Goal: Task Accomplishment & Management: Complete application form

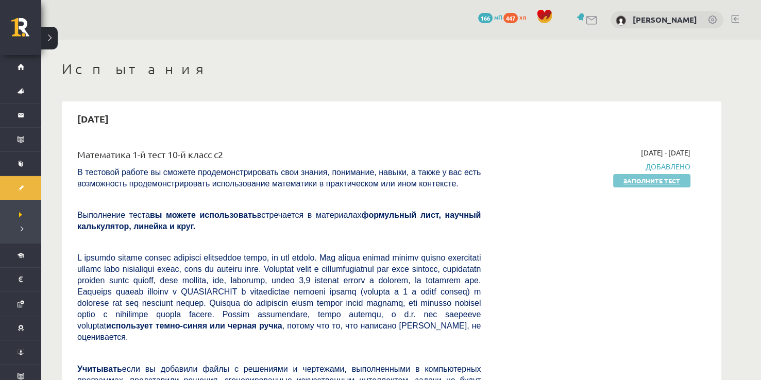
click at [651, 183] on link "Заполните тест" at bounding box center [651, 180] width 77 height 13
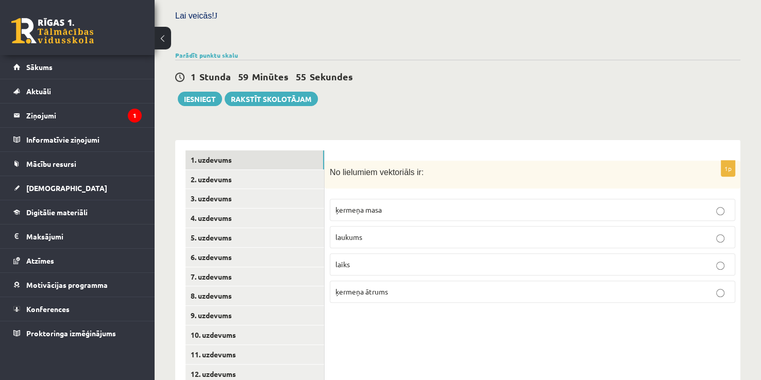
scroll to position [360, 0]
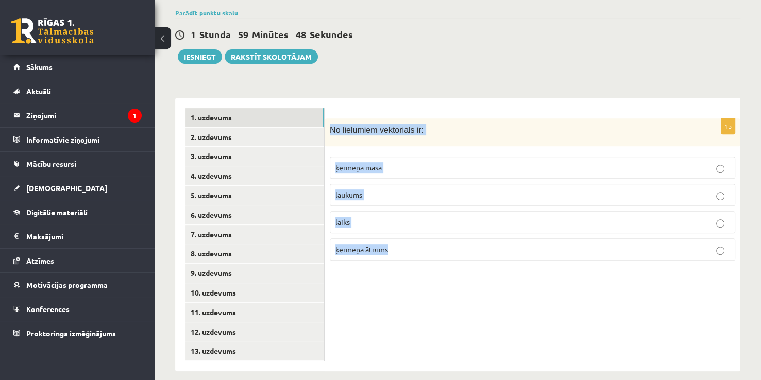
drag, startPoint x: 330, startPoint y: 114, endPoint x: 455, endPoint y: 227, distance: 168.1
click at [455, 227] on div "1p No lielumiem vektoriāls ir: ķermeņa masa laukums laiks ķermeņa ātrums" at bounding box center [532, 193] width 416 height 151
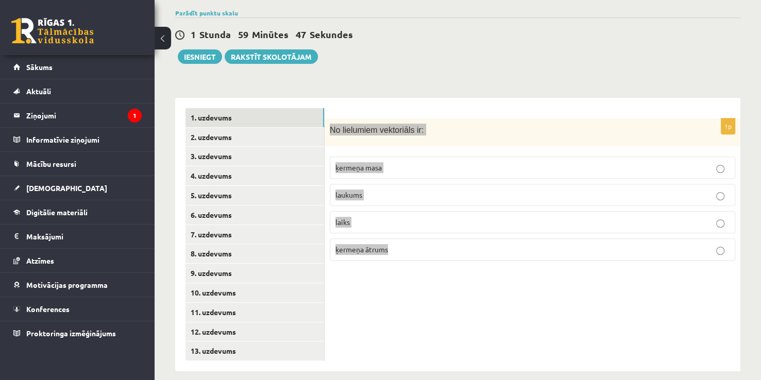
copy div "No lielumiem vektoriāls ir: ķermeņa masa laukums laiks ķermeņa ātrums"
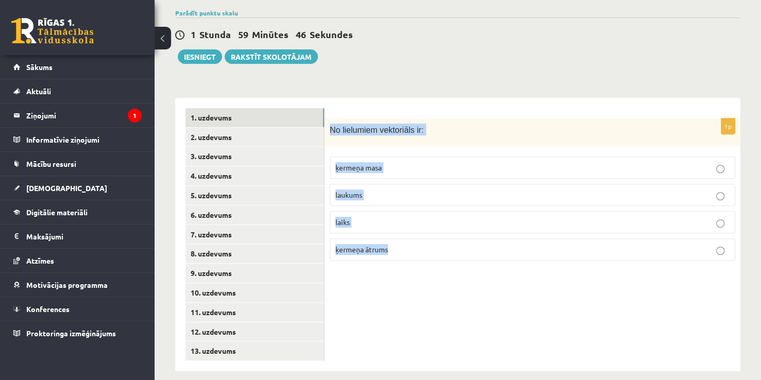
click at [497, 88] on div "**********" at bounding box center [457, 230] width 565 height 284
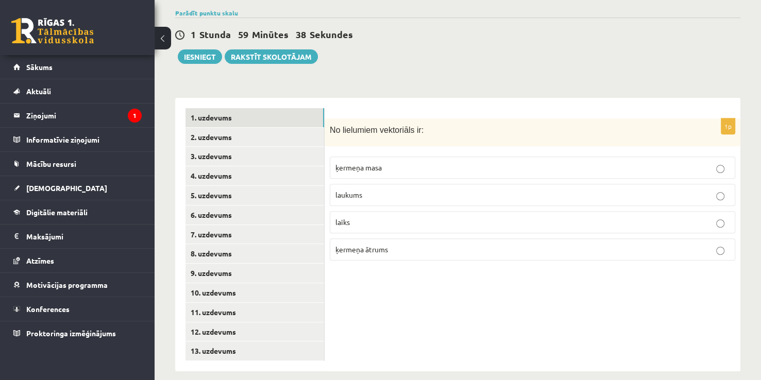
click at [371, 354] on div "1p No lielumiem vektoriāls ir: ķermeņa masa laukums laiks ķermeņa ātrums" at bounding box center [532, 234] width 416 height 273
click at [358, 245] on span "ķermeņa ātrums" at bounding box center [361, 249] width 53 height 9
click at [254, 129] on link "2. uzdevums" at bounding box center [254, 137] width 139 height 19
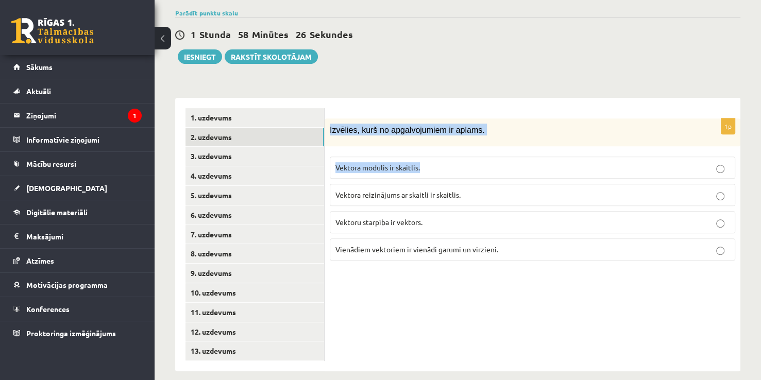
drag, startPoint x: 329, startPoint y: 117, endPoint x: 494, endPoint y: 181, distance: 177.4
click at [494, 181] on div "1p Izvēlies, kurš no apgalvojumiem ir aplams. Vektora modulis ir skaitlis. Vekt…" at bounding box center [532, 193] width 416 height 151
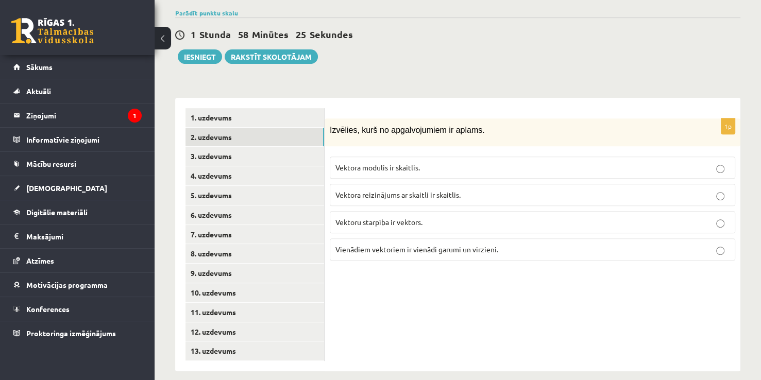
click at [503, 276] on div "1p Izvēlies, kurš no apgalvojumiem ir aplams. Vektora modulis ir skaitlis. Vekt…" at bounding box center [532, 234] width 416 height 273
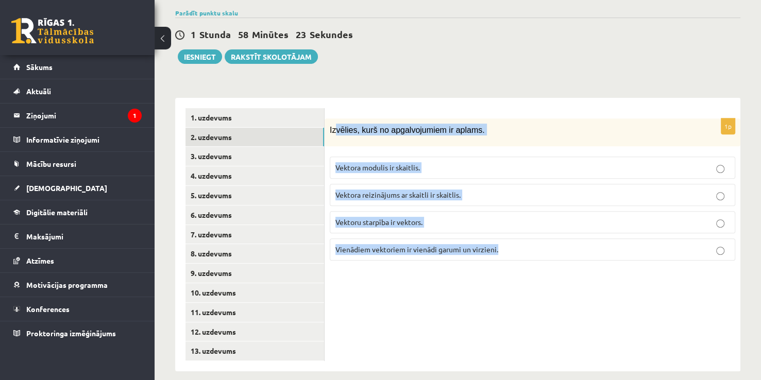
drag, startPoint x: 504, startPoint y: 242, endPoint x: 334, endPoint y: 97, distance: 222.8
click at [334, 98] on div "1p Izvēlies, kurš no apgalvojumiem ir aplams. Vektora modulis ir skaitlis. Vekt…" at bounding box center [532, 234] width 416 height 273
click at [242, 322] on link "12. uzdevums" at bounding box center [254, 331] width 139 height 19
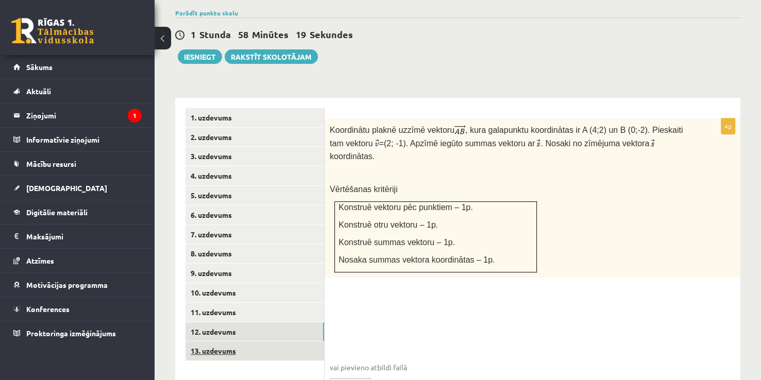
click at [245, 341] on link "13. uzdevums" at bounding box center [254, 350] width 139 height 19
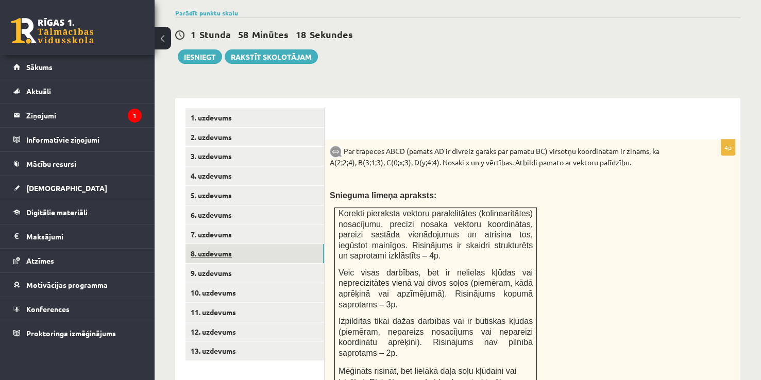
click at [272, 245] on link "8. uzdevums" at bounding box center [254, 253] width 139 height 19
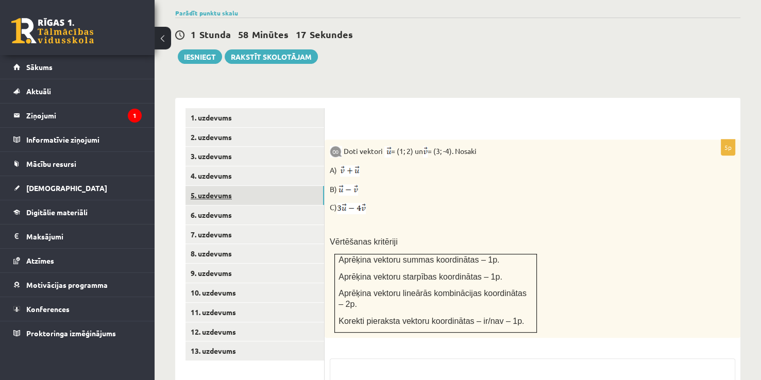
click at [237, 186] on link "5. uzdevums" at bounding box center [254, 195] width 139 height 19
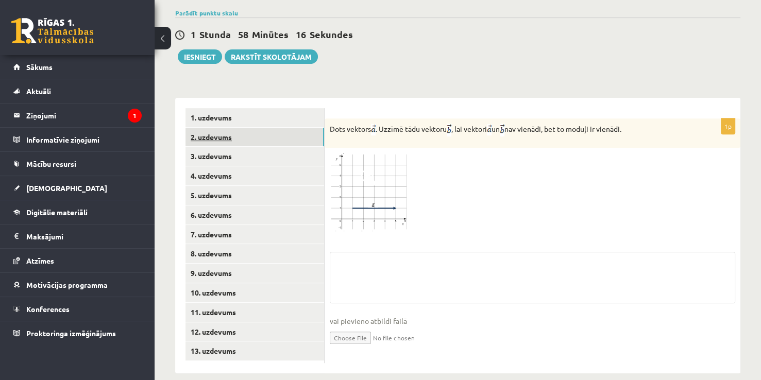
click at [236, 132] on link "2. uzdevums" at bounding box center [254, 137] width 139 height 19
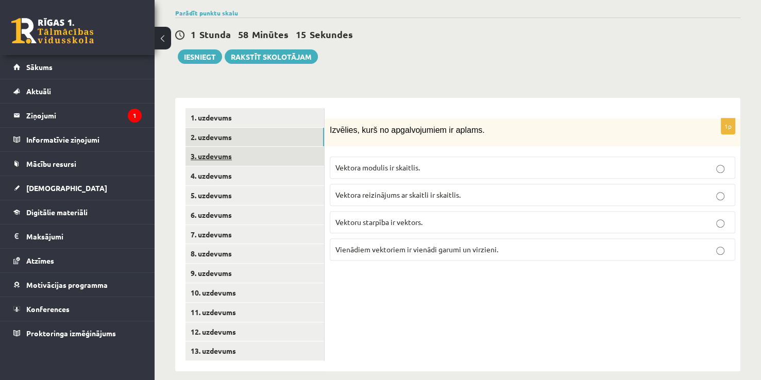
click at [240, 150] on link "3. uzdevums" at bounding box center [254, 156] width 139 height 19
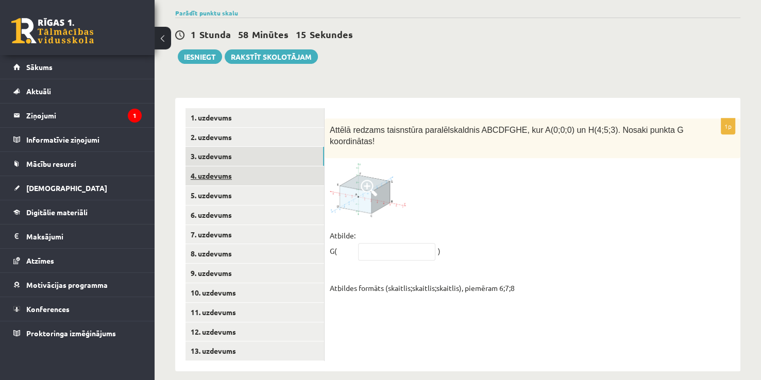
click at [243, 166] on link "4. uzdevums" at bounding box center [254, 175] width 139 height 19
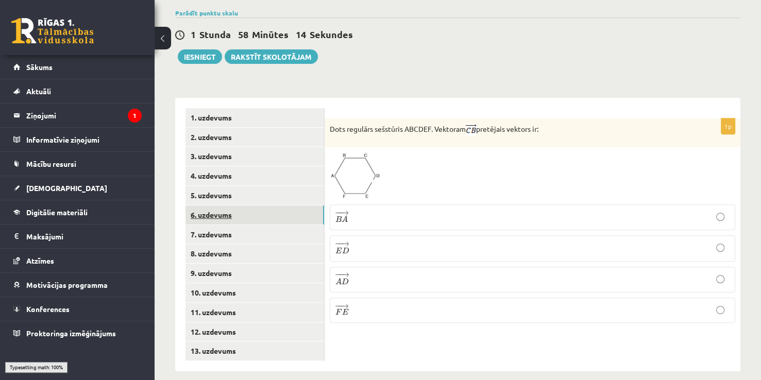
click at [253, 205] on link "6. uzdevums" at bounding box center [254, 214] width 139 height 19
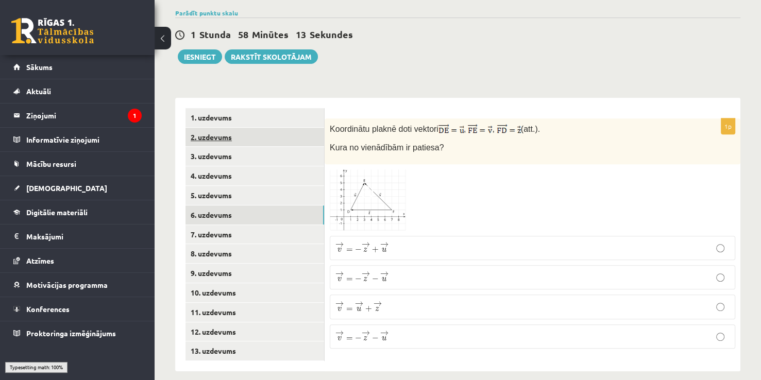
click at [236, 128] on link "2. uzdevums" at bounding box center [254, 137] width 139 height 19
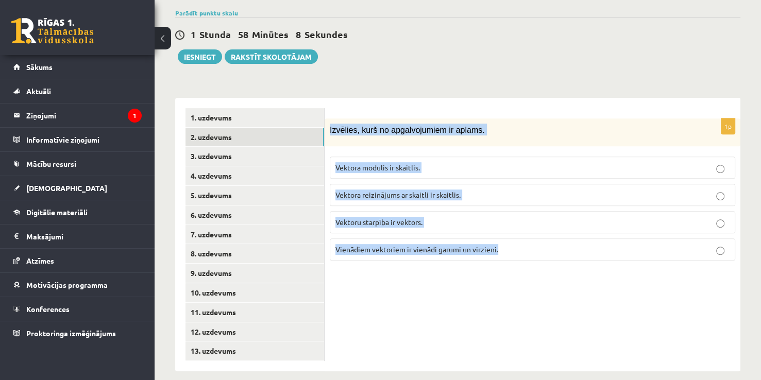
drag, startPoint x: 330, startPoint y: 113, endPoint x: 514, endPoint y: 262, distance: 236.5
click at [514, 262] on div "1p Izvēlies, kurš no apgalvojumiem ir aplams. Vektora modulis ir skaitlis. Vekt…" at bounding box center [532, 234] width 416 height 273
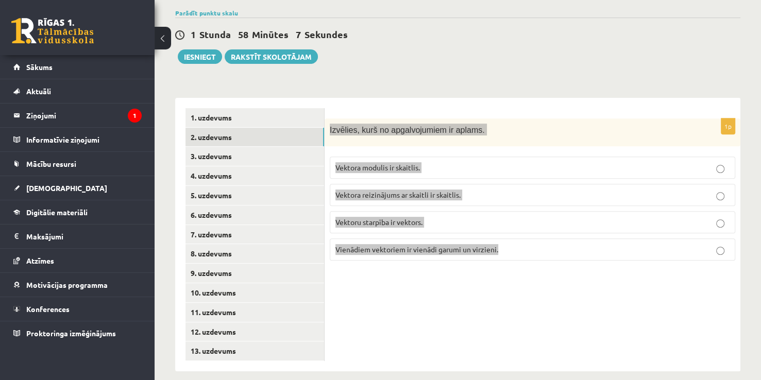
copy div "Izvēlies, kurš no apgalvojumiem ir aplams. Vektora modulis ir skaitlis. Vektora…"
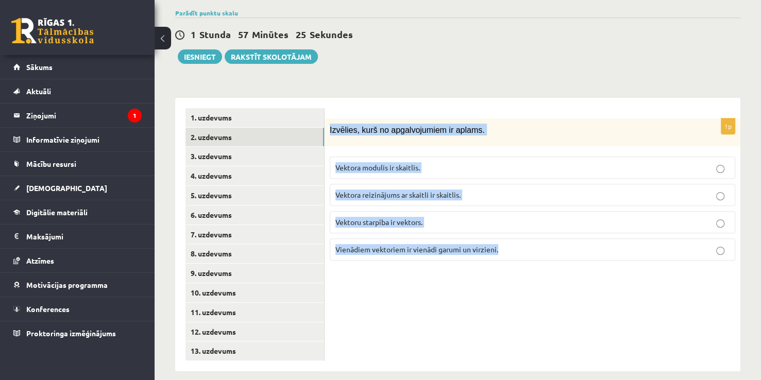
click at [410, 286] on div "1p Izvēlies, kurš no apgalvojumiem ir aplams. Vektora modulis ir skaitlis. Vekt…" at bounding box center [532, 234] width 416 height 273
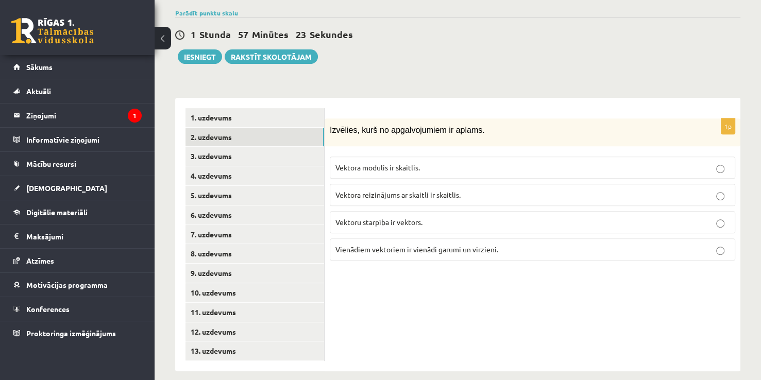
click at [556, 189] on p "Vektora reizinājums ar skaitli ir skaitlis." at bounding box center [532, 194] width 394 height 11
click at [239, 147] on link "3. uzdevums" at bounding box center [254, 156] width 139 height 19
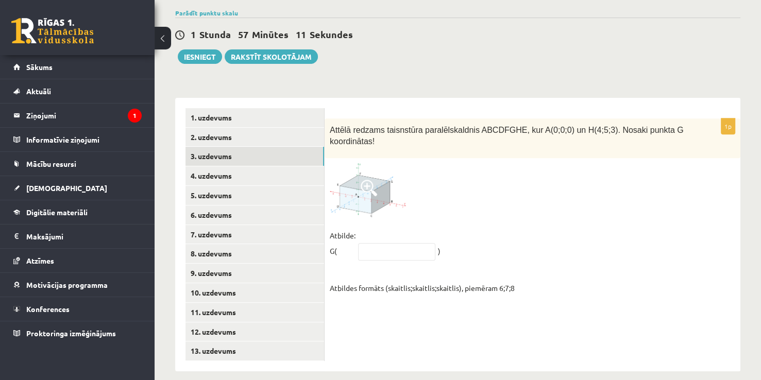
click at [351, 189] on img at bounding box center [368, 190] width 77 height 54
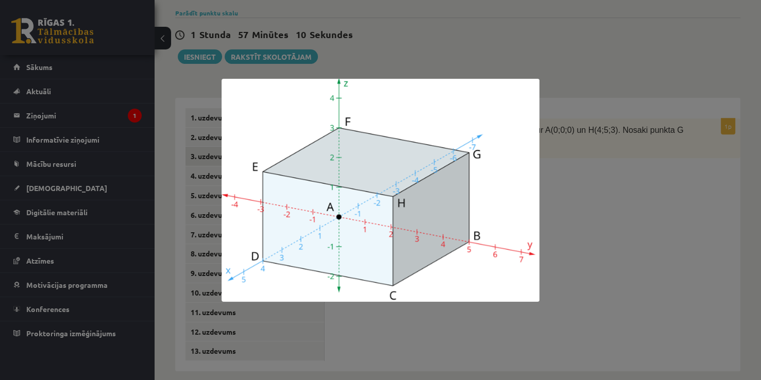
click at [635, 227] on div at bounding box center [380, 190] width 761 height 380
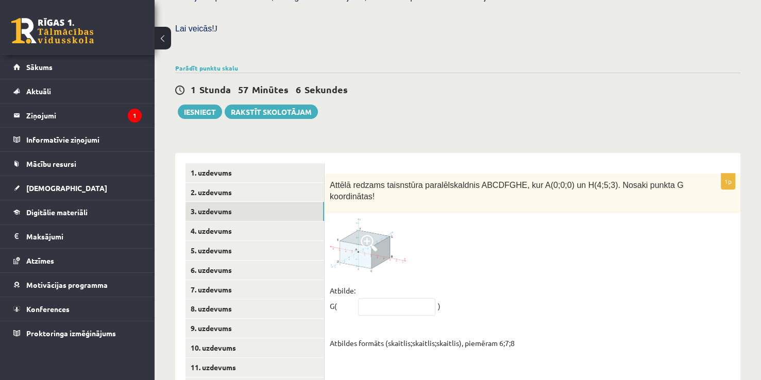
scroll to position [361, 0]
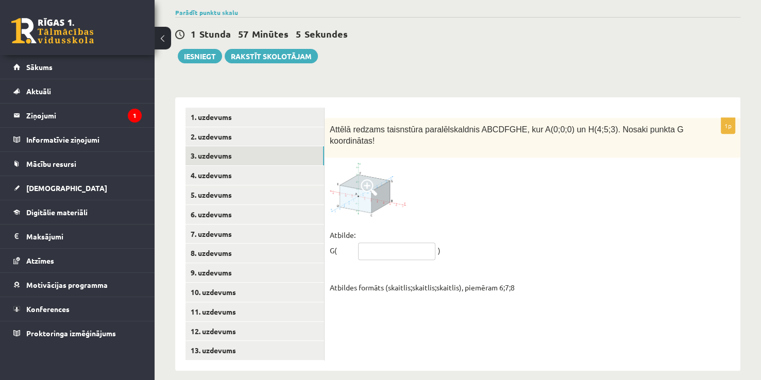
drag, startPoint x: 386, startPoint y: 243, endPoint x: 399, endPoint y: 247, distance: 13.5
click at [386, 243] on input "text" at bounding box center [396, 252] width 77 height 18
click at [590, 272] on fieldset "Atbilde: G( ) Atbildes formāts (skaitlis;skaitlis;skaitlis), piemēram 6;7;8" at bounding box center [532, 261] width 405 height 68
click at [389, 243] on input "text" at bounding box center [396, 252] width 77 height 18
click at [559, 163] on div at bounding box center [532, 190] width 405 height 54
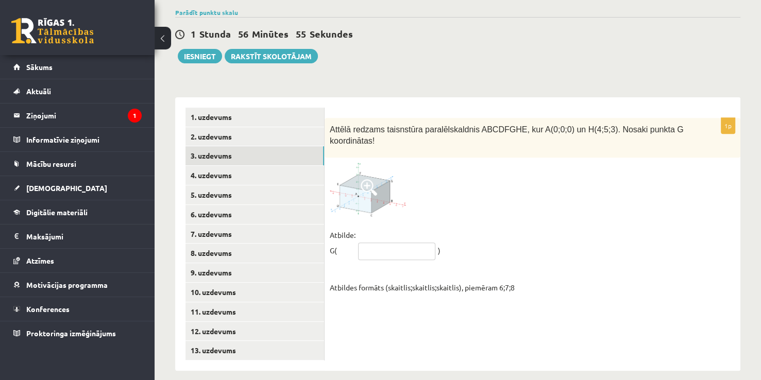
click at [388, 243] on input "text" at bounding box center [396, 252] width 77 height 18
drag, startPoint x: 507, startPoint y: 238, endPoint x: 501, endPoint y: 237, distance: 6.3
click at [507, 238] on fieldset "Atbilde: G( ) Atbildes formāts (skaitlis;skaitlis;skaitlis), piemēram 6;7;8" at bounding box center [532, 261] width 405 height 68
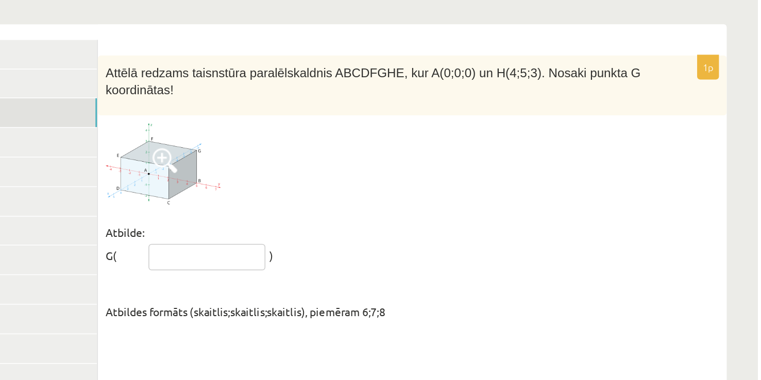
click at [371, 243] on input "text" at bounding box center [396, 252] width 77 height 18
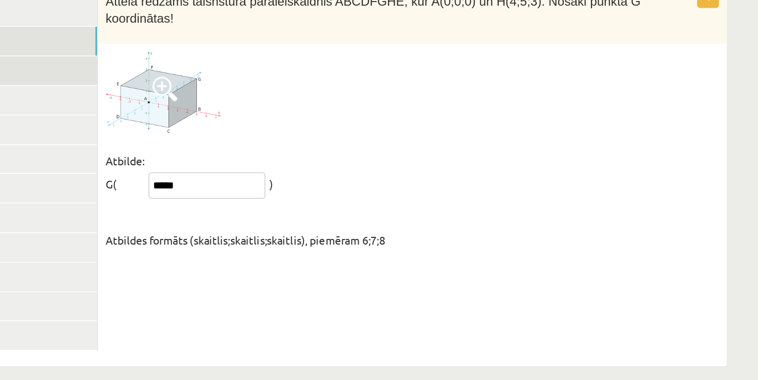
type input "*****"
click at [294, 166] on link "4. uzdevums" at bounding box center [254, 175] width 139 height 19
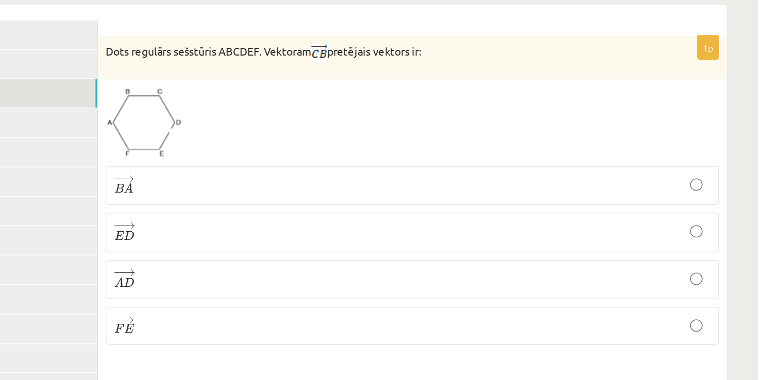
click at [311, 147] on link "3. uzdevums" at bounding box center [254, 155] width 139 height 19
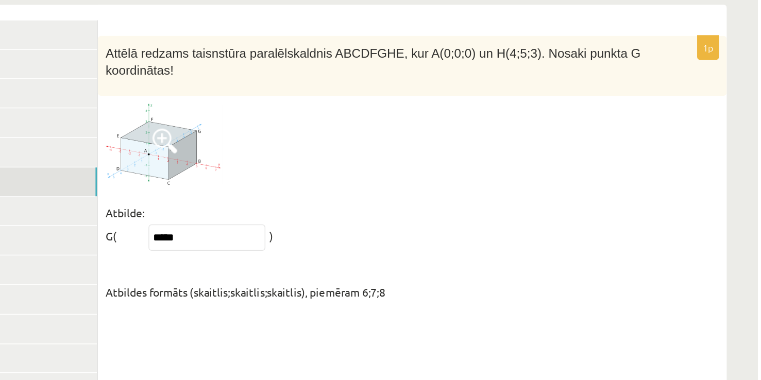
click at [311, 206] on link "6. uzdevums" at bounding box center [254, 214] width 139 height 19
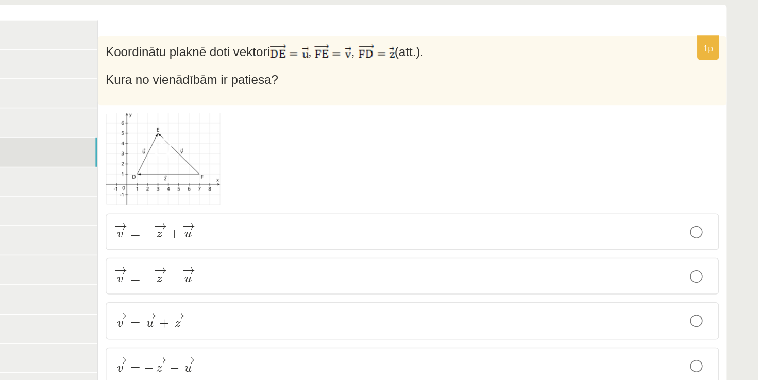
click at [310, 185] on link "5. uzdevums" at bounding box center [254, 194] width 139 height 19
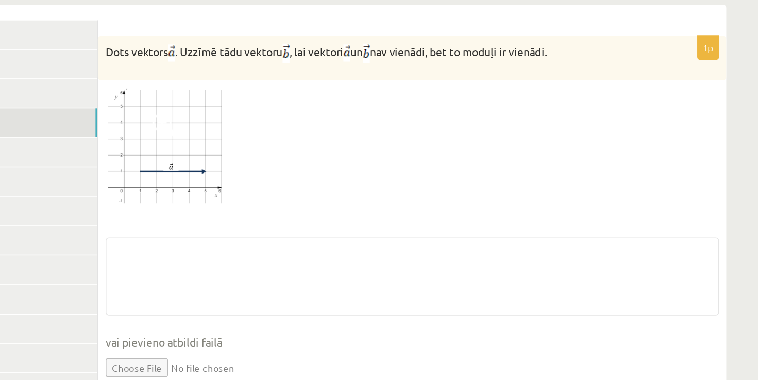
click at [308, 166] on link "4. uzdevums" at bounding box center [254, 175] width 139 height 19
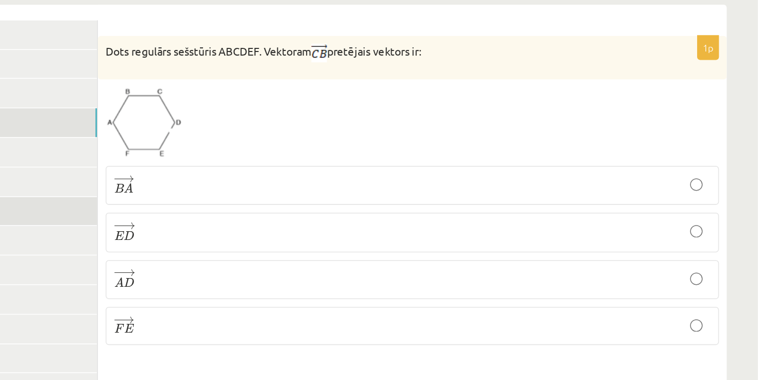
click at [308, 227] on link "7. uzdevums" at bounding box center [254, 234] width 139 height 19
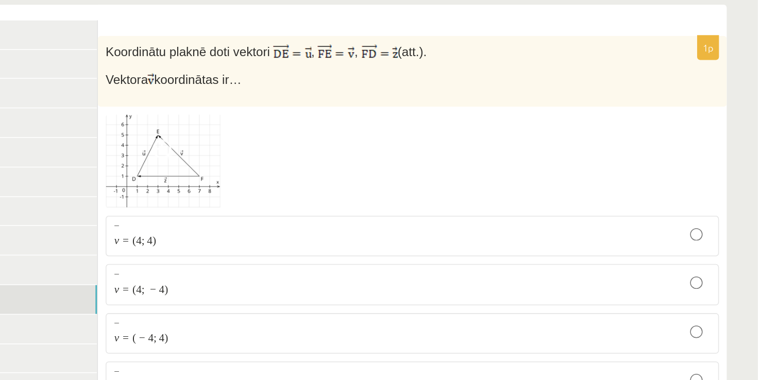
click at [308, 283] on link "10. uzdevums" at bounding box center [254, 292] width 139 height 19
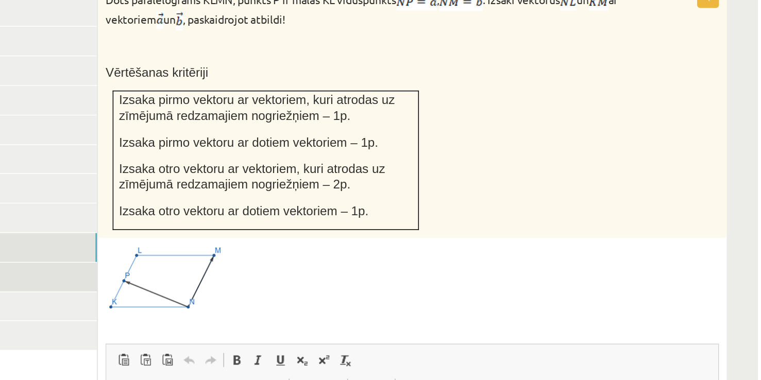
click at [285, 307] on link "11. uzdevums" at bounding box center [254, 311] width 139 height 19
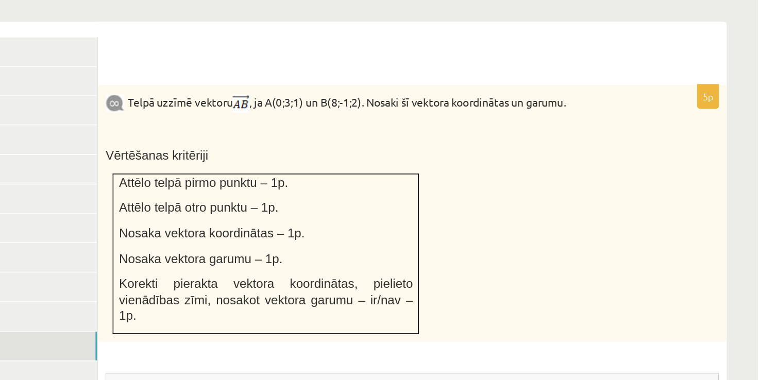
scroll to position [0, 0]
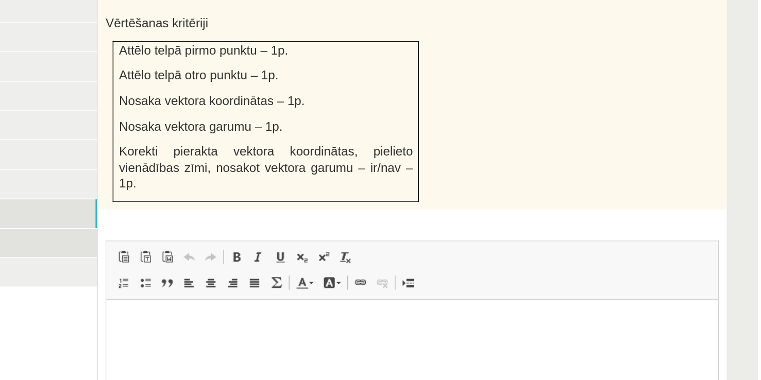
click at [300, 151] on link "12. uzdevums" at bounding box center [254, 160] width 139 height 19
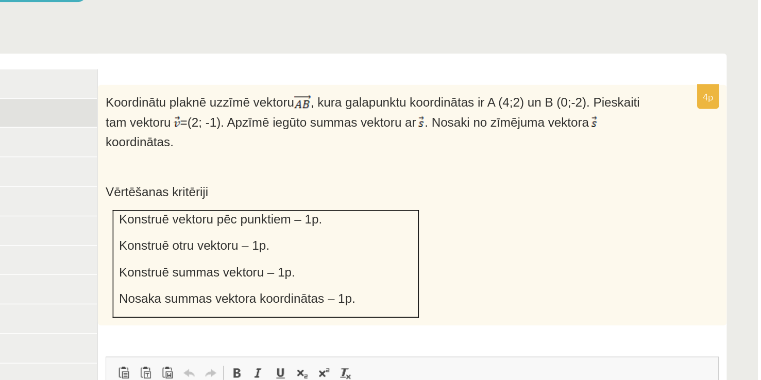
click at [303, 97] on link "2. uzdevums" at bounding box center [254, 101] width 139 height 19
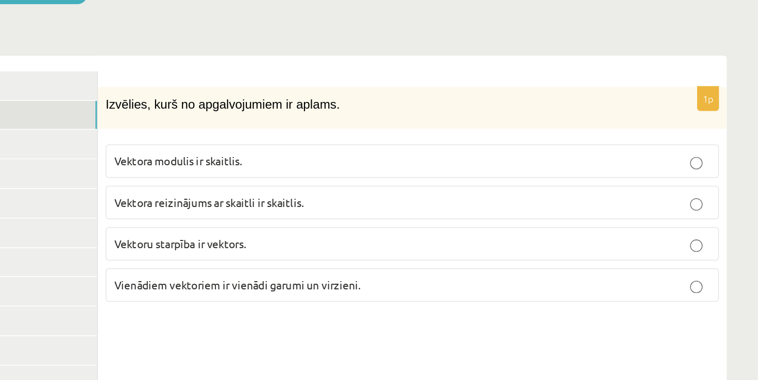
scroll to position [361, 0]
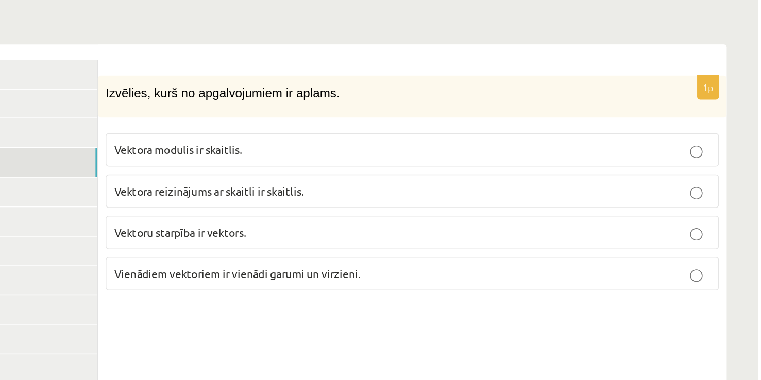
click at [302, 166] on link "4. uzdevums" at bounding box center [254, 175] width 139 height 19
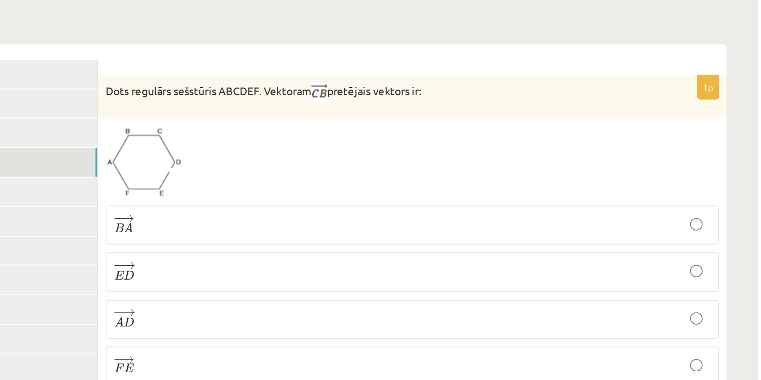
click at [351, 303] on p "− − → F E F E →" at bounding box center [532, 310] width 394 height 14
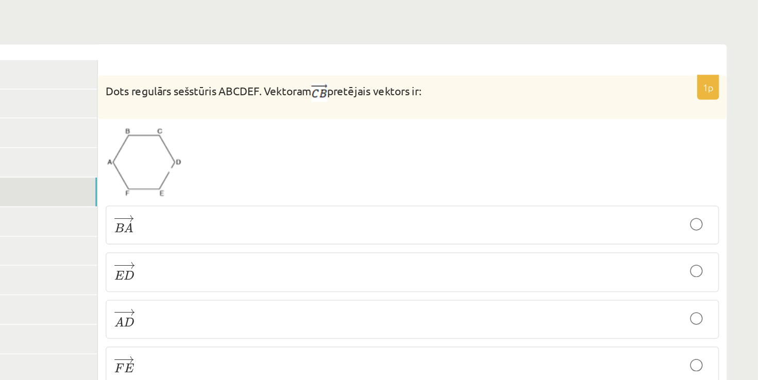
click at [312, 185] on link "5. uzdevums" at bounding box center [254, 194] width 139 height 19
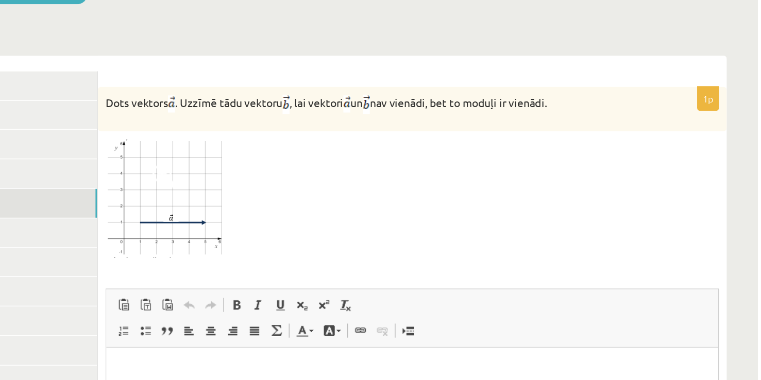
click at [357, 188] on img at bounding box center [368, 191] width 77 height 78
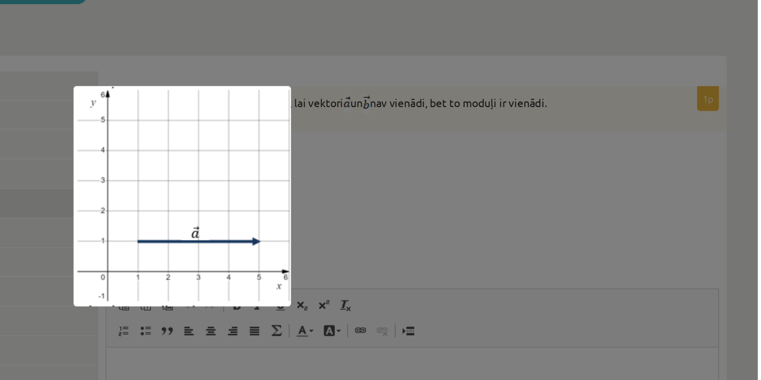
drag, startPoint x: 563, startPoint y: 164, endPoint x: 511, endPoint y: 148, distance: 54.4
click at [551, 160] on div at bounding box center [380, 190] width 761 height 380
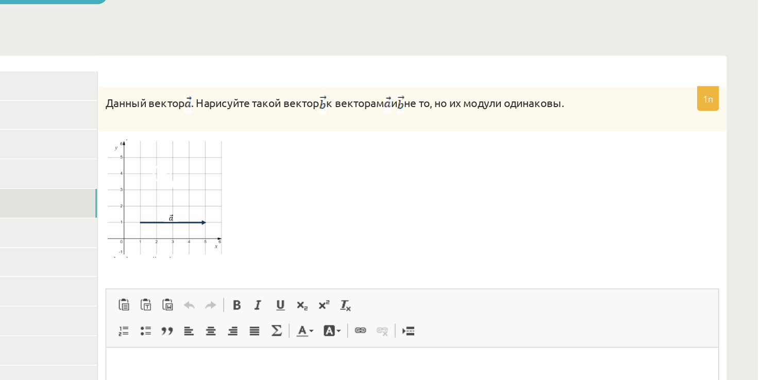
click at [677, 152] on div at bounding box center [532, 191] width 405 height 78
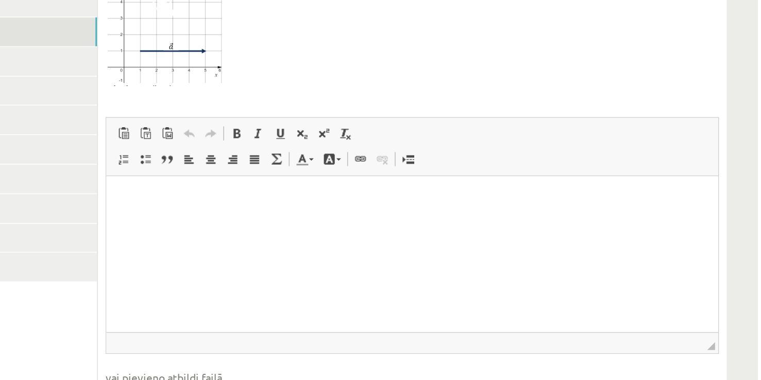
scroll to position [463, 0]
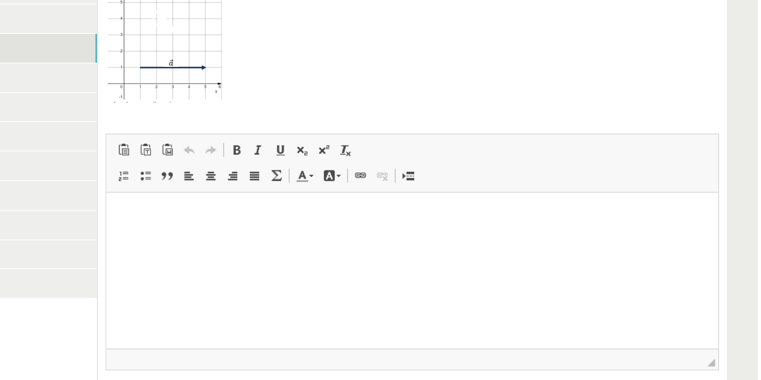
click at [269, 224] on html at bounding box center [308, 208] width 404 height 31
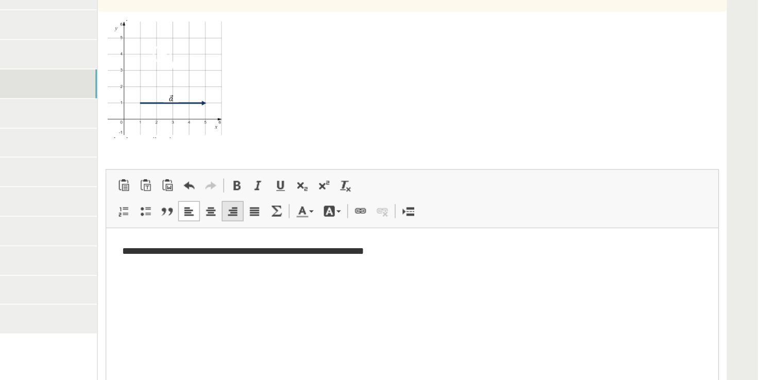
scroll to position [463, 0]
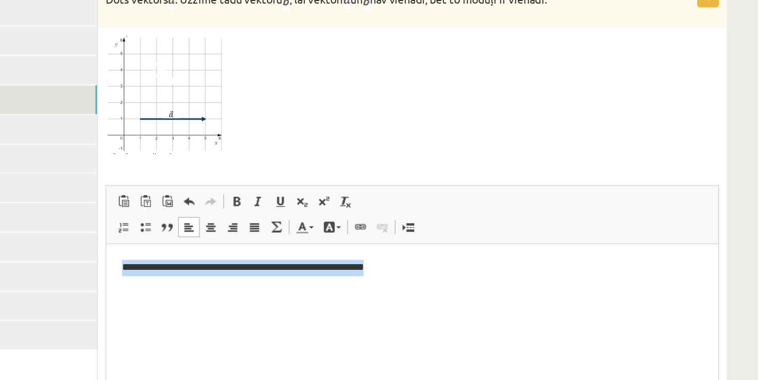
drag, startPoint x: 313, startPoint y: 262, endPoint x: 93, endPoint y: 260, distance: 219.4
click at [106, 260] on html "**********" at bounding box center [308, 259] width 404 height 31
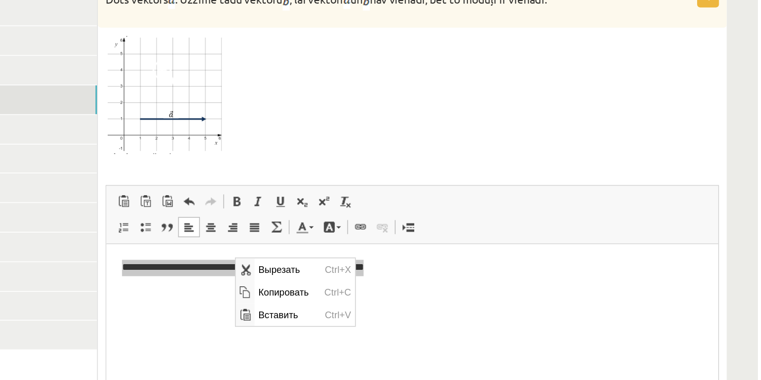
scroll to position [0, 0]
click at [268, 279] on span "Копировать" at bounding box center [270, 280] width 44 height 15
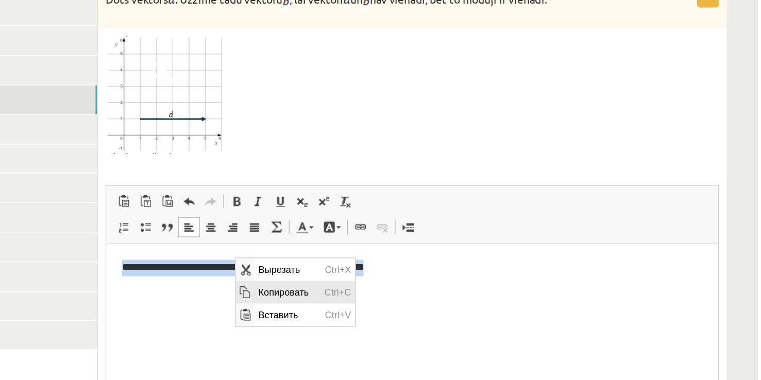
copy p "**********"
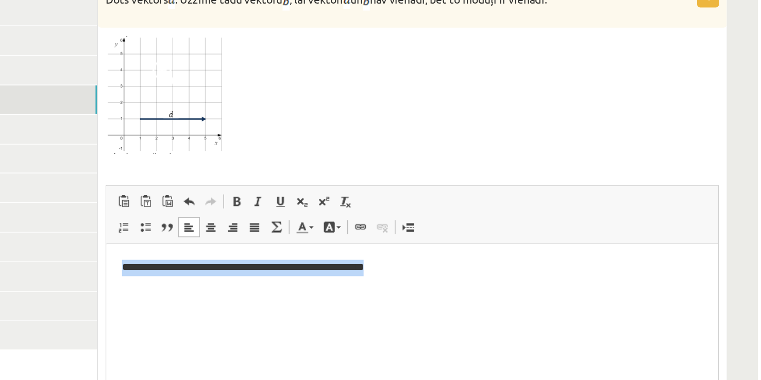
drag, startPoint x: 354, startPoint y: 270, endPoint x: 339, endPoint y: 268, distance: 14.5
click at [353, 269] on html "**********" at bounding box center [308, 259] width 404 height 31
click at [304, 275] on html "**********" at bounding box center [308, 259] width 404 height 31
click at [129, 275] on html "**********" at bounding box center [308, 259] width 404 height 31
drag, startPoint x: 243, startPoint y: 264, endPoint x: 90, endPoint y: 257, distance: 153.1
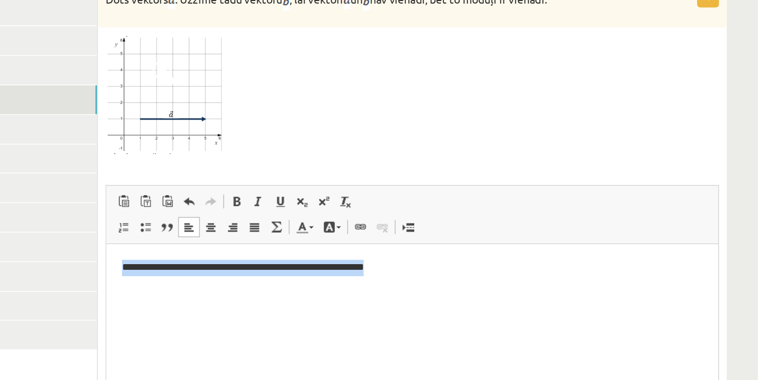
click at [106, 257] on html "**********" at bounding box center [308, 259] width 404 height 31
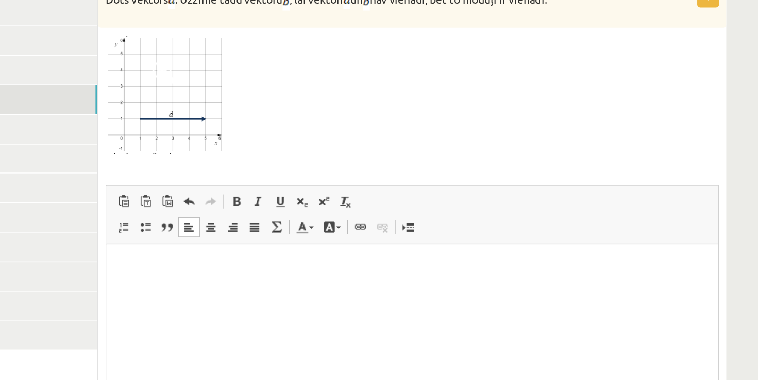
drag, startPoint x: 257, startPoint y: 281, endPoint x: 253, endPoint y: 279, distance: 5.3
click at [257, 275] on html at bounding box center [308, 259] width 404 height 31
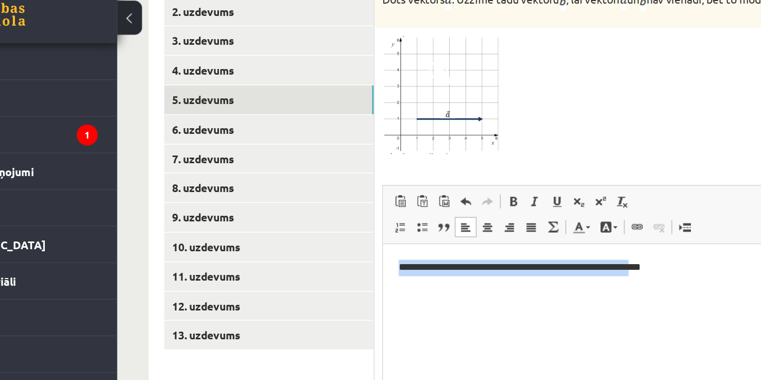
drag, startPoint x: 564, startPoint y: 260, endPoint x: 40, endPoint y: 250, distance: 524.8
click at [383, 250] on html "**********" at bounding box center [585, 259] width 404 height 31
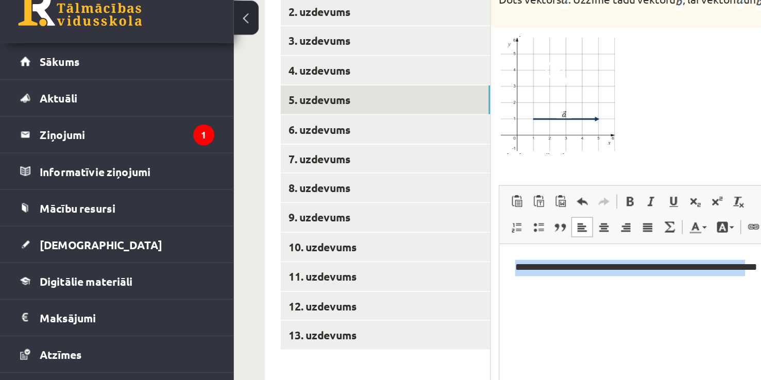
scroll to position [463, 0]
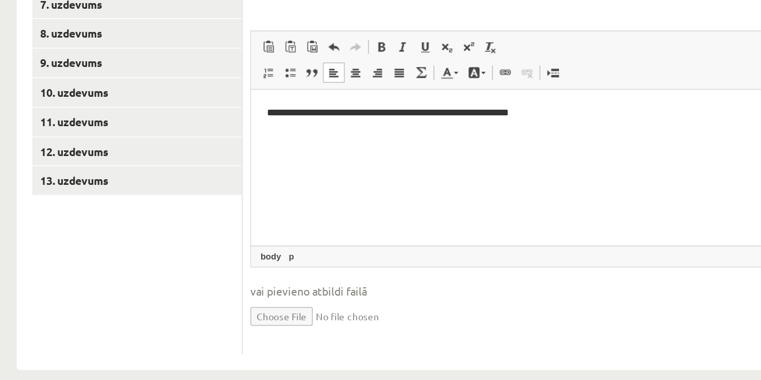
click at [508, 121] on html "**********" at bounding box center [453, 105] width 404 height 31
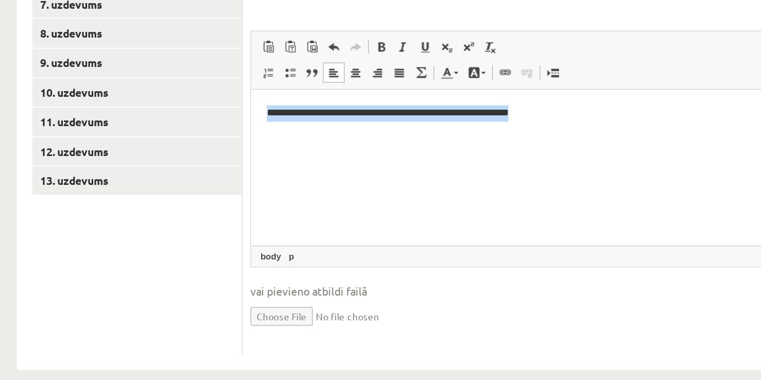
drag, startPoint x: 362, startPoint y: 120, endPoint x: 259, endPoint y: 127, distance: 103.2
click at [259, 121] on html "**********" at bounding box center [453, 105] width 404 height 31
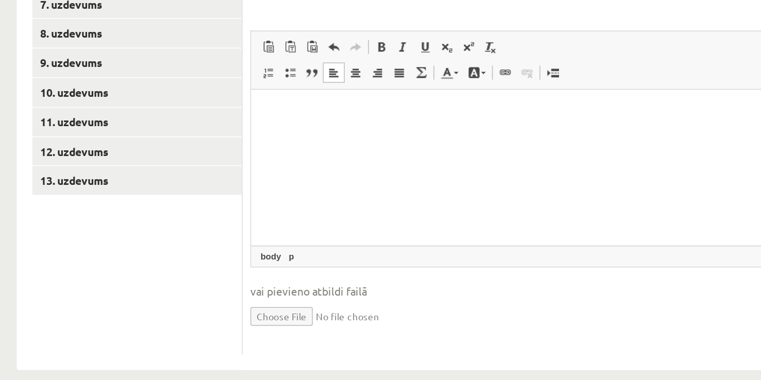
click at [304, 121] on html at bounding box center [453, 105] width 404 height 31
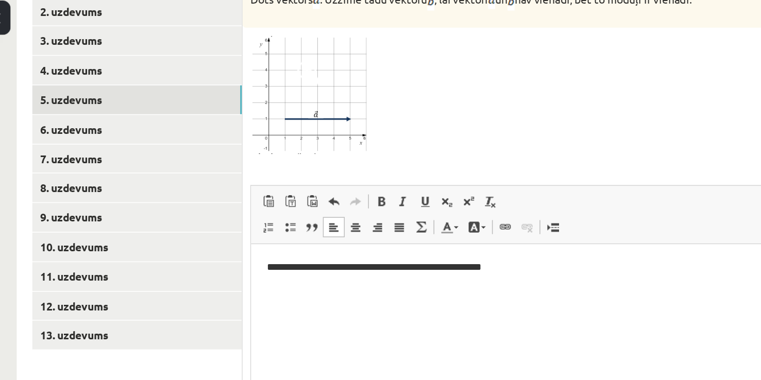
scroll to position [455, 0]
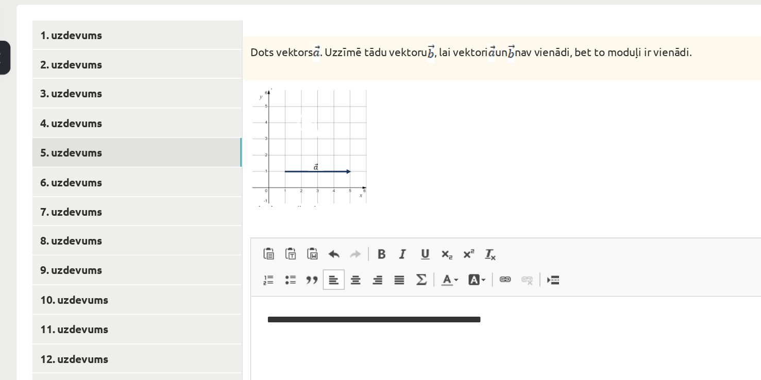
click at [302, 311] on p "**********" at bounding box center [453, 312] width 384 height 11
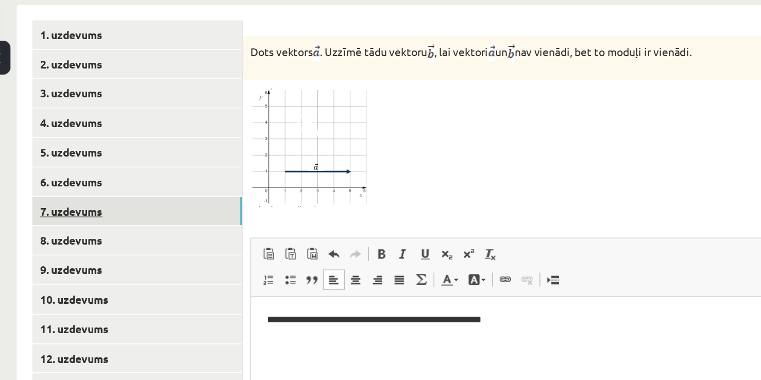
drag, startPoint x: 283, startPoint y: 120, endPoint x: 283, endPoint y: 210, distance: 90.1
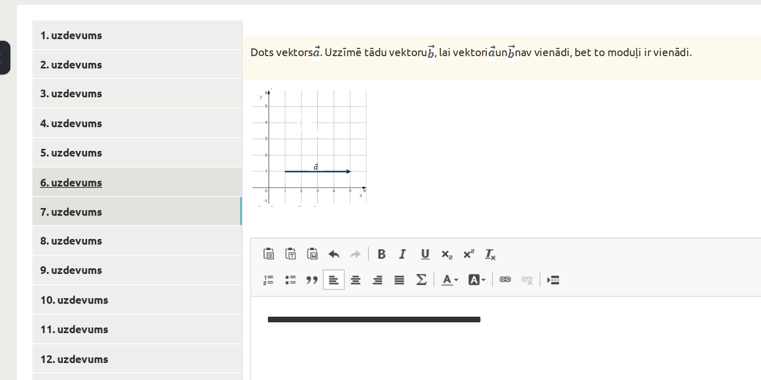
click at [283, 130] on link "7. uzdevums" at bounding box center [254, 139] width 139 height 19
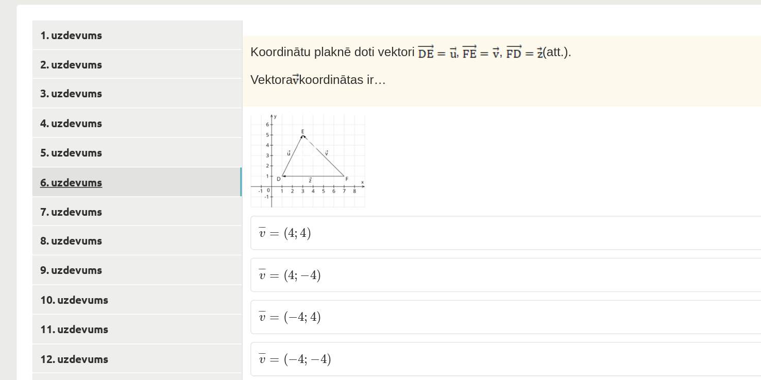
click at [284, 205] on link "6. uzdevums" at bounding box center [254, 214] width 139 height 19
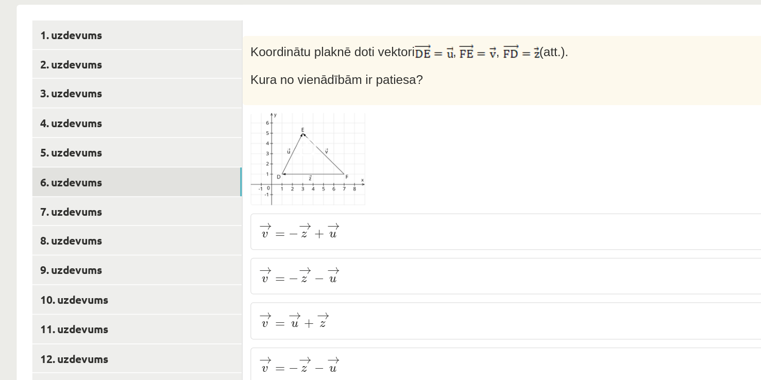
drag, startPoint x: 455, startPoint y: 185, endPoint x: 448, endPoint y: 185, distance: 7.2
click at [448, 185] on div at bounding box center [532, 200] width 405 height 62
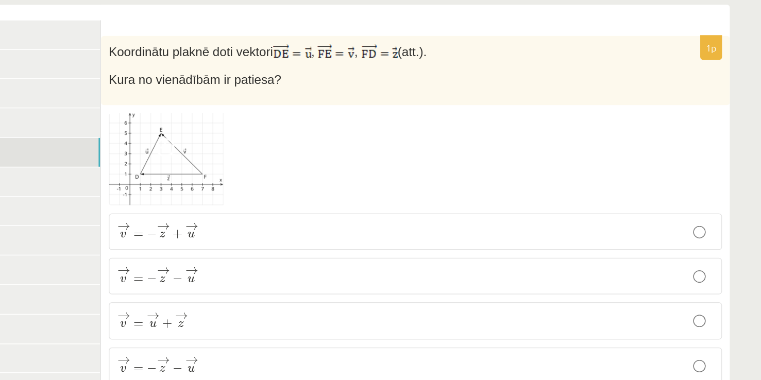
click at [305, 185] on link "5. uzdevums" at bounding box center [254, 194] width 139 height 19
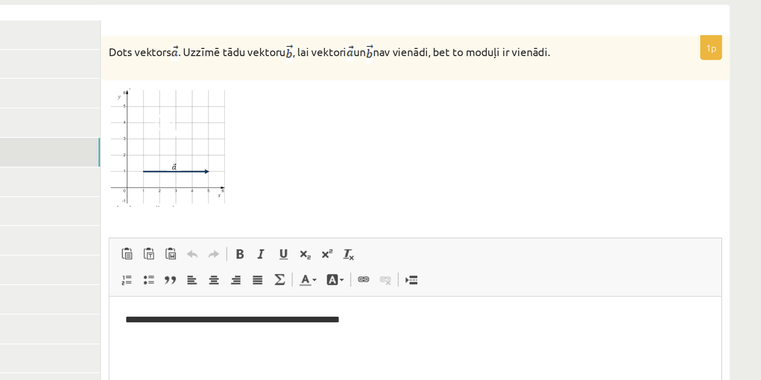
scroll to position [0, 0]
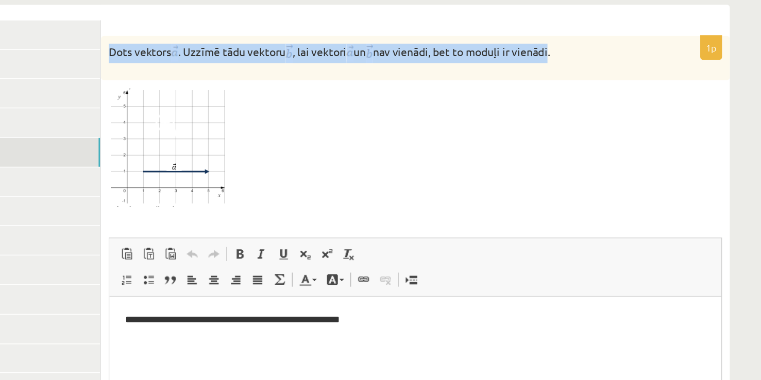
drag, startPoint x: 332, startPoint y: 117, endPoint x: 635, endPoint y: 105, distance: 303.6
click at [635, 108] on form "**********" at bounding box center [532, 287] width 395 height 358
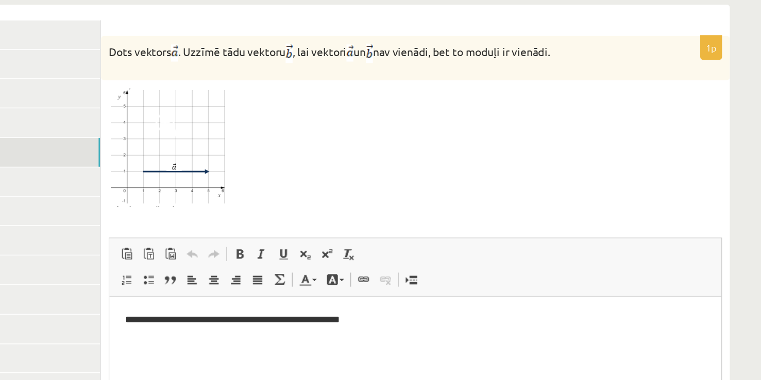
click at [655, 125] on div "Dots vektors . Uzzīmē tādu vektoru , lai vektori un nav vienādi, bet to moduļi …" at bounding box center [532, 132] width 416 height 29
drag, startPoint x: 641, startPoint y: 148, endPoint x: 641, endPoint y: 127, distance: 21.1
click at [641, 152] on div at bounding box center [532, 191] width 405 height 78
drag, startPoint x: 634, startPoint y: 118, endPoint x: 326, endPoint y: 116, distance: 307.9
click at [326, 118] on div "Dots vektors . Uzzīmē tādu vektoru , lai vektori un nav vienādi, bet to moduļi …" at bounding box center [532, 132] width 416 height 29
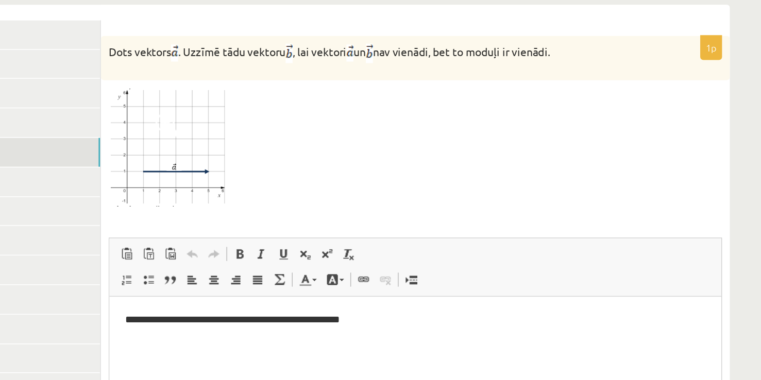
copy p "Dots vektors . Uzzīmē tādu vektoru , lai vektori un nav vienādi, bet to moduļi …"
click at [454, 203] on div at bounding box center [532, 191] width 405 height 78
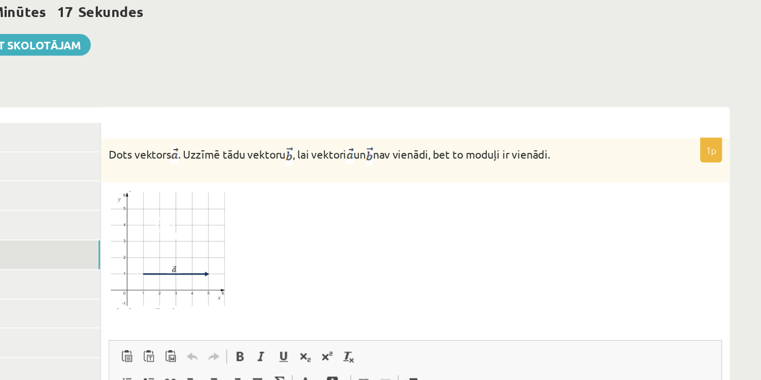
scroll to position [361, 0]
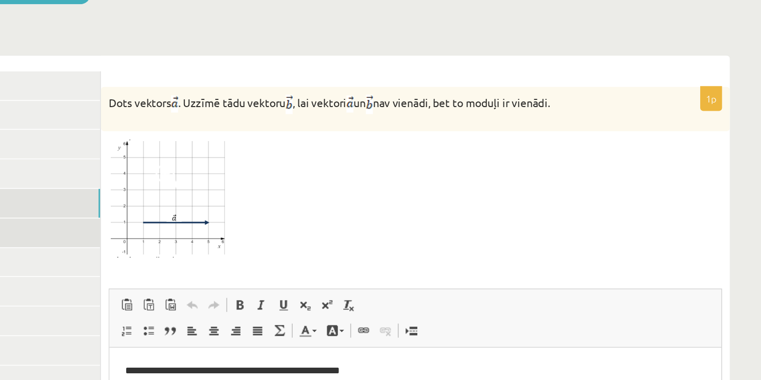
click at [316, 205] on link "6. uzdevums" at bounding box center [254, 214] width 139 height 19
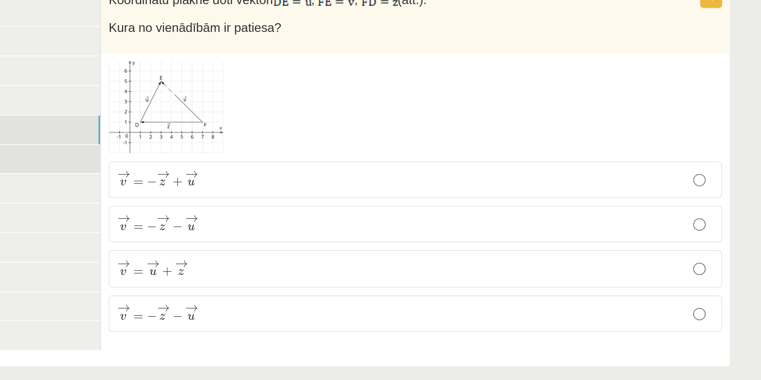
click at [289, 225] on link "7. uzdevums" at bounding box center [254, 234] width 139 height 19
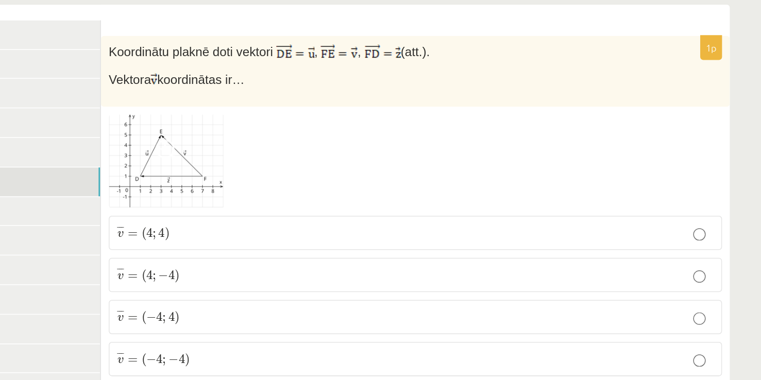
click at [290, 205] on link "6. uzdevums" at bounding box center [254, 214] width 139 height 19
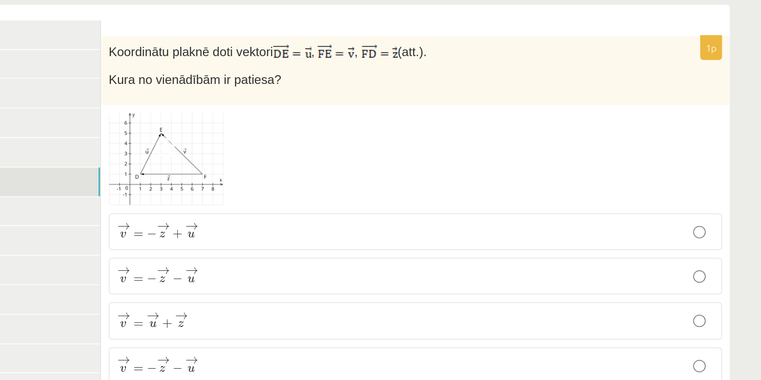
click at [383, 300] on p "→ v = → u + → z v → = u → + z →" at bounding box center [532, 306] width 394 height 13
click at [303, 225] on link "7. uzdevums" at bounding box center [254, 234] width 139 height 19
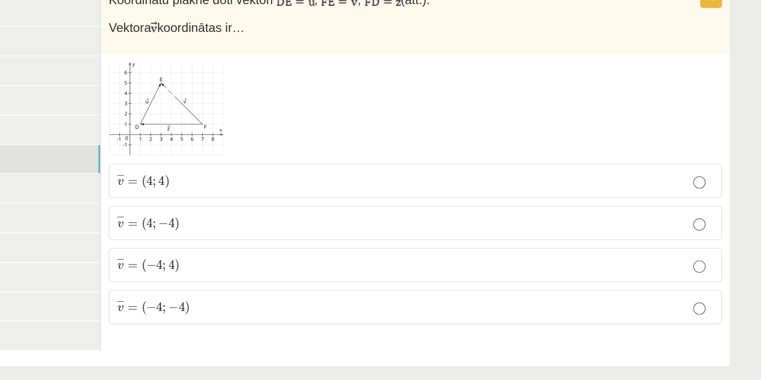
click at [354, 299] on span "¯ ¯ ¯ v = ( − 4 ; 4 ) v ¯ = ( − 4 ; 4 )" at bounding box center [355, 304] width 41 height 11
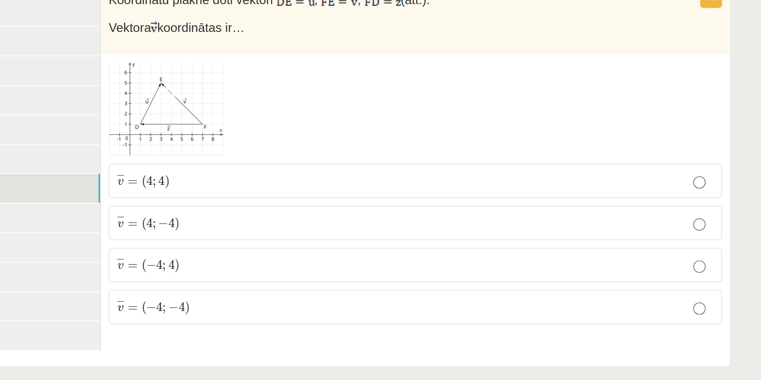
click at [314, 244] on link "8. uzdevums" at bounding box center [254, 253] width 139 height 19
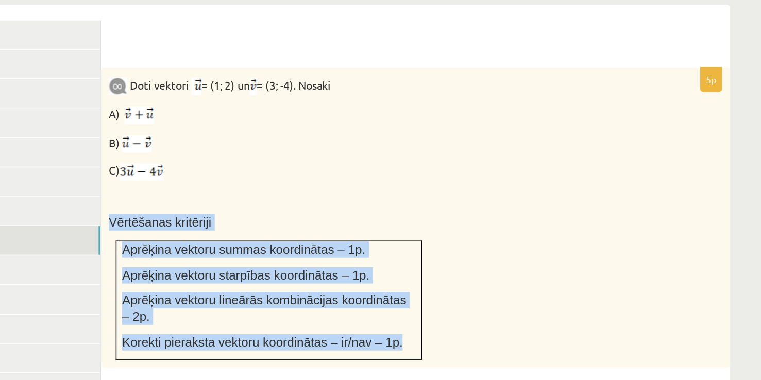
drag, startPoint x: 330, startPoint y: 228, endPoint x: 532, endPoint y: 291, distance: 211.6
click at [532, 291] on div "Doti vektori = (1; 2) un = (3; -4). Nosaki A) B) C) Vērtēšanas kritēriji Aprēķi…" at bounding box center [532, 238] width 416 height 198
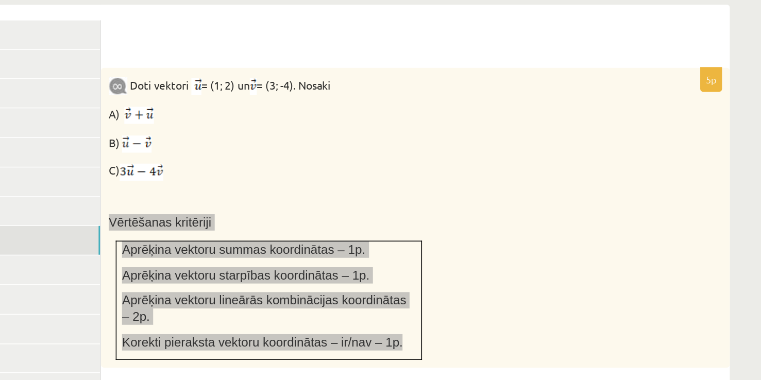
copy div "Vērtēšanas kritēriji Aprēķina vektoru summas koordinātas – 1p. Aprēķina vektoru…"
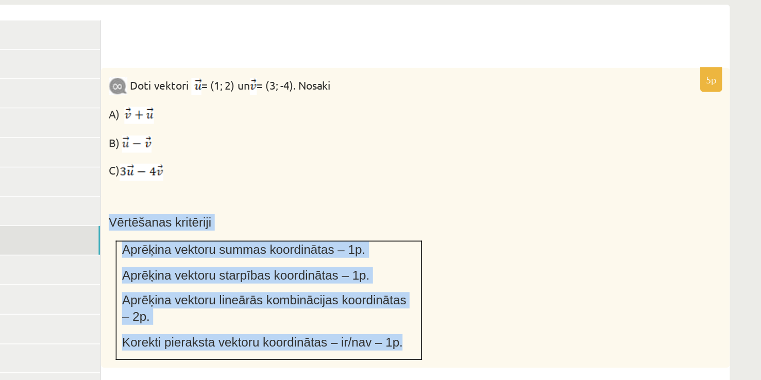
click at [545, 219] on div "Doti vektori = (1; 2) un = (3; -4). Nosaki A) B) C) Vērtēšanas kritēriji Aprēķi…" at bounding box center [532, 238] width 416 height 198
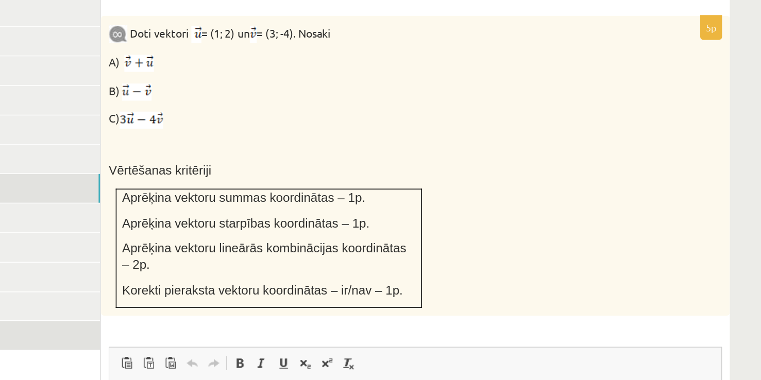
click at [316, 341] on link "13. uzdevums" at bounding box center [254, 350] width 139 height 19
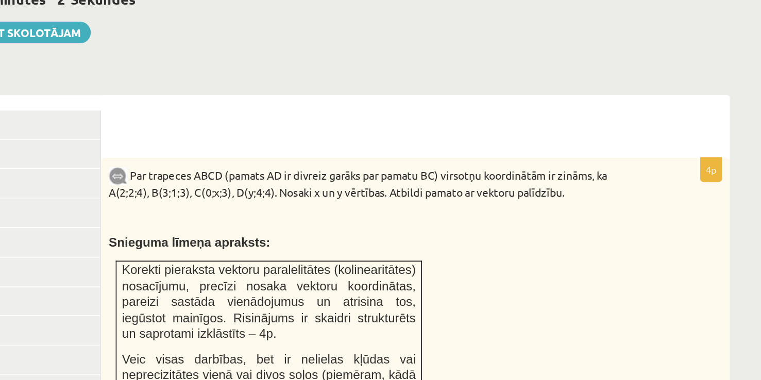
scroll to position [395, 0]
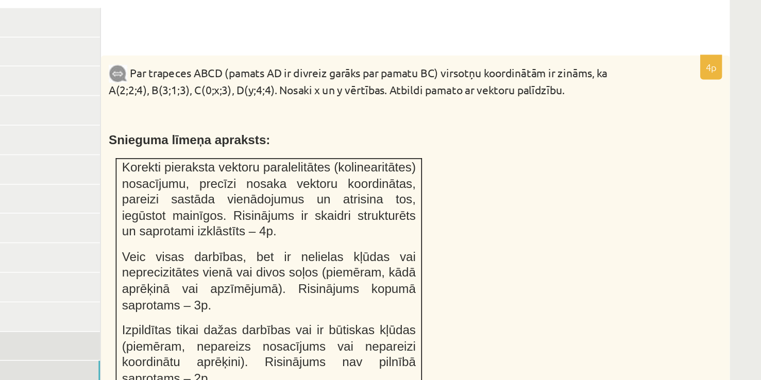
click at [302, 292] on link "12. uzdevums" at bounding box center [254, 296] width 139 height 19
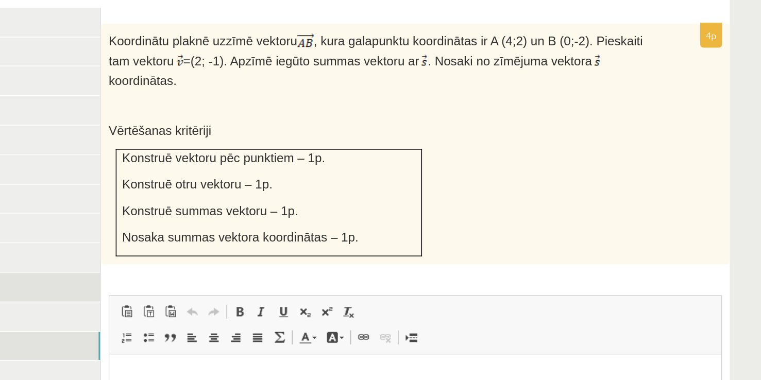
scroll to position [0, 0]
click at [288, 253] on link "10. uzdevums" at bounding box center [254, 257] width 139 height 19
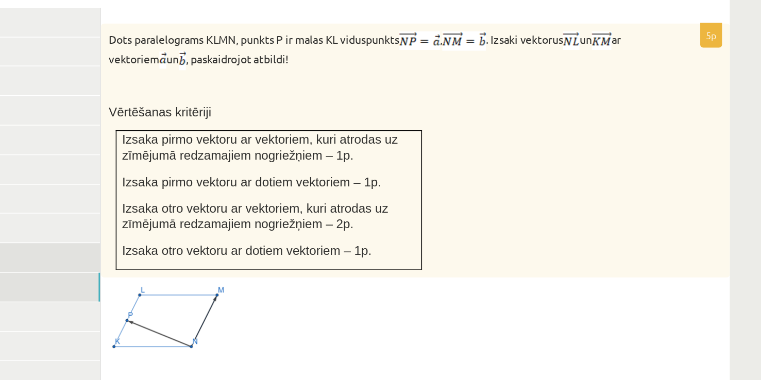
click at [299, 229] on link "9. uzdevums" at bounding box center [254, 238] width 139 height 19
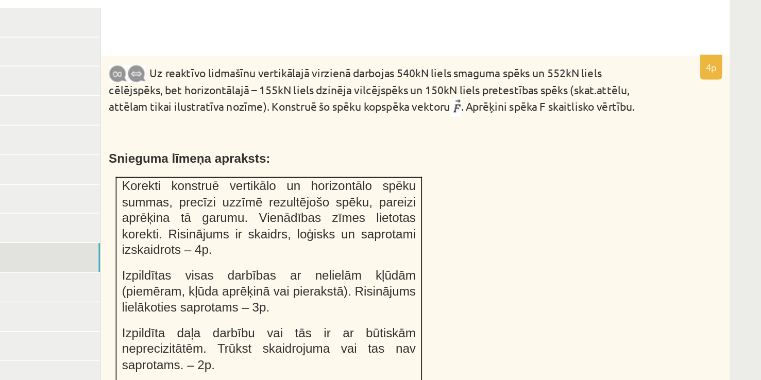
click at [308, 229] on link "9. uzdevums" at bounding box center [254, 238] width 139 height 19
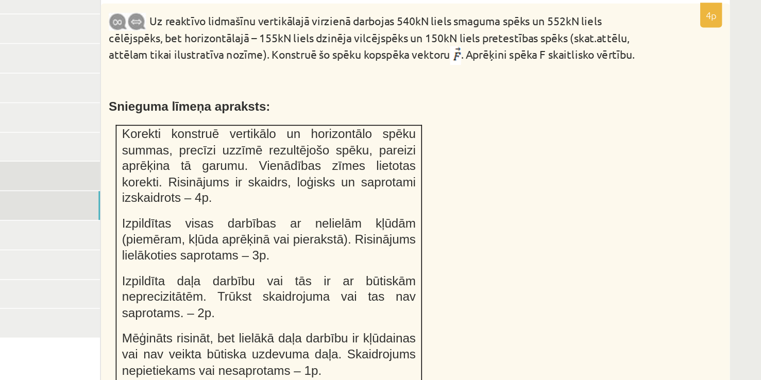
scroll to position [395, 0]
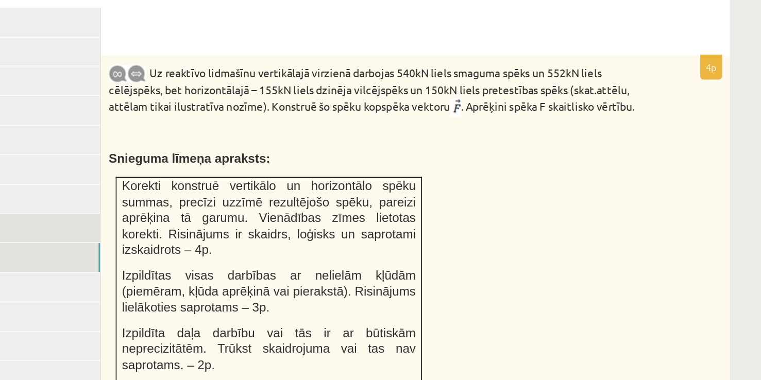
click at [297, 209] on link "8. uzdevums" at bounding box center [254, 218] width 139 height 19
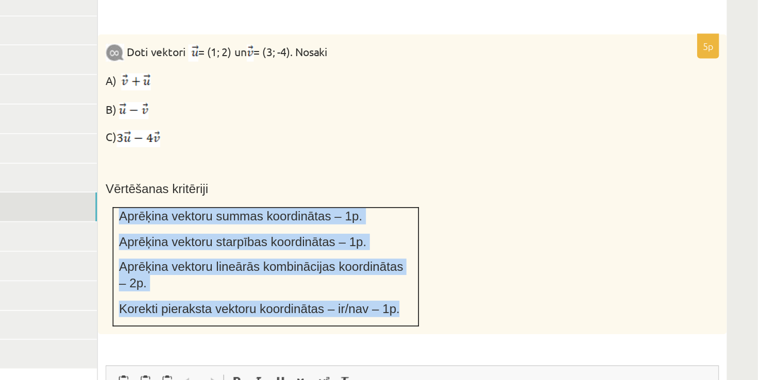
drag, startPoint x: 336, startPoint y: 211, endPoint x: 513, endPoint y: 261, distance: 184.7
click at [513, 261] on td "Aprēķina vektoru summas koordinātas – 1p. Aprēķina vektoru starpības koordināta…" at bounding box center [436, 258] width 202 height 78
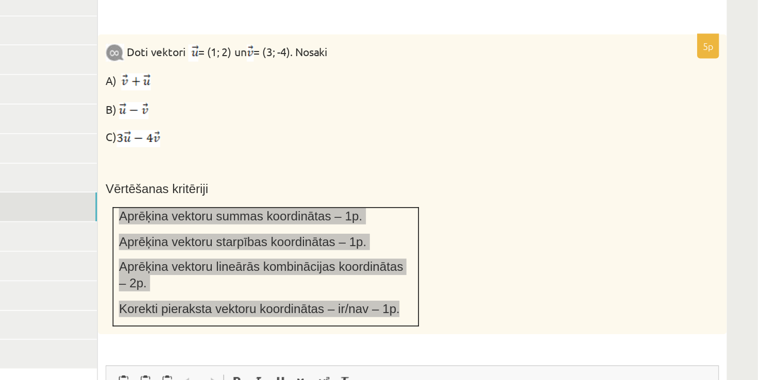
copy td "Aprēķina vektoru summas koordinātas – 1p. Aprēķina vektoru starpības koordināta…"
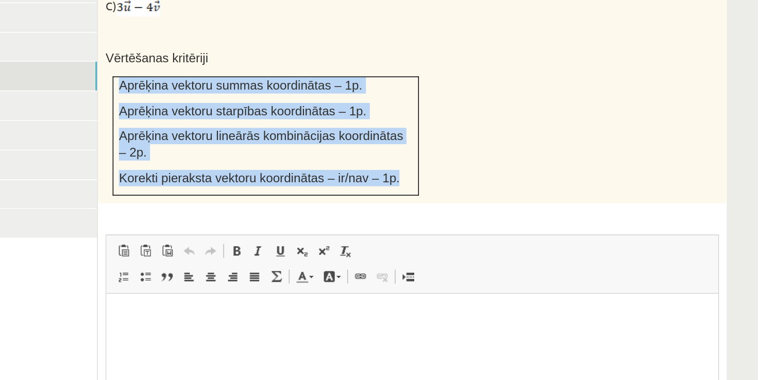
scroll to position [519, 0]
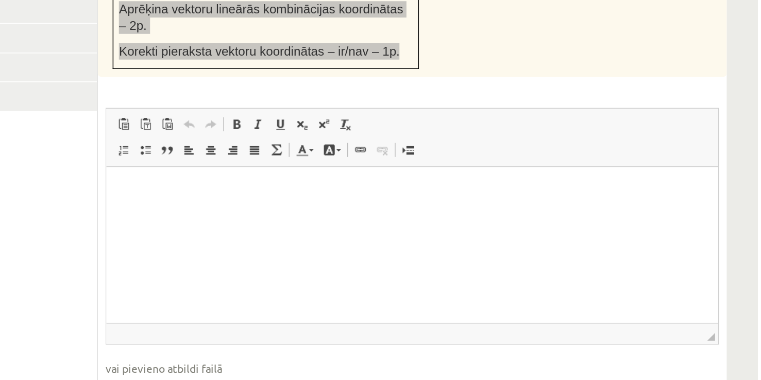
click at [115, 177] on html at bounding box center [308, 182] width 404 height 31
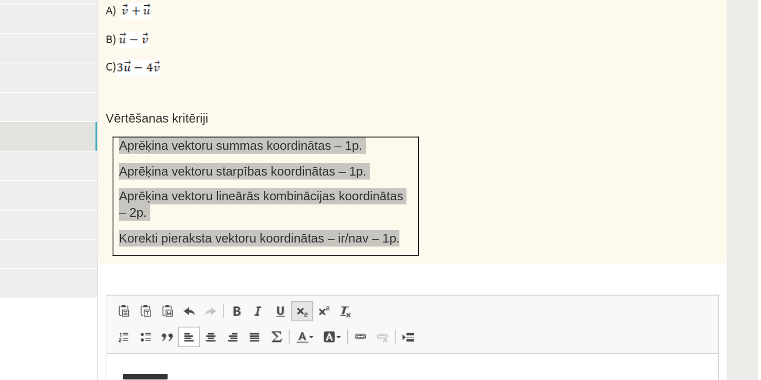
scroll to position [415, 0]
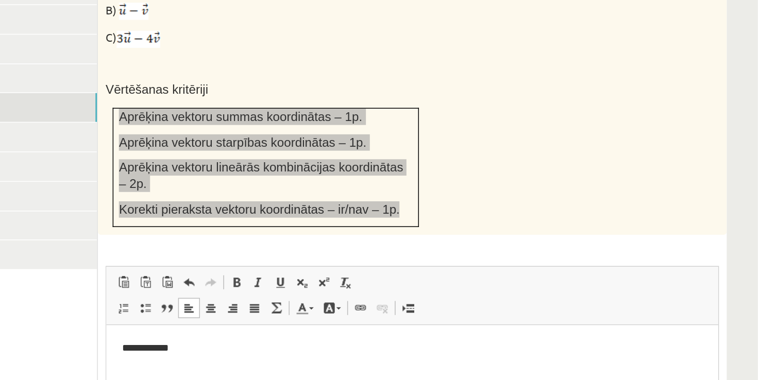
click at [148, 339] on p "**********" at bounding box center [308, 340] width 384 height 11
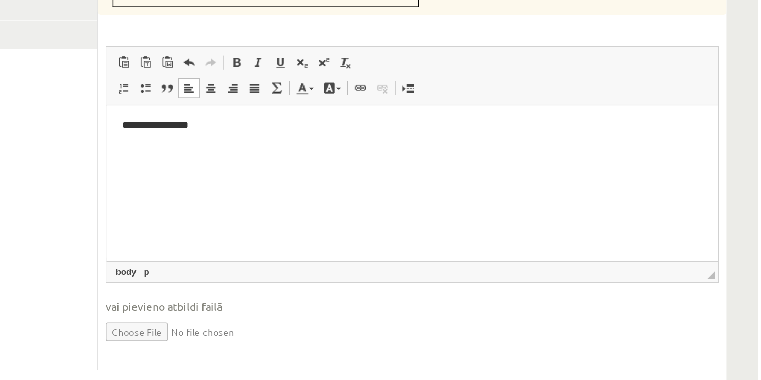
click at [164, 117] on p "**********" at bounding box center [308, 117] width 384 height 11
click at [175, 118] on p "**********" at bounding box center [308, 117] width 384 height 11
click at [162, 116] on p "**********" at bounding box center [308, 117] width 384 height 11
click at [164, 117] on p "**********" at bounding box center [308, 117] width 384 height 11
click at [181, 116] on p "**********" at bounding box center [308, 117] width 384 height 11
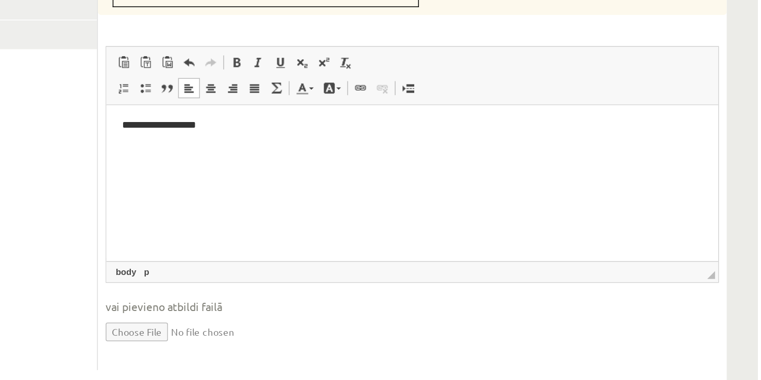
click at [154, 117] on p "**********" at bounding box center [308, 117] width 384 height 11
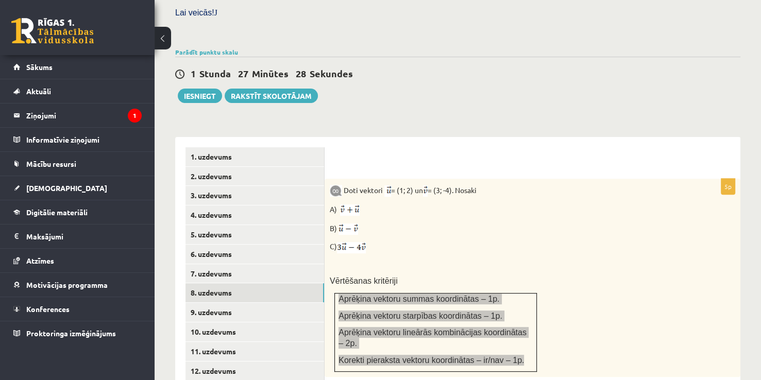
scroll to position [320, 0]
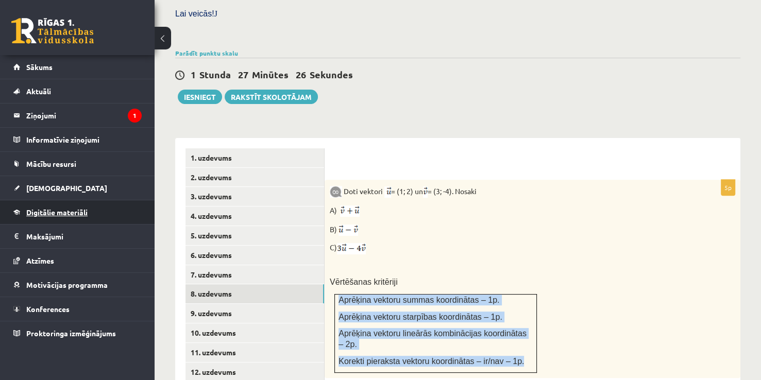
click at [81, 214] on span "Digitālie materiāli" at bounding box center [56, 212] width 61 height 9
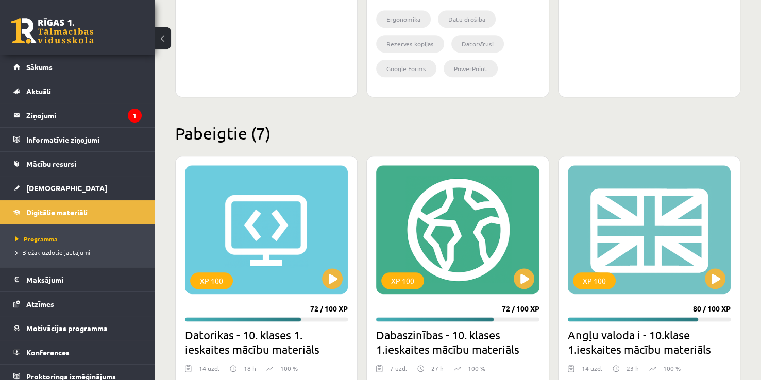
scroll to position [1298, 0]
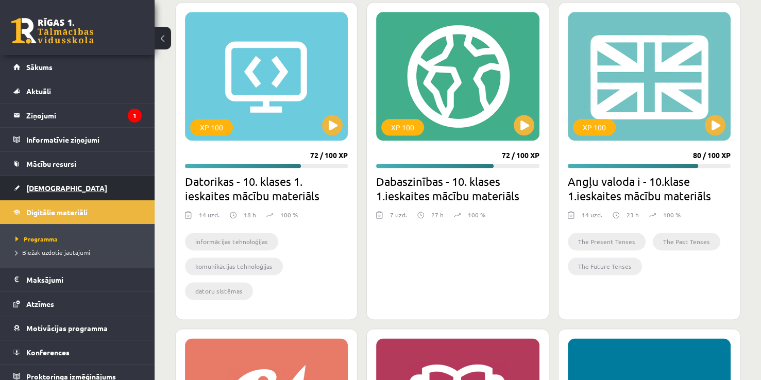
click at [106, 183] on link "[DEMOGRAPHIC_DATA]" at bounding box center [77, 188] width 128 height 24
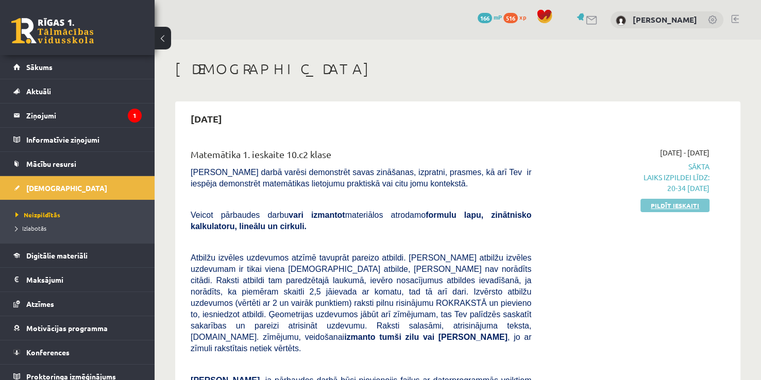
click at [682, 208] on link "Pildīt ieskaiti" at bounding box center [674, 205] width 69 height 13
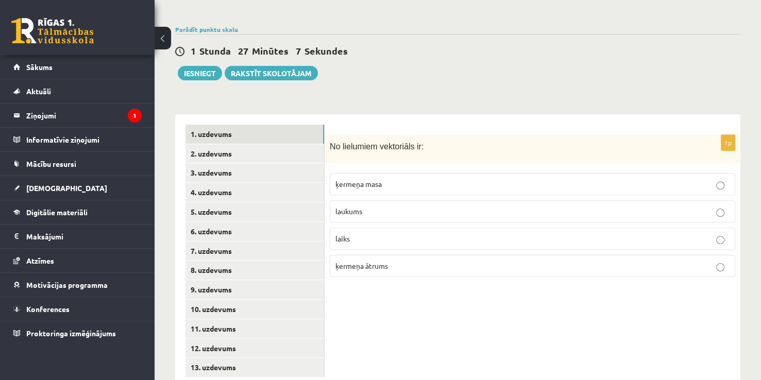
scroll to position [345, 0]
click at [243, 286] on ul "1. uzdevums 2. uzdevums 3. uzdevums 4. uzdevums 5. uzdevums 6. uzdevums 7. uzde…" at bounding box center [254, 250] width 139 height 253
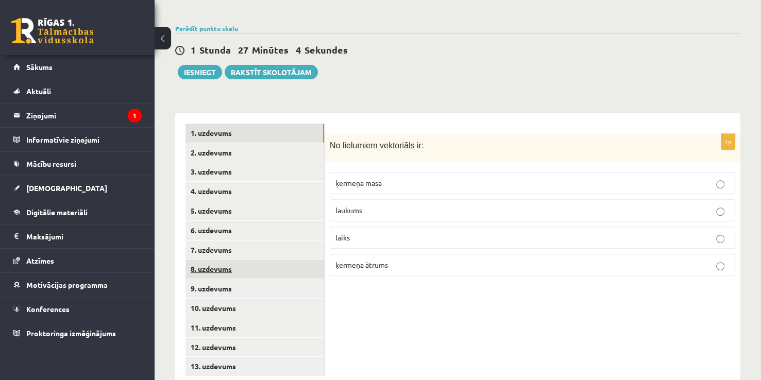
click at [246, 264] on link "8. uzdevums" at bounding box center [254, 269] width 139 height 19
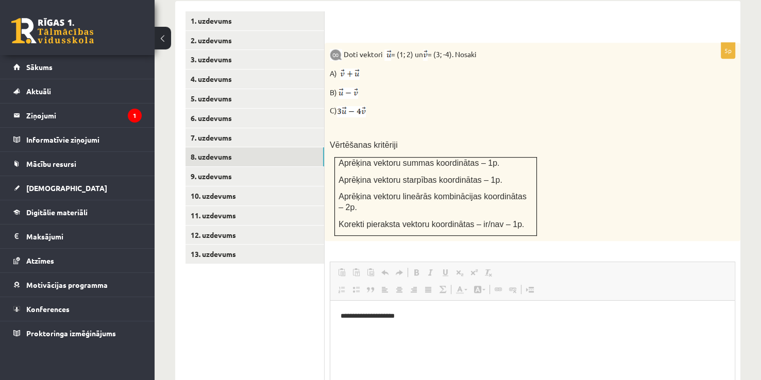
scroll to position [0, 0]
click at [430, 302] on html "**********" at bounding box center [532, 316] width 404 height 31
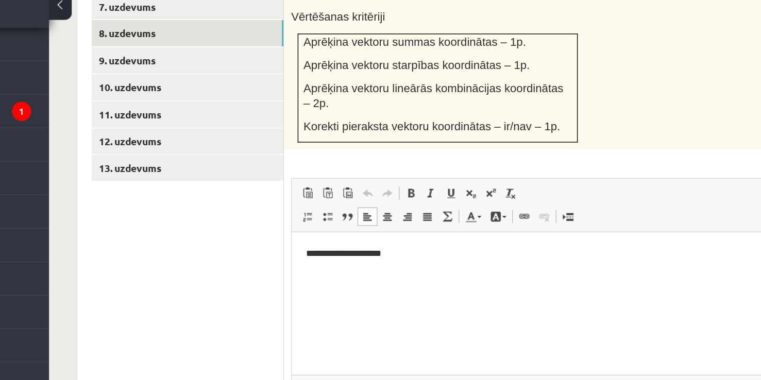
scroll to position [555, 0]
click at [430, 127] on div "**********" at bounding box center [532, 161] width 416 height 433
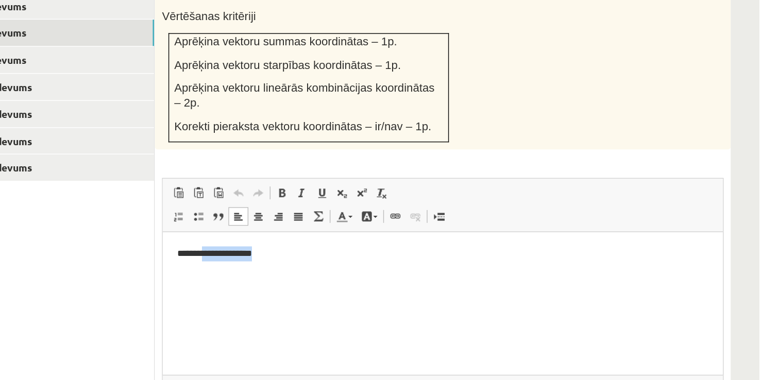
drag, startPoint x: 241, startPoint y: 245, endPoint x: 196, endPoint y: 245, distance: 44.8
click at [196, 245] on p "**********" at bounding box center [365, 247] width 384 height 11
click at [175, 260] on html "**********" at bounding box center [365, 247] width 404 height 31
click at [176, 261] on html "**********" at bounding box center [365, 247] width 404 height 31
click at [228, 250] on p "**********" at bounding box center [365, 247] width 384 height 11
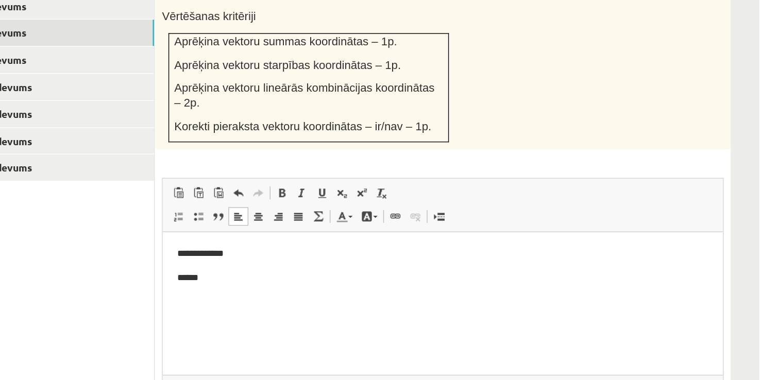
click at [177, 265] on p "******" at bounding box center [365, 265] width 384 height 11
click at [178, 266] on p "******" at bounding box center [365, 265] width 384 height 11
click at [179, 267] on p "******" at bounding box center [365, 265] width 384 height 11
click at [176, 280] on html "**********" at bounding box center [365, 256] width 404 height 48
click at [226, 269] on p "*******" at bounding box center [365, 265] width 384 height 11
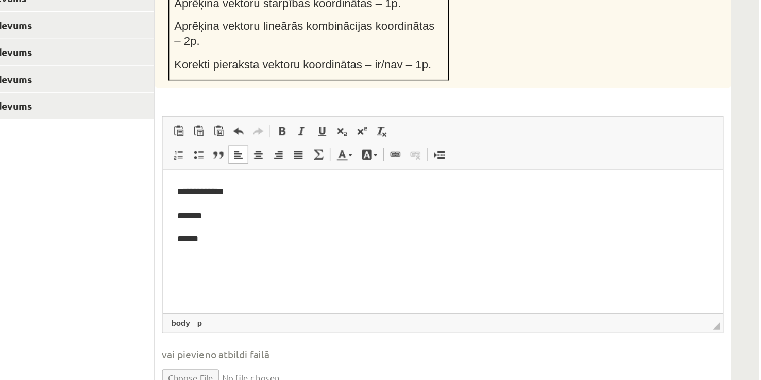
scroll to position [556, 0]
click at [196, 204] on p "*******" at bounding box center [365, 203] width 384 height 11
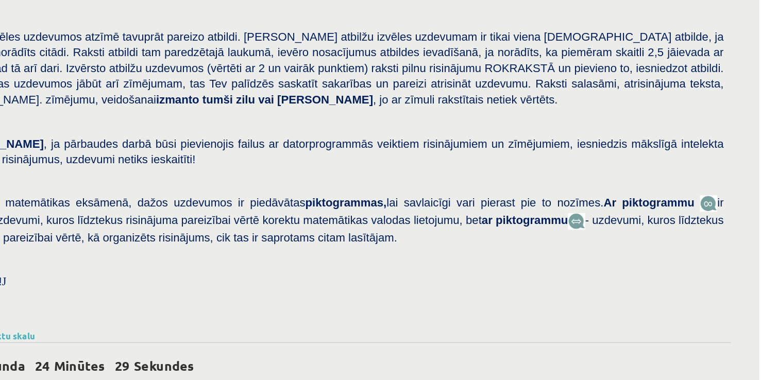
scroll to position [25, 0]
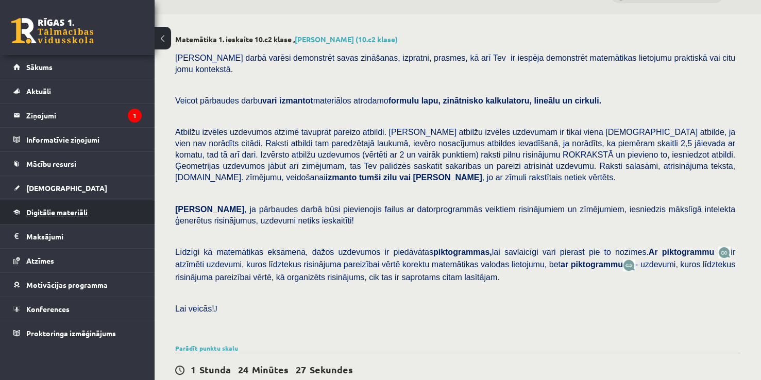
click at [83, 213] on span "Digitālie materiāli" at bounding box center [56, 212] width 61 height 9
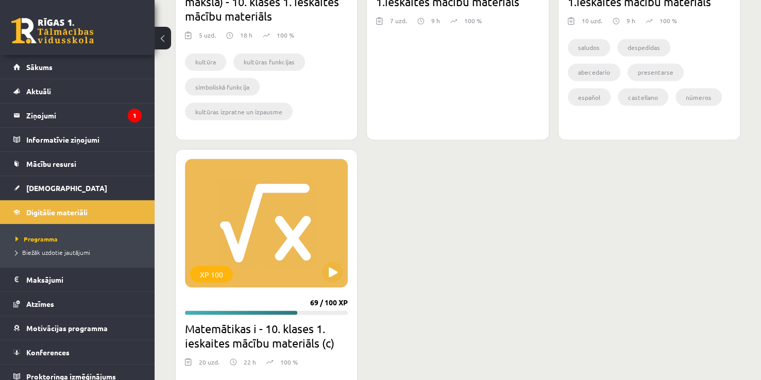
scroll to position [1853, 0]
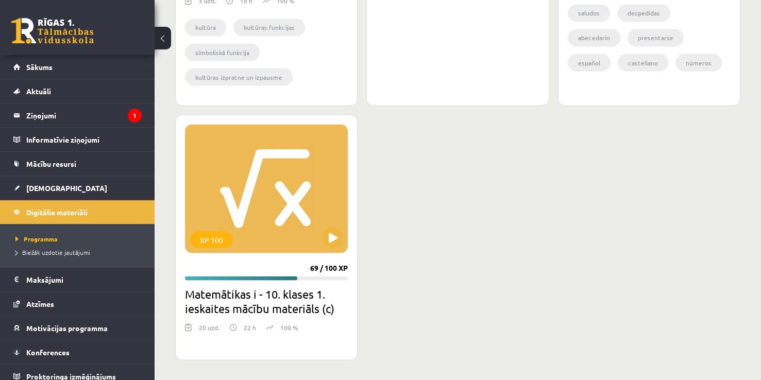
click at [304, 260] on div "XP 100 69 / 100 XP Matemātikas i - 10. klases 1. ieskaites mācību materiāls (c)…" at bounding box center [266, 237] width 182 height 246
click at [329, 238] on button at bounding box center [332, 237] width 21 height 21
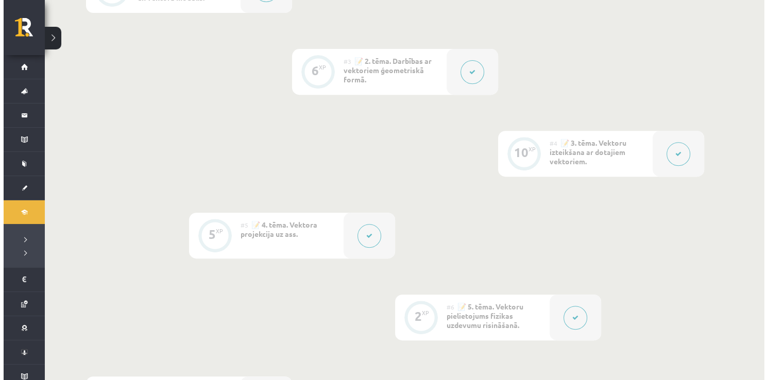
scroll to position [407, 0]
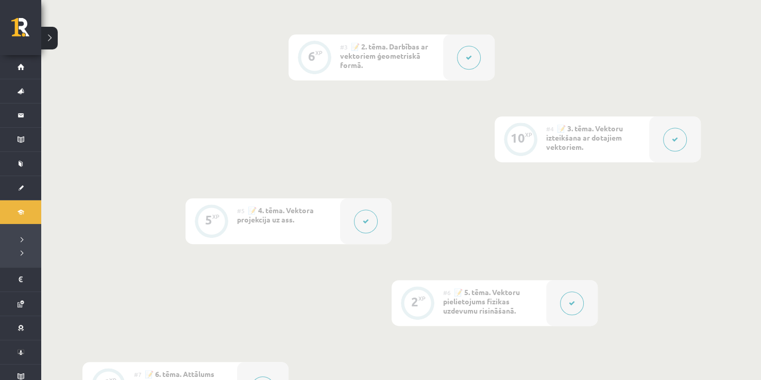
click at [359, 225] on button at bounding box center [366, 222] width 24 height 24
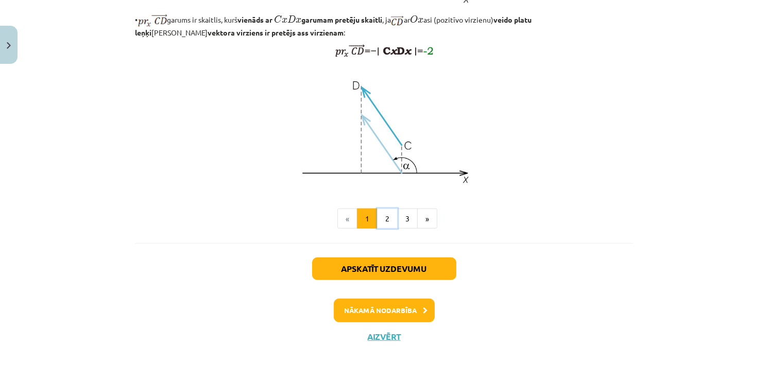
click at [378, 212] on button "2" at bounding box center [387, 219] width 21 height 21
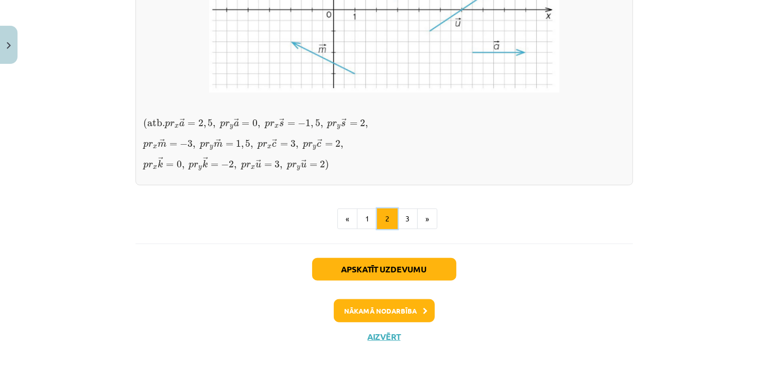
scroll to position [915, 0]
click at [407, 229] on button "3" at bounding box center [407, 219] width 21 height 21
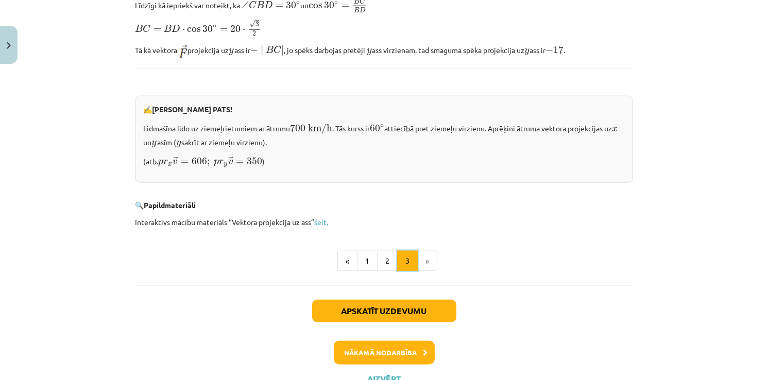
scroll to position [1088, 0]
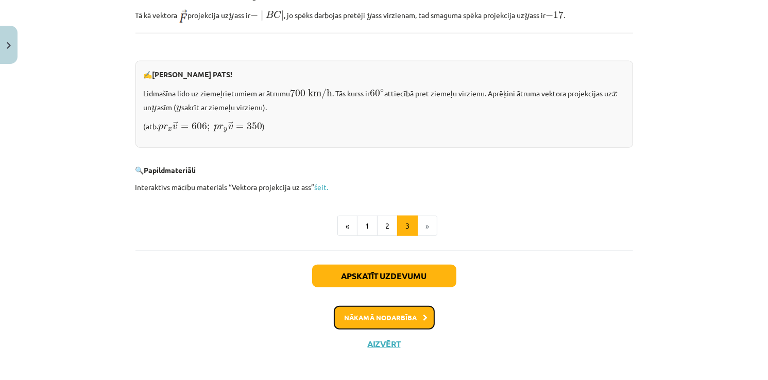
click at [376, 319] on button "Nākamā nodarbība" at bounding box center [384, 318] width 101 height 24
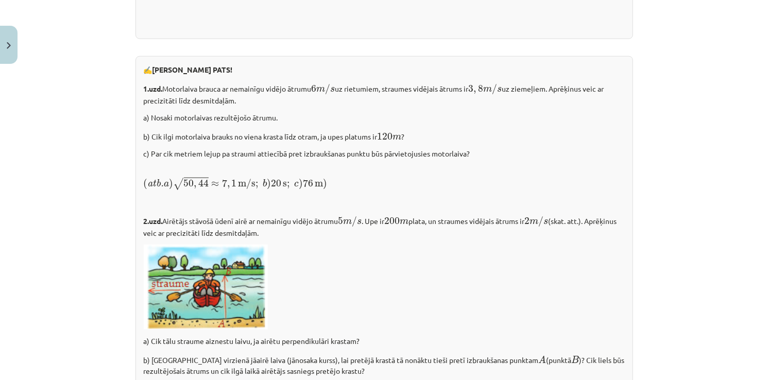
scroll to position [1512, 0]
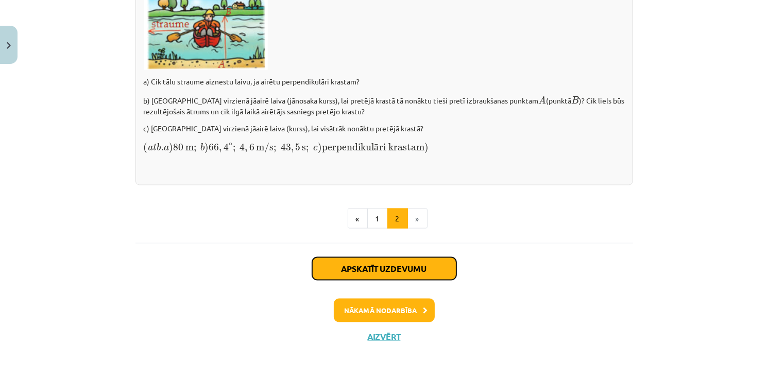
click at [379, 270] on button "Apskatīt uzdevumu" at bounding box center [384, 268] width 144 height 23
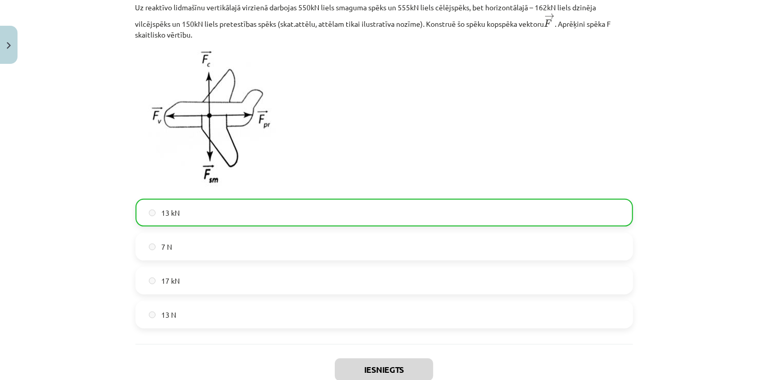
scroll to position [552, 0]
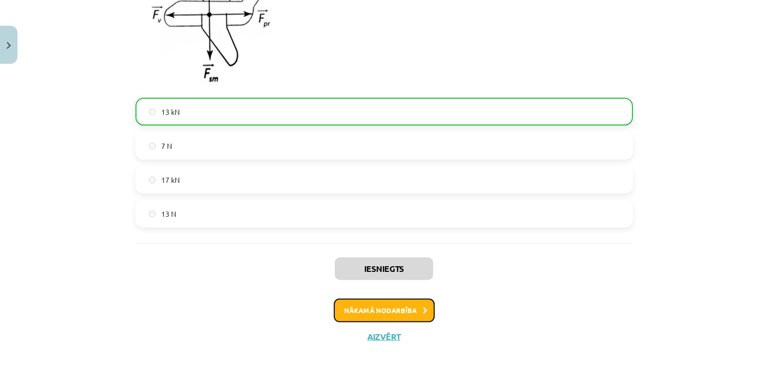
click at [385, 321] on button "Nākamā nodarbība" at bounding box center [384, 311] width 101 height 24
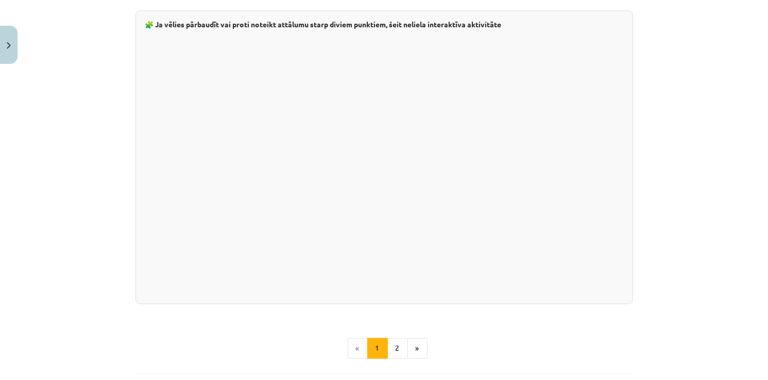
scroll to position [1724, 0]
click at [394, 344] on button "2" at bounding box center [397, 348] width 21 height 21
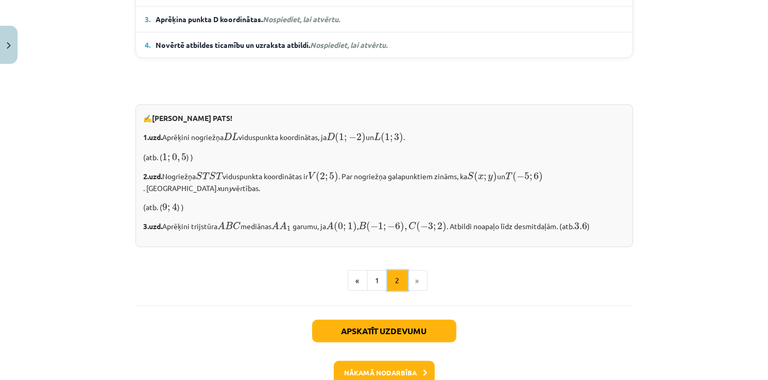
scroll to position [886, 0]
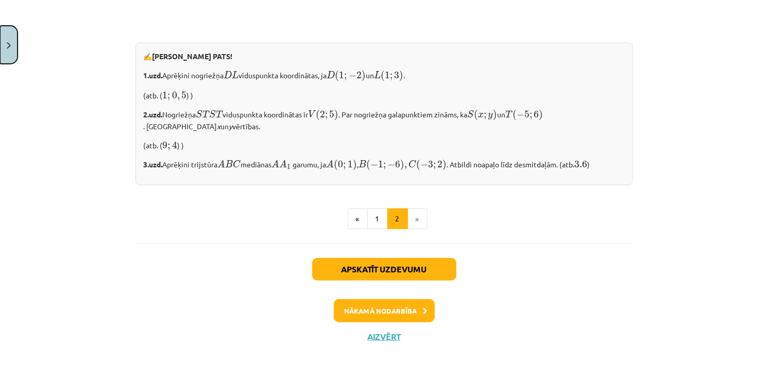
click at [11, 41] on button "Close" at bounding box center [9, 45] width 18 height 38
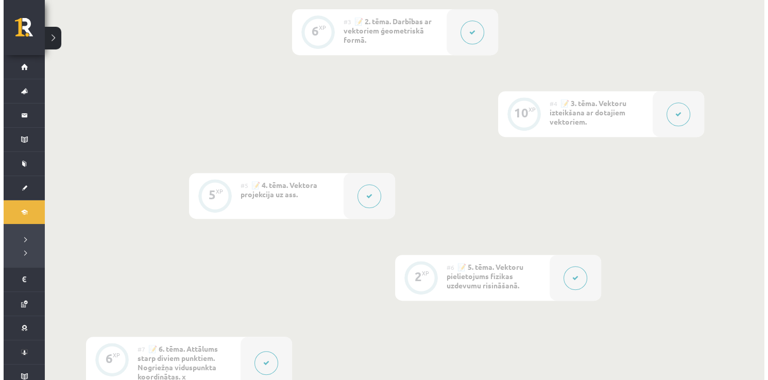
scroll to position [430, 0]
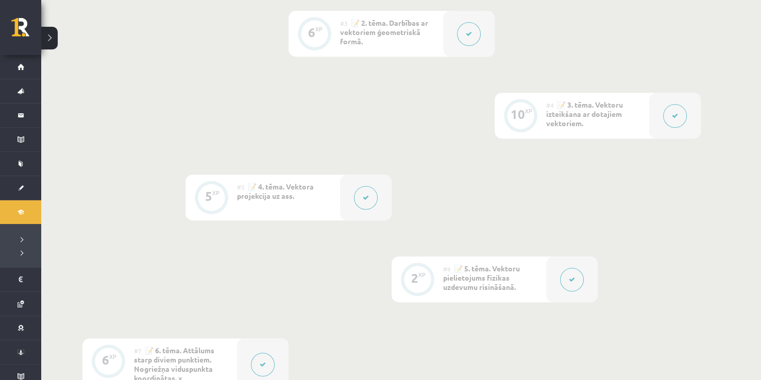
click at [677, 121] on button at bounding box center [675, 116] width 24 height 24
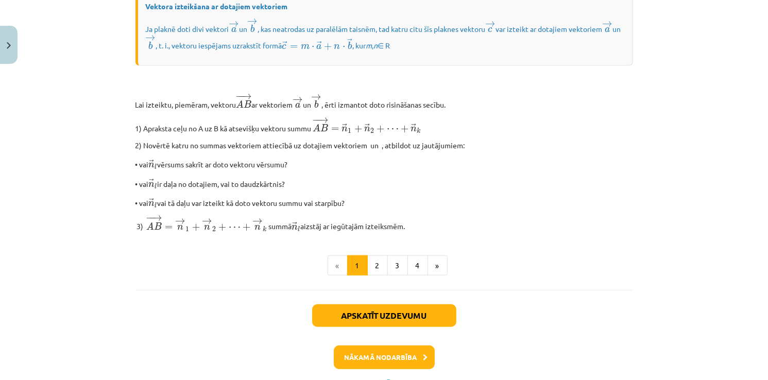
scroll to position [821, 0]
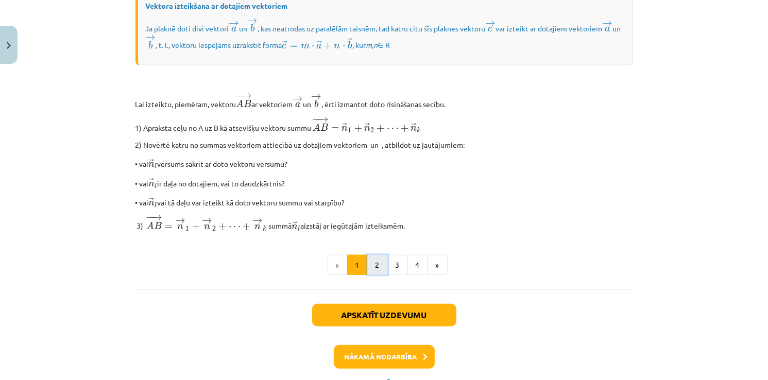
click at [376, 275] on button "2" at bounding box center [377, 265] width 21 height 21
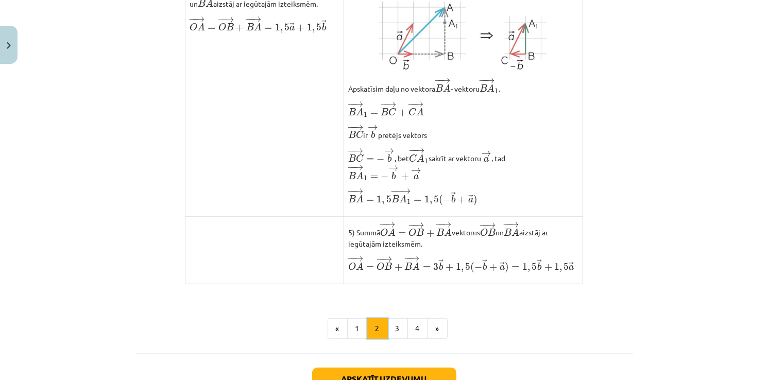
scroll to position [752, 0]
click at [402, 338] on button "3" at bounding box center [397, 327] width 21 height 21
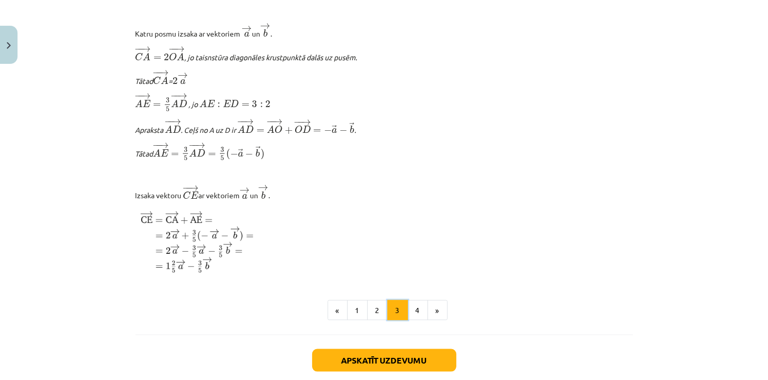
scroll to position [1292, 0]
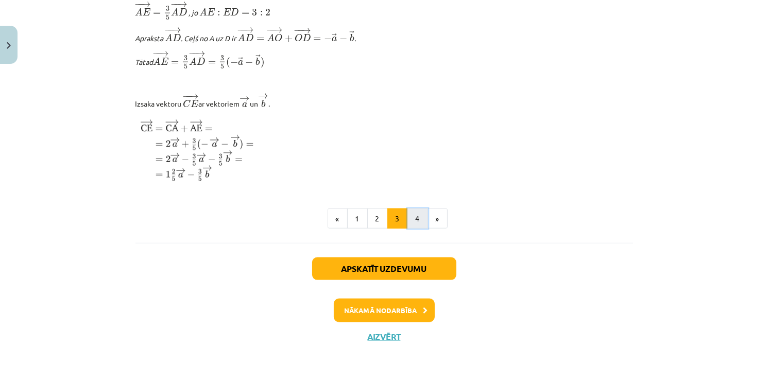
click at [418, 227] on button "4" at bounding box center [417, 219] width 21 height 21
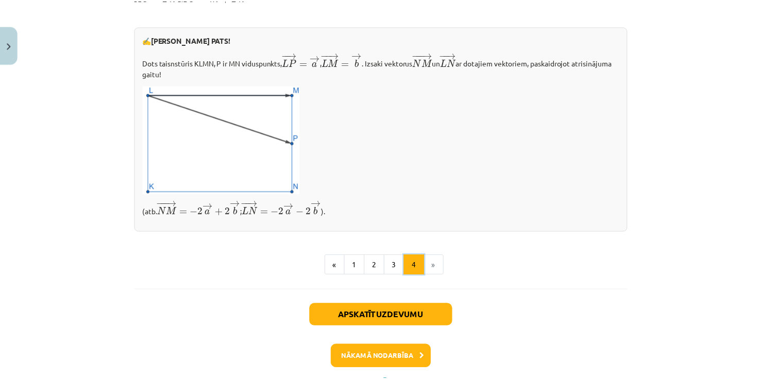
scroll to position [386, 0]
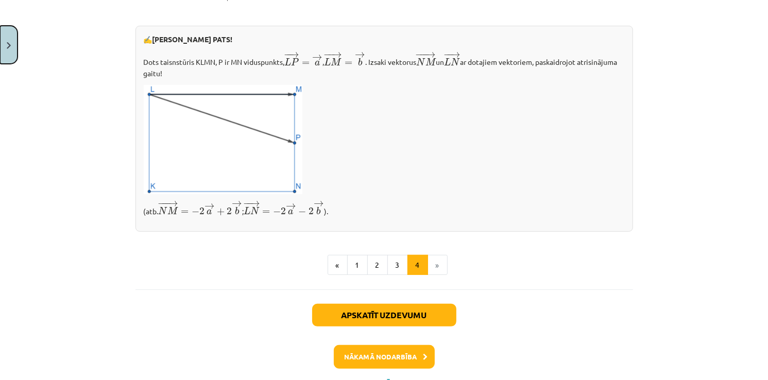
click at [7, 56] on button "Close" at bounding box center [9, 45] width 18 height 38
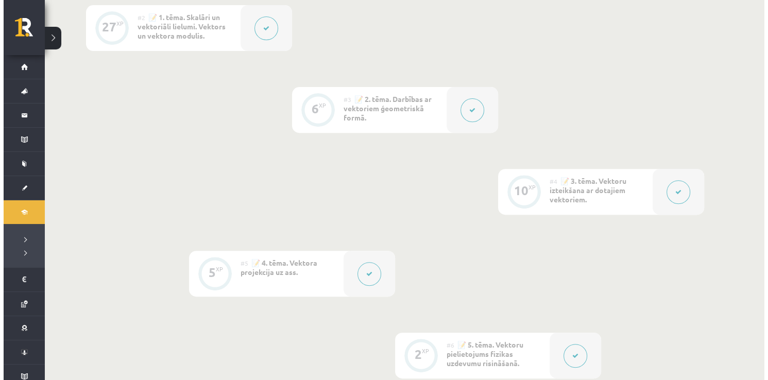
scroll to position [353, 0]
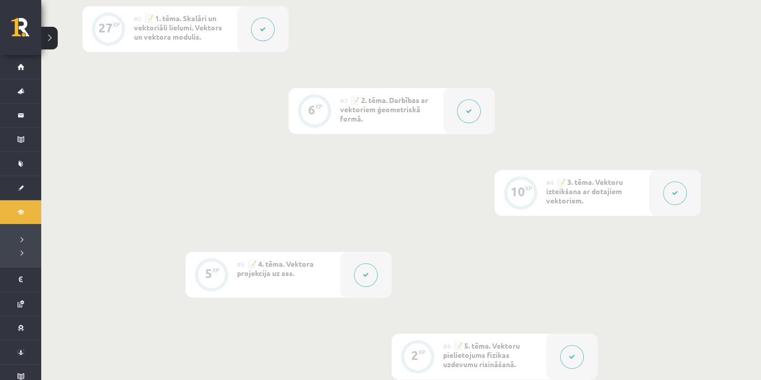
click at [263, 36] on button at bounding box center [263, 30] width 24 height 24
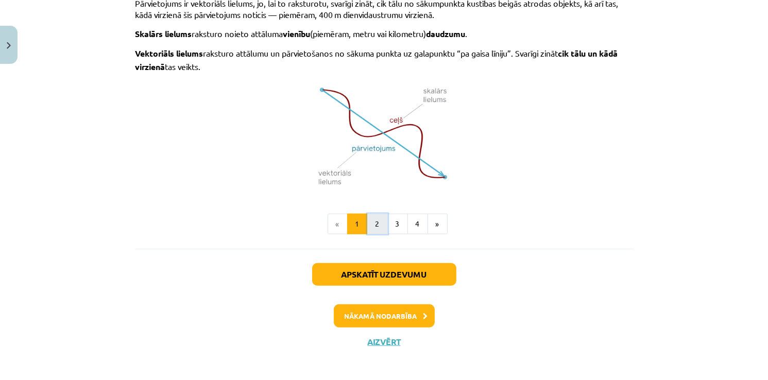
click at [380, 214] on button "2" at bounding box center [377, 224] width 21 height 21
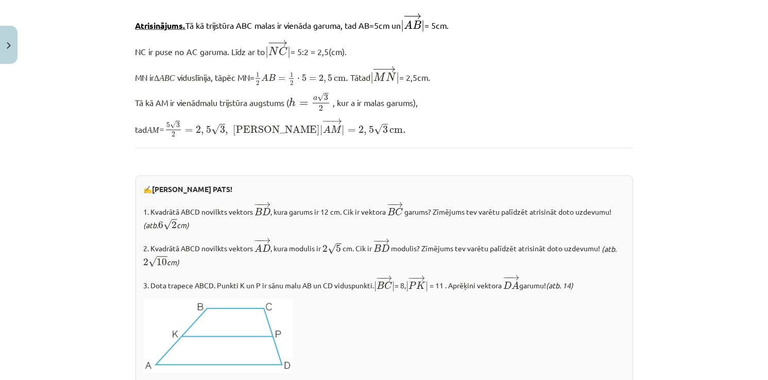
scroll to position [942, 0]
click at [9, 46] on img "Close" at bounding box center [9, 45] width 4 height 7
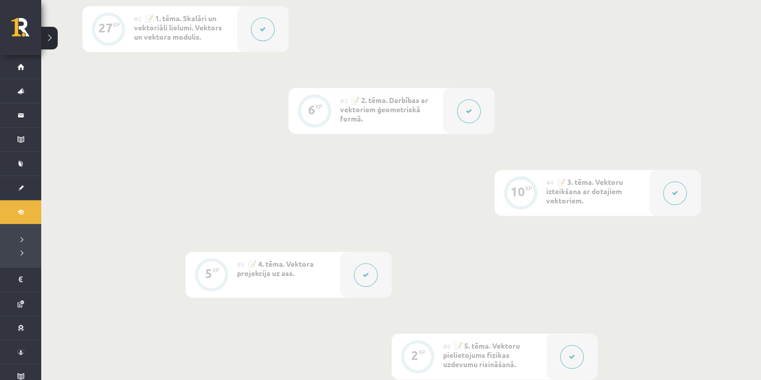
click at [466, 113] on icon at bounding box center [469, 111] width 6 height 6
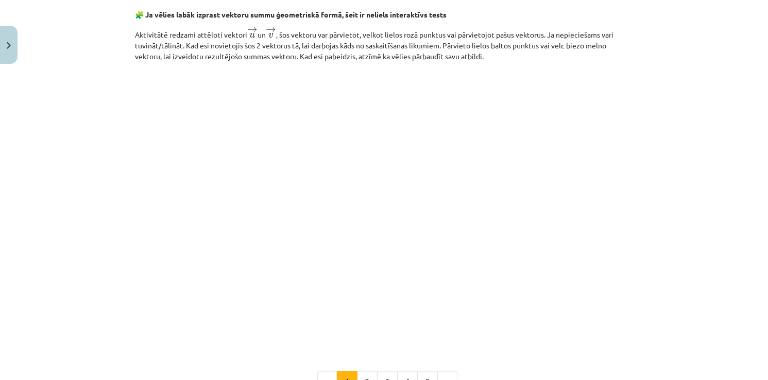
scroll to position [1609, 0]
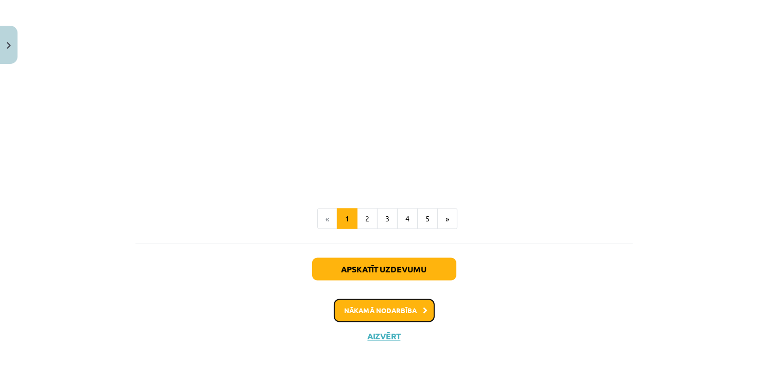
click at [370, 319] on button "Nākamā nodarbība" at bounding box center [384, 311] width 101 height 24
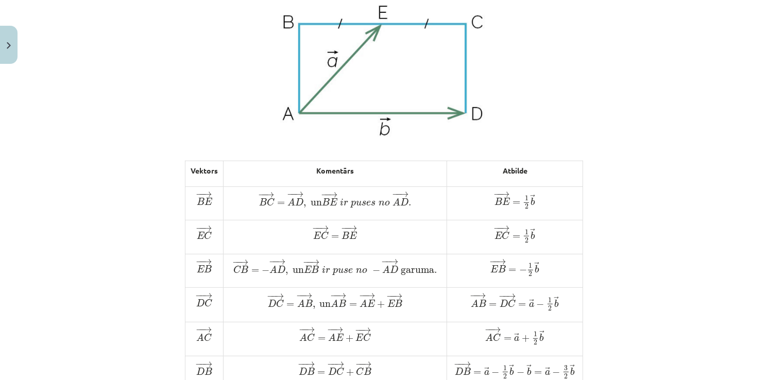
scroll to position [886, 0]
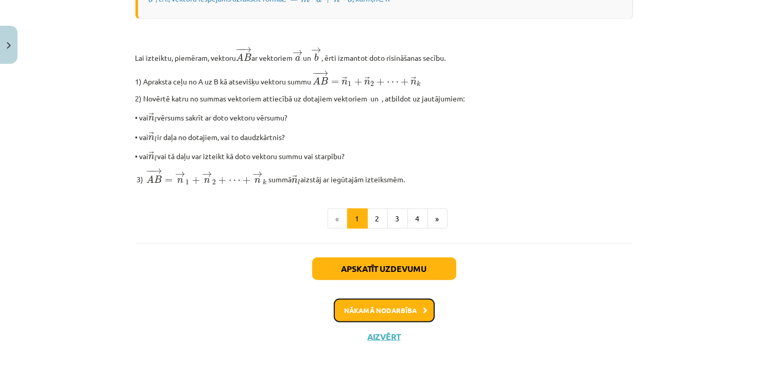
click at [370, 319] on button "Nākamā nodarbība" at bounding box center [384, 311] width 101 height 24
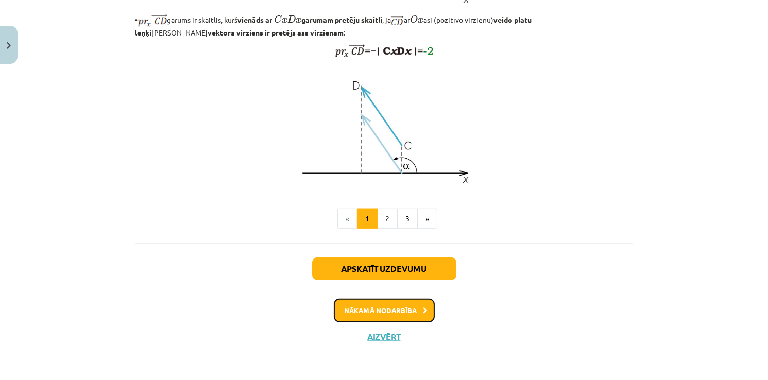
click at [390, 317] on button "Nākamā nodarbība" at bounding box center [384, 311] width 101 height 24
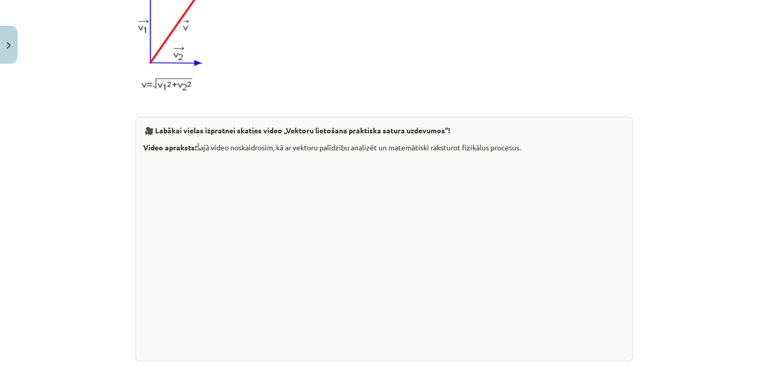
scroll to position [1104, 0]
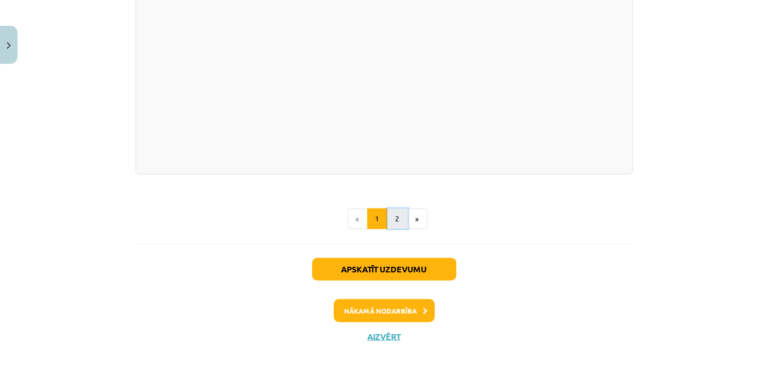
click at [389, 211] on button "2" at bounding box center [397, 219] width 21 height 21
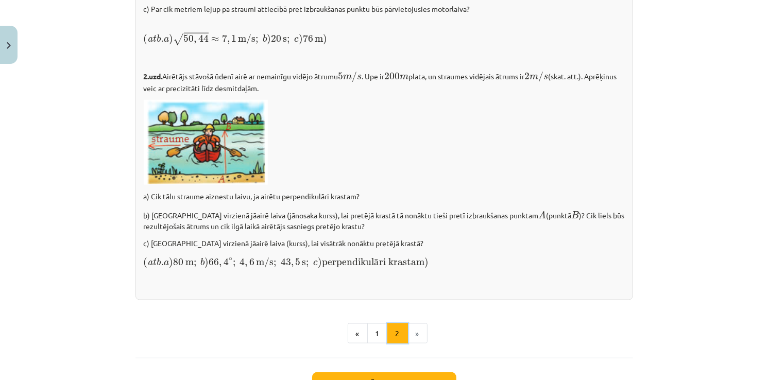
scroll to position [1512, 0]
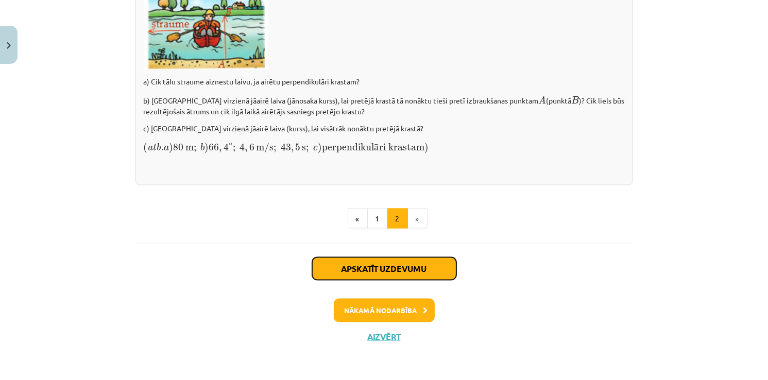
click at [390, 268] on button "Apskatīt uzdevumu" at bounding box center [384, 268] width 144 height 23
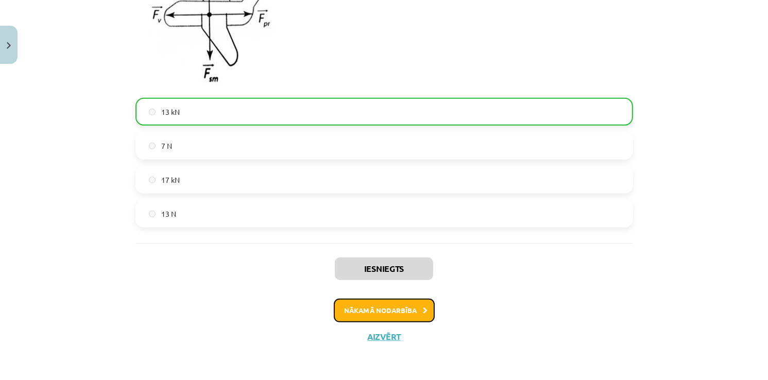
click at [385, 317] on button "Nākamā nodarbība" at bounding box center [384, 311] width 101 height 24
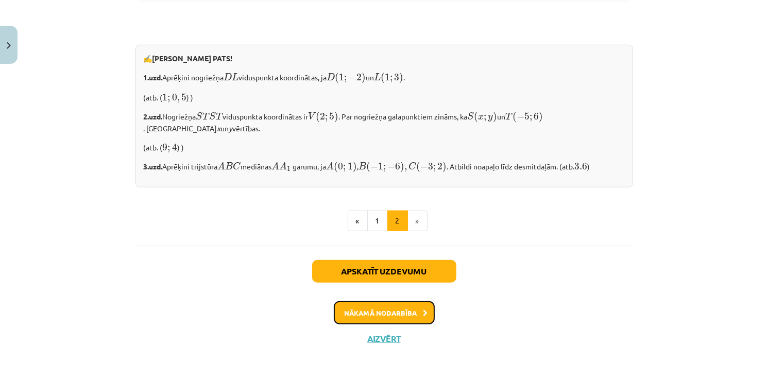
scroll to position [886, 0]
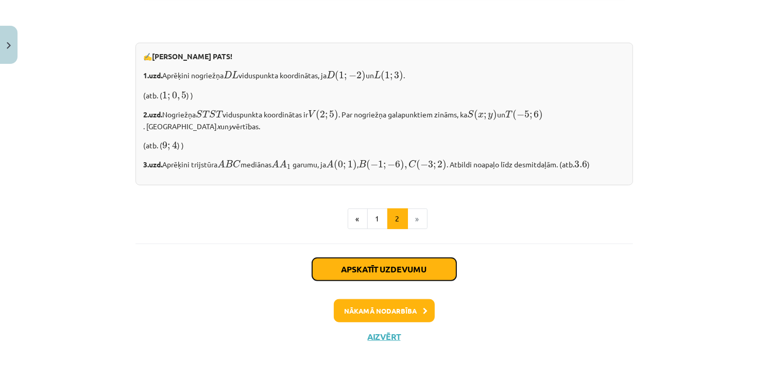
click at [394, 265] on button "Apskatīt uzdevumu" at bounding box center [384, 269] width 144 height 23
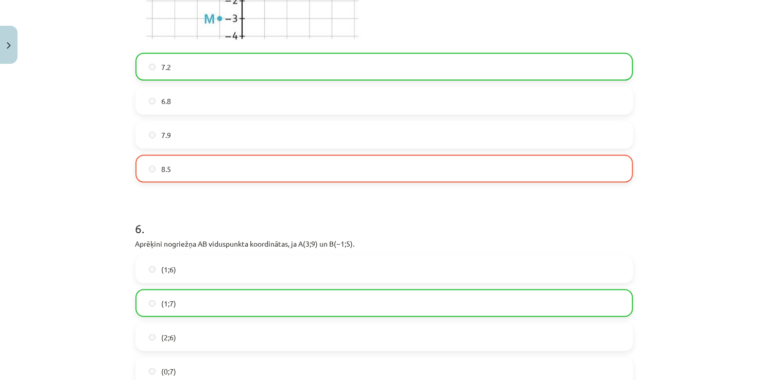
scroll to position [1549, 0]
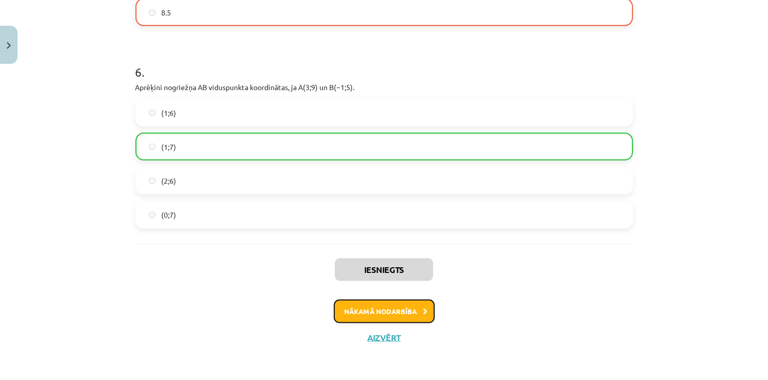
click at [353, 308] on button "Nākamā nodarbība" at bounding box center [384, 312] width 101 height 24
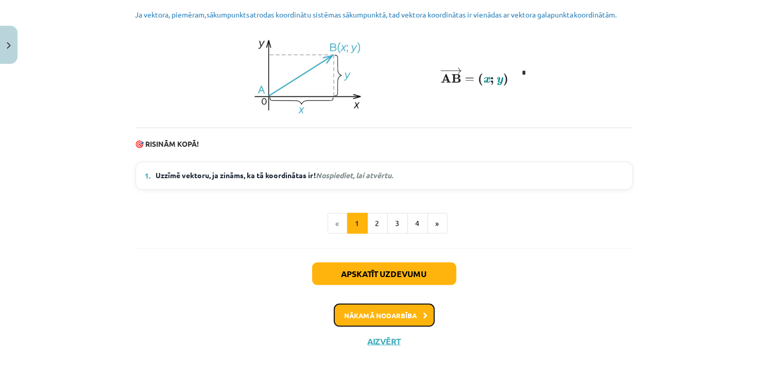
scroll to position [1408, 0]
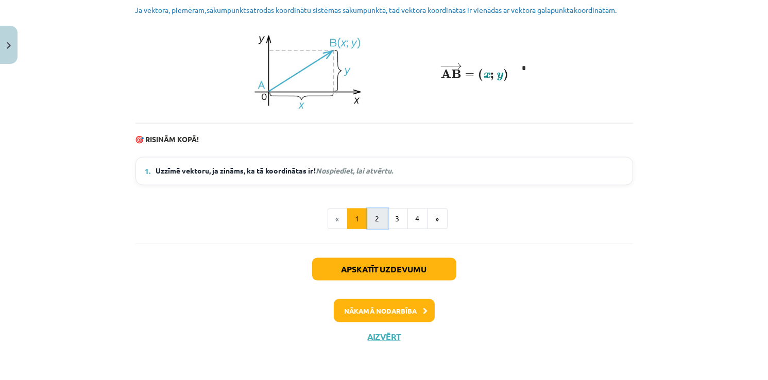
click at [370, 227] on button "2" at bounding box center [377, 219] width 21 height 21
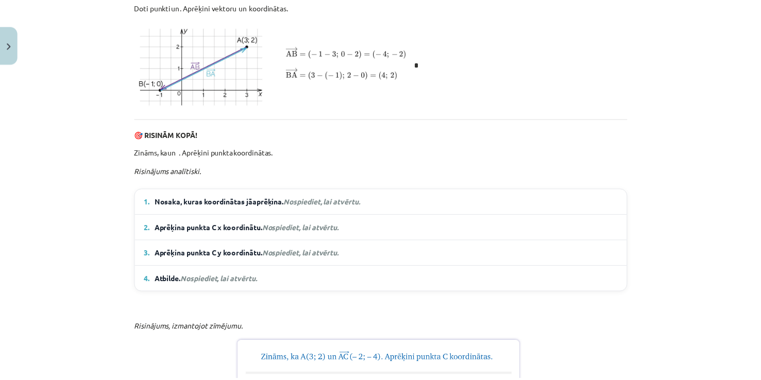
scroll to position [494, 0]
click at [18, 41] on div "Mācību tēma: Matemātikas i - 10. klases 1. ieskaites mācību materiāls (c) #8 📝 …" at bounding box center [384, 190] width 768 height 380
click at [14, 43] on button "Close" at bounding box center [9, 45] width 18 height 38
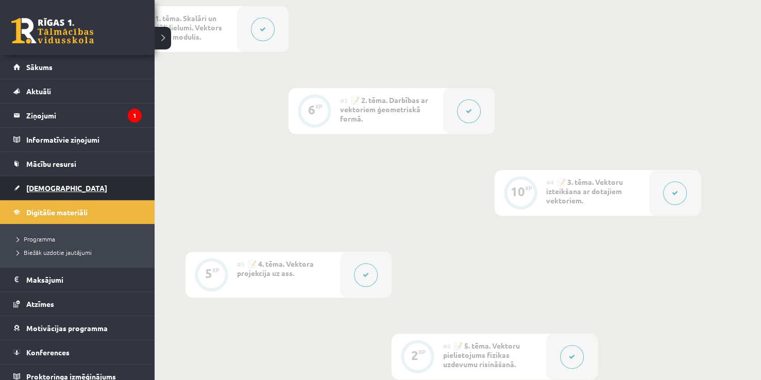
click at [28, 187] on span "[DEMOGRAPHIC_DATA]" at bounding box center [66, 187] width 81 height 9
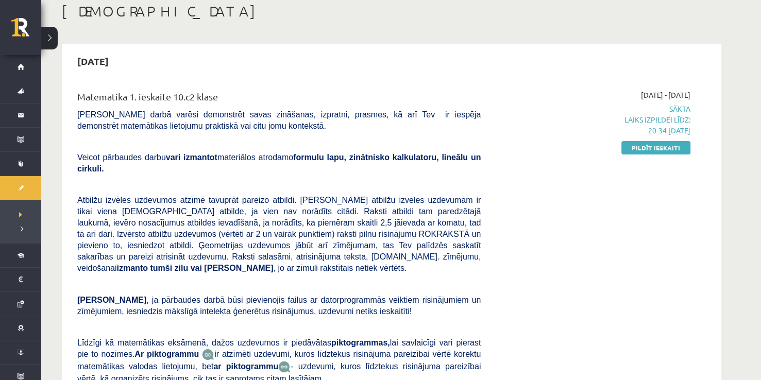
scroll to position [51, 0]
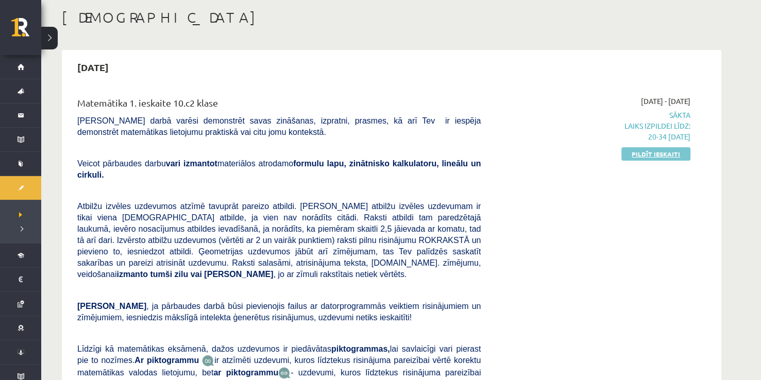
click at [677, 150] on link "Pildīt ieskaiti" at bounding box center [655, 153] width 69 height 13
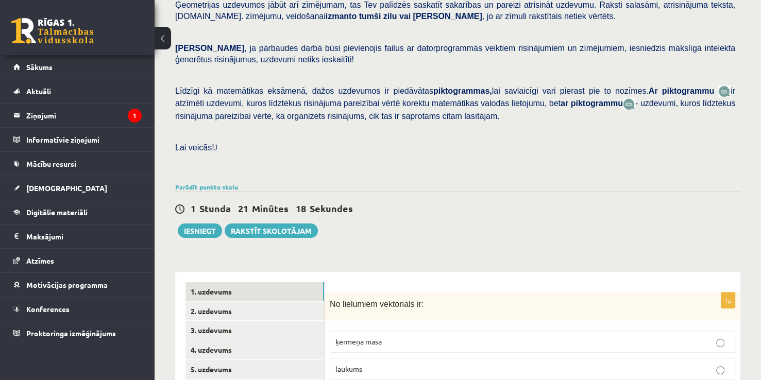
scroll to position [360, 0]
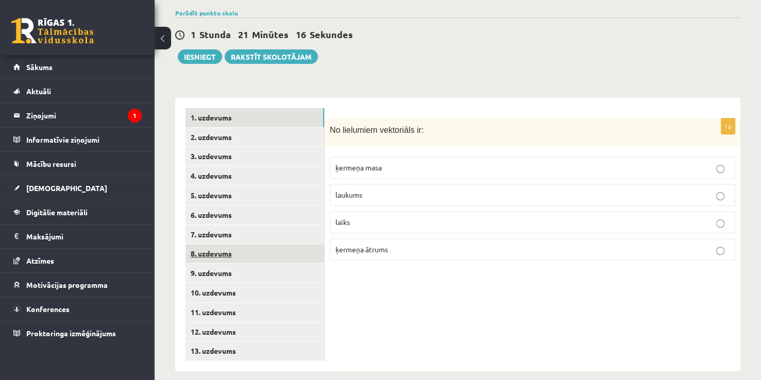
click at [254, 246] on link "8. uzdevums" at bounding box center [254, 253] width 139 height 19
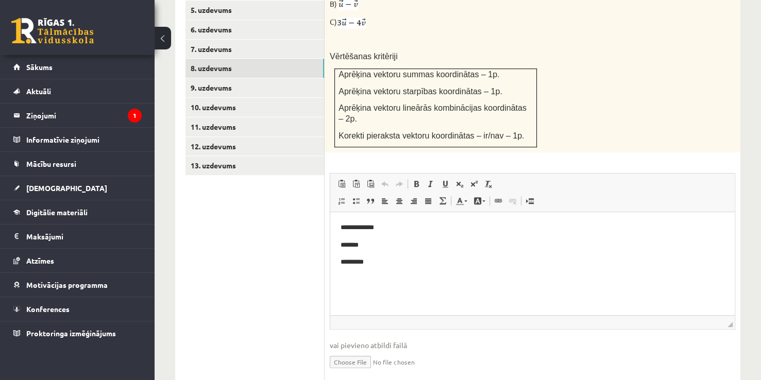
scroll to position [544, 0]
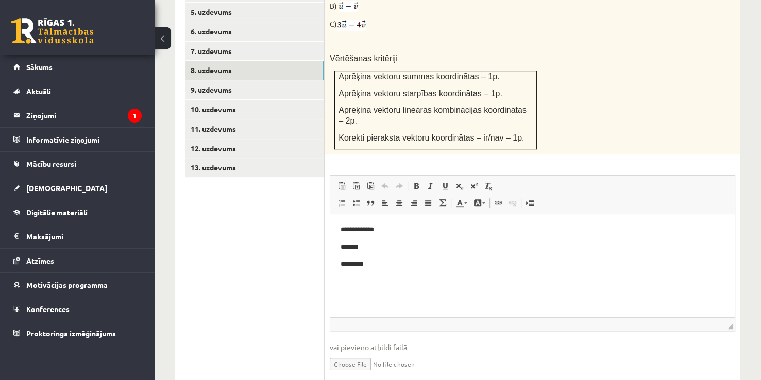
click at [369, 280] on html "**********" at bounding box center [532, 247] width 404 height 66
click at [166, 39] on button at bounding box center [162, 38] width 16 height 23
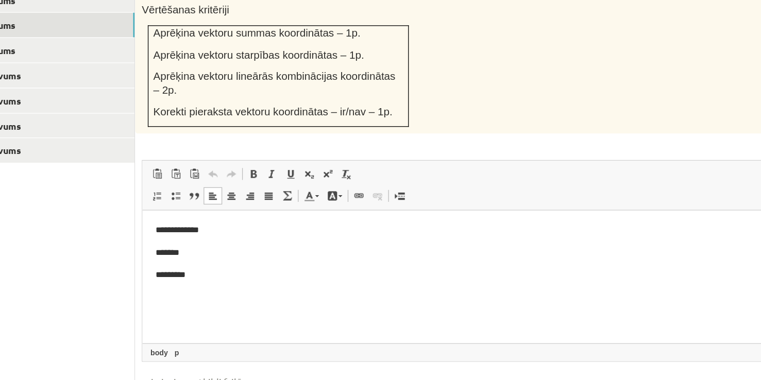
scroll to position [503, 0]
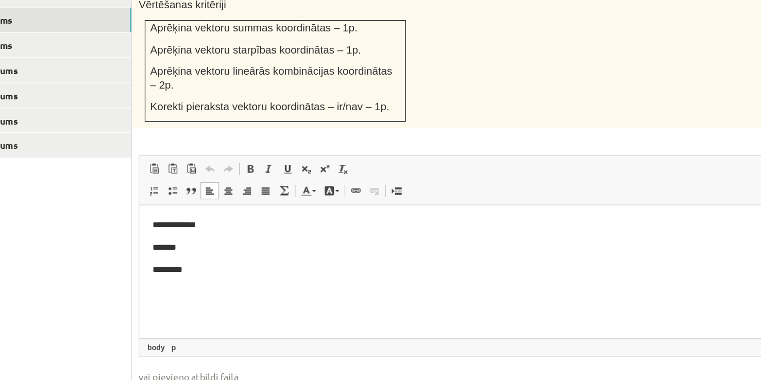
click at [171, 222] on p "**********" at bounding box center [388, 220] width 478 height 11
click at [188, 221] on p "**********" at bounding box center [388, 220] width 478 height 11
click at [208, 219] on p "**********" at bounding box center [388, 220] width 478 height 11
click at [209, 220] on p "**********" at bounding box center [388, 220] width 478 height 11
click at [174, 236] on p "*******" at bounding box center [388, 238] width 478 height 11
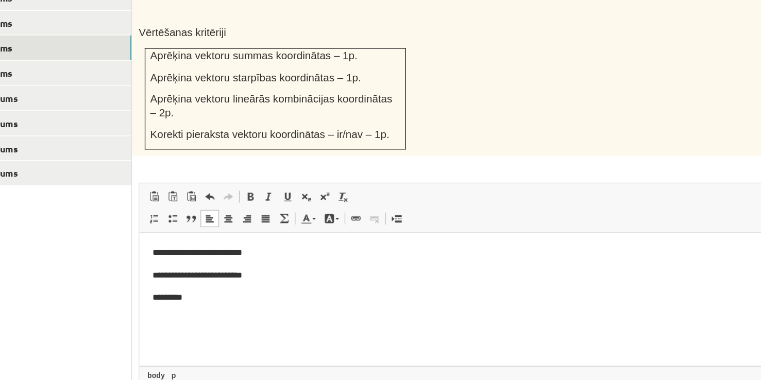
scroll to position [482, 0]
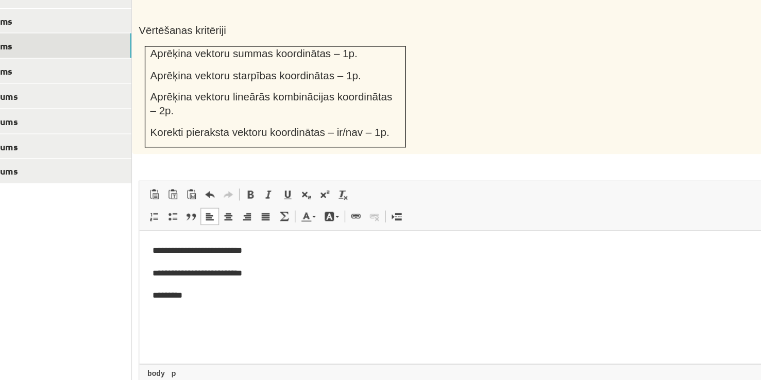
click at [222, 246] on p "**********" at bounding box center [388, 246] width 478 height 11
click at [218, 265] on p "**********" at bounding box center [388, 263] width 478 height 11
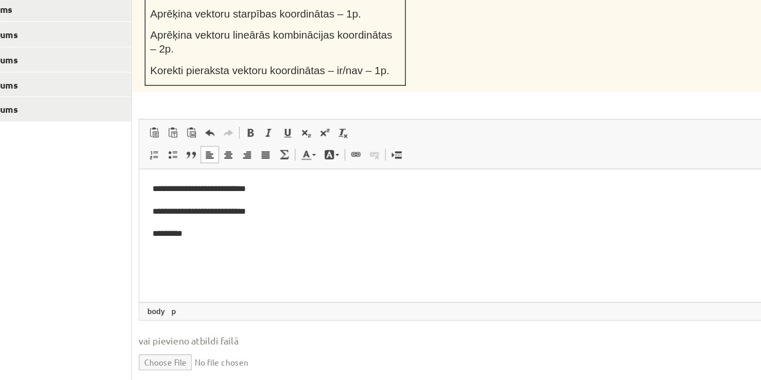
scroll to position [530, 0]
click at [189, 218] on p "*********" at bounding box center [388, 220] width 478 height 11
drag, startPoint x: 298, startPoint y: 272, endPoint x: 354, endPoint y: 299, distance: 62.4
click at [354, 236] on html "**********" at bounding box center [388, 203] width 498 height 66
drag, startPoint x: 433, startPoint y: 311, endPoint x: 440, endPoint y: 315, distance: 8.3
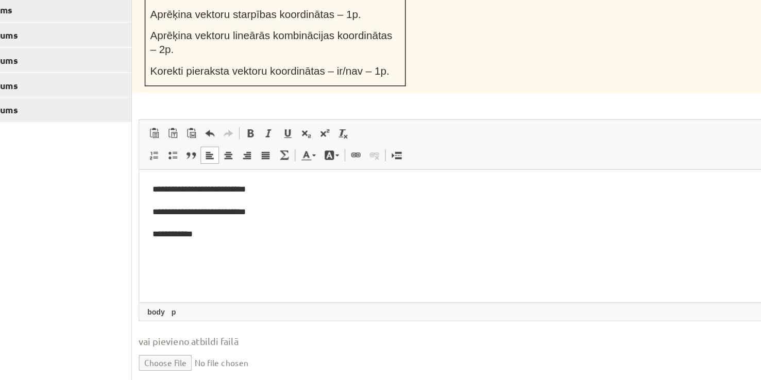
click at [440, 344] on span "vai pievieno atbildi failā" at bounding box center [465, 349] width 499 height 11
click at [195, 223] on p "**********" at bounding box center [388, 220] width 478 height 11
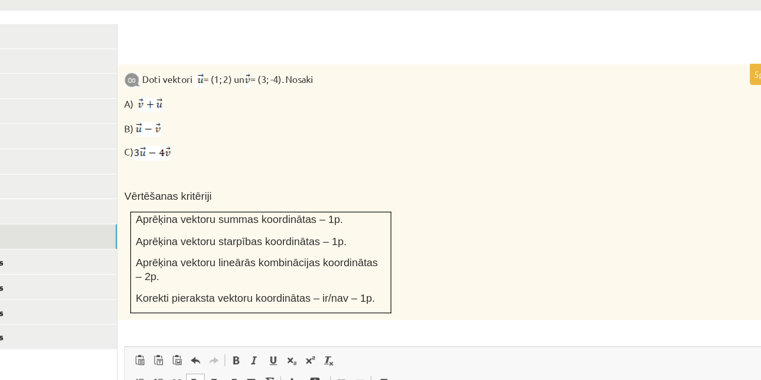
click at [195, 174] on link "9. uzdevums" at bounding box center [141, 183] width 139 height 19
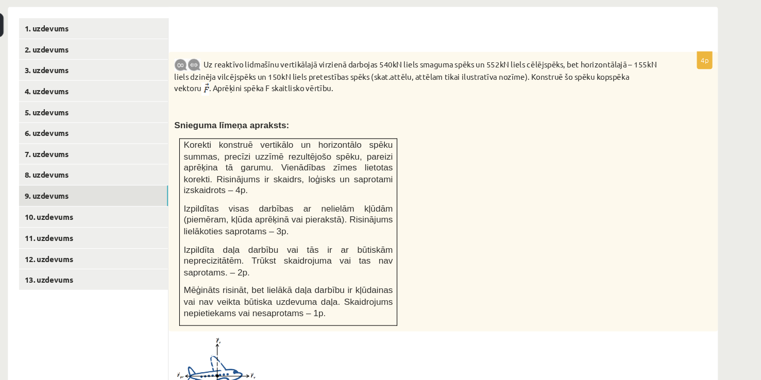
scroll to position [426, 0]
click at [118, 206] on link "10. uzdevums" at bounding box center [141, 215] width 139 height 19
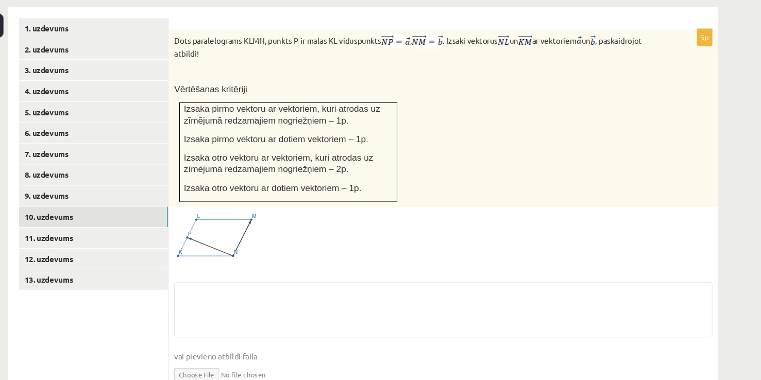
drag, startPoint x: 118, startPoint y: 199, endPoint x: 415, endPoint y: 126, distance: 305.5
click at [415, 126] on div "**********" at bounding box center [391, 209] width 659 height 377
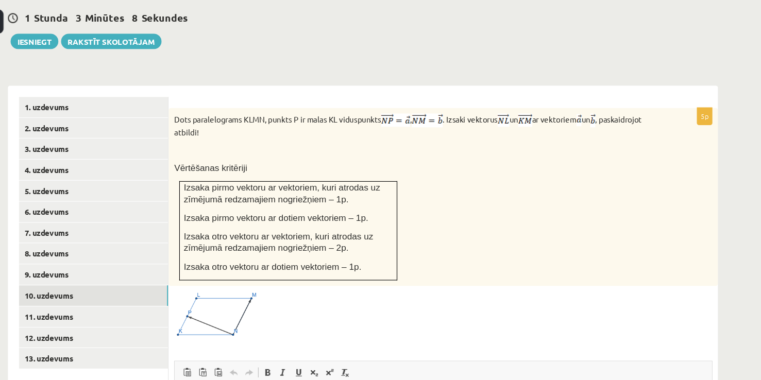
scroll to position [349, 0]
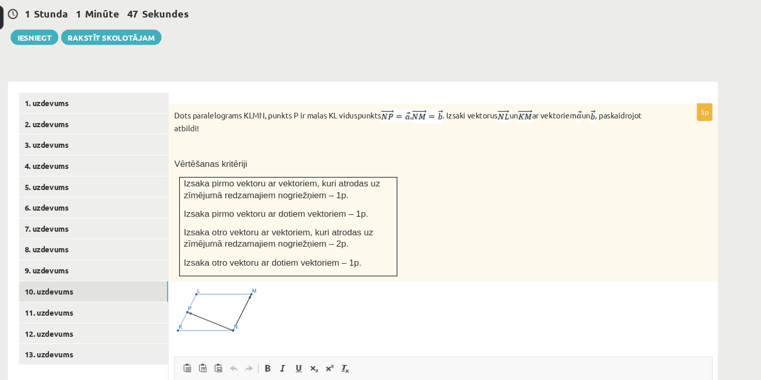
click at [415, 152] on p at bounding box center [440, 157] width 448 height 10
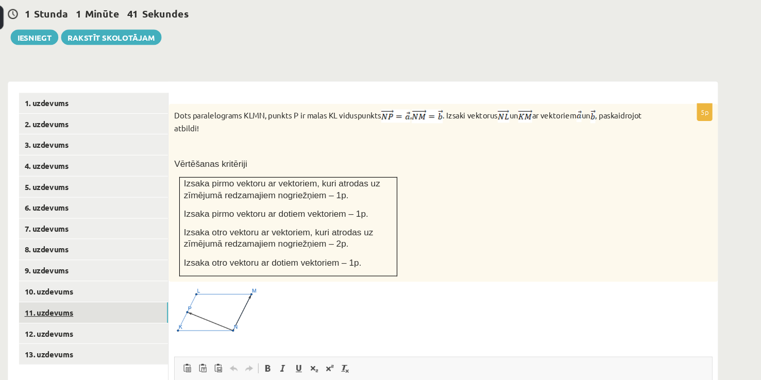
click at [121, 303] on link "11. uzdevums" at bounding box center [141, 312] width 139 height 19
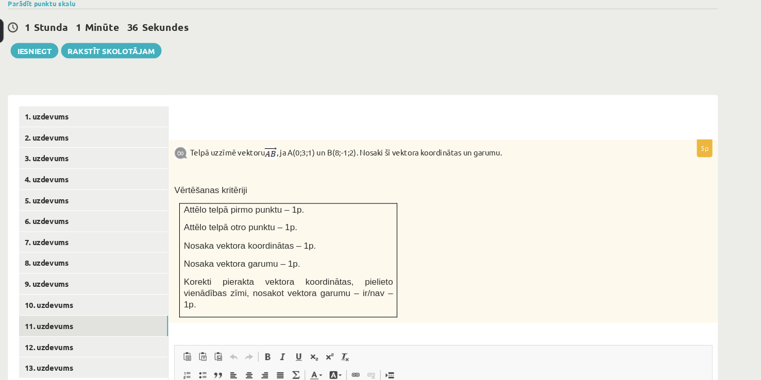
scroll to position [0, 0]
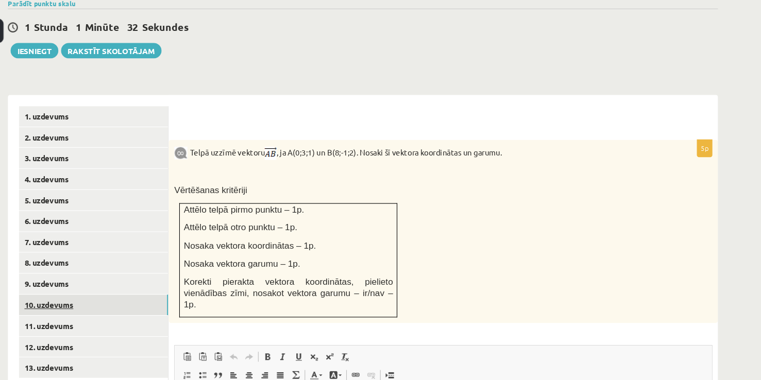
click at [177, 283] on link "10. uzdevums" at bounding box center [141, 292] width 139 height 19
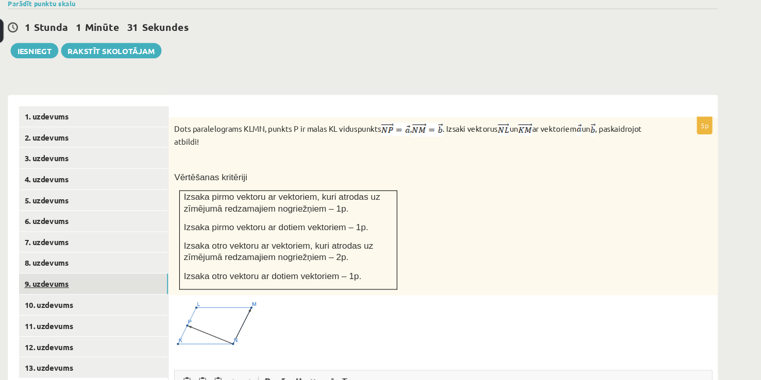
click at [171, 264] on link "9. uzdevums" at bounding box center [141, 273] width 139 height 19
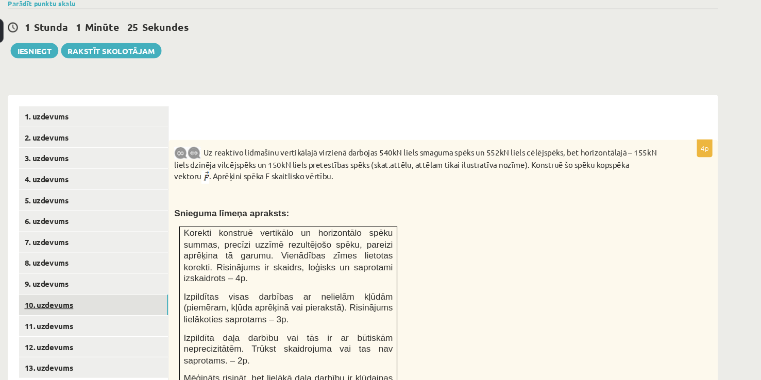
click at [168, 283] on link "10. uzdevums" at bounding box center [141, 292] width 139 height 19
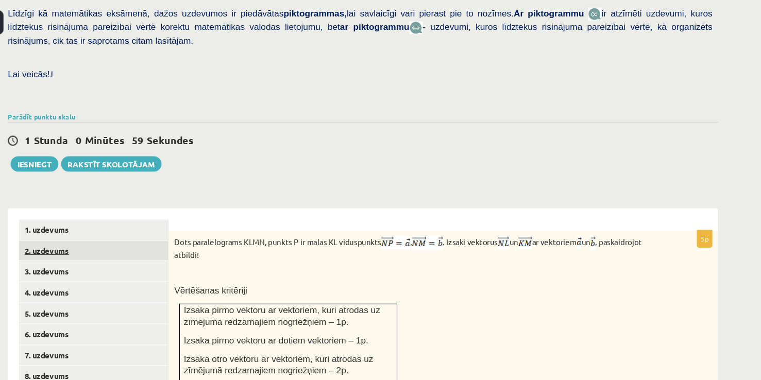
scroll to position [236, 0]
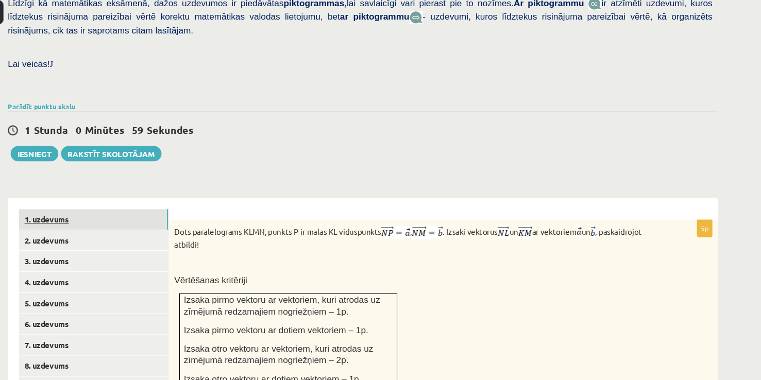
click at [163, 221] on link "1. uzdevums" at bounding box center [141, 230] width 139 height 19
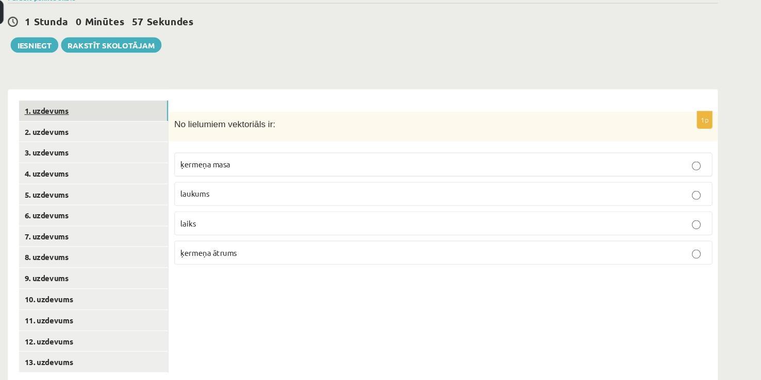
scroll to position [338, 0]
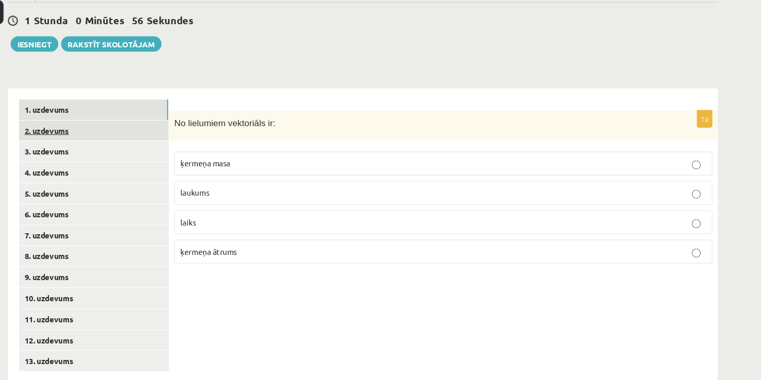
click at [141, 139] on link "2. uzdevums" at bounding box center [141, 148] width 139 height 19
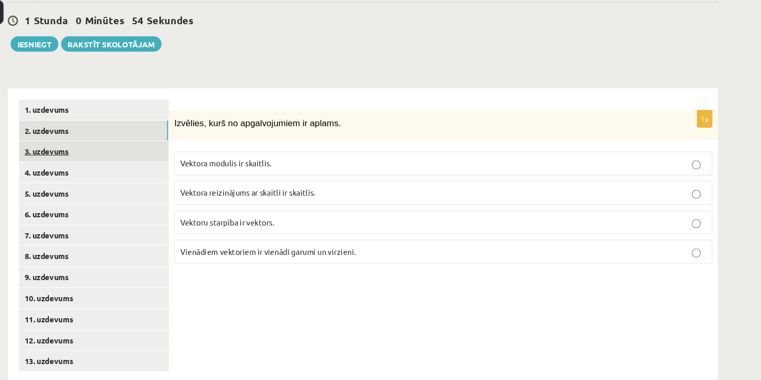
click at [146, 158] on link "3. uzdevums" at bounding box center [141, 167] width 139 height 19
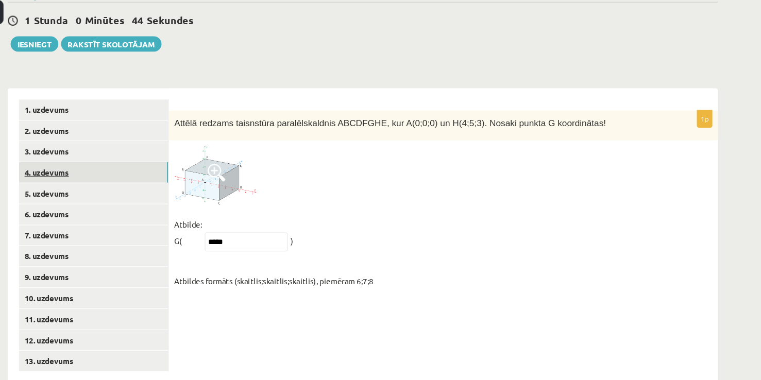
click at [132, 177] on link "4. uzdevums" at bounding box center [141, 186] width 139 height 19
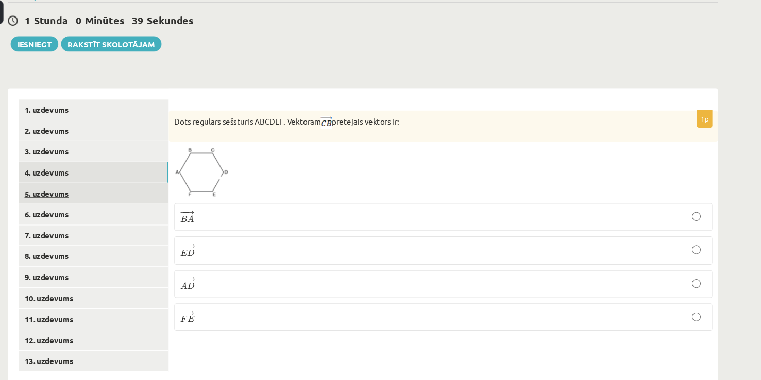
click at [139, 197] on link "5. uzdevums" at bounding box center [141, 206] width 139 height 19
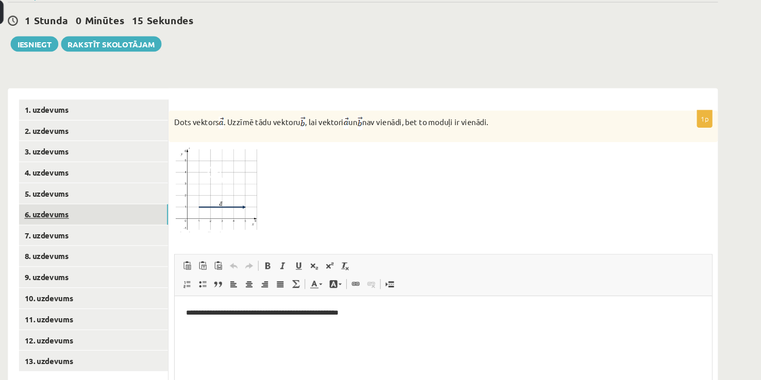
click at [191, 216] on link "6. uzdevums" at bounding box center [141, 225] width 139 height 19
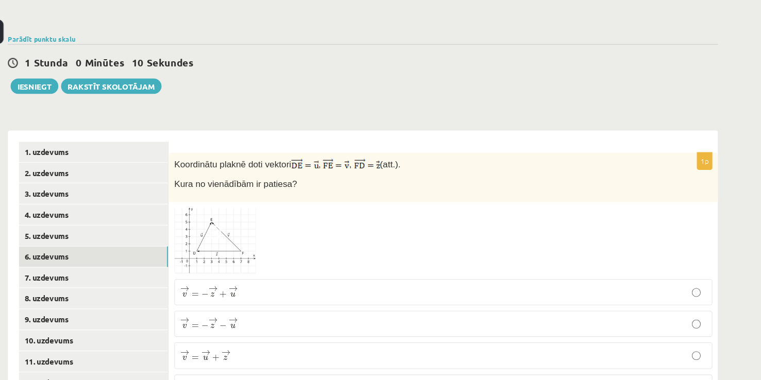
scroll to position [317, 0]
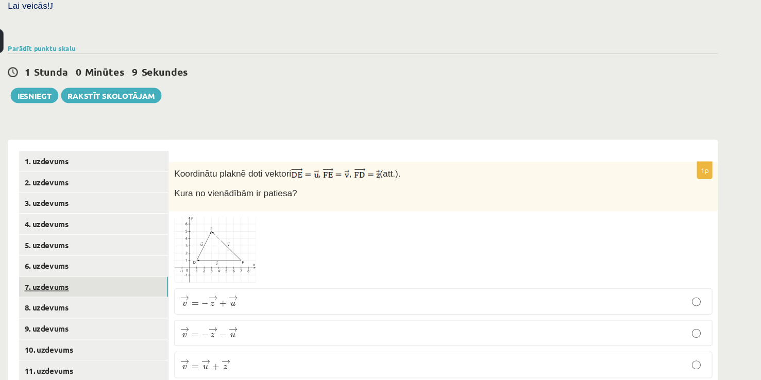
click at [156, 257] on link "7. uzdevums" at bounding box center [141, 266] width 139 height 19
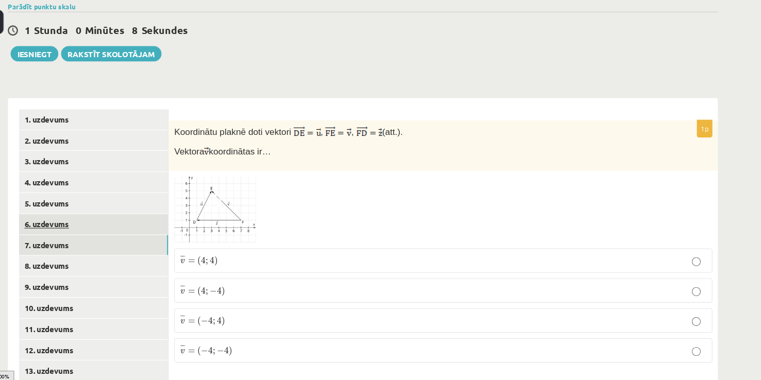
scroll to position [338, 0]
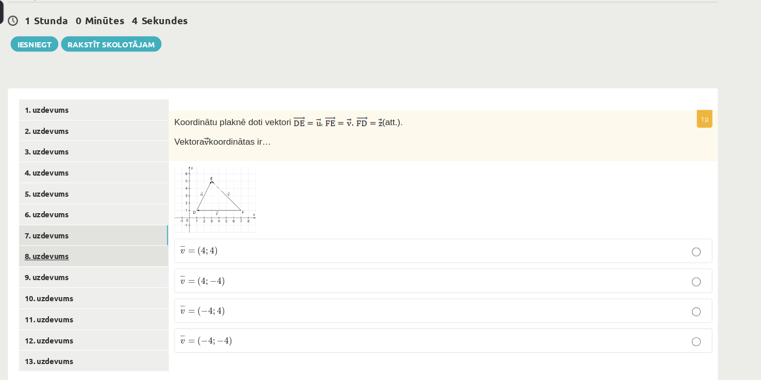
click at [187, 255] on link "8. uzdevums" at bounding box center [141, 264] width 139 height 19
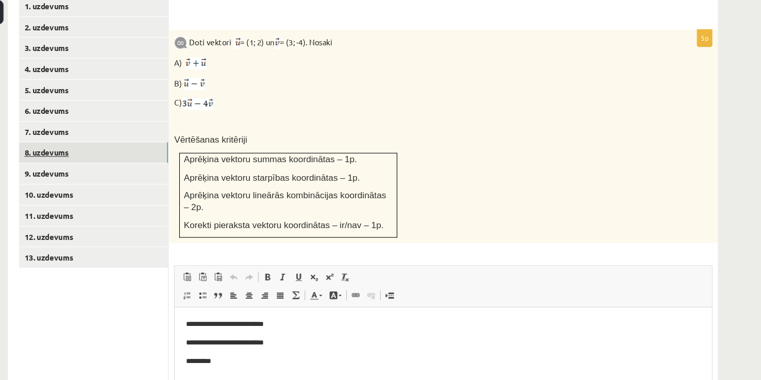
scroll to position [413, 0]
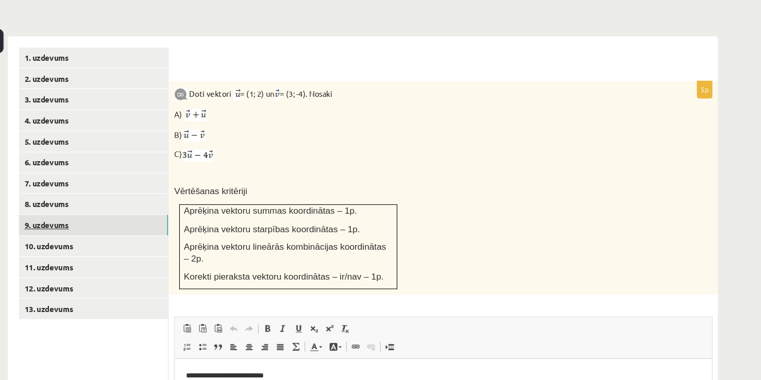
click at [175, 200] on link "9. uzdevums" at bounding box center [141, 209] width 139 height 19
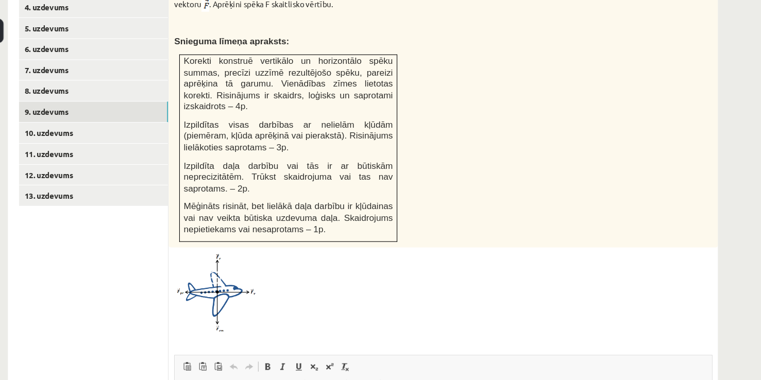
scroll to position [509, 0]
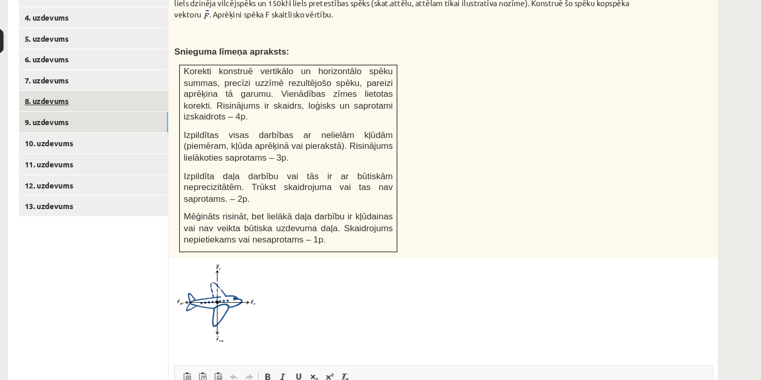
click at [138, 84] on link "8. uzdevums" at bounding box center [141, 93] width 139 height 19
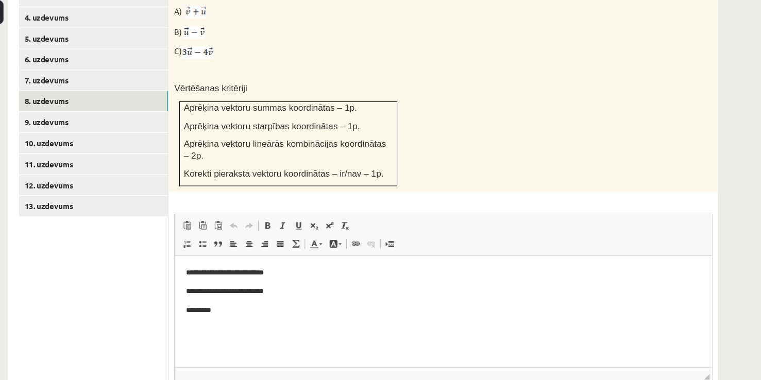
scroll to position [0, 0]
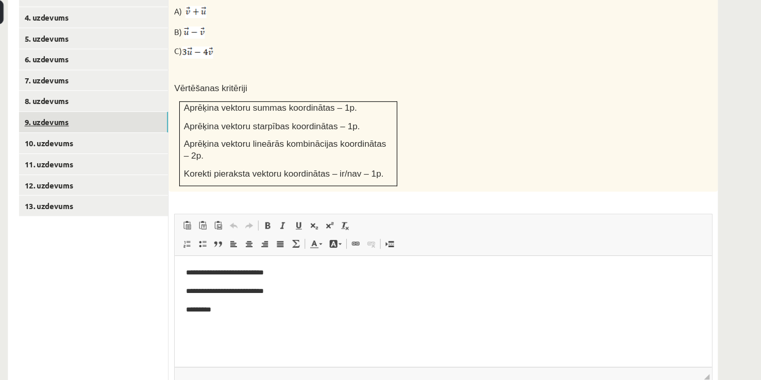
click at [154, 131] on link "9. uzdevums" at bounding box center [141, 140] width 139 height 19
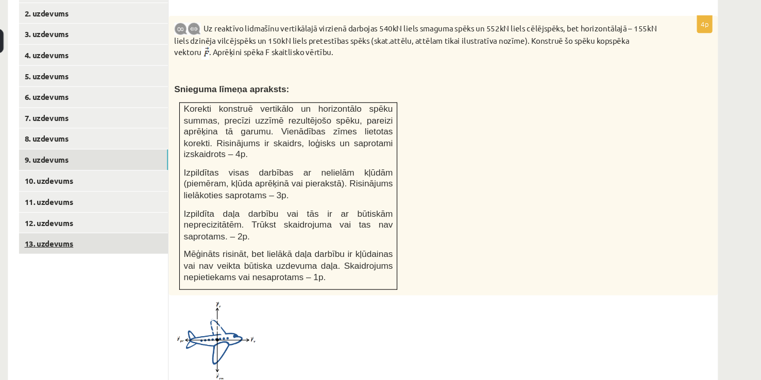
scroll to position [413, 0]
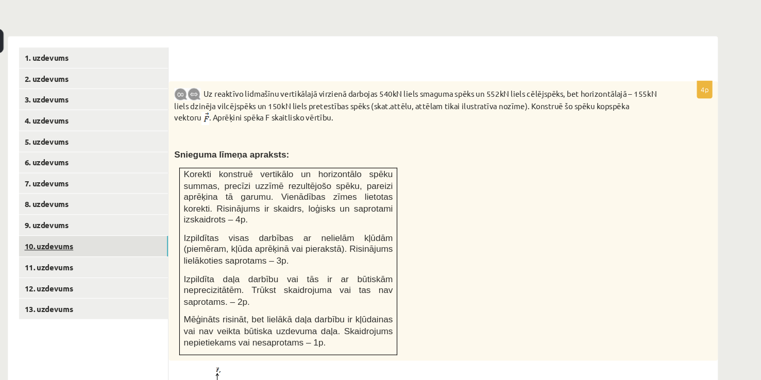
click at [203, 219] on link "10. uzdevums" at bounding box center [141, 228] width 139 height 19
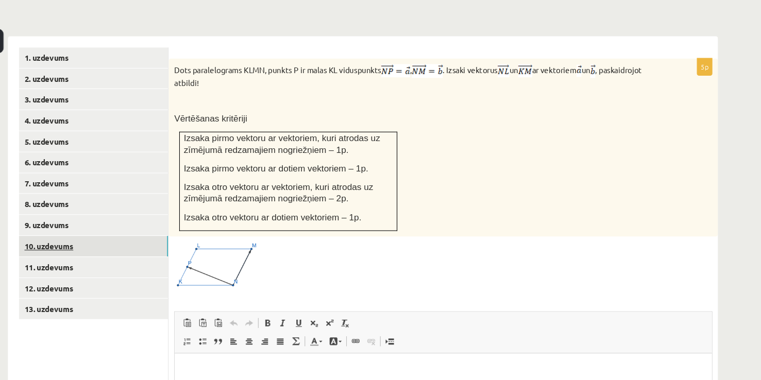
scroll to position [0, 0]
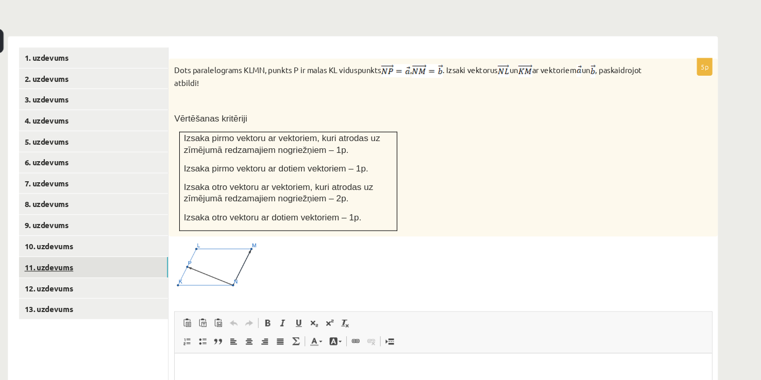
click at [197, 239] on link "11. uzdevums" at bounding box center [141, 248] width 139 height 19
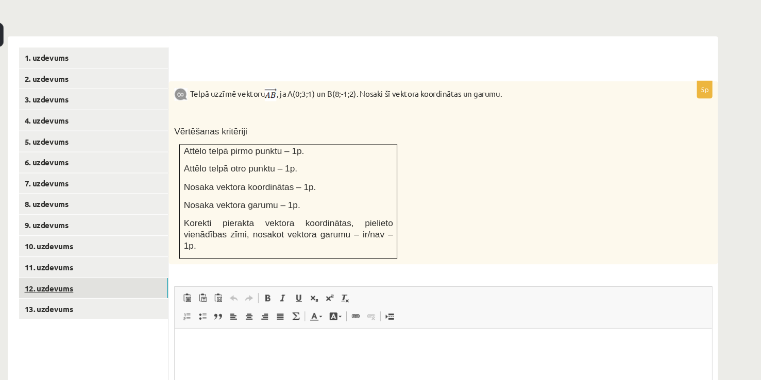
click at [195, 264] on link "12. uzdevums" at bounding box center [141, 273] width 139 height 19
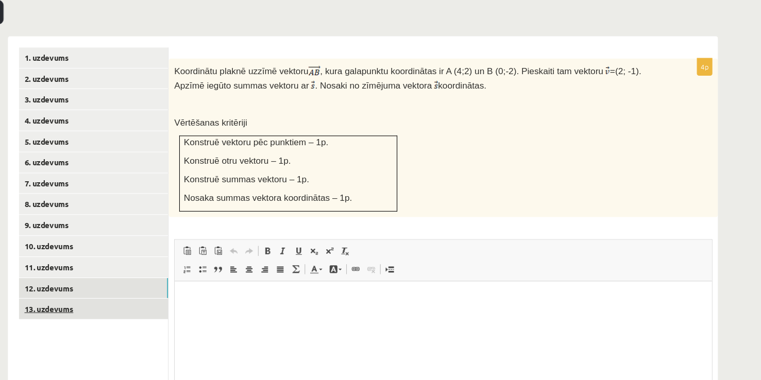
click at [195, 304] on link "13. uzdevums" at bounding box center [141, 313] width 139 height 19
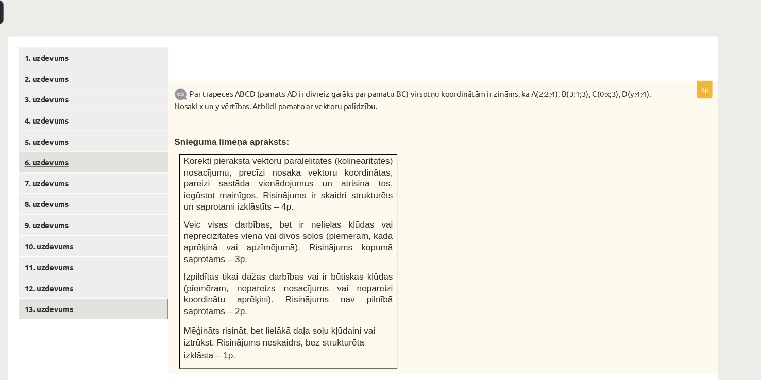
click at [125, 168] on link "6. uzdevums" at bounding box center [141, 177] width 139 height 19
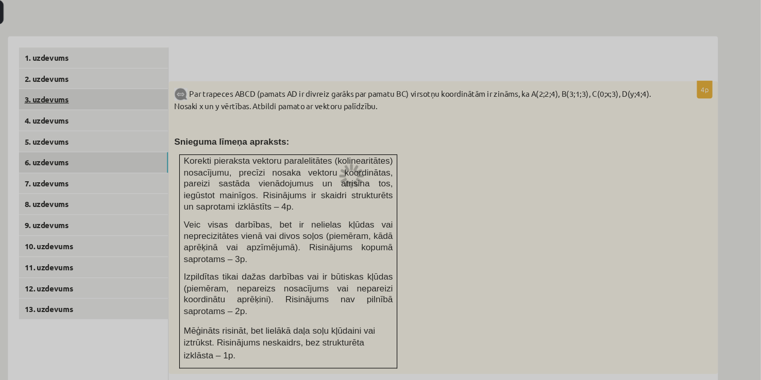
scroll to position [338, 0]
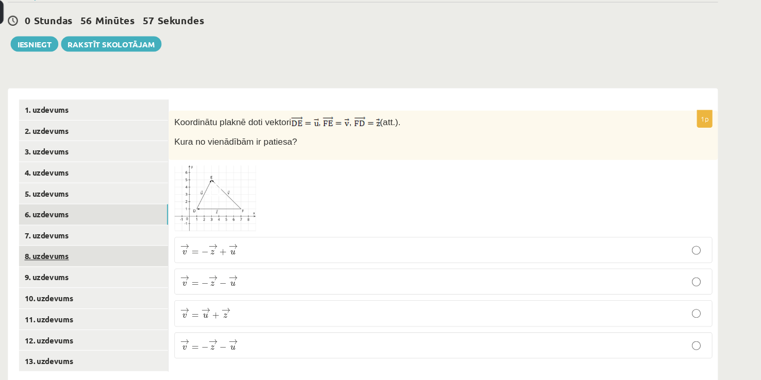
click at [123, 255] on link "8. uzdevums" at bounding box center [141, 264] width 139 height 19
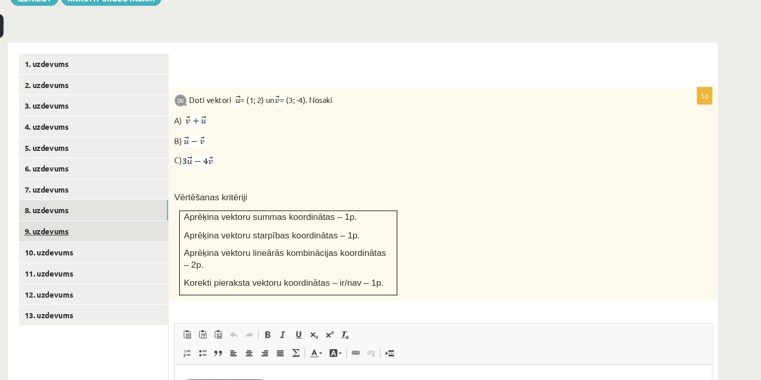
scroll to position [393, 0]
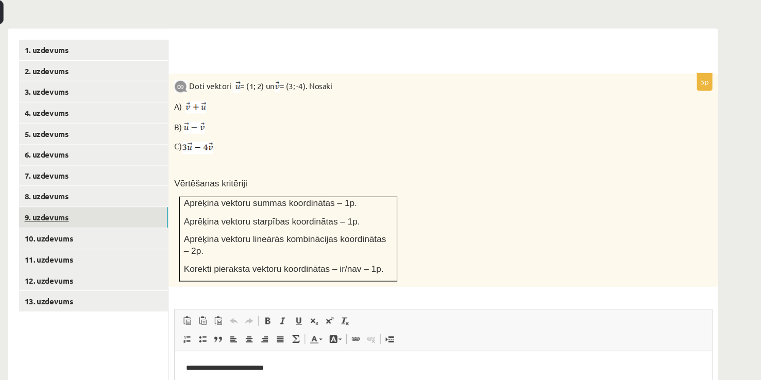
click at [165, 219] on link "9. uzdevums" at bounding box center [141, 228] width 139 height 19
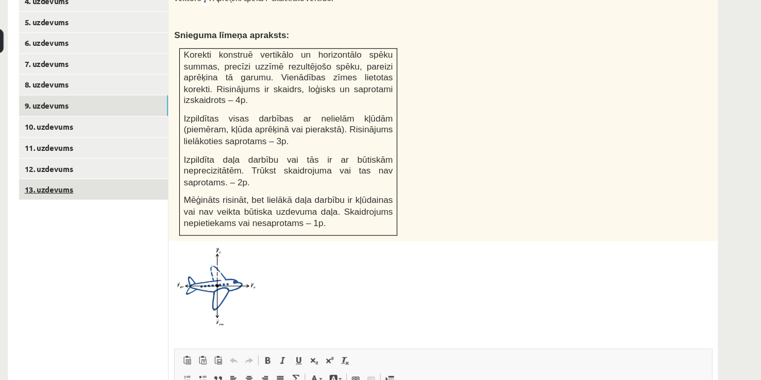
scroll to position [507, 0]
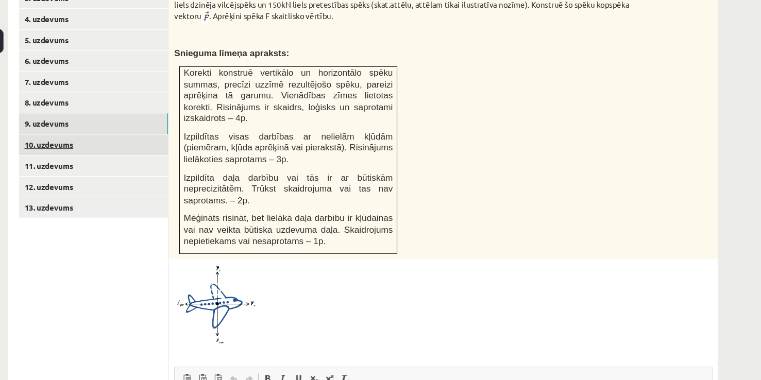
click at [180, 125] on link "10. uzdevums" at bounding box center [141, 134] width 139 height 19
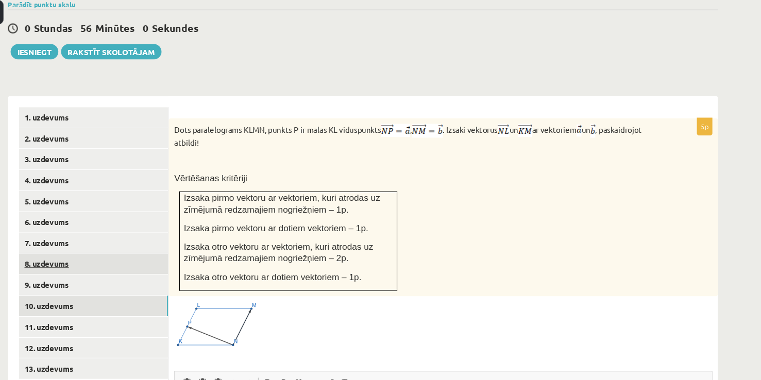
scroll to position [346, 0]
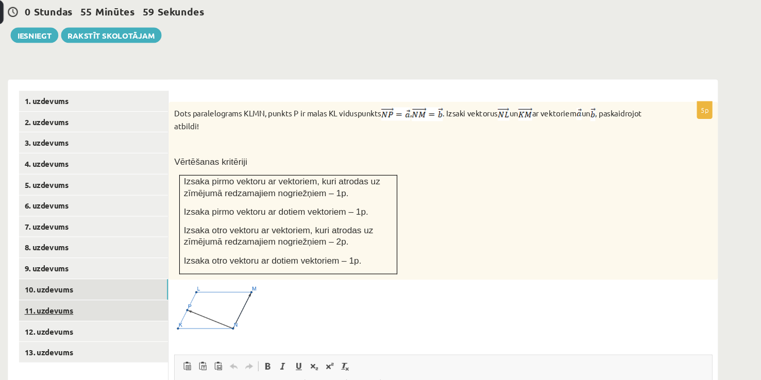
click at [188, 306] on link "11. uzdevums" at bounding box center [141, 315] width 139 height 19
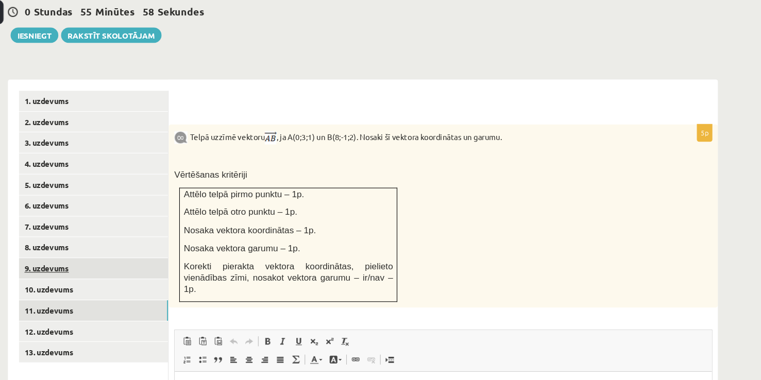
scroll to position [0, 0]
click at [185, 267] on link "9. uzdevums" at bounding box center [141, 276] width 139 height 19
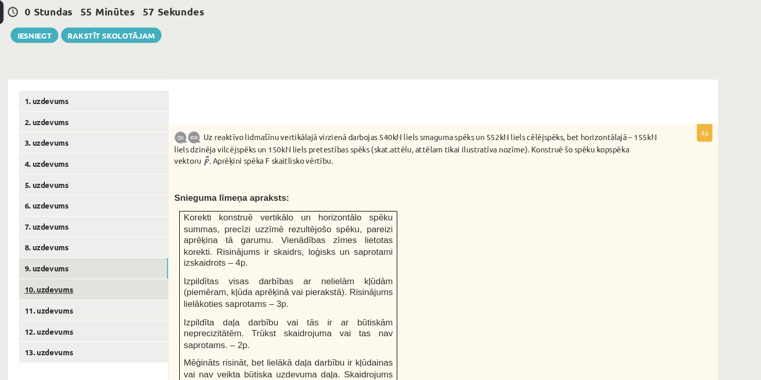
click at [186, 286] on link "10. uzdevums" at bounding box center [141, 295] width 139 height 19
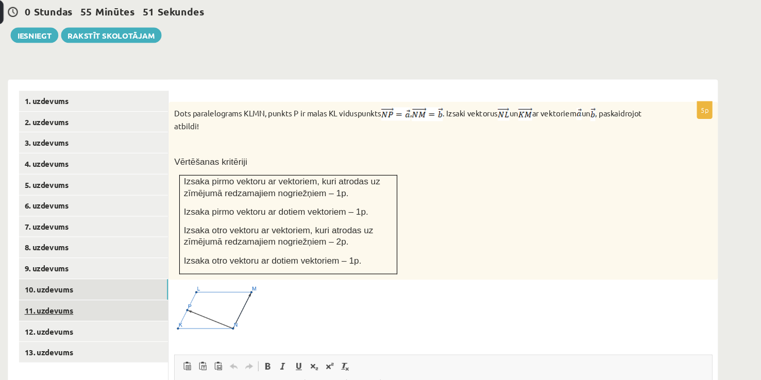
click at [151, 306] on link "11. uzdevums" at bounding box center [141, 315] width 139 height 19
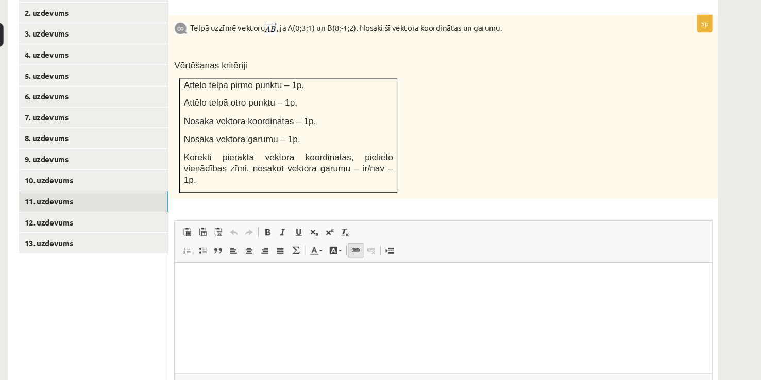
scroll to position [469, 0]
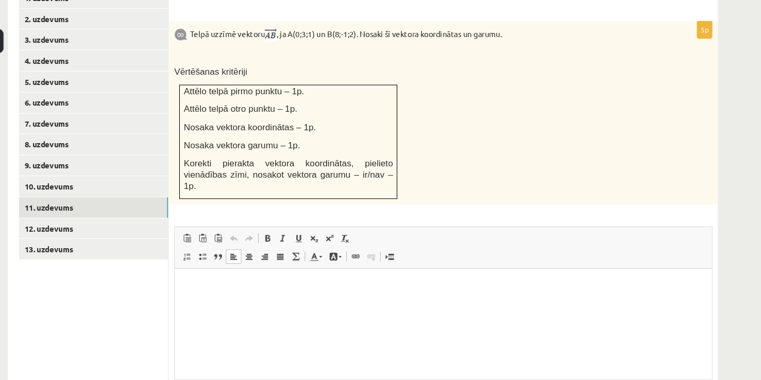
drag, startPoint x: 205, startPoint y: 291, endPoint x: 209, endPoint y: 281, distance: 11.1
click at [209, 281] on html at bounding box center [424, 284] width 498 height 31
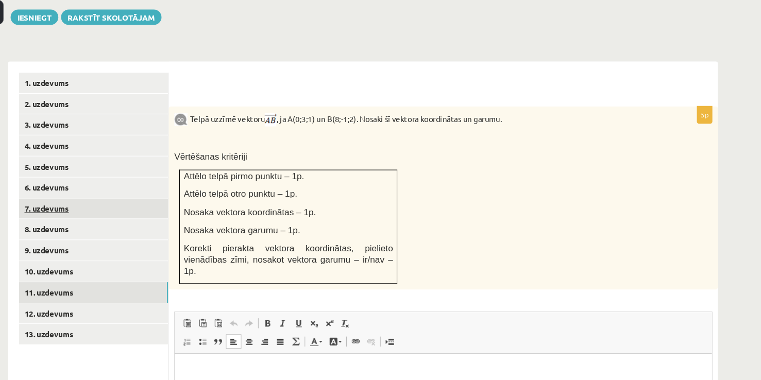
scroll to position [394, 0]
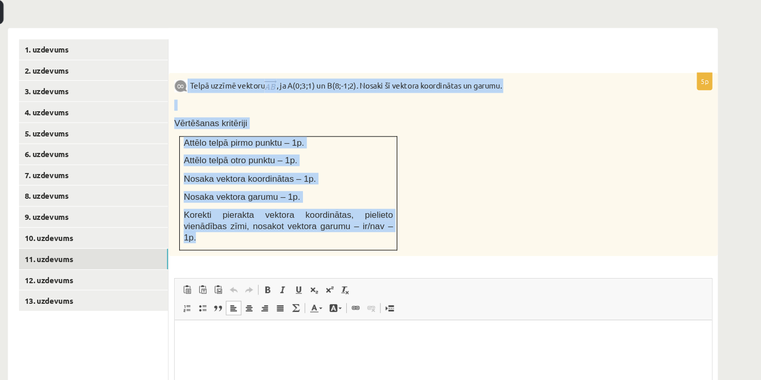
drag, startPoint x: 229, startPoint y: 80, endPoint x: 395, endPoint y: 209, distance: 210.3
click at [395, 209] on div "Telpā uzzīmē vektoru , ja A(0;3;1) un B(8;-1;2). Nosaki šī vektora koordinātas …" at bounding box center [466, 180] width 510 height 170
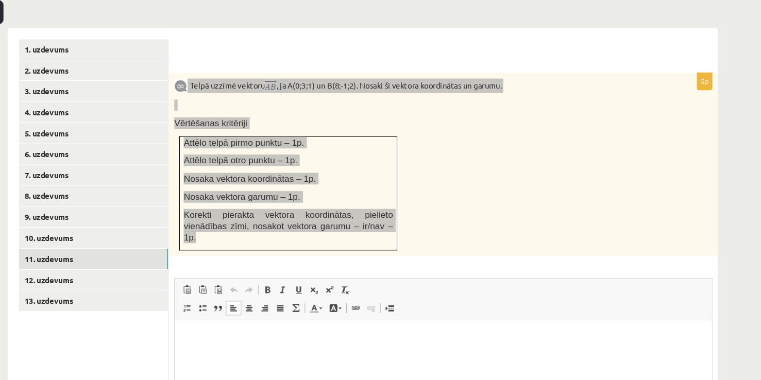
copy div "Telpā uzzīmē vektoru , ja A(0;3;1) un B(8;-1;2). Nosaki šī vektora koordinātas …"
click at [195, 331] on p "Визуальный текстовый редактор, wiswyg-editor-user-answer-47433804846020" at bounding box center [424, 336] width 478 height 11
click at [562, 289] on span "Вставить Комбинация клавиш Ctrl+V Вставить только текст Комбинация клавиш Ctrl+…" at bounding box center [466, 297] width 490 height 17
click at [443, 352] on html at bounding box center [424, 335] width 498 height 31
click at [209, 352] on html at bounding box center [424, 335] width 498 height 31
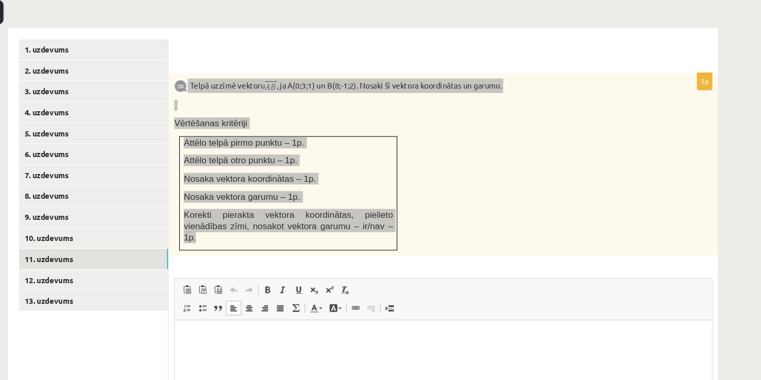
click at [209, 352] on html at bounding box center [424, 335] width 498 height 31
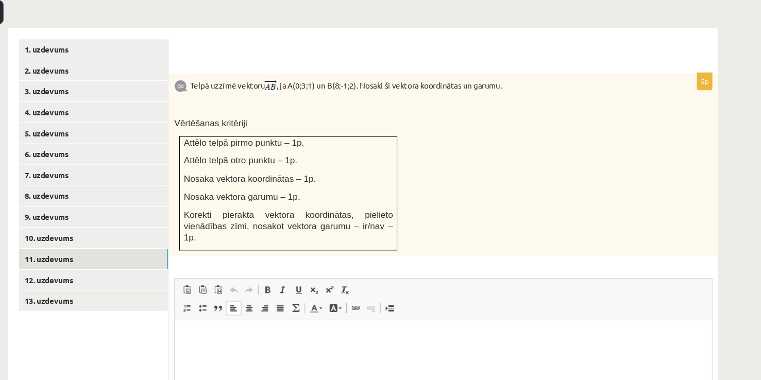
click at [580, 243] on div "5p Telpā uzzīmē vektoru , ja A(0;3;1) un B(8;-1;2). Nosaki šī vektora koordināt…" at bounding box center [466, 297] width 510 height 405
click at [196, 348] on html at bounding box center [424, 335] width 498 height 31
click at [191, 328] on html "**" at bounding box center [424, 344] width 498 height 48
click at [186, 332] on p "**" at bounding box center [424, 336] width 478 height 11
click at [192, 340] on p "Визуальный текстовый редактор, wiswyg-editor-user-answer-47433804846020" at bounding box center [424, 336] width 478 height 11
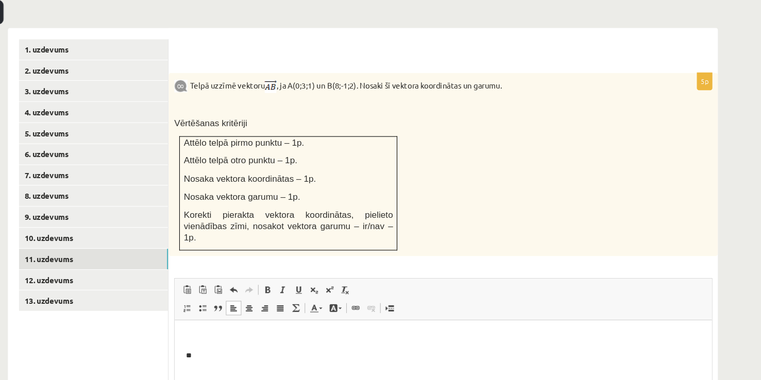
click at [183, 355] on html "**" at bounding box center [424, 353] width 498 height 66
click at [193, 336] on p "**" at bounding box center [424, 336] width 478 height 11
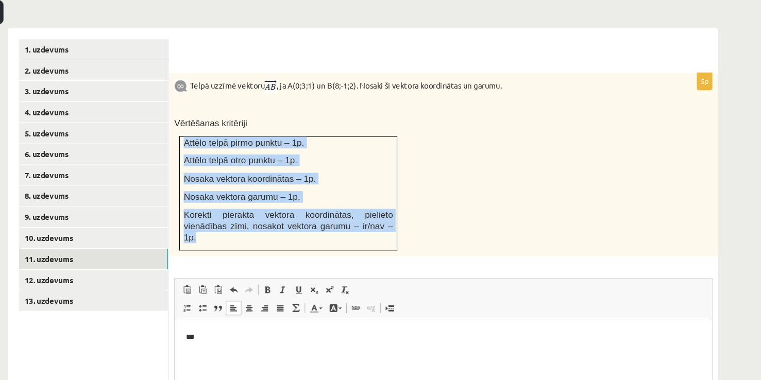
drag, startPoint x: 225, startPoint y: 131, endPoint x: 413, endPoint y: 212, distance: 205.1
click at [413, 212] on td "Attēlo telpā pirmo punktu – 1p. Attēlo telpā otro punktu – 1p. Nosaka vektora k…" at bounding box center [322, 206] width 202 height 106
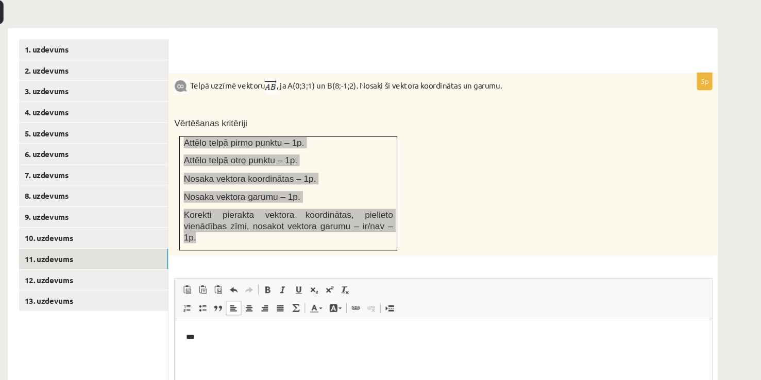
copy td "Attēlo telpā pirmo punktu – 1p. Attēlo telpā otro punktu – 1p. Nosaka vektora k…"
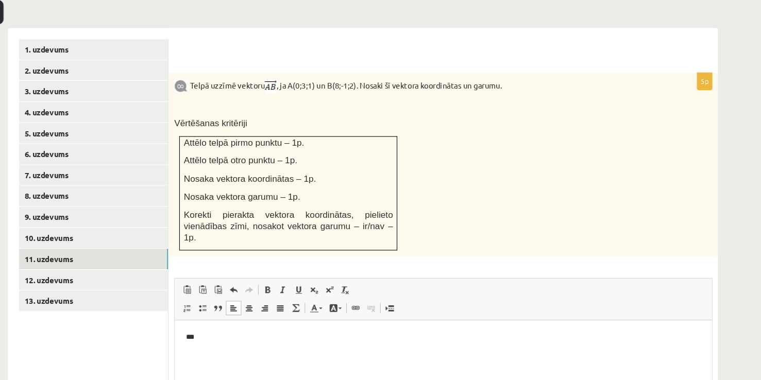
click at [580, 241] on div "**********" at bounding box center [466, 297] width 510 height 405
click at [232, 334] on p "***" at bounding box center [424, 336] width 478 height 11
click at [208, 337] on p "**********" at bounding box center [424, 336] width 478 height 11
click at [219, 335] on p "**********" at bounding box center [424, 336] width 478 height 11
click at [231, 336] on p "**********" at bounding box center [424, 336] width 478 height 11
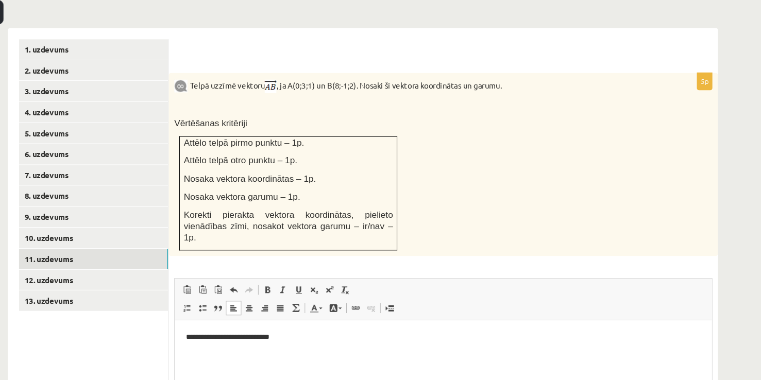
click at [231, 336] on p "**********" at bounding box center [424, 336] width 478 height 11
click at [232, 337] on p "**********" at bounding box center [424, 336] width 478 height 11
click at [243, 337] on p "**********" at bounding box center [424, 336] width 478 height 11
click at [254, 337] on p "**********" at bounding box center [424, 336] width 478 height 11
click at [266, 336] on p "**********" at bounding box center [424, 336] width 478 height 11
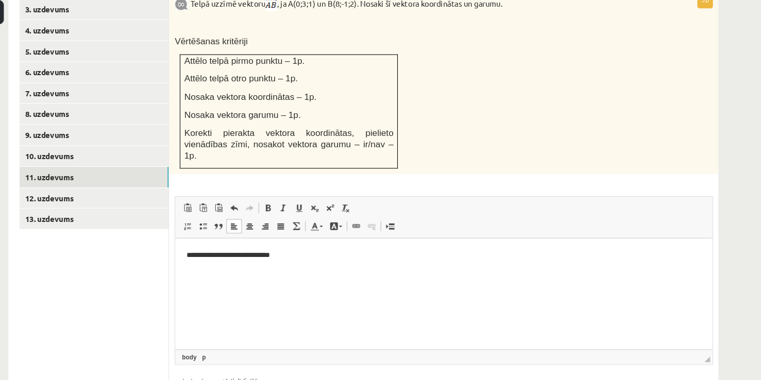
scroll to position [470, 0]
click at [307, 255] on p "**********" at bounding box center [424, 254] width 478 height 11
drag, startPoint x: 280, startPoint y: 257, endPoint x: 153, endPoint y: 247, distance: 126.6
click at [175, 247] on html "**********" at bounding box center [424, 262] width 498 height 48
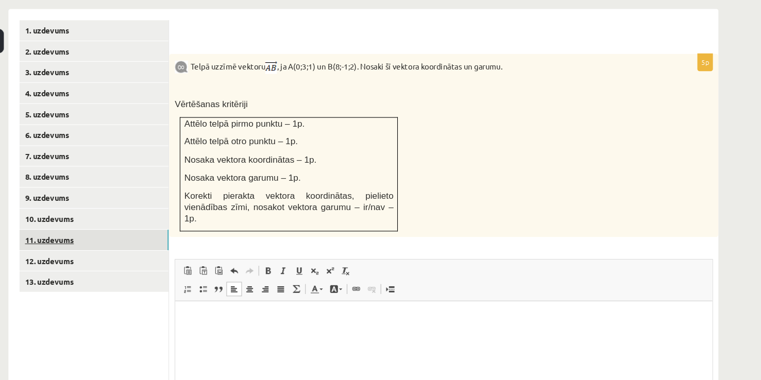
scroll to position [412, 0]
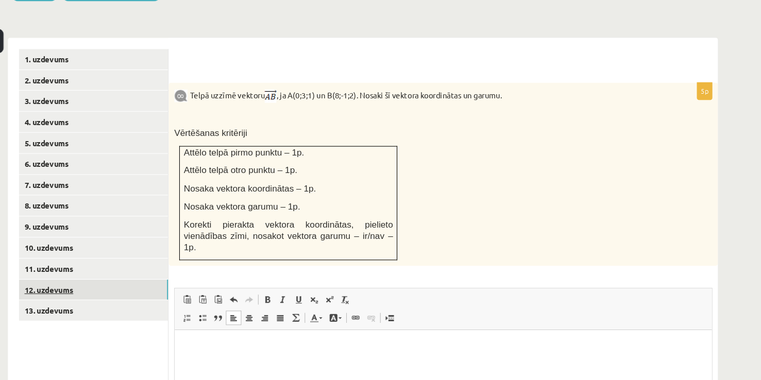
click at [166, 260] on link "12. uzdevums" at bounding box center [141, 269] width 139 height 19
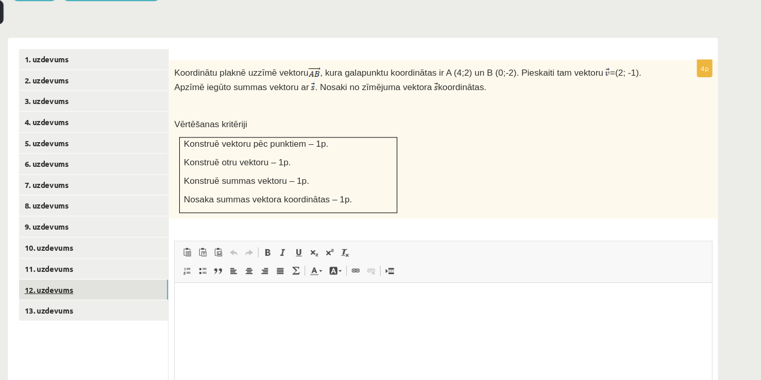
scroll to position [0, 0]
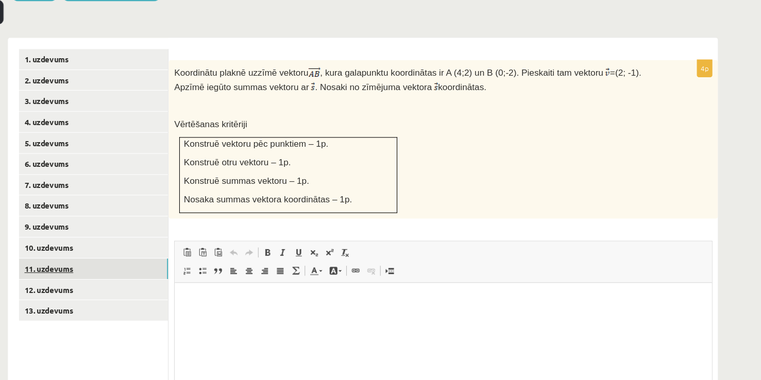
click at [163, 267] on link "11. uzdevums" at bounding box center [141, 276] width 139 height 19
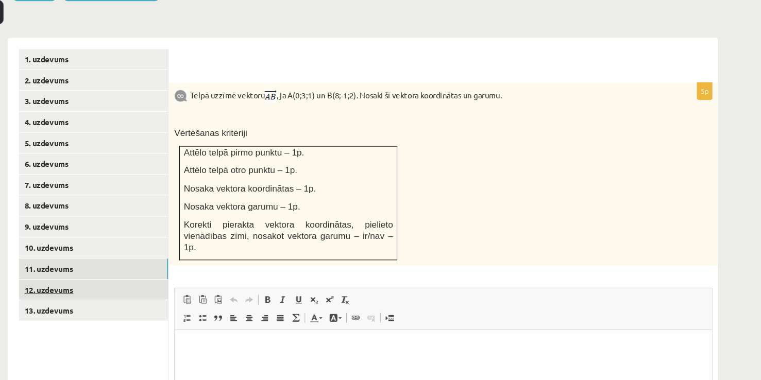
click at [147, 286] on link "12. uzdevums" at bounding box center [141, 295] width 139 height 19
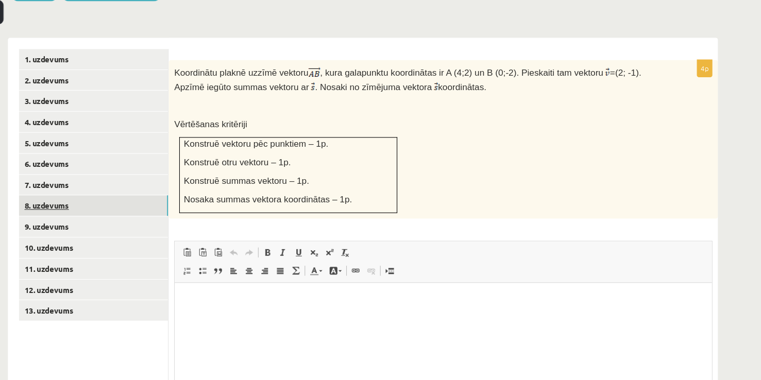
click at [137, 208] on link "8. uzdevums" at bounding box center [141, 217] width 139 height 19
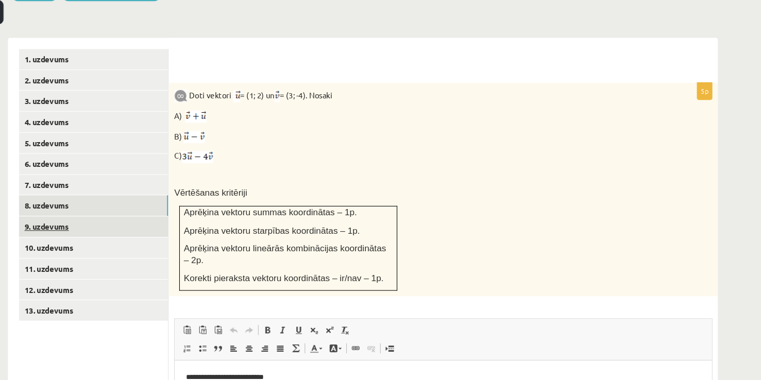
click at [130, 228] on link "9. uzdevums" at bounding box center [141, 237] width 139 height 19
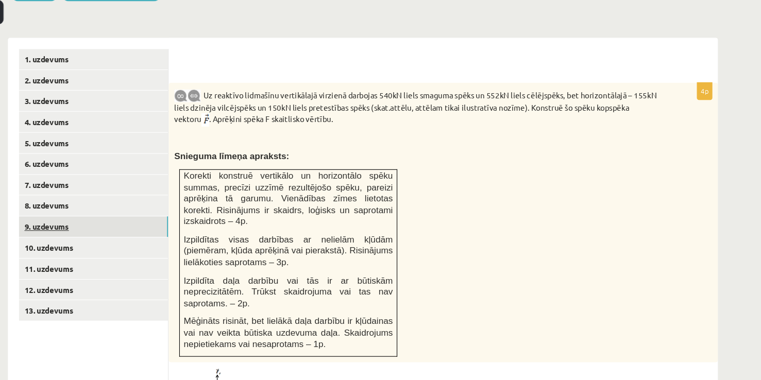
click at [172, 228] on link "9. uzdevums" at bounding box center [141, 237] width 139 height 19
click at [171, 228] on link "9. uzdevums" at bounding box center [141, 237] width 139 height 19
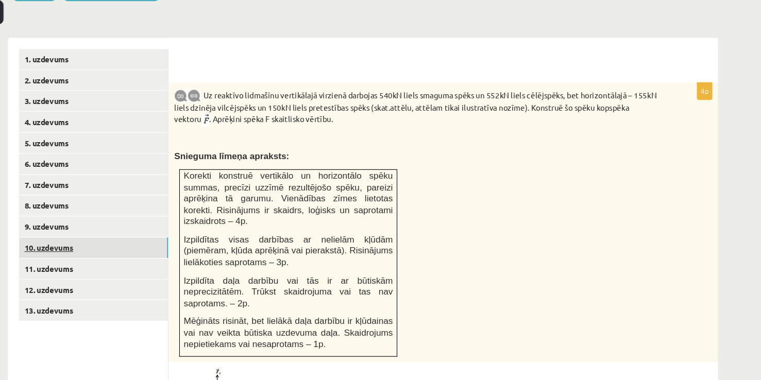
click at [155, 247] on link "10. uzdevums" at bounding box center [141, 256] width 139 height 19
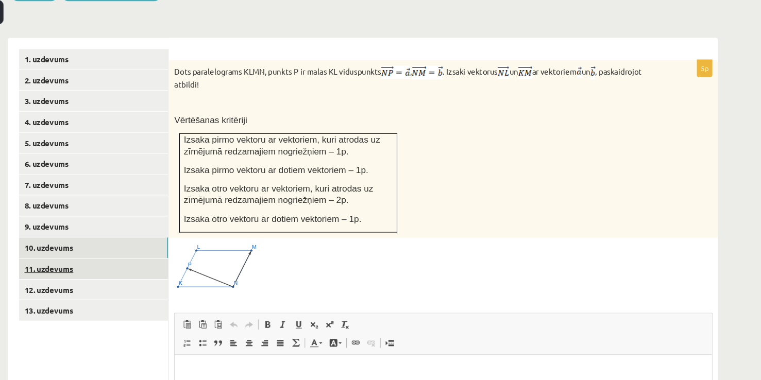
click at [144, 267] on link "11. uzdevums" at bounding box center [141, 276] width 139 height 19
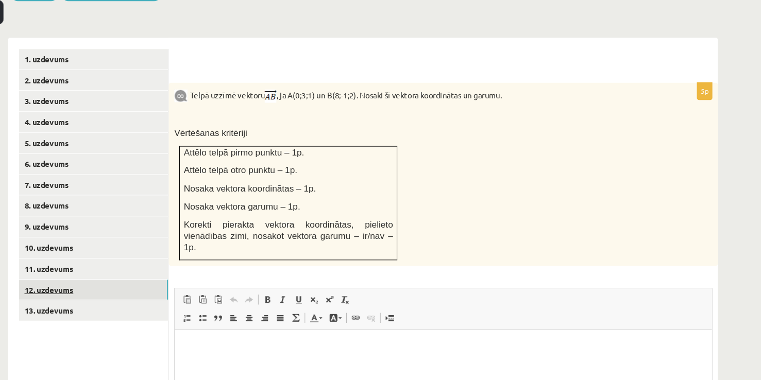
click at [147, 286] on link "12. uzdevums" at bounding box center [141, 295] width 139 height 19
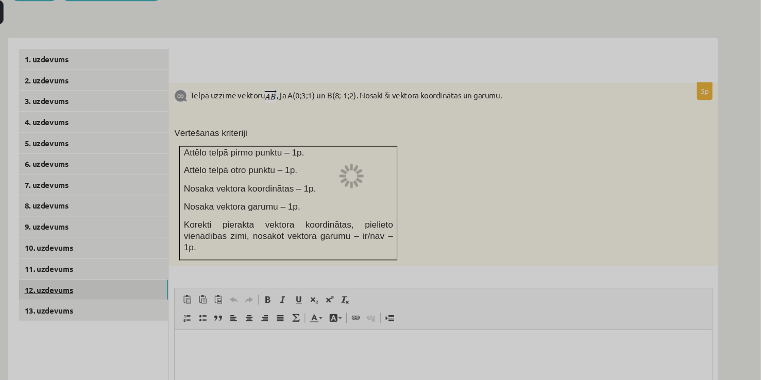
scroll to position [374, 0]
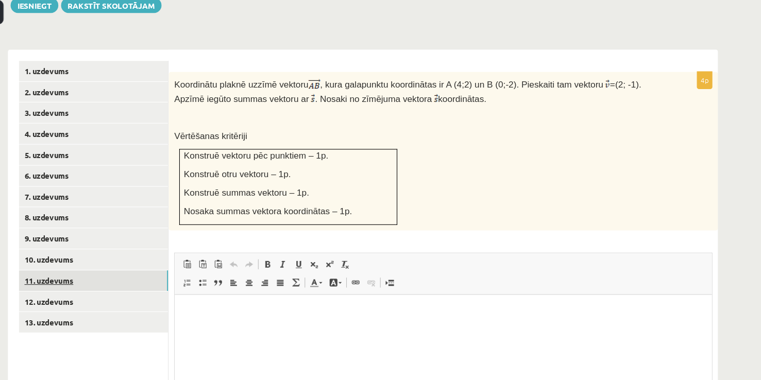
click at [149, 278] on link "11. uzdevums" at bounding box center [141, 287] width 139 height 19
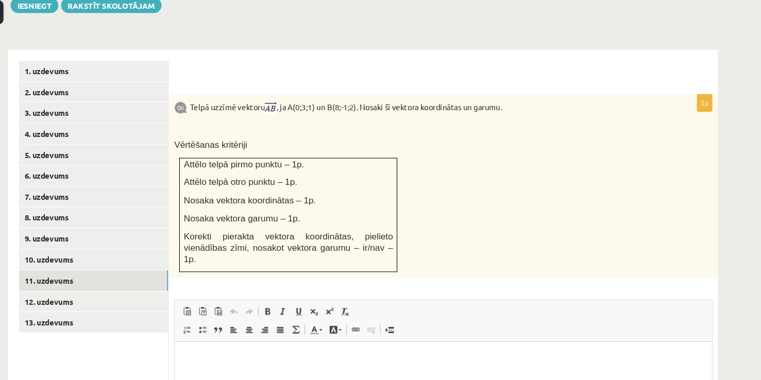
scroll to position [0, 0]
click at [220, 361] on p "Визуальный текстовый редактор, wiswyg-editor-user-answer-47434000585360" at bounding box center [424, 357] width 478 height 11
click at [215, 380] on html at bounding box center [424, 366] width 498 height 49
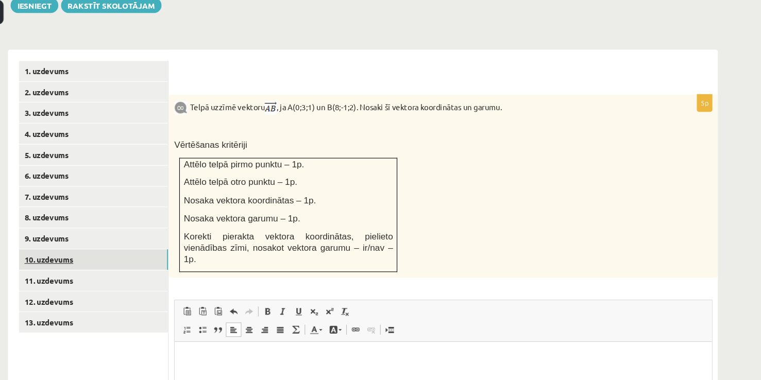
click at [165, 258] on link "10. uzdevums" at bounding box center [141, 267] width 139 height 19
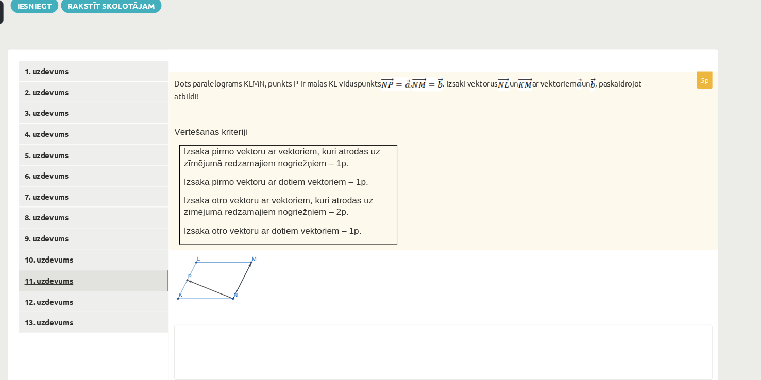
click at [158, 278] on link "11. uzdevums" at bounding box center [141, 287] width 139 height 19
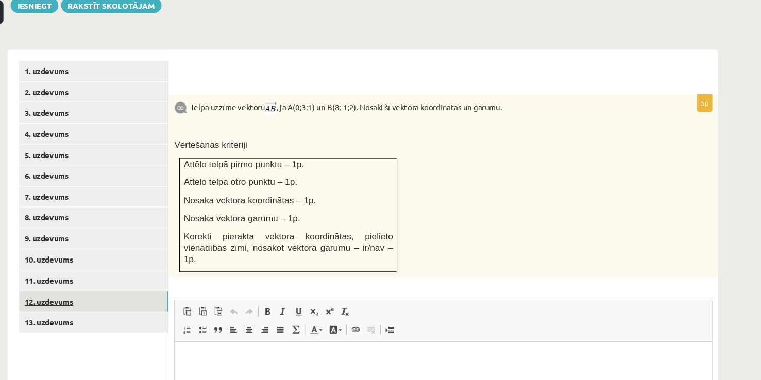
click at [150, 298] on link "12. uzdevums" at bounding box center [141, 307] width 139 height 19
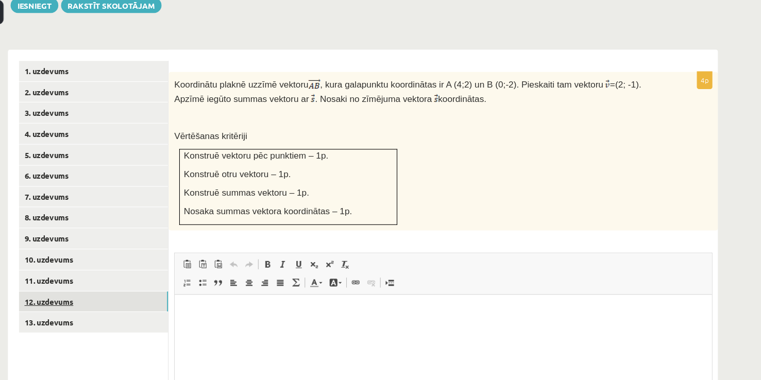
click at [145, 298] on link "12. uzdevums" at bounding box center [141, 307] width 139 height 19
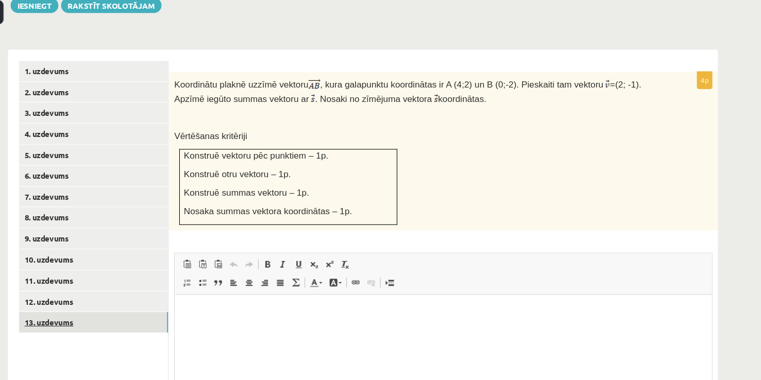
click at [158, 317] on link "13. uzdevums" at bounding box center [141, 326] width 139 height 19
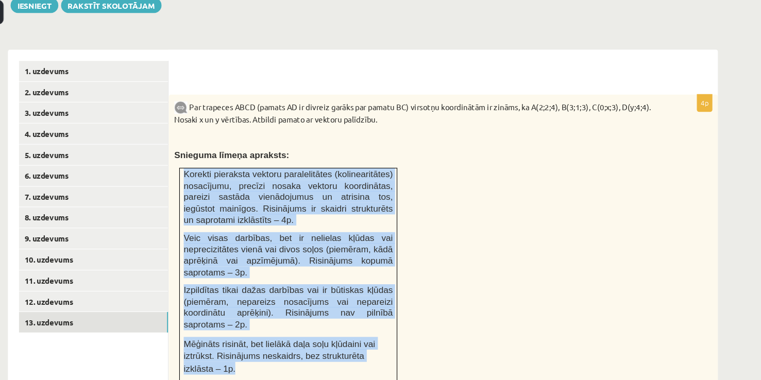
drag, startPoint x: 226, startPoint y: 163, endPoint x: 408, endPoint y: 324, distance: 242.9
click at [408, 324] on td "Korekti pieraksta vektoru paralelitātes (kolinearitātes) nosacījumu, precīzi no…" at bounding box center [322, 282] width 202 height 199
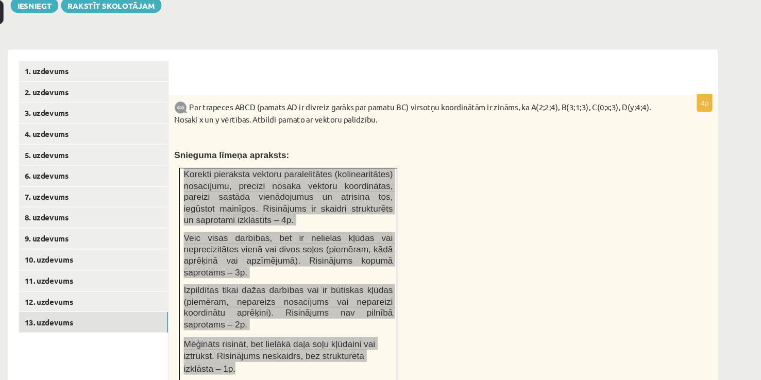
copy td "Korekti pieraksta vektoru paralelitātes (kolinearitātes) nosacījumu, precīzi no…"
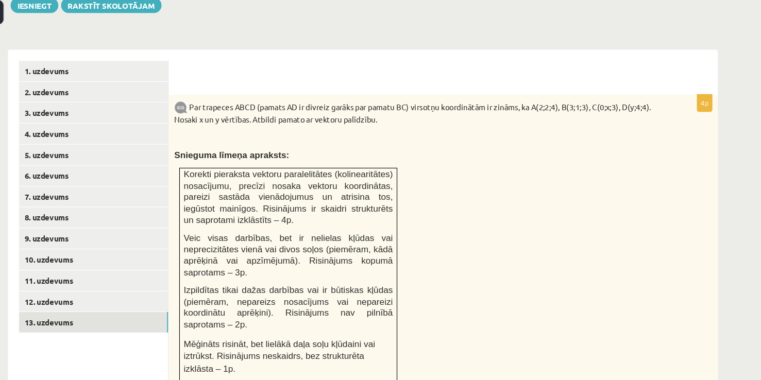
click at [373, 149] on p at bounding box center [440, 154] width 448 height 10
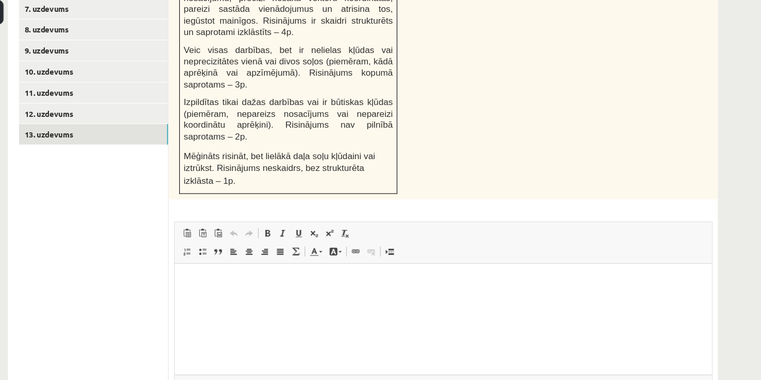
scroll to position [548, 0]
click at [230, 239] on span at bounding box center [228, 243] width 8 height 8
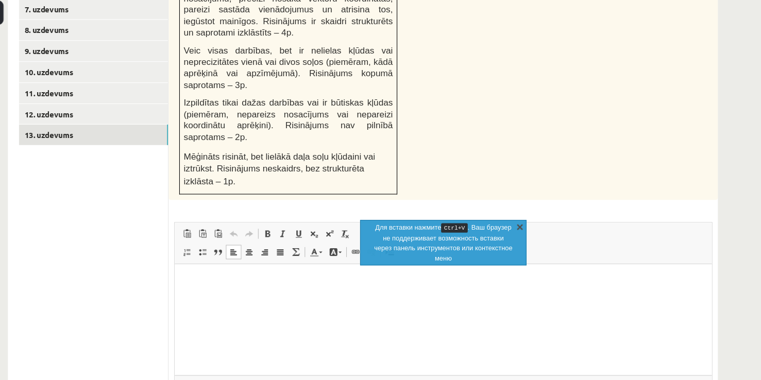
click at [539, 236] on link "X" at bounding box center [537, 237] width 10 height 10
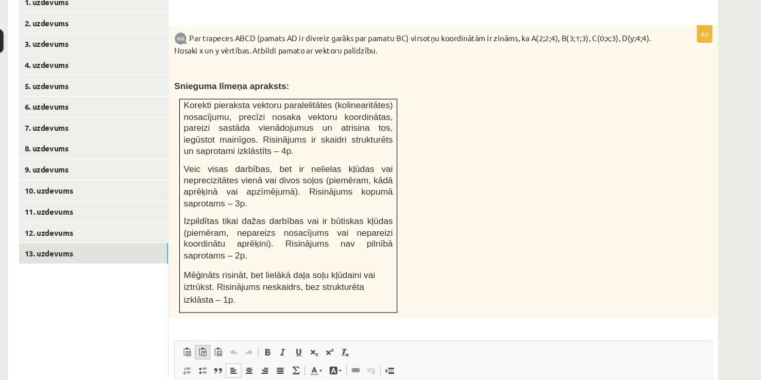
scroll to position [463, 0]
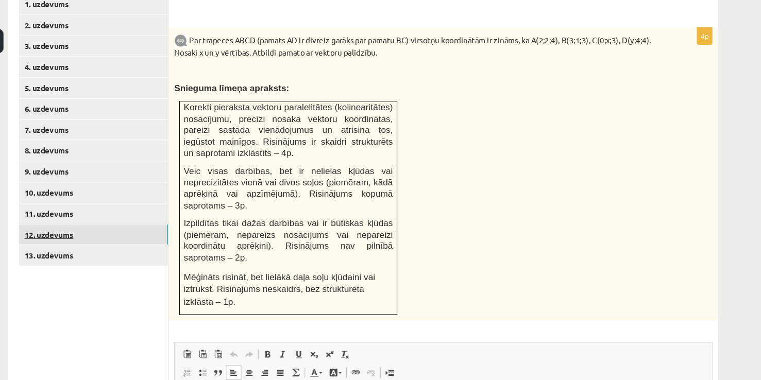
click at [133, 209] on link "12. uzdevums" at bounding box center [141, 218] width 139 height 19
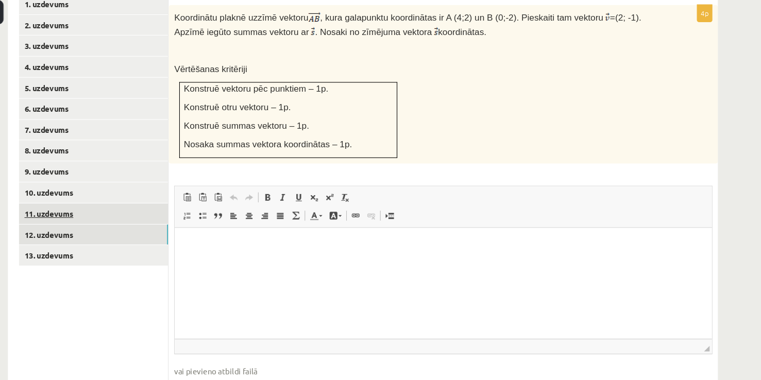
scroll to position [0, 0]
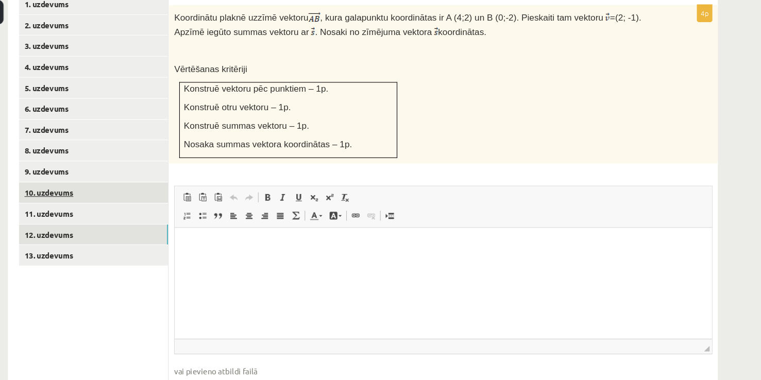
click at [141, 196] on link "10. uzdevums" at bounding box center [141, 205] width 139 height 19
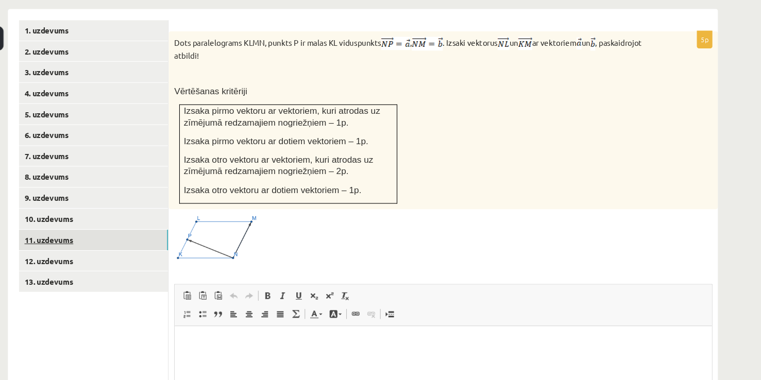
click at [134, 216] on link "11. uzdevums" at bounding box center [141, 225] width 139 height 19
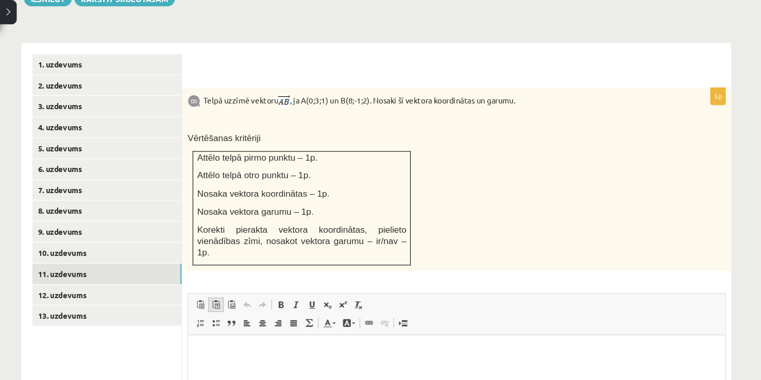
scroll to position [380, 0]
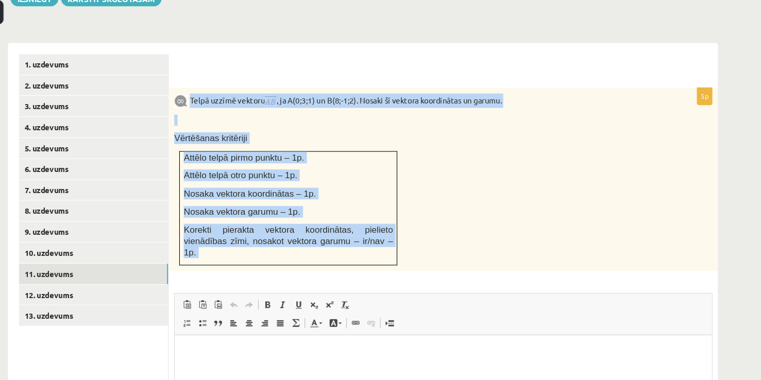
drag, startPoint x: 231, startPoint y: 96, endPoint x: 398, endPoint y: 271, distance: 241.1
click at [398, 271] on div "5p Telpā uzzīmē vektoru , ja A(0;3;1) un B(8;-1;2). Nosaki šī vektora koordināt…" at bounding box center [466, 311] width 510 height 405
click at [496, 223] on div "Telpā uzzīmē vektoru , ja A(0;3;1) un B(8;-1;2). Nosaki šī vektora koordinātas …" at bounding box center [466, 194] width 510 height 170
drag, startPoint x: 229, startPoint y: 95, endPoint x: 417, endPoint y: 231, distance: 232.0
click at [417, 231] on div "Telpā uzzīmē vektoru , ja A(0;3;1) un B(8;-1;2). Nosaki šī vektora koordinātas …" at bounding box center [466, 194] width 510 height 170
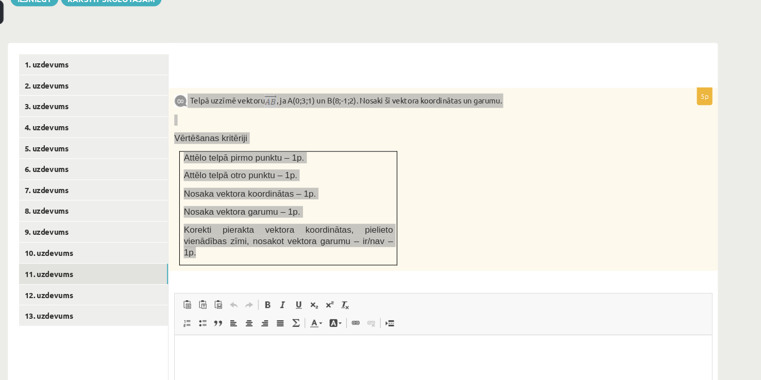
copy div "Telpā uzzīmē vektoru , ja A(0;3;1) un B(8;-1;2). Nosaki šī vektora koordinātas …"
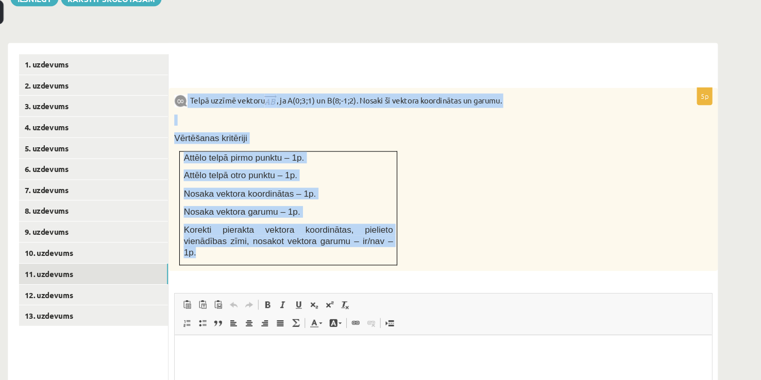
click at [481, 183] on div "Telpā uzzīmē vektoru , ja A(0;3;1) un B(8;-1;2). Nosaki šī vektora koordinātas …" at bounding box center [466, 194] width 510 height 170
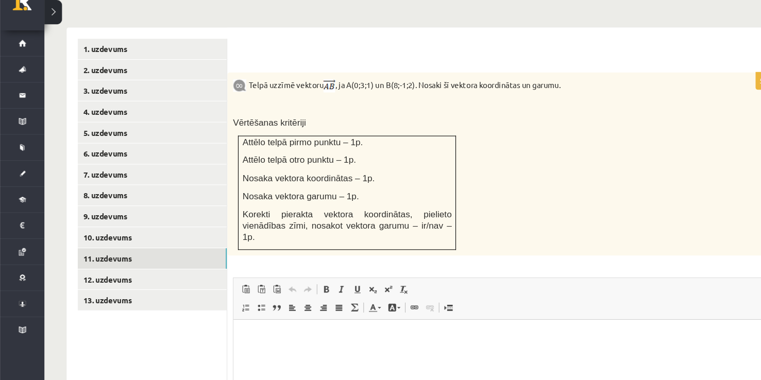
scroll to position [394, 0]
click at [96, 277] on link "12. uzdevums" at bounding box center [141, 286] width 139 height 19
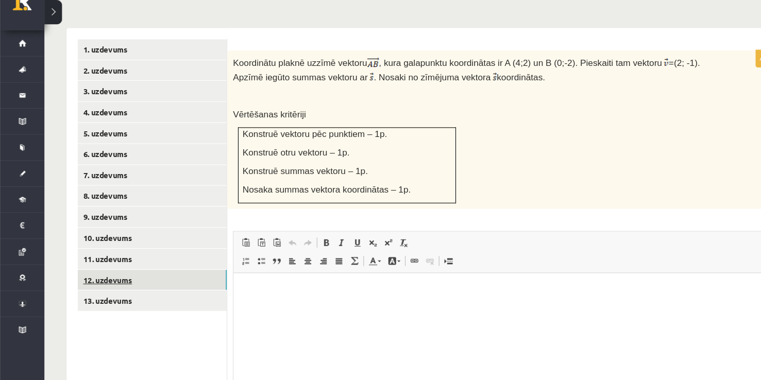
scroll to position [0, 0]
click at [95, 297] on link "13. uzdevums" at bounding box center [141, 306] width 139 height 19
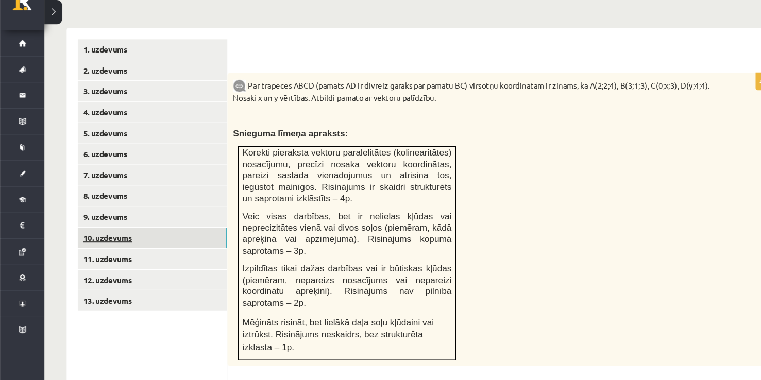
click at [116, 238] on link "10. uzdevums" at bounding box center [141, 247] width 139 height 19
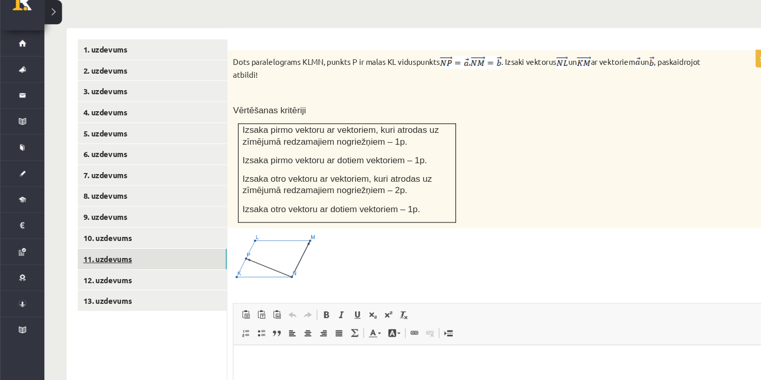
click at [109, 258] on link "11. uzdevums" at bounding box center [141, 267] width 139 height 19
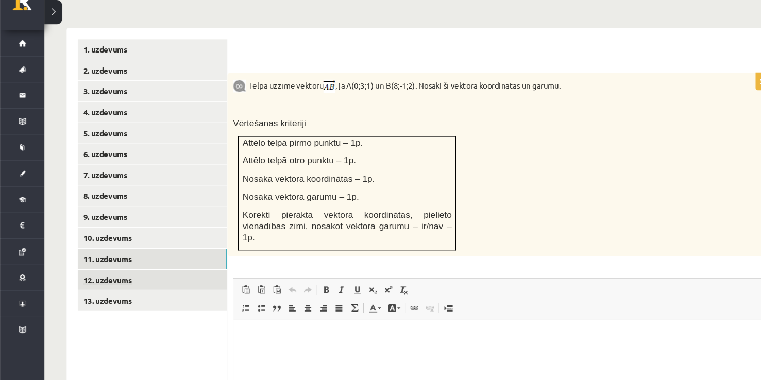
click at [113, 278] on link "12. uzdevums" at bounding box center [141, 287] width 139 height 19
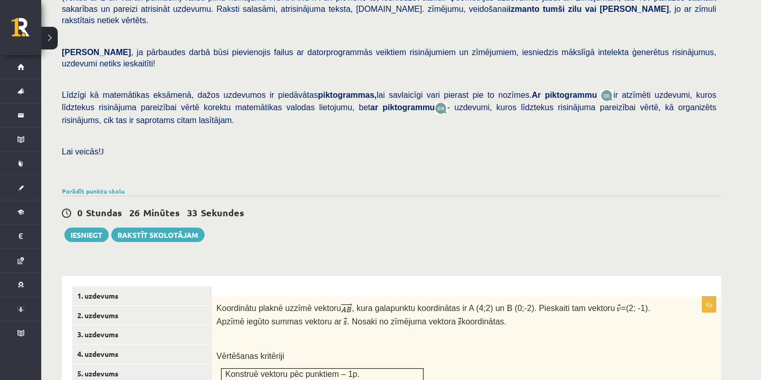
scroll to position [170, 0]
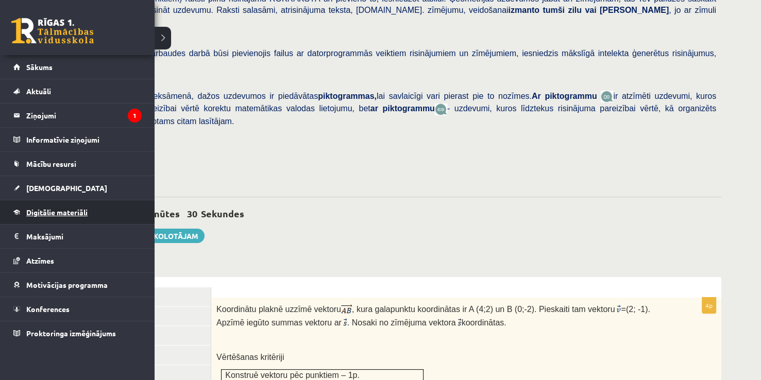
click at [53, 209] on span "Digitālie materiāli" at bounding box center [56, 212] width 61 height 9
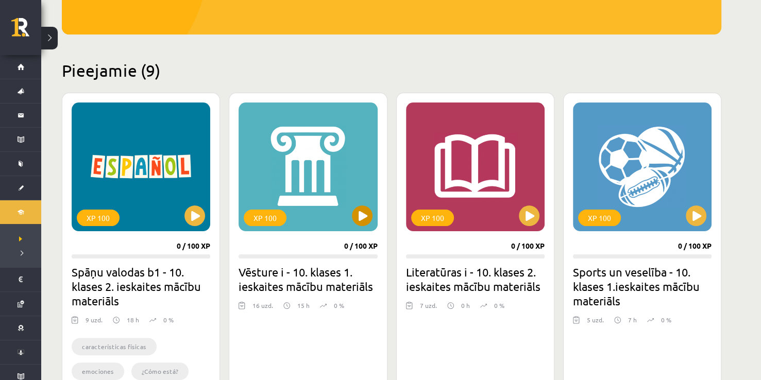
scroll to position [220, 0]
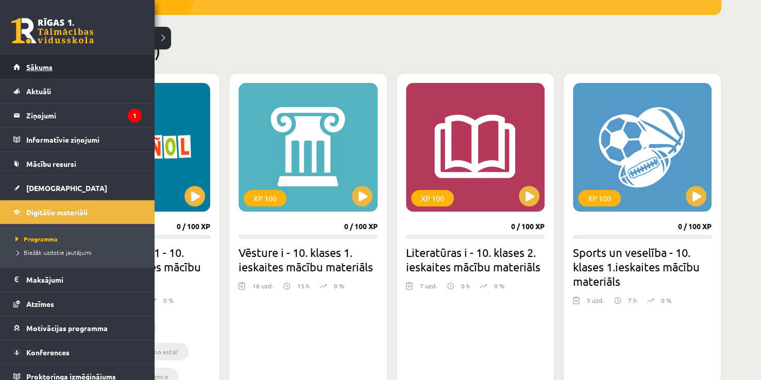
click at [23, 67] on link "Sākums" at bounding box center [77, 67] width 128 height 24
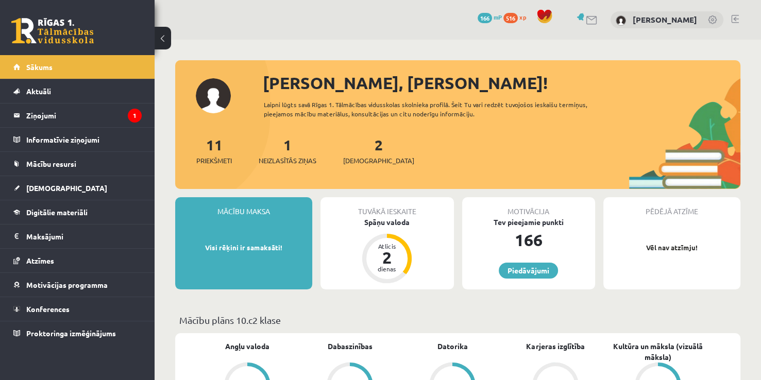
click at [380, 229] on div "Tuvākā ieskaite Spāņu valoda Atlicis 2 dienas" at bounding box center [386, 243] width 133 height 92
click at [380, 223] on div "Spāņu valoda" at bounding box center [386, 222] width 133 height 11
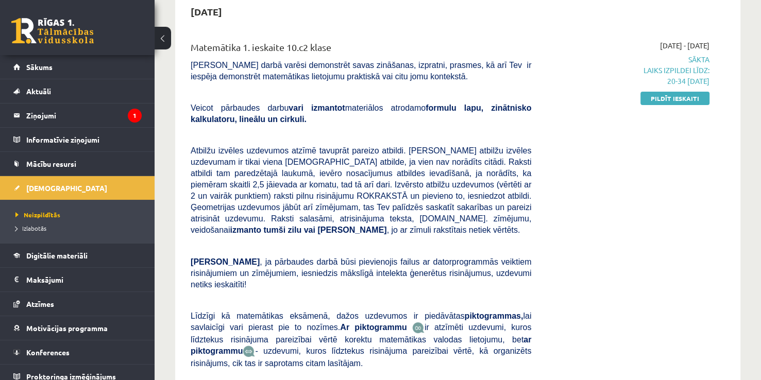
scroll to position [109, 0]
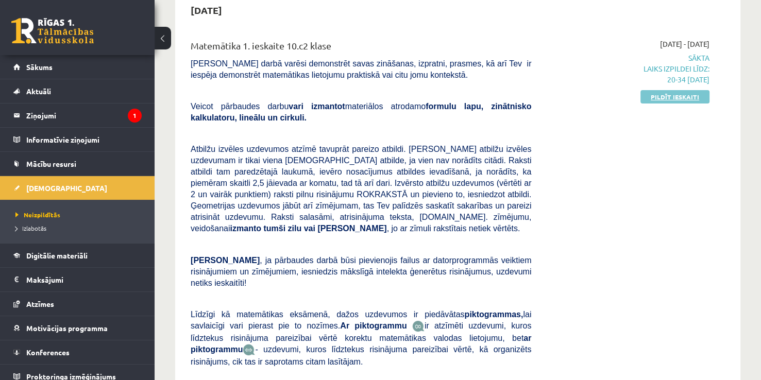
click at [698, 93] on link "Pildīt ieskaiti" at bounding box center [674, 96] width 69 height 13
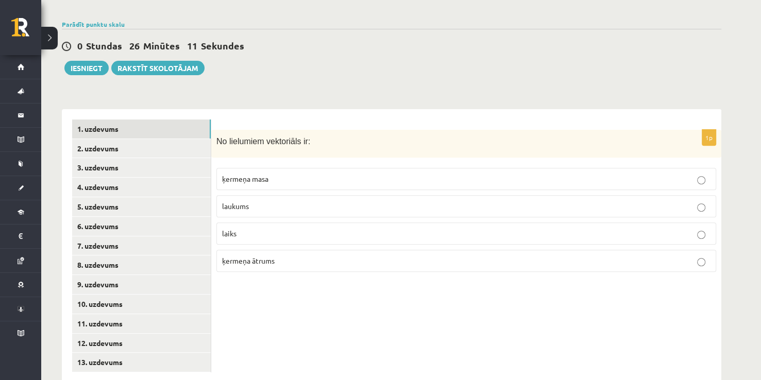
scroll to position [338, 0]
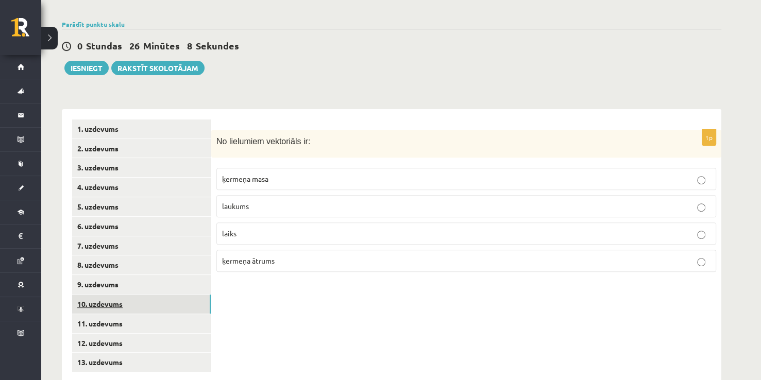
click at [161, 295] on link "10. uzdevums" at bounding box center [141, 304] width 139 height 19
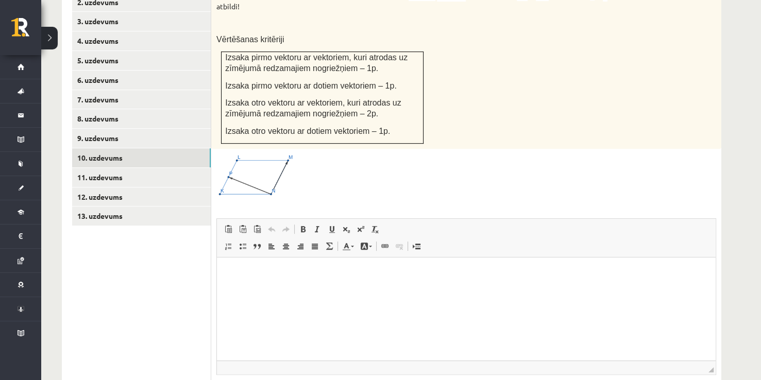
scroll to position [484, 0]
click at [108, 168] on link "11. uzdevums" at bounding box center [141, 177] width 139 height 19
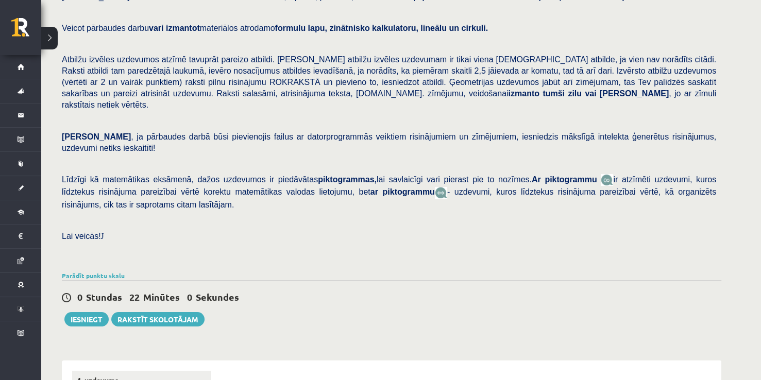
scroll to position [84, 0]
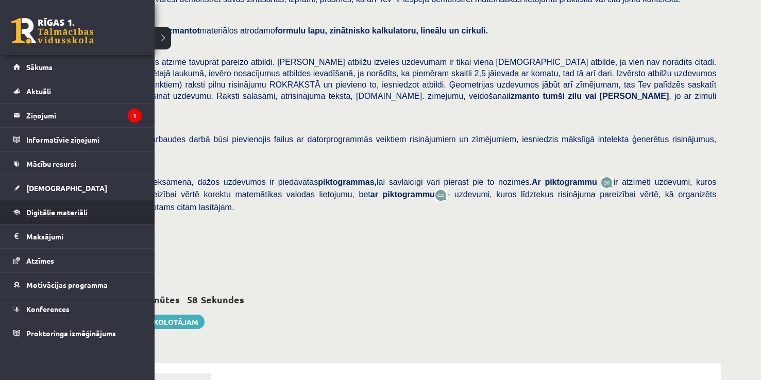
click at [46, 210] on span "Digitālie materiāli" at bounding box center [56, 212] width 61 height 9
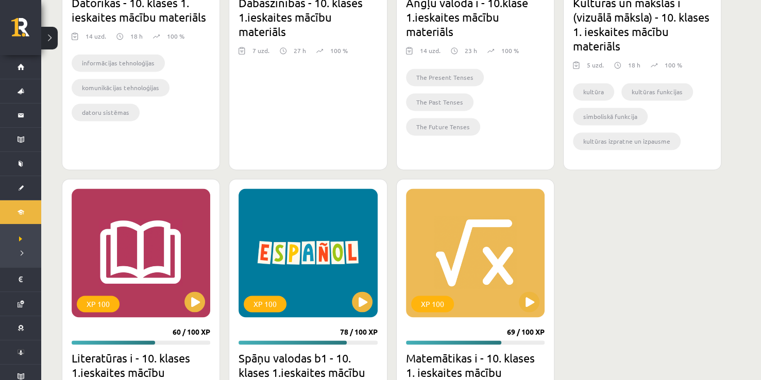
scroll to position [1607, 0]
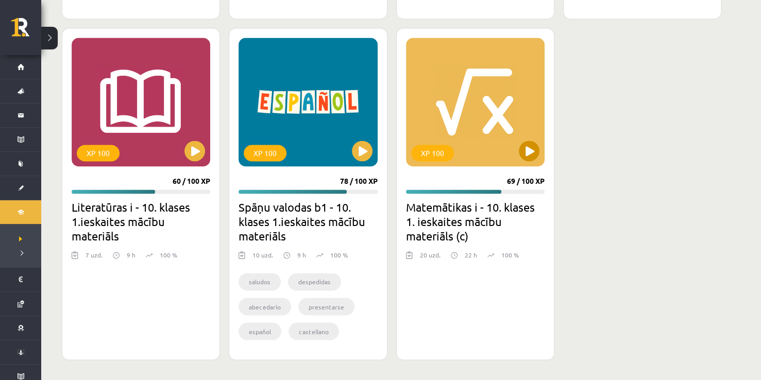
click at [520, 157] on div "XP 100" at bounding box center [475, 102] width 139 height 129
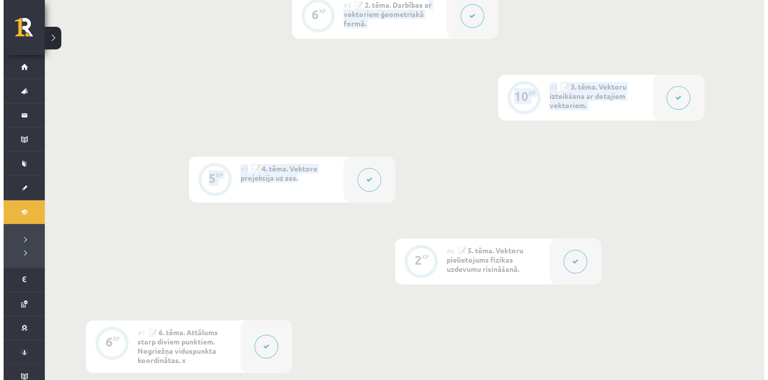
scroll to position [422, 0]
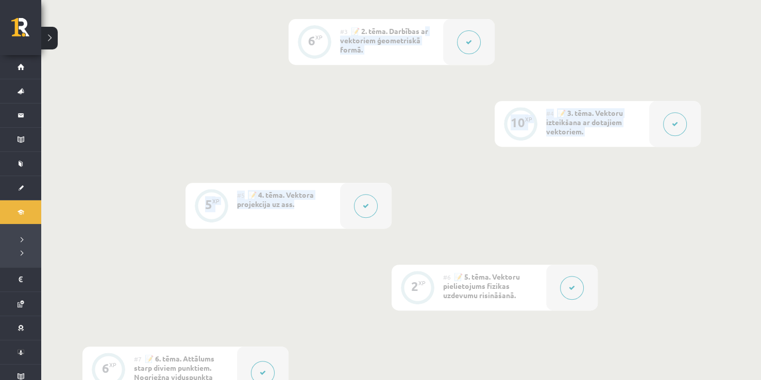
drag, startPoint x: 0, startPoint y: 0, endPoint x: 529, endPoint y: 8, distance: 529.4
click at [529, 8] on div "0 XP #1 💡 Pirms sāc mācīties. Ievada daļa. 27 XP #2 📝 1. tēma. Skalāri un vekto…" at bounding box center [391, 249] width 618 height 789
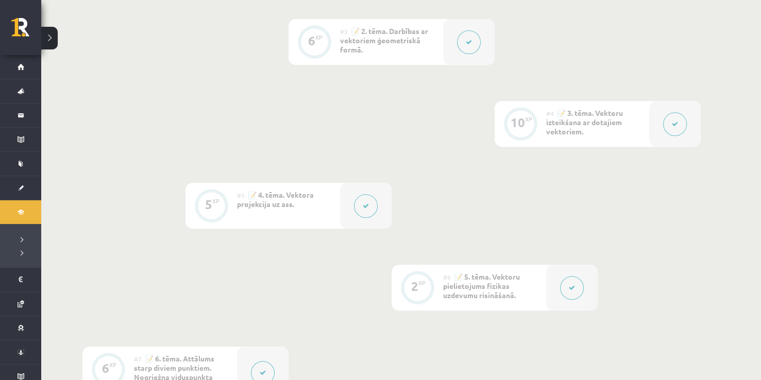
click at [637, 245] on div "0 XP #1 💡 Pirms sāc mācīties. Ievada daļa. 27 XP #2 📝 1. tēma. Skalāri un vekto…" at bounding box center [391, 249] width 618 height 789
click at [256, 364] on button at bounding box center [263, 373] width 24 height 24
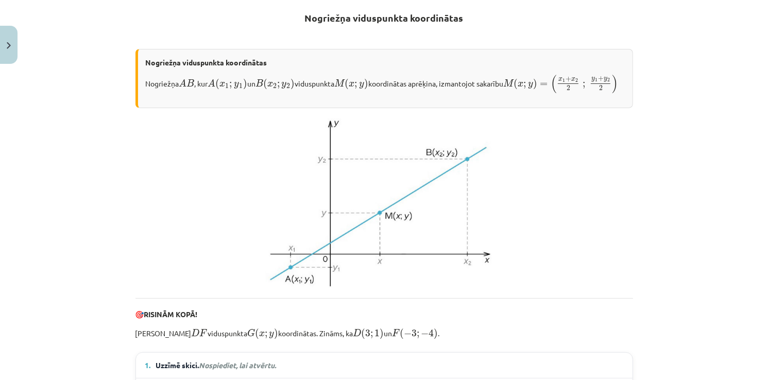
scroll to position [201, 0]
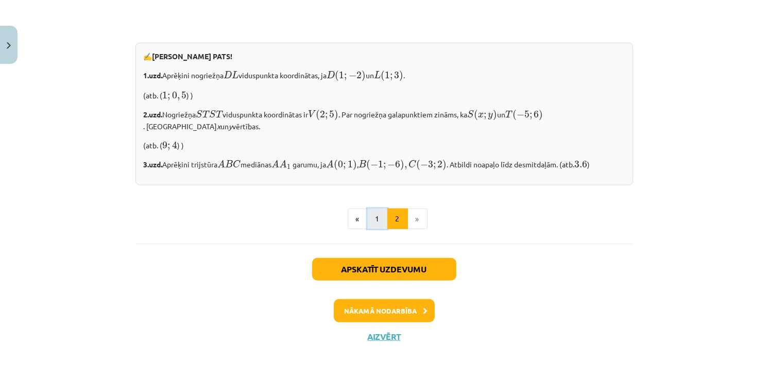
click at [371, 220] on button "1" at bounding box center [377, 219] width 21 height 21
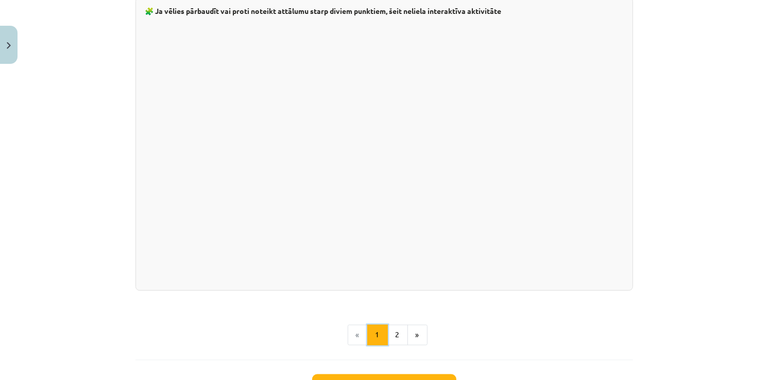
scroll to position [1846, 0]
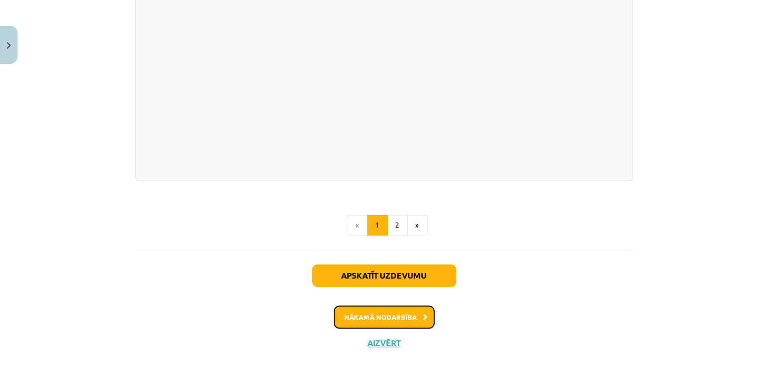
click at [394, 306] on button "Nākamā nodarbība" at bounding box center [384, 318] width 101 height 24
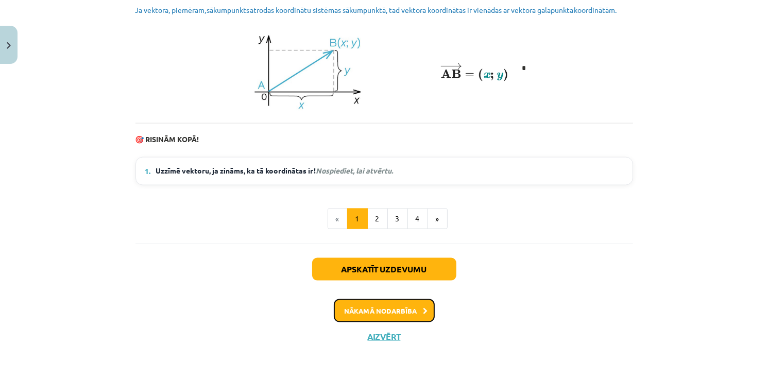
scroll to position [1409, 0]
click at [376, 222] on button "2" at bounding box center [377, 219] width 21 height 21
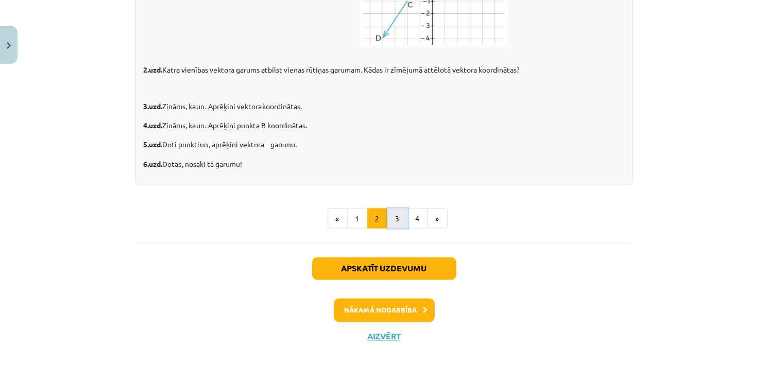
click at [387, 222] on button "3" at bounding box center [397, 219] width 21 height 21
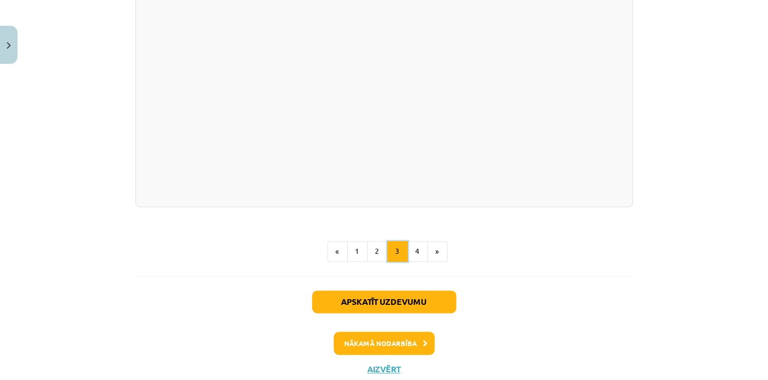
scroll to position [2097, 0]
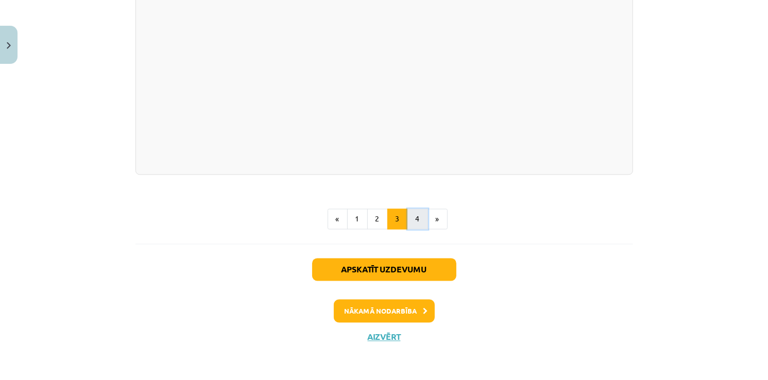
click at [415, 226] on button "4" at bounding box center [417, 219] width 21 height 21
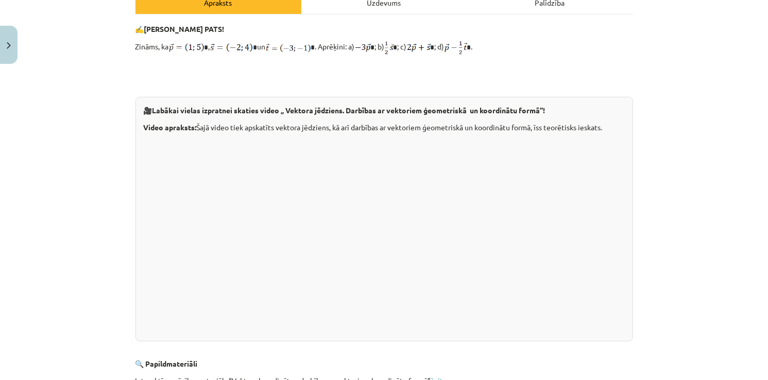
scroll to position [361, 0]
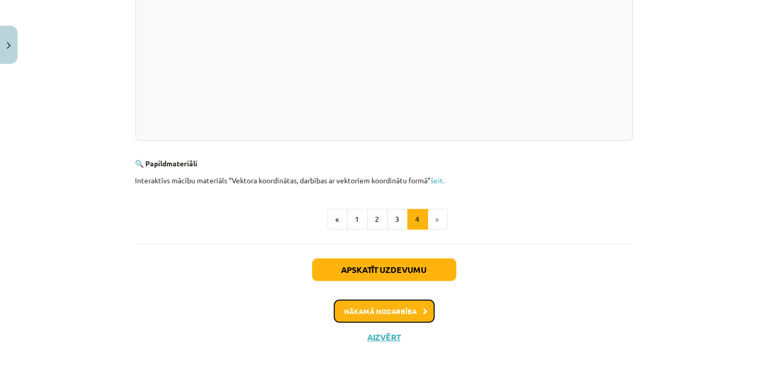
click at [410, 302] on button "Nākamā nodarbība" at bounding box center [384, 312] width 101 height 24
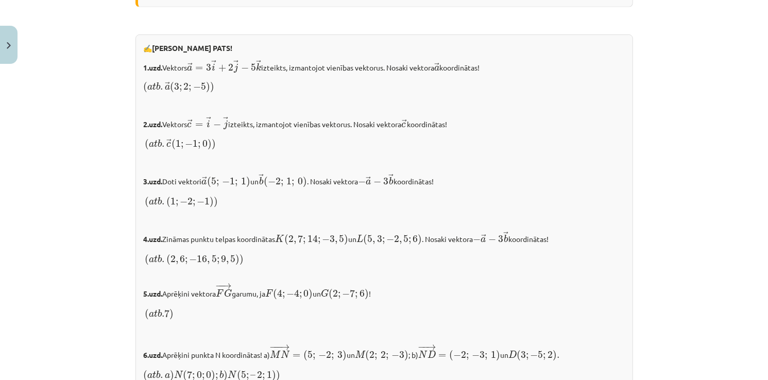
scroll to position [1138, 0]
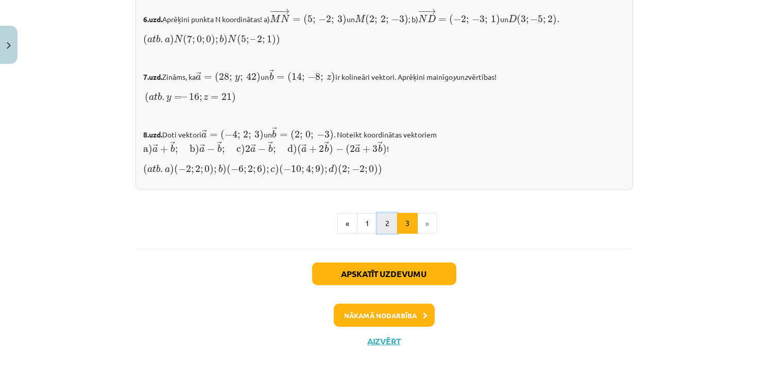
click at [384, 215] on button "2" at bounding box center [387, 223] width 21 height 21
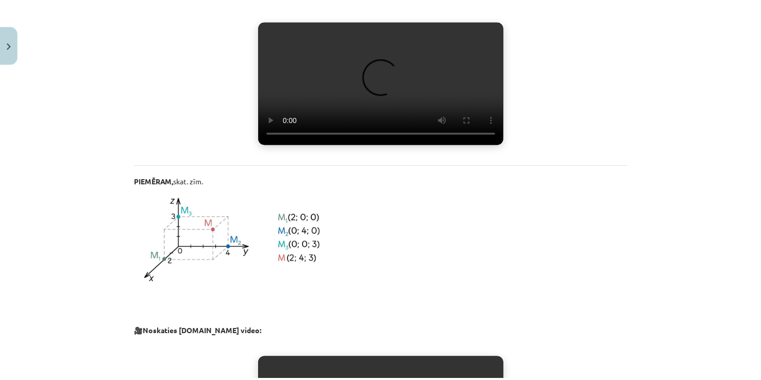
scroll to position [560, 0]
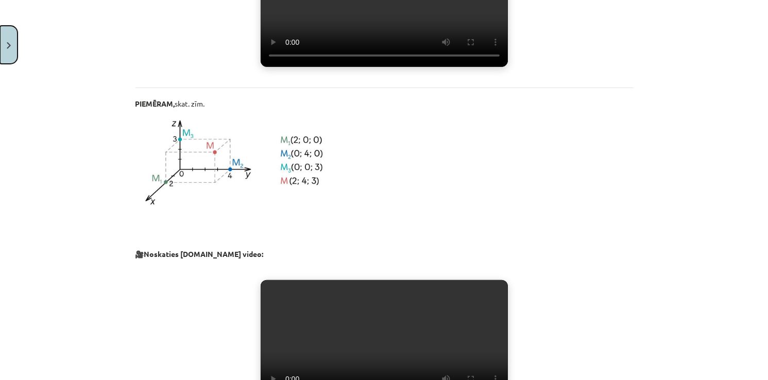
click at [16, 42] on button "Close" at bounding box center [9, 45] width 18 height 38
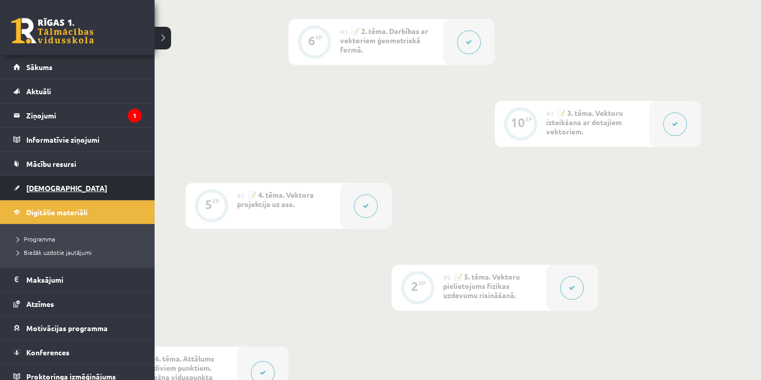
click at [49, 181] on link "[DEMOGRAPHIC_DATA]" at bounding box center [77, 188] width 128 height 24
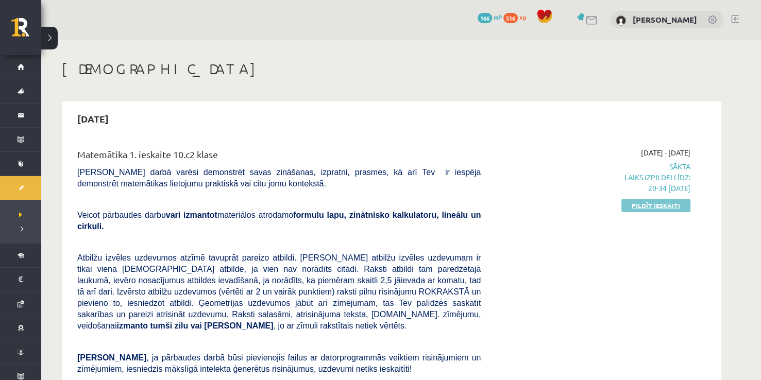
click at [669, 203] on link "Pildīt ieskaiti" at bounding box center [655, 205] width 69 height 13
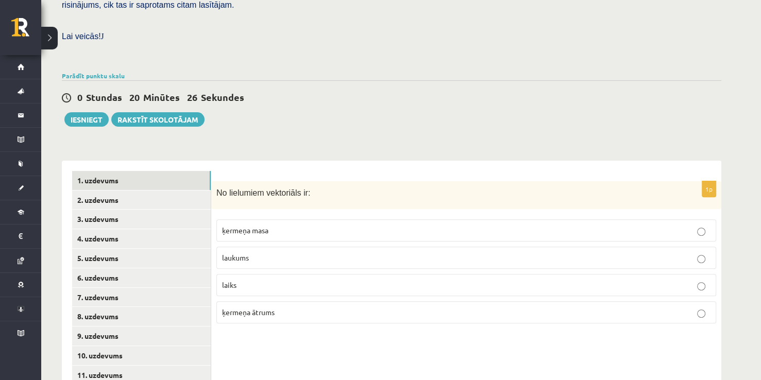
scroll to position [338, 0]
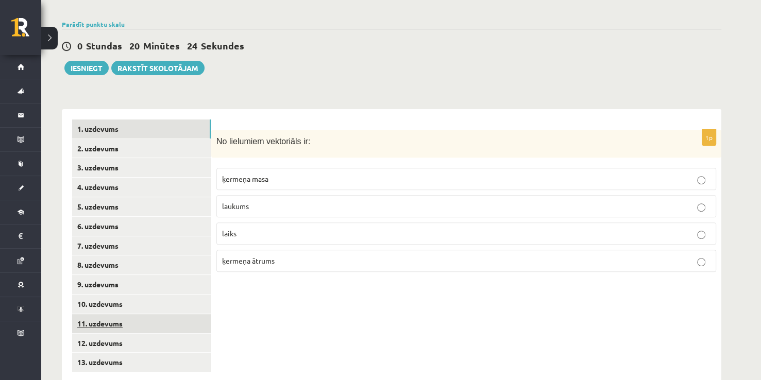
click at [112, 314] on link "11. uzdevums" at bounding box center [141, 323] width 139 height 19
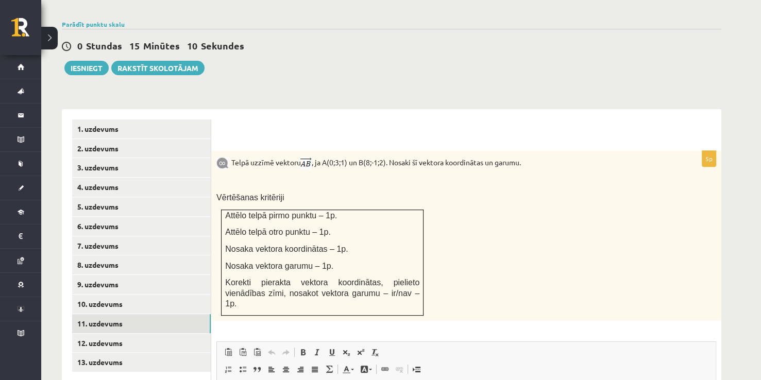
scroll to position [509, 0]
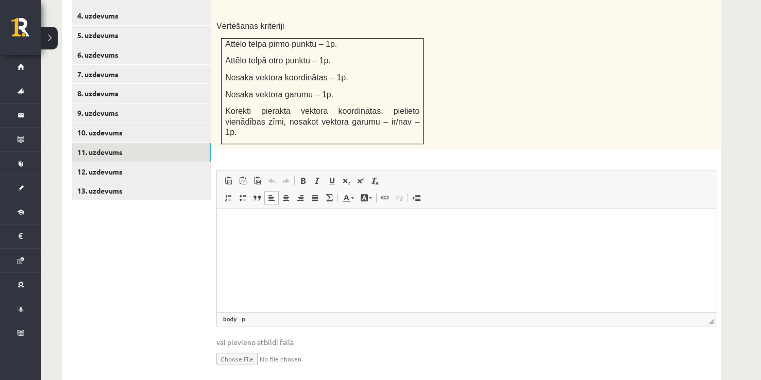
click at [239, 226] on p "Визуальный текстовый редактор, wiswyg-editor-user-answer-47433883986560" at bounding box center [466, 224] width 478 height 11
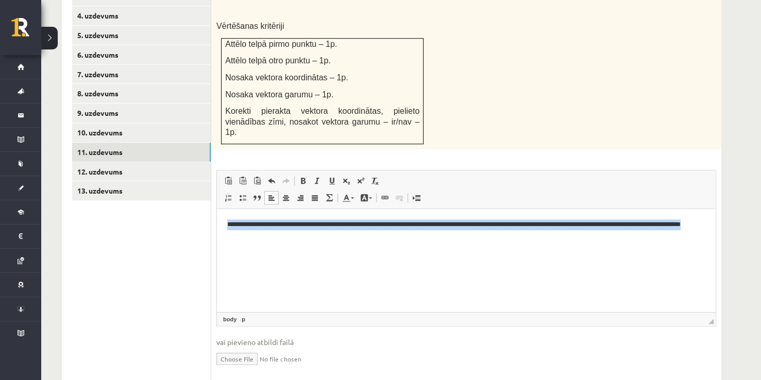
drag, startPoint x: 269, startPoint y: 238, endPoint x: 214, endPoint y: 214, distance: 60.0
click at [217, 214] on html "**********" at bounding box center [466, 230] width 498 height 42
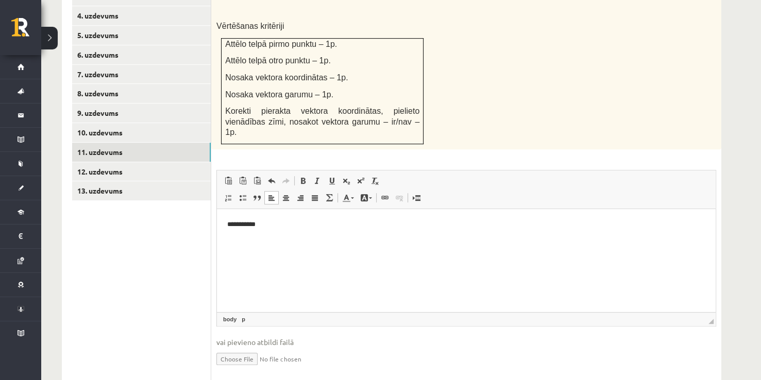
click at [266, 224] on p "**********" at bounding box center [466, 224] width 478 height 11
click at [333, 228] on p "**********" at bounding box center [466, 224] width 478 height 11
click at [263, 225] on p "**********" at bounding box center [466, 224] width 478 height 11
click at [284, 224] on p "**********" at bounding box center [466, 224] width 478 height 11
click at [303, 222] on p "**********" at bounding box center [466, 224] width 478 height 11
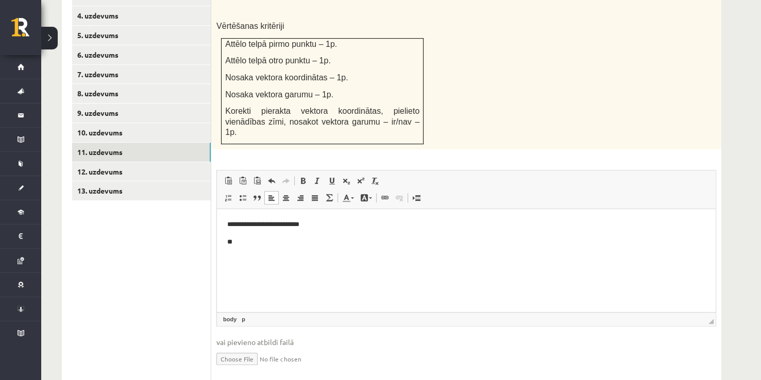
click at [244, 244] on p "**" at bounding box center [466, 241] width 478 height 11
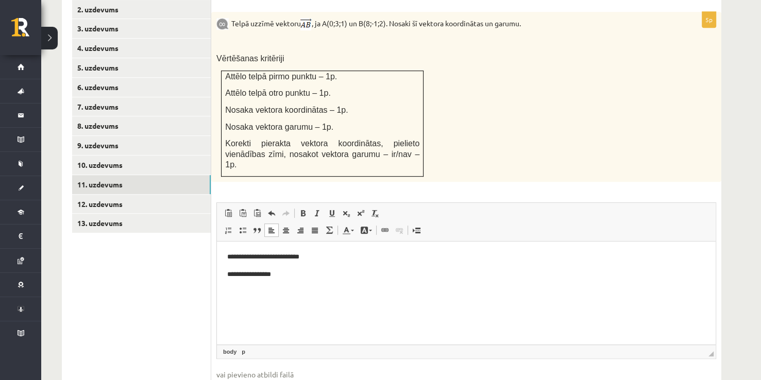
scroll to position [478, 0]
click at [291, 276] on p "**********" at bounding box center [466, 273] width 478 height 11
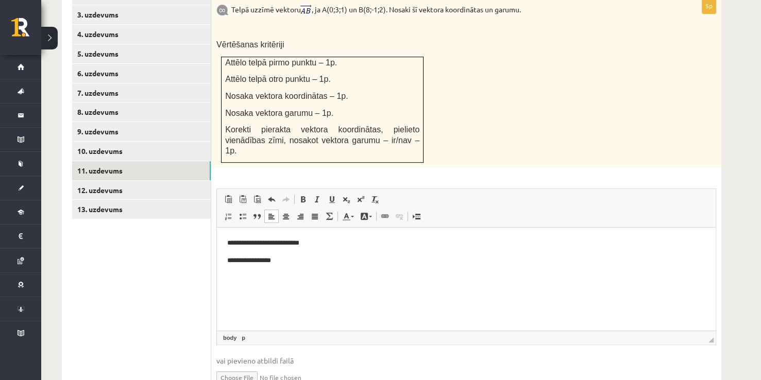
scroll to position [493, 0]
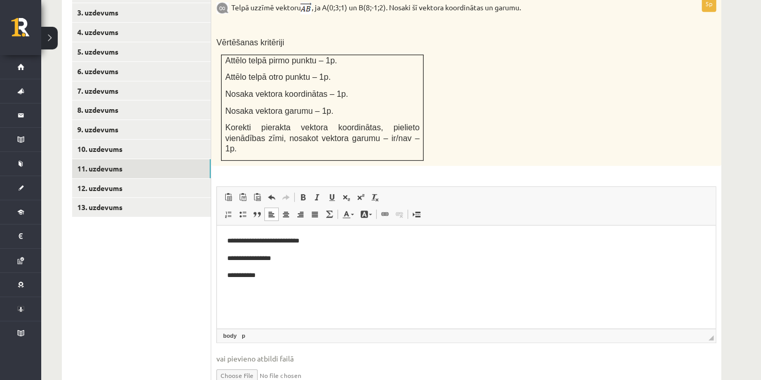
click at [226, 290] on html "**********" at bounding box center [466, 258] width 498 height 66
click at [295, 273] on p "**********" at bounding box center [466, 275] width 478 height 11
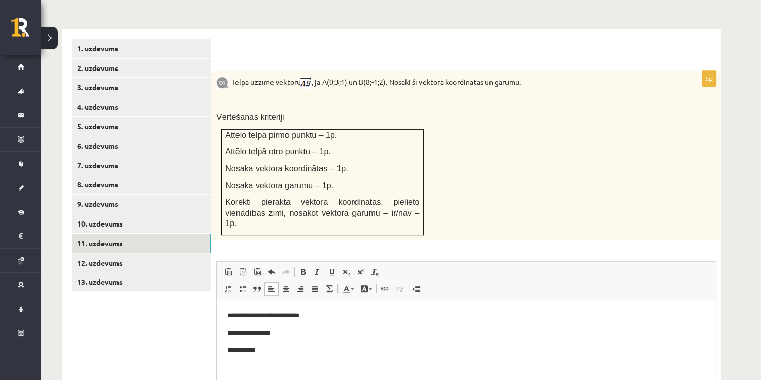
scroll to position [419, 0]
click at [137, 233] on link "11. uzdevums" at bounding box center [141, 242] width 139 height 19
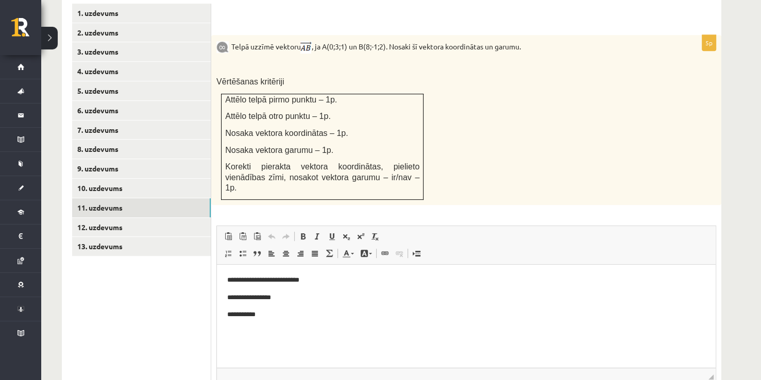
scroll to position [452, 0]
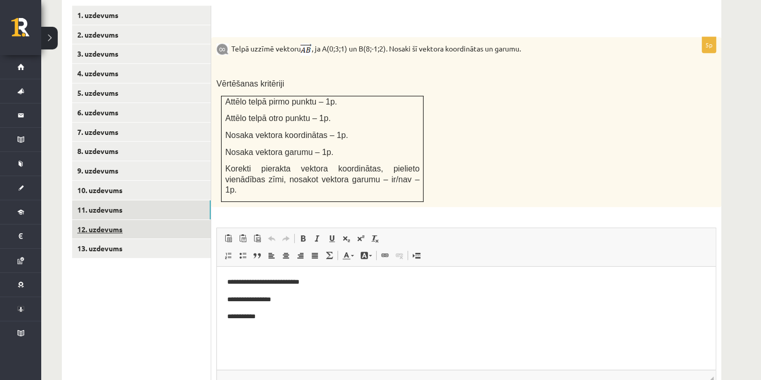
click at [106, 220] on link "12. uzdevums" at bounding box center [141, 229] width 139 height 19
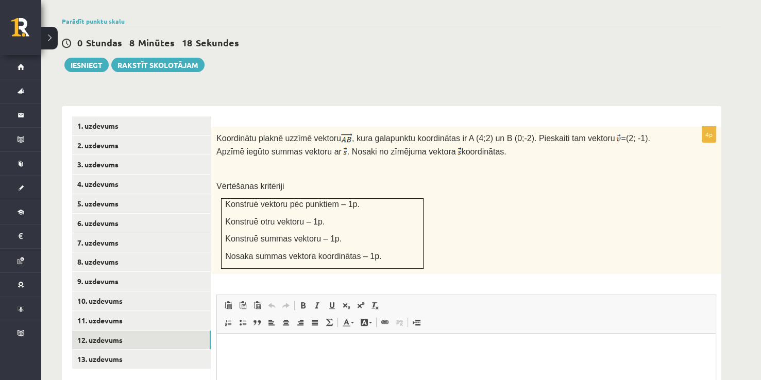
scroll to position [340, 0]
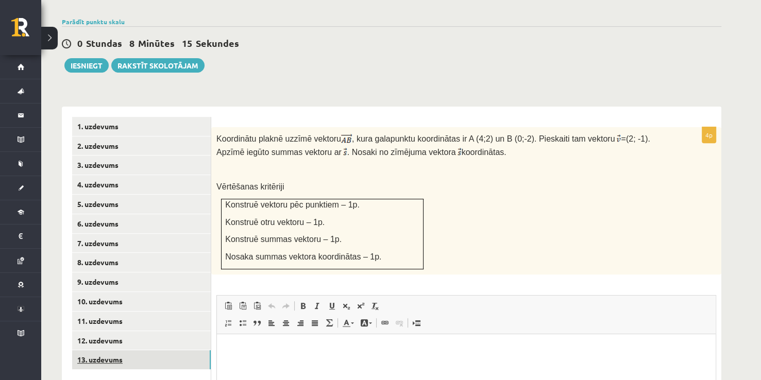
click at [129, 350] on link "13. uzdevums" at bounding box center [141, 359] width 139 height 19
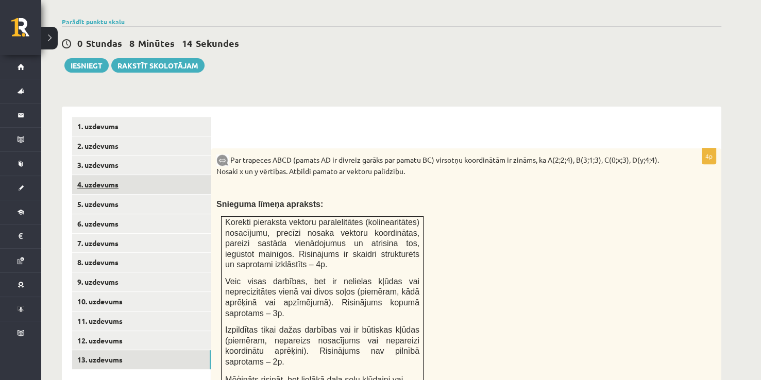
scroll to position [0, 0]
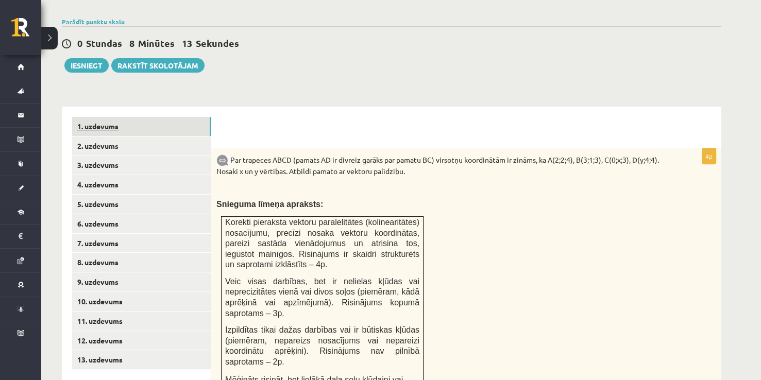
click at [137, 117] on link "1. uzdevums" at bounding box center [141, 126] width 139 height 19
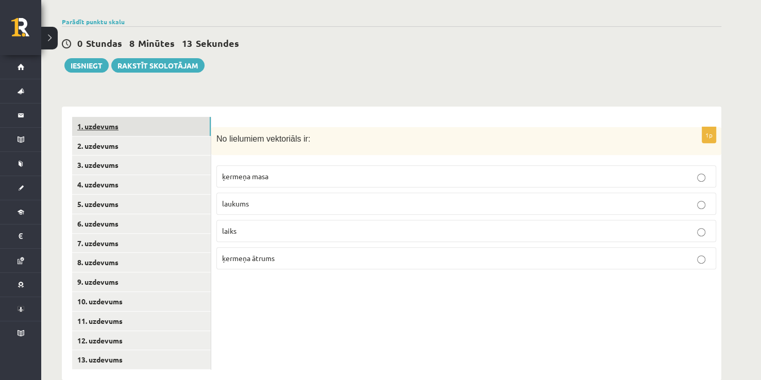
scroll to position [338, 0]
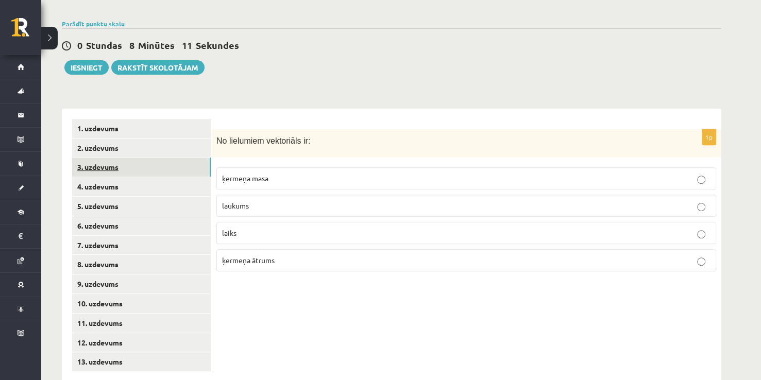
click at [165, 158] on link "3. uzdevums" at bounding box center [141, 167] width 139 height 19
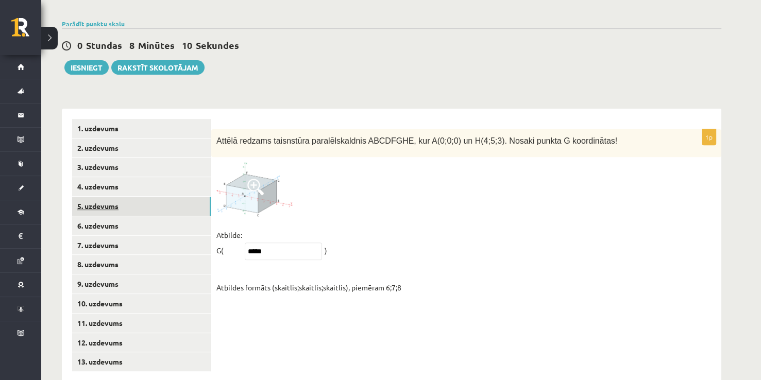
click at [154, 197] on link "5. uzdevums" at bounding box center [141, 206] width 139 height 19
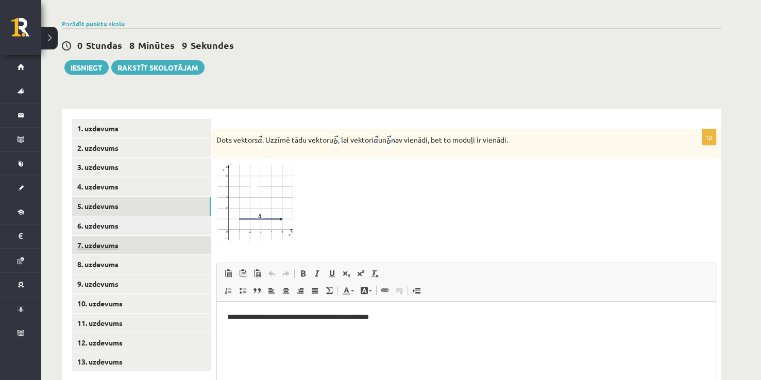
scroll to position [0, 0]
click at [136, 236] on link "7. uzdevums" at bounding box center [141, 245] width 139 height 19
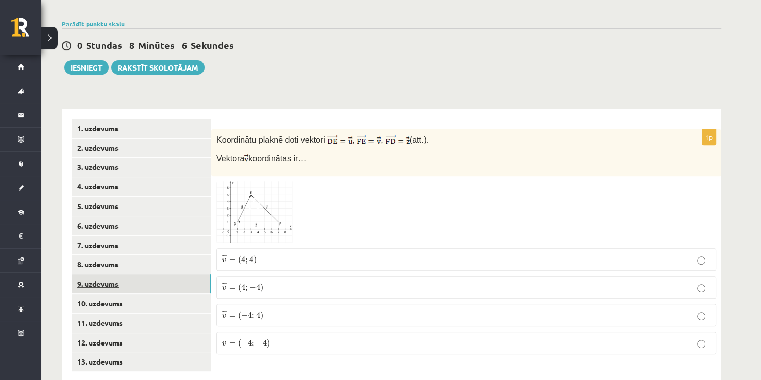
click at [134, 274] on link "9. uzdevums" at bounding box center [141, 283] width 139 height 19
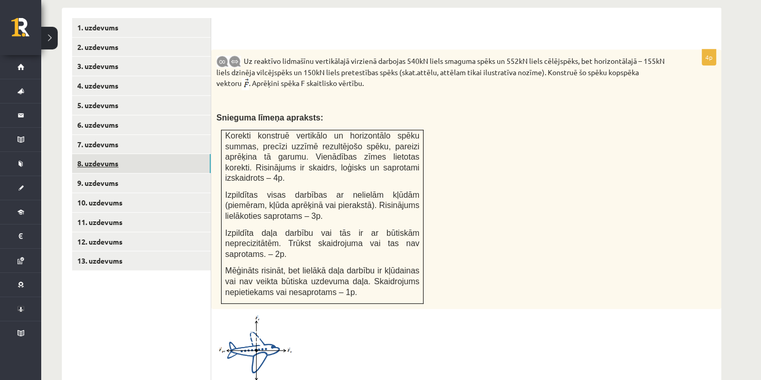
click at [136, 154] on link "8. uzdevums" at bounding box center [141, 163] width 139 height 19
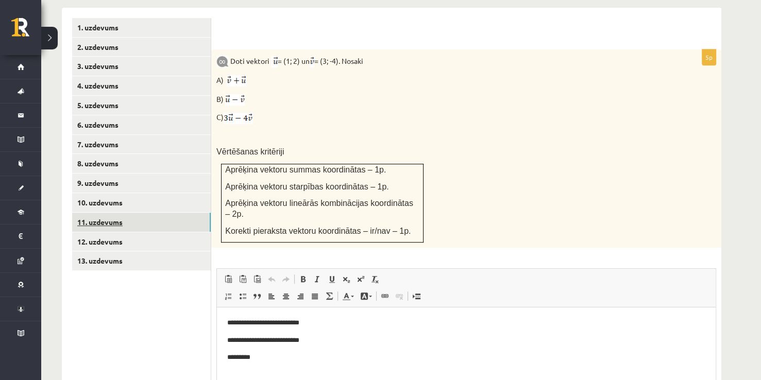
click at [132, 213] on link "11. uzdevums" at bounding box center [141, 222] width 139 height 19
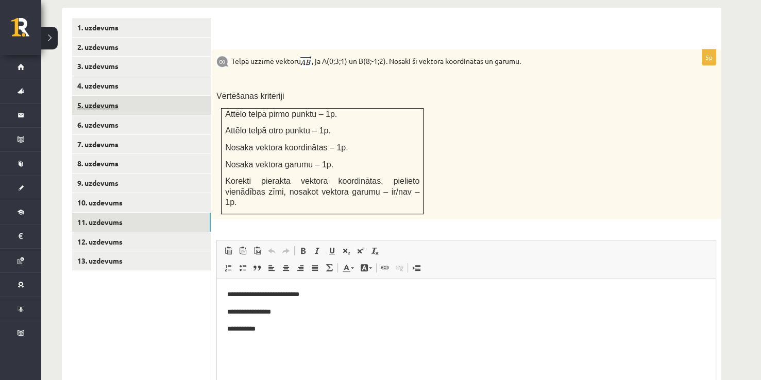
click at [95, 96] on link "5. uzdevums" at bounding box center [141, 105] width 139 height 19
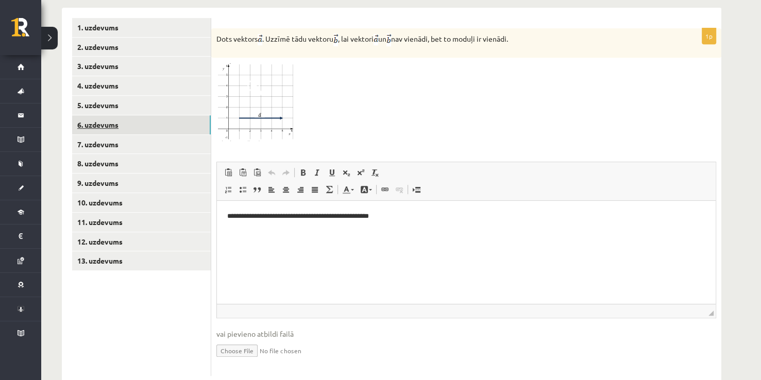
click at [151, 115] on link "6. uzdevums" at bounding box center [141, 124] width 139 height 19
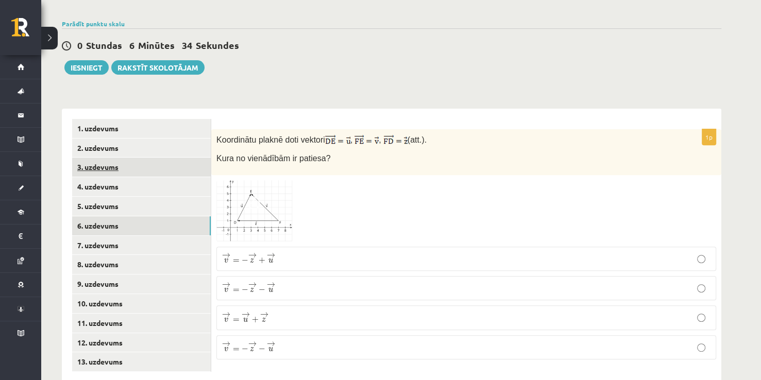
click at [133, 158] on link "3. uzdevums" at bounding box center [141, 167] width 139 height 19
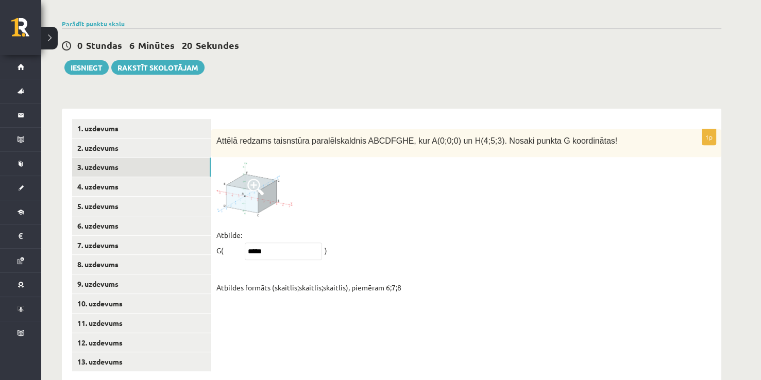
click at [273, 162] on img at bounding box center [254, 189] width 77 height 54
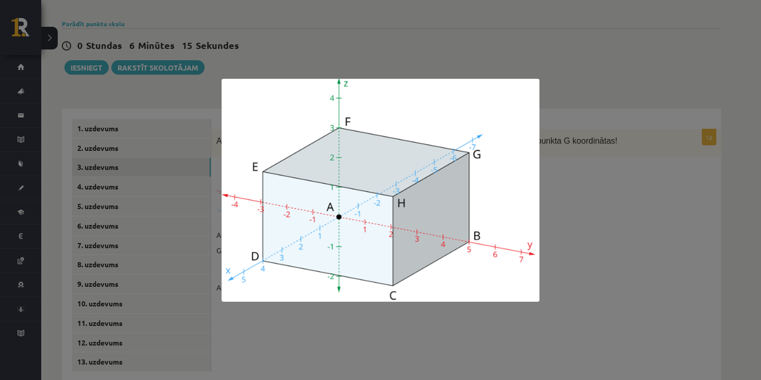
click at [564, 242] on div at bounding box center [380, 190] width 761 height 380
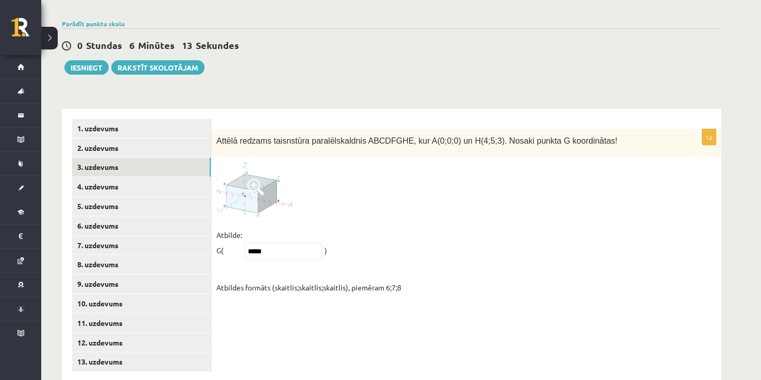
click at [237, 184] on img at bounding box center [254, 189] width 77 height 54
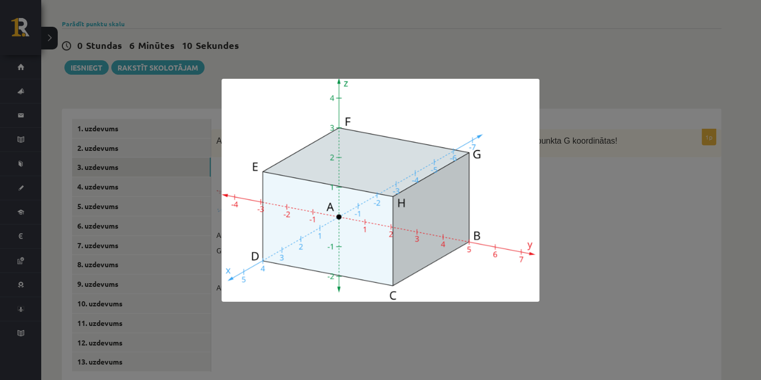
click at [644, 171] on div at bounding box center [380, 190] width 761 height 380
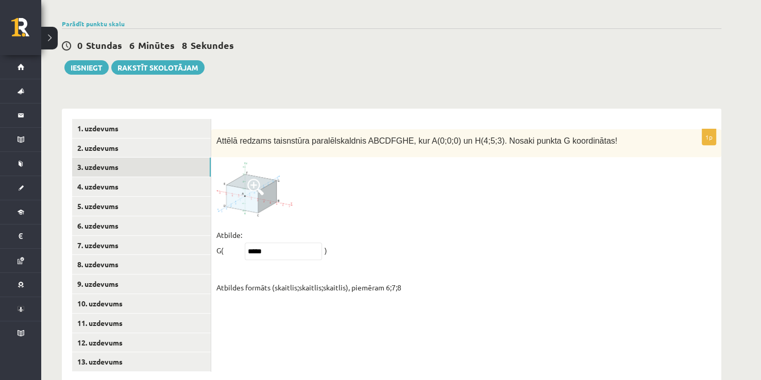
click at [251, 175] on img at bounding box center [254, 189] width 77 height 54
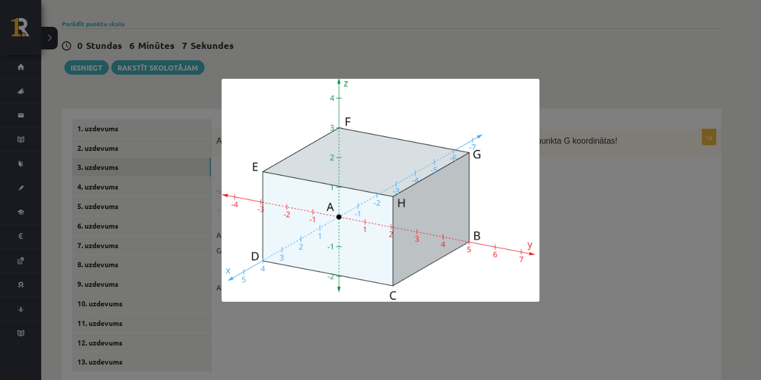
click at [652, 169] on div at bounding box center [380, 190] width 761 height 380
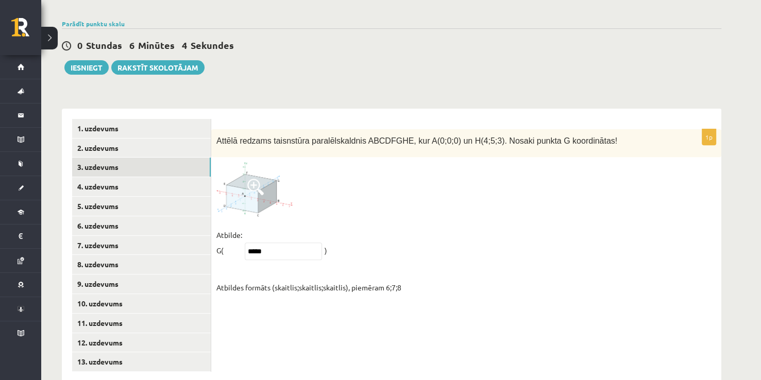
click at [255, 179] on span at bounding box center [255, 187] width 16 height 16
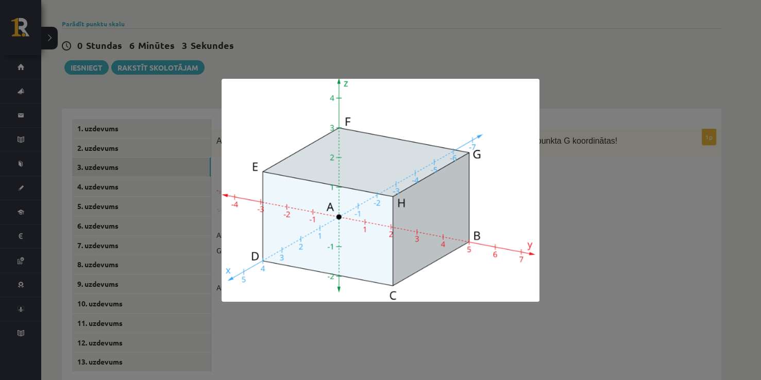
click at [660, 181] on div at bounding box center [380, 190] width 761 height 380
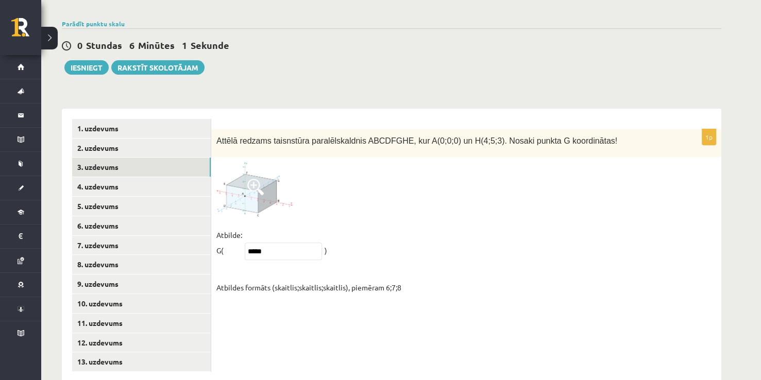
click at [267, 169] on img at bounding box center [254, 189] width 77 height 54
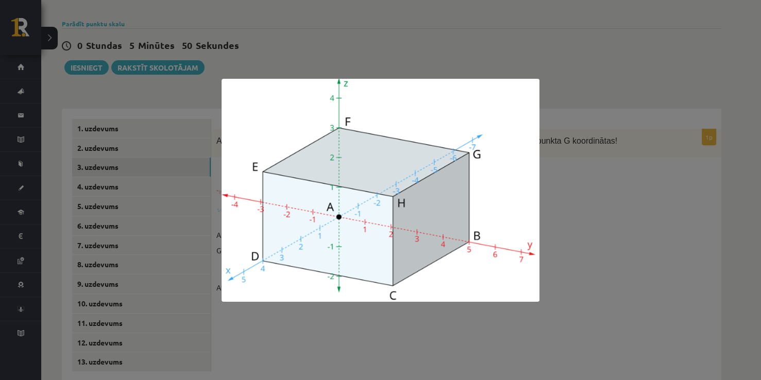
click at [544, 166] on div at bounding box center [380, 190] width 761 height 380
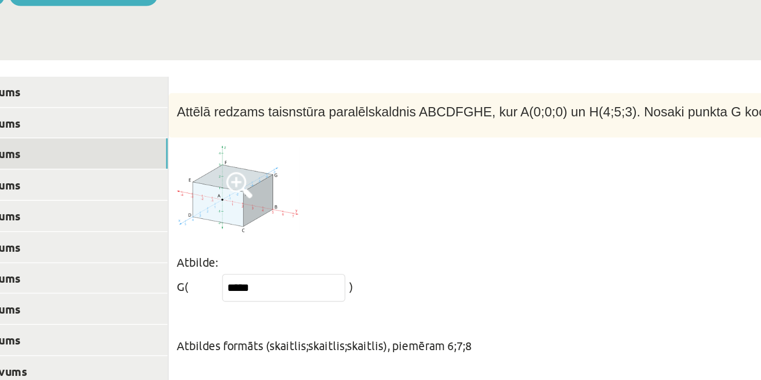
scroll to position [338, 0]
click at [263, 173] on img at bounding box center [254, 190] width 77 height 54
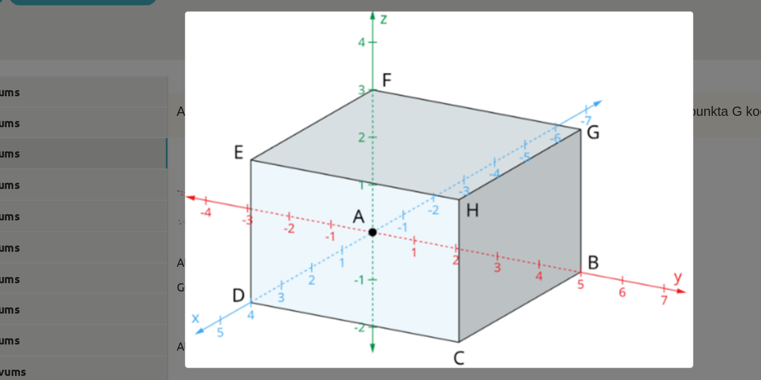
click at [388, 184] on img at bounding box center [380, 190] width 318 height 223
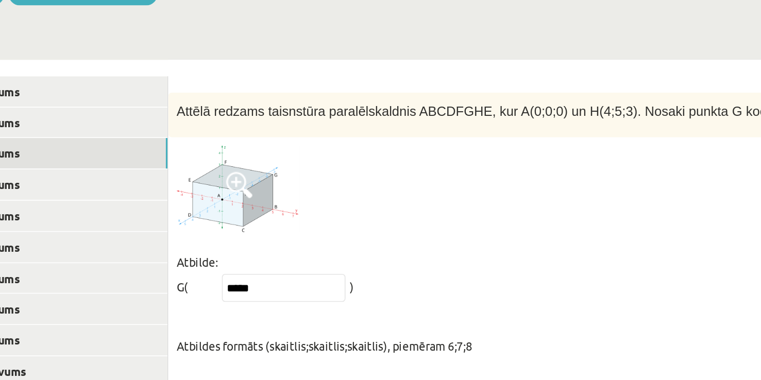
click at [256, 179] on span at bounding box center [255, 187] width 16 height 16
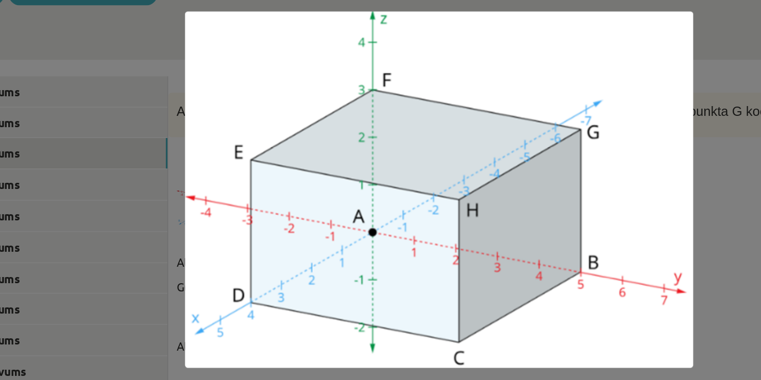
drag, startPoint x: 256, startPoint y: 162, endPoint x: 470, endPoint y: 162, distance: 213.7
click at [470, 162] on img at bounding box center [380, 190] width 318 height 223
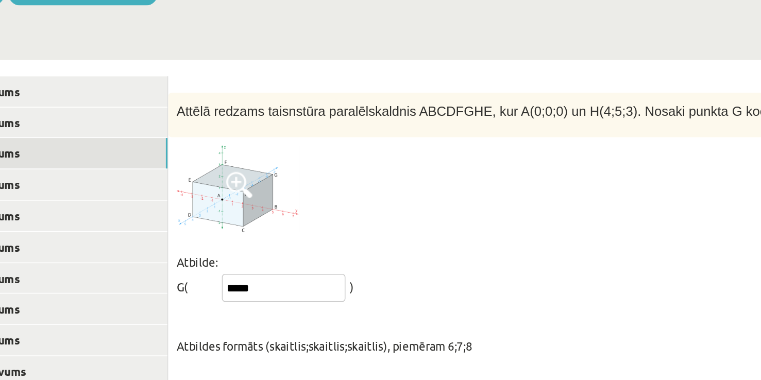
click at [272, 243] on input "*****" at bounding box center [283, 252] width 77 height 18
type input "*"
click at [256, 174] on img at bounding box center [254, 190] width 77 height 54
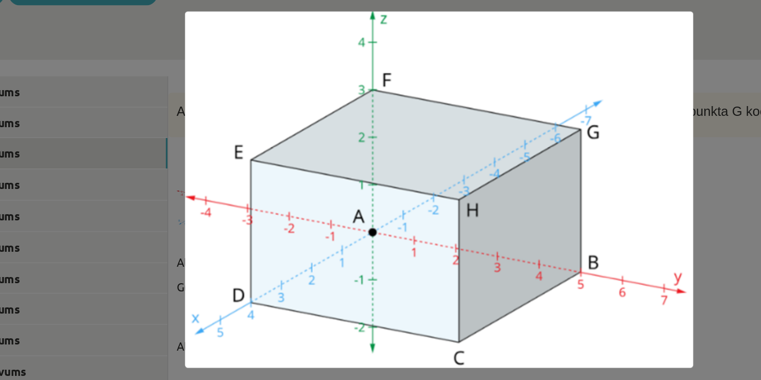
click at [520, 158] on img at bounding box center [380, 190] width 318 height 223
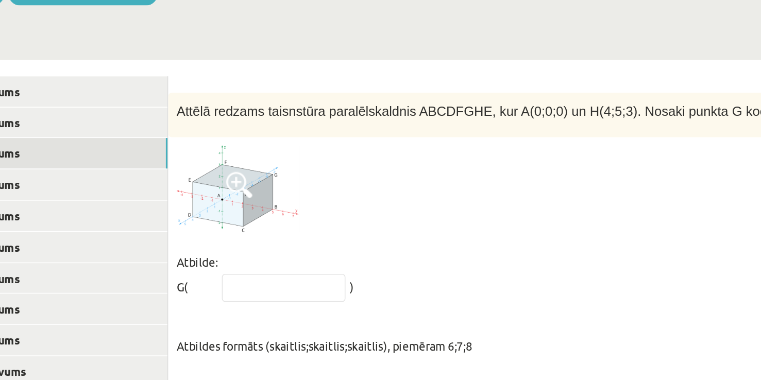
click at [247, 177] on img at bounding box center [254, 190] width 77 height 54
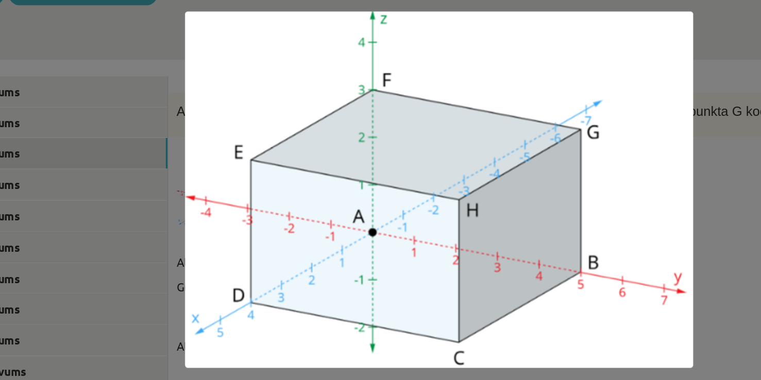
scroll to position [280, 0]
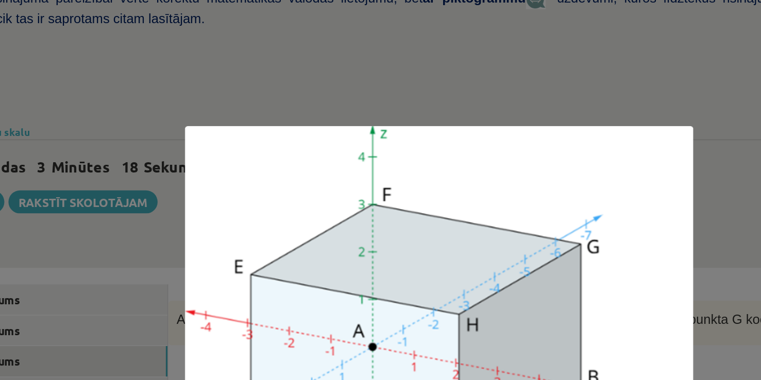
click at [540, 83] on div at bounding box center [380, 190] width 761 height 380
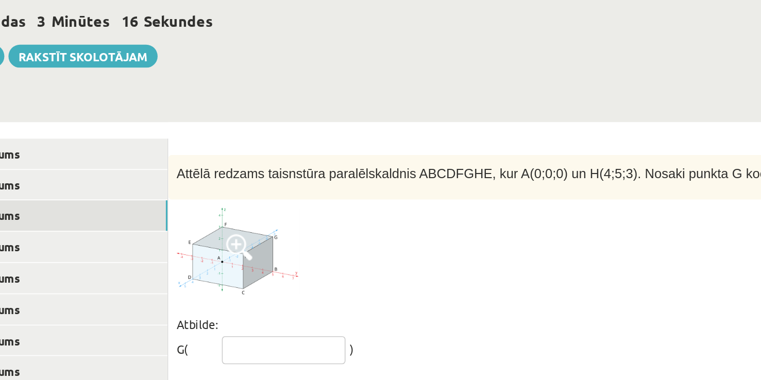
click at [273, 301] on input "text" at bounding box center [283, 310] width 77 height 18
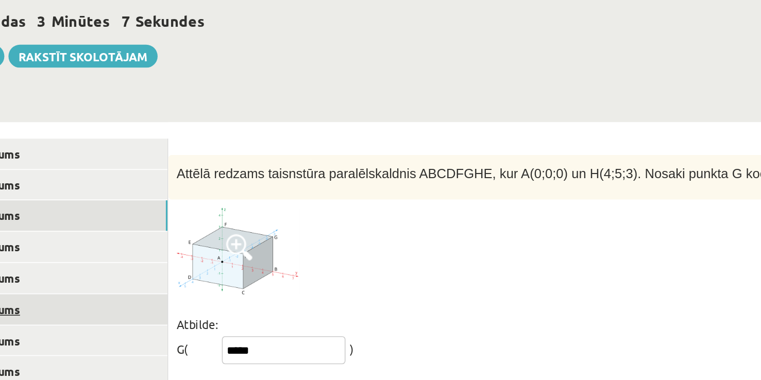
type input "*****"
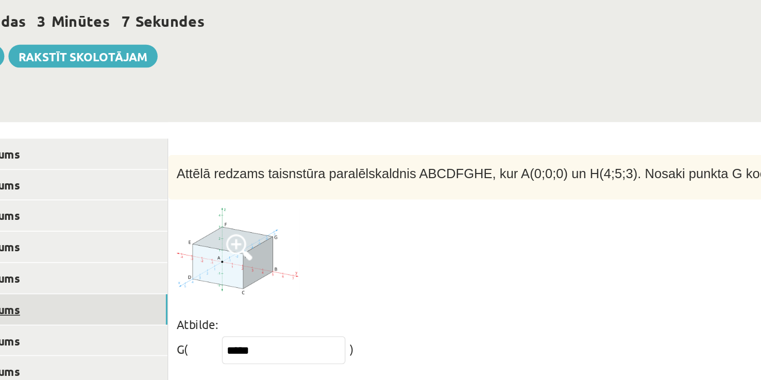
click at [152, 275] on link "6. uzdevums" at bounding box center [141, 284] width 139 height 19
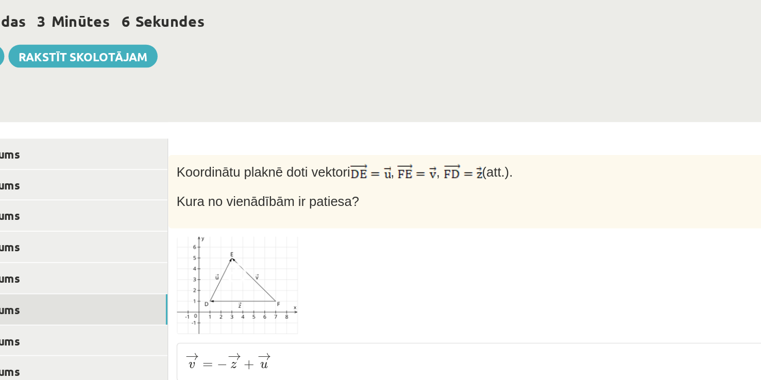
scroll to position [338, 0]
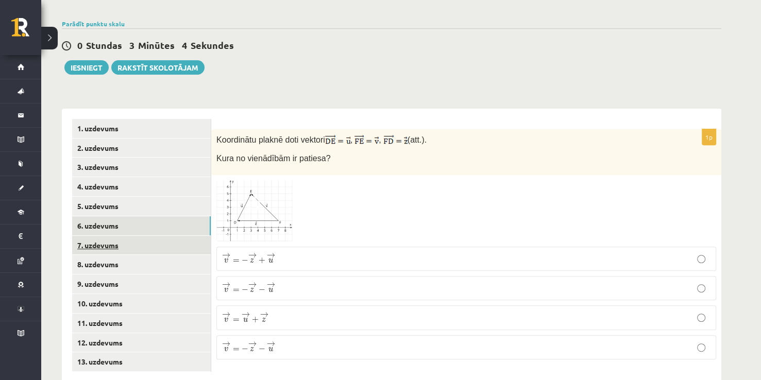
click at [127, 236] on link "7. uzdevums" at bounding box center [141, 245] width 139 height 19
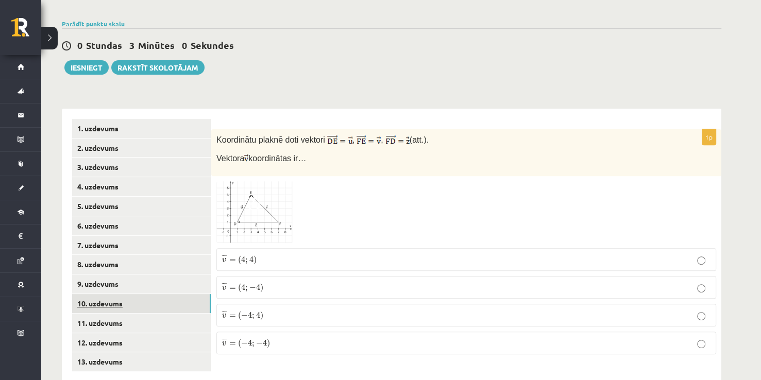
click at [137, 294] on link "10. uzdevums" at bounding box center [141, 303] width 139 height 19
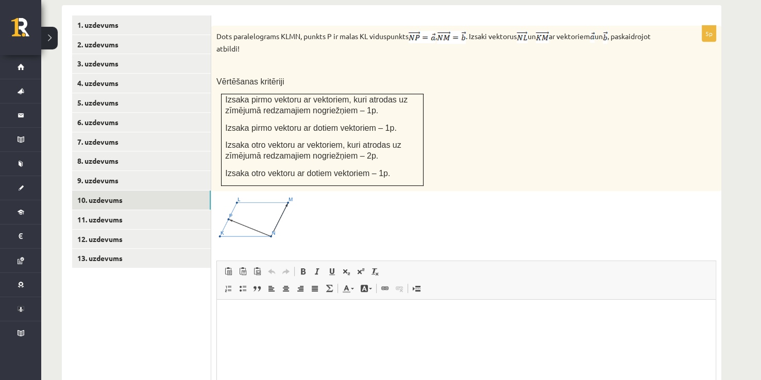
scroll to position [0, 0]
click at [195, 273] on ul "1. uzdevums 2. uzdevums 3. uzdevums 4. uzdevums 5. uzdevums 6. uzdevums 7. uzde…" at bounding box center [141, 244] width 139 height 459
click at [143, 210] on link "11. uzdevums" at bounding box center [141, 219] width 139 height 19
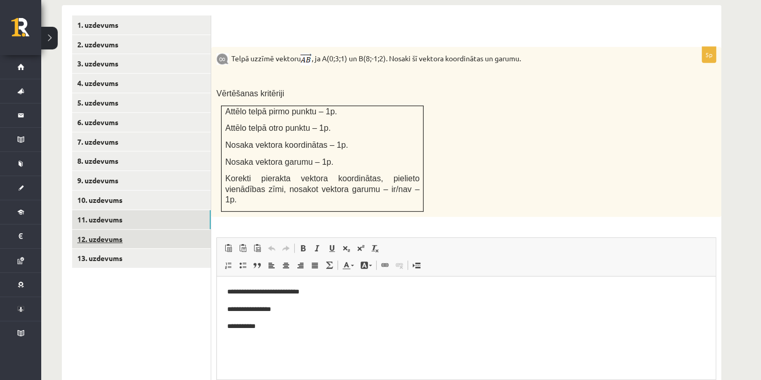
click at [141, 230] on link "12. uzdevums" at bounding box center [141, 239] width 139 height 19
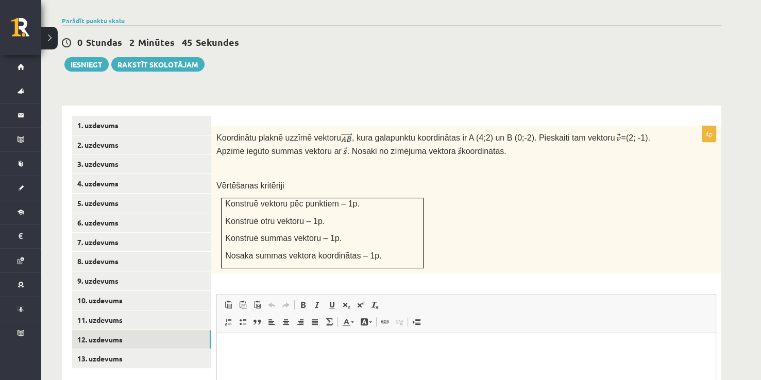
scroll to position [338, 0]
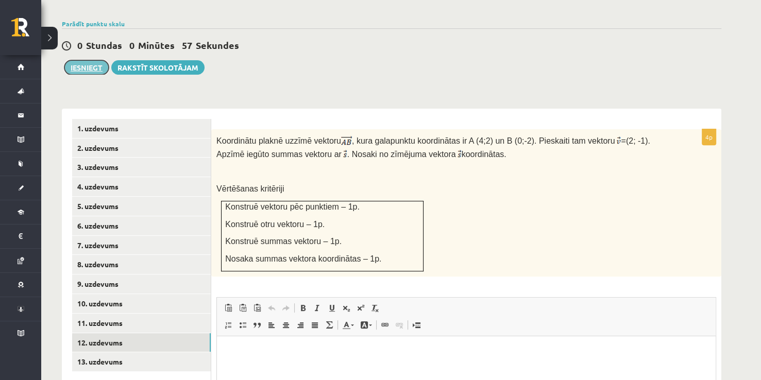
click at [84, 60] on button "Iesniegt" at bounding box center [86, 67] width 44 height 14
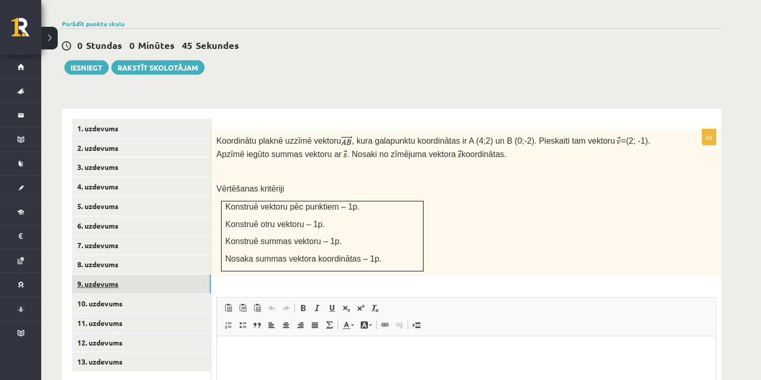
click at [128, 274] on link "9. uzdevums" at bounding box center [141, 283] width 139 height 19
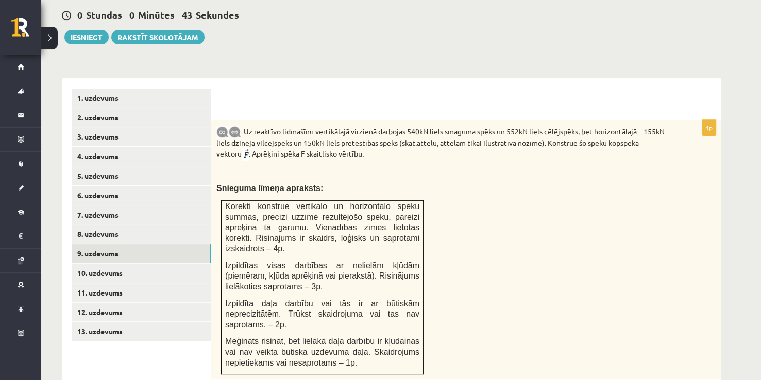
scroll to position [358, 0]
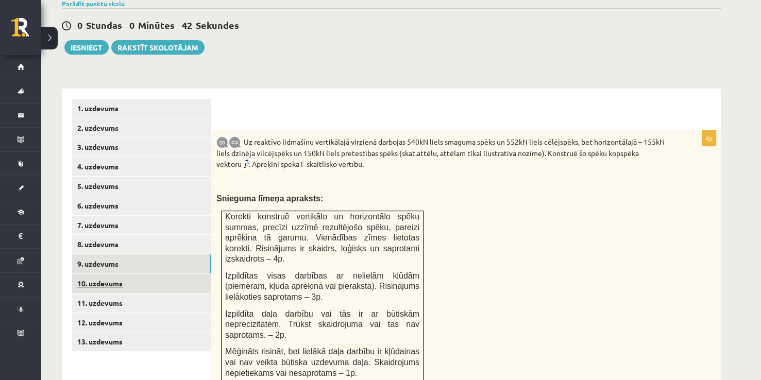
click at [132, 274] on link "10. uzdevums" at bounding box center [141, 283] width 139 height 19
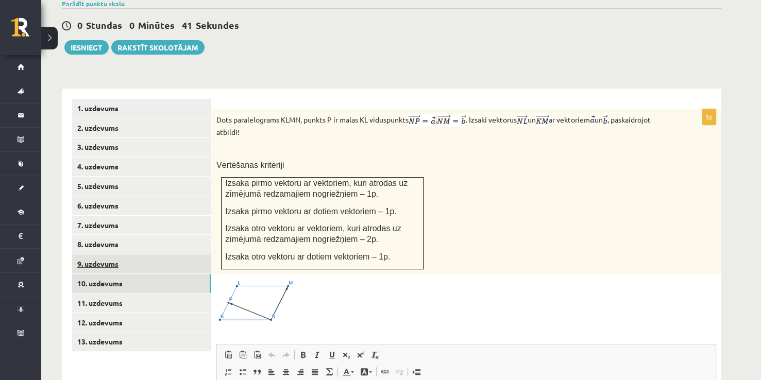
scroll to position [0, 0]
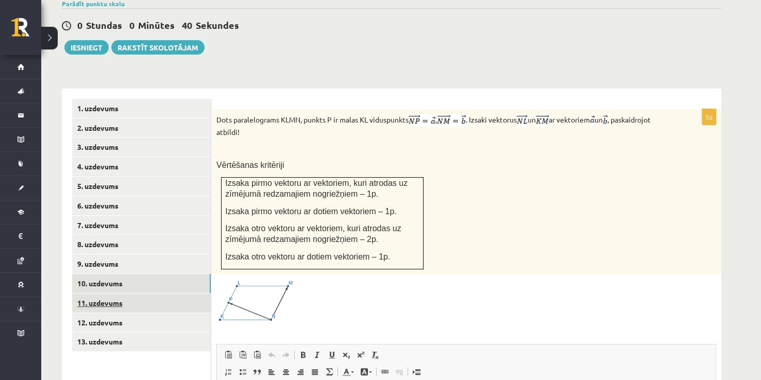
click at [164, 294] on link "11. uzdevums" at bounding box center [141, 303] width 139 height 19
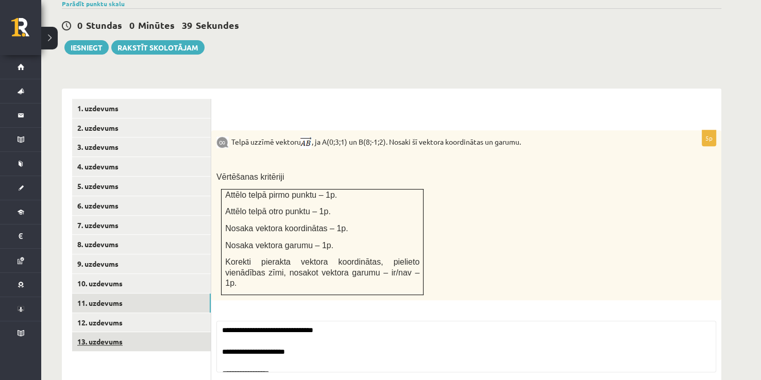
click at [167, 332] on link "13. uzdevums" at bounding box center [141, 341] width 139 height 19
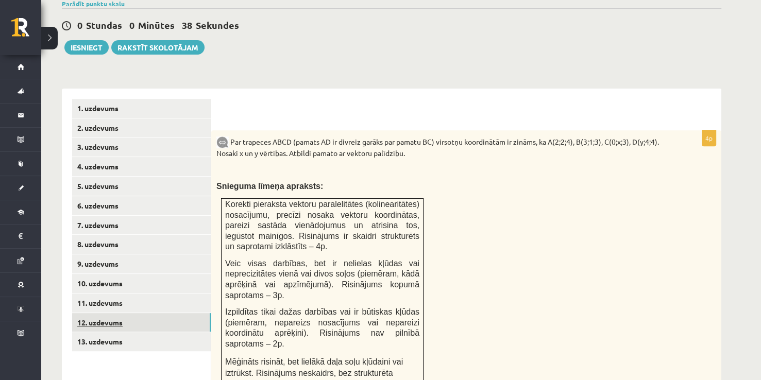
click at [179, 313] on link "12. uzdevums" at bounding box center [141, 322] width 139 height 19
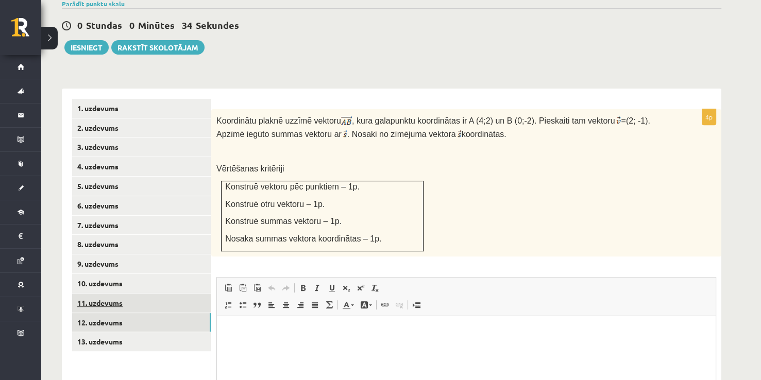
click at [160, 294] on link "11. uzdevums" at bounding box center [141, 303] width 139 height 19
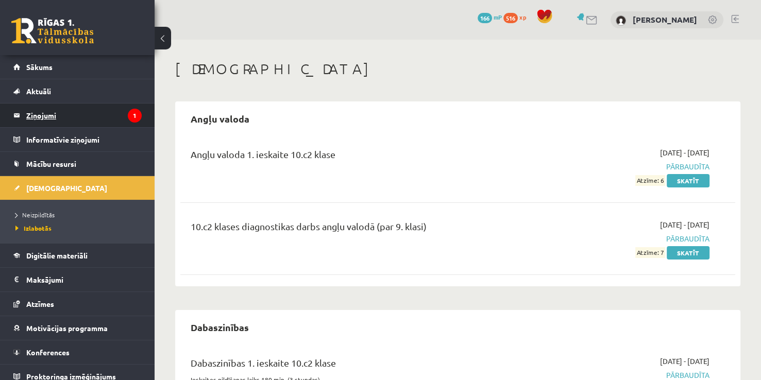
click at [116, 126] on legend "Ziņojumi 1" at bounding box center [83, 116] width 115 height 24
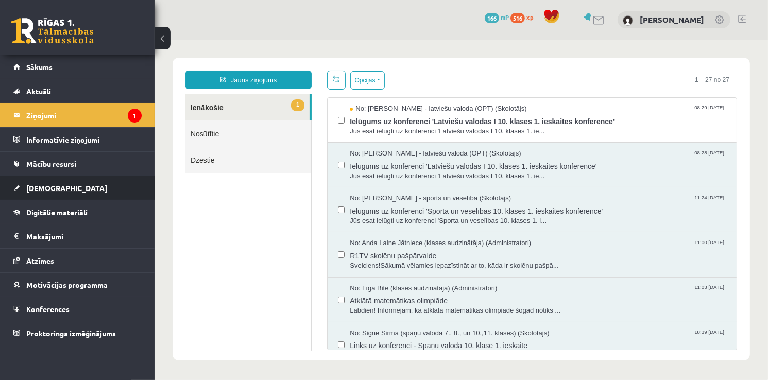
click at [50, 194] on link "[DEMOGRAPHIC_DATA]" at bounding box center [77, 188] width 128 height 24
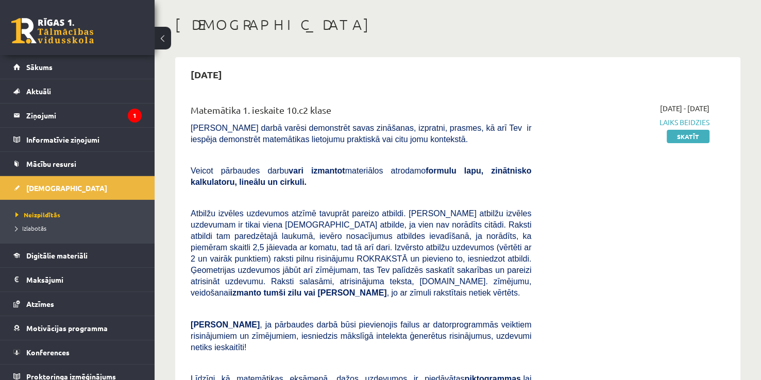
scroll to position [43, 0]
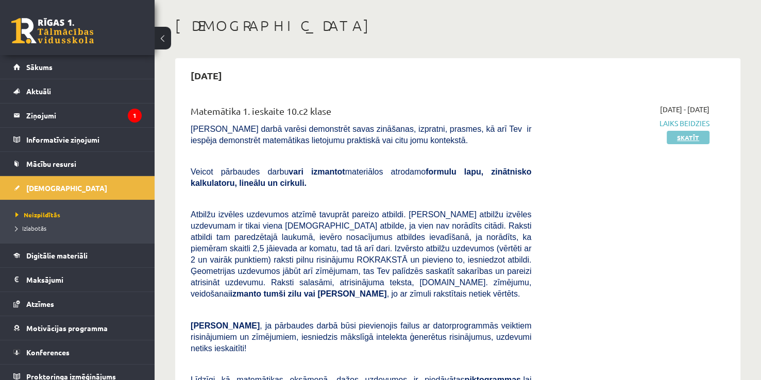
click at [692, 142] on link "Skatīt" at bounding box center [687, 137] width 43 height 13
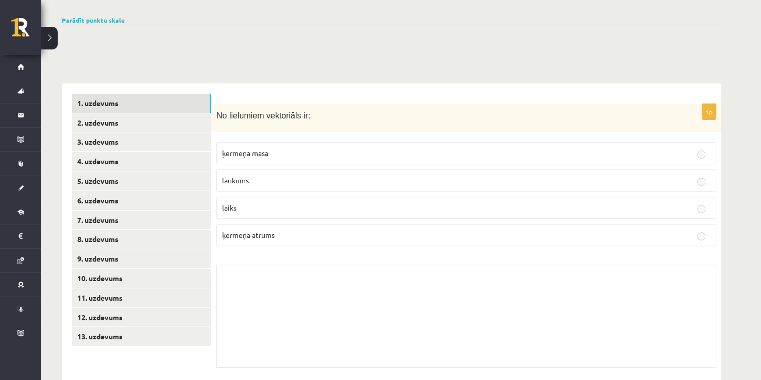
scroll to position [341, 0]
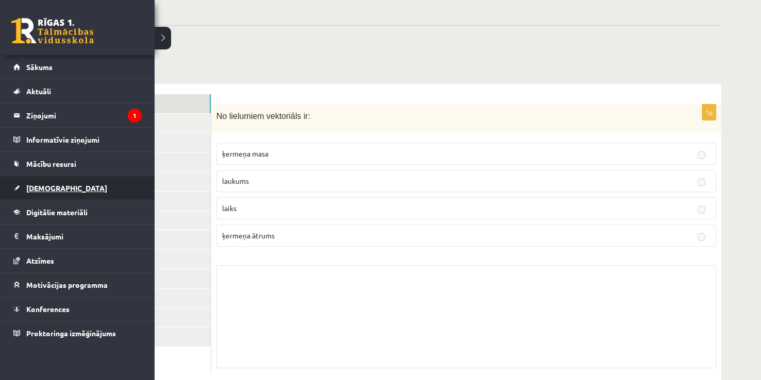
click at [54, 192] on link "[DEMOGRAPHIC_DATA]" at bounding box center [77, 188] width 128 height 24
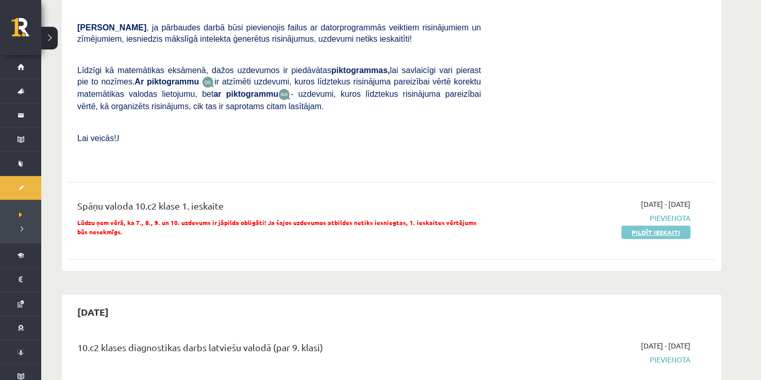
click at [668, 226] on link "Pildīt ieskaiti" at bounding box center [655, 232] width 69 height 13
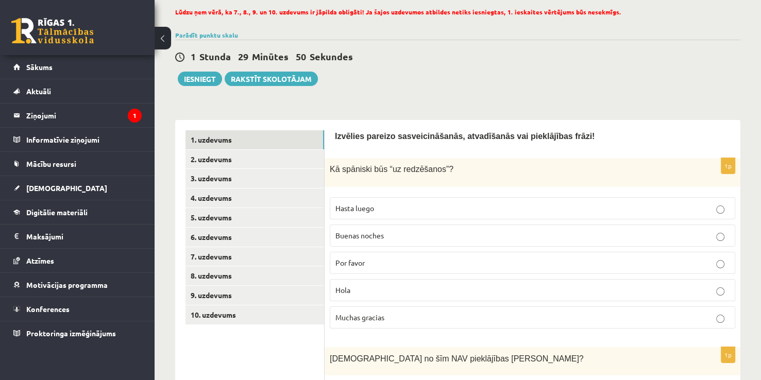
scroll to position [71, 0]
click at [356, 206] on span "Hasta luego" at bounding box center [354, 206] width 39 height 9
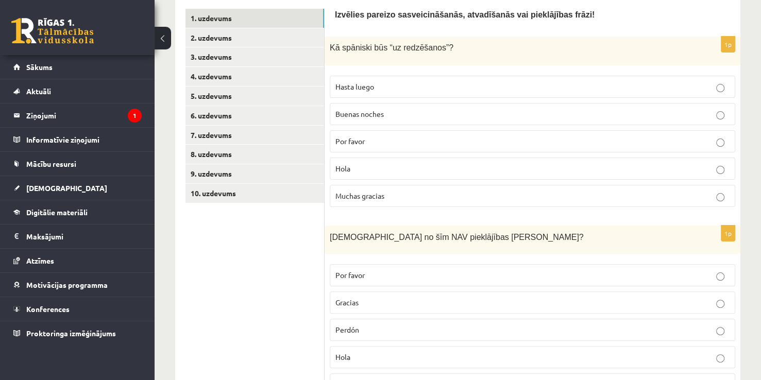
scroll to position [268, 0]
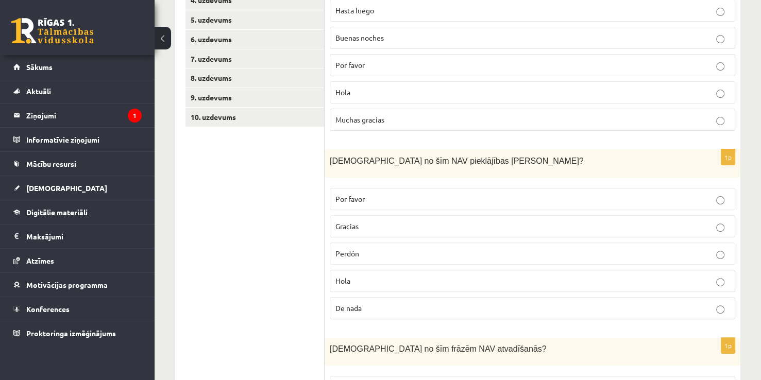
click at [349, 312] on label "De nada" at bounding box center [532, 308] width 405 height 22
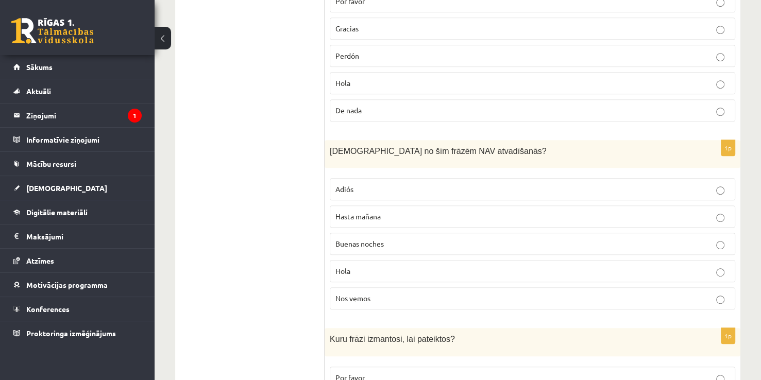
scroll to position [477, 0]
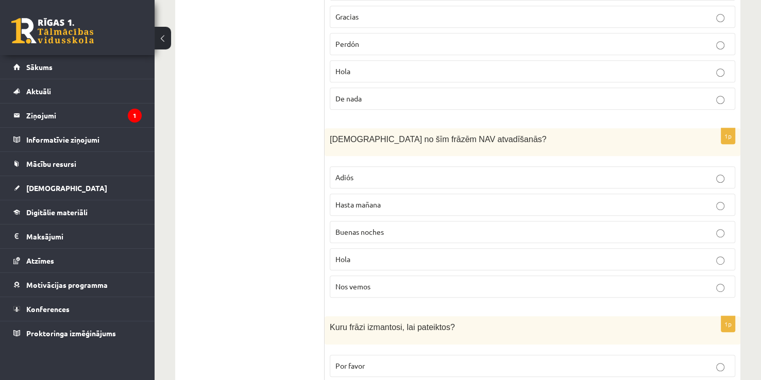
click at [347, 251] on label "Hola" at bounding box center [532, 259] width 405 height 22
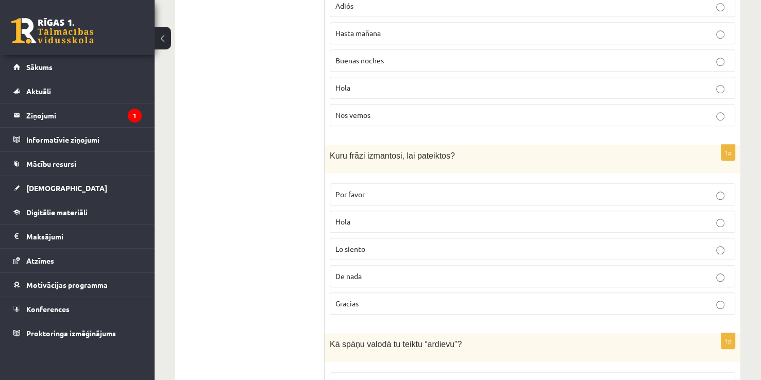
scroll to position [650, 0]
click at [352, 298] on span "Gracias" at bounding box center [346, 302] width 23 height 9
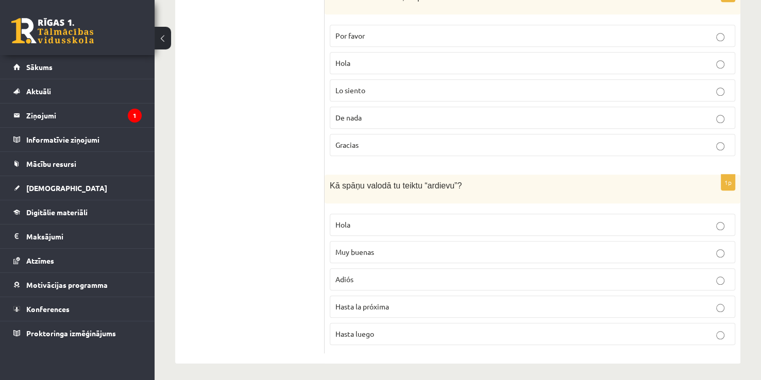
scroll to position [807, 0]
drag, startPoint x: 421, startPoint y: 185, endPoint x: 445, endPoint y: 187, distance: 24.3
click at [445, 187] on span "Kā spāņu valodā tu teiktu “ardievu”?" at bounding box center [396, 186] width 132 height 9
copy span "ardievu"
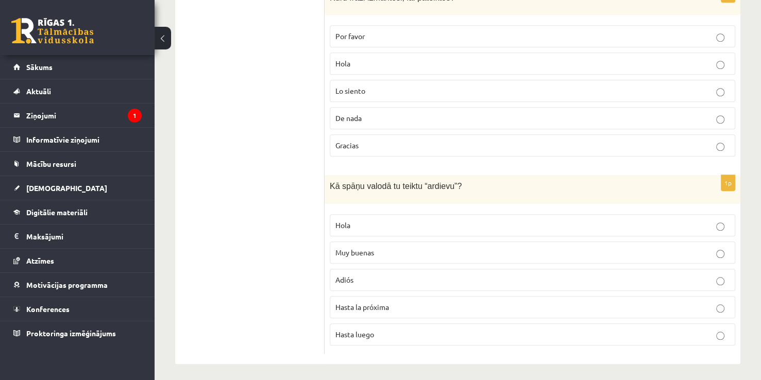
click at [356, 253] on p "Muy buenas" at bounding box center [532, 252] width 394 height 11
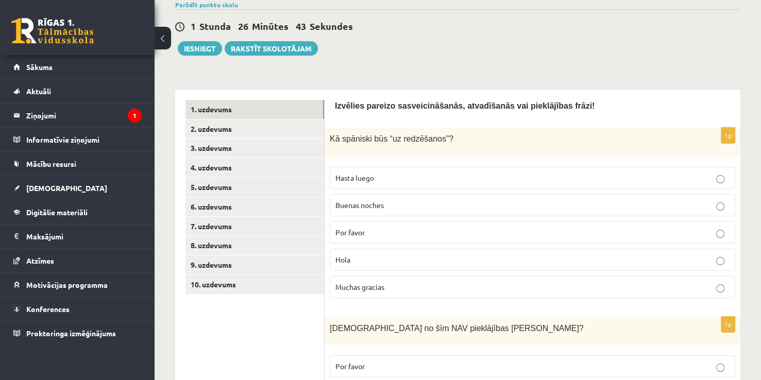
scroll to position [68, 0]
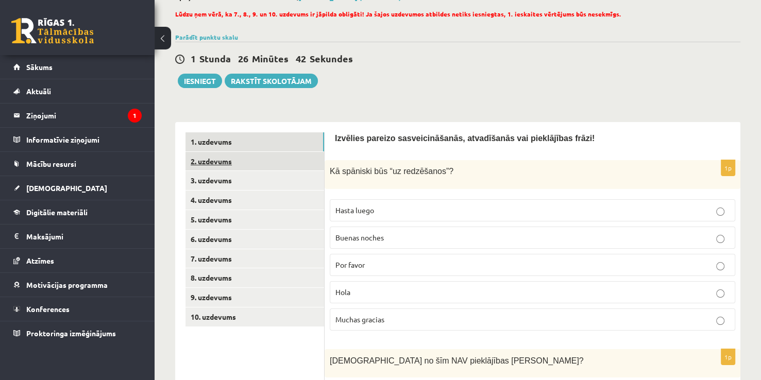
click at [229, 166] on link "2. uzdevums" at bounding box center [254, 161] width 139 height 19
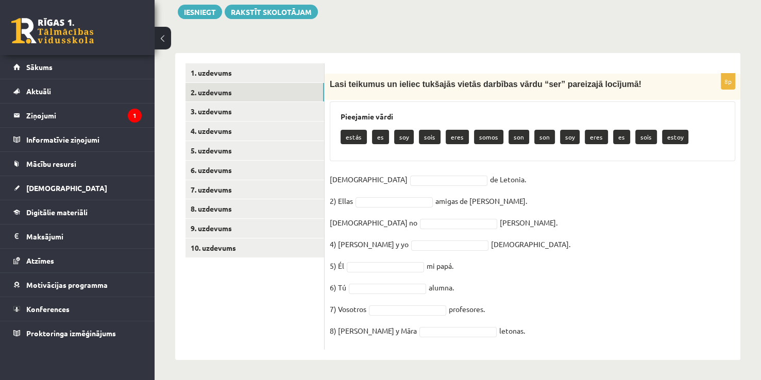
scroll to position [136, 0]
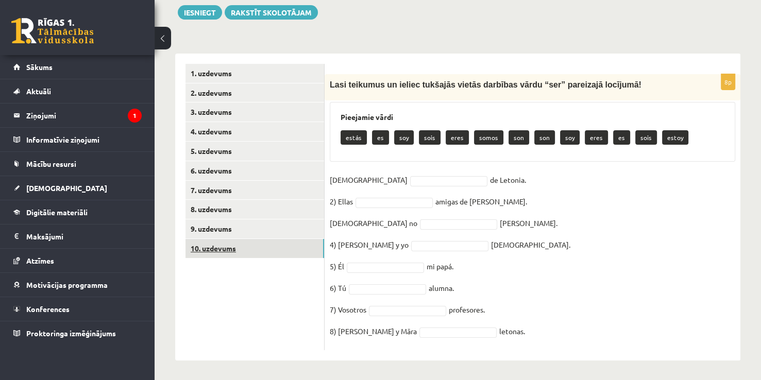
click at [246, 254] on link "10. uzdevums" at bounding box center [254, 248] width 139 height 19
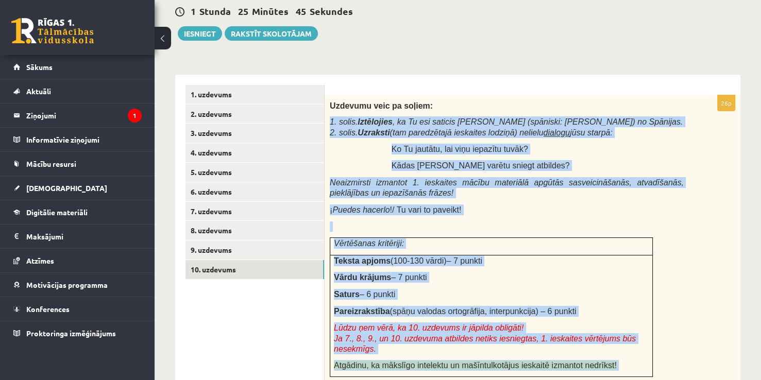
scroll to position [136, 0]
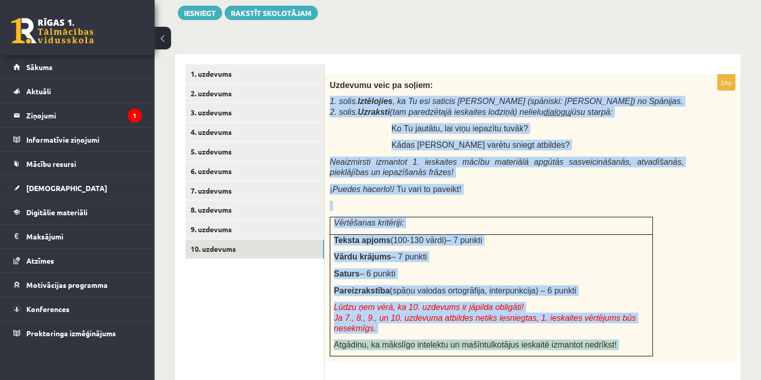
drag, startPoint x: 331, startPoint y: 159, endPoint x: 566, endPoint y: 359, distance: 309.1
click at [566, 359] on div "26p Uzdevumu veic pa soļiem: 1. solis. Iztēlojies , ka Tu esi saticis Manuelu (…" at bounding box center [532, 336] width 416 height 522
click at [568, 297] on td "Teksta apjoms (100-130 vārdi) – 7 punkti Vārdu krājums – 7 punkti Saturs – 6 pu…" at bounding box center [491, 295] width 322 height 122
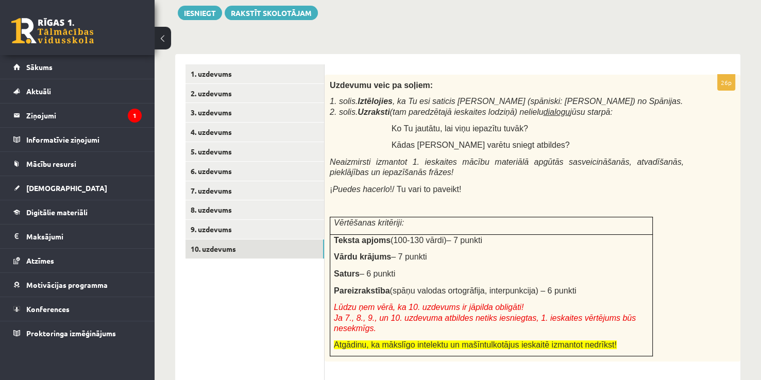
drag, startPoint x: 557, startPoint y: 290, endPoint x: 332, endPoint y: 84, distance: 305.4
click at [332, 84] on div "Uzdevumu veic pa soļiem: 1. solis. Iztēlojies , ka Tu esi saticis Manuelu (spān…" at bounding box center [532, 218] width 416 height 287
copy div "Uzdevumu veic pa soļiem: 1. solis. Iztēlojies , ka Tu esi saticis Manuelu (spān…"
click at [281, 297] on ul "1. uzdevums 2. uzdevums 3. uzdevums 4. uzdevums 5. uzdevums 6. uzdevums 7. uzde…" at bounding box center [254, 330] width 139 height 532
click at [208, 237] on link "9. uzdevums" at bounding box center [254, 229] width 139 height 19
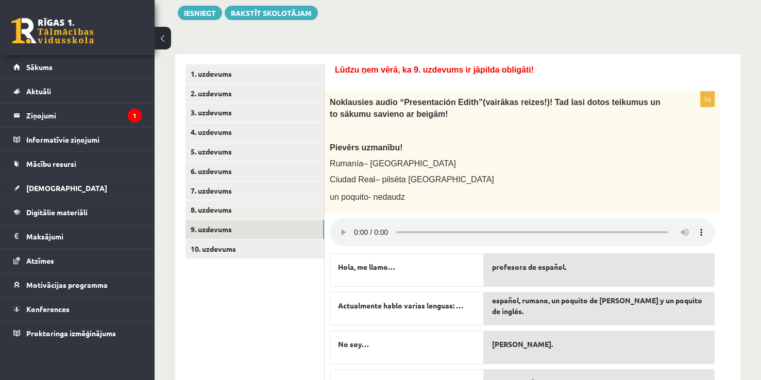
scroll to position [233, 0]
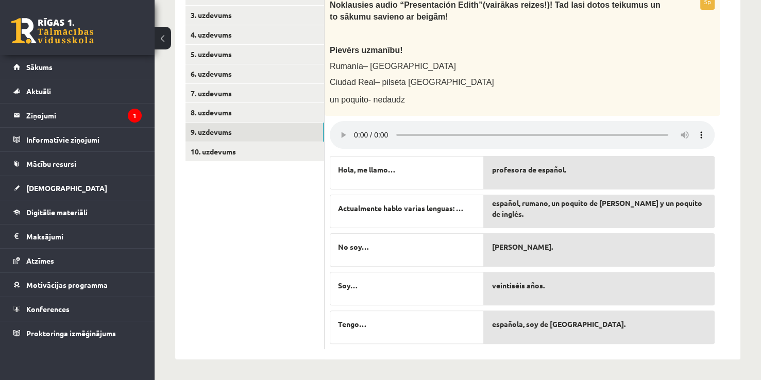
click at [355, 253] on div "No soy…" at bounding box center [407, 249] width 154 height 33
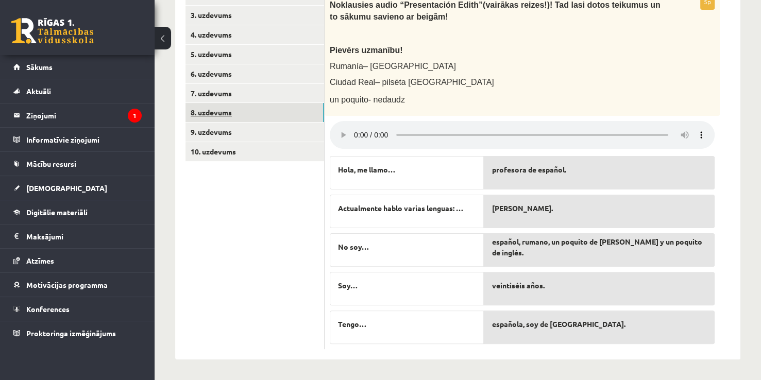
click at [231, 113] on link "8. uzdevums" at bounding box center [254, 112] width 139 height 19
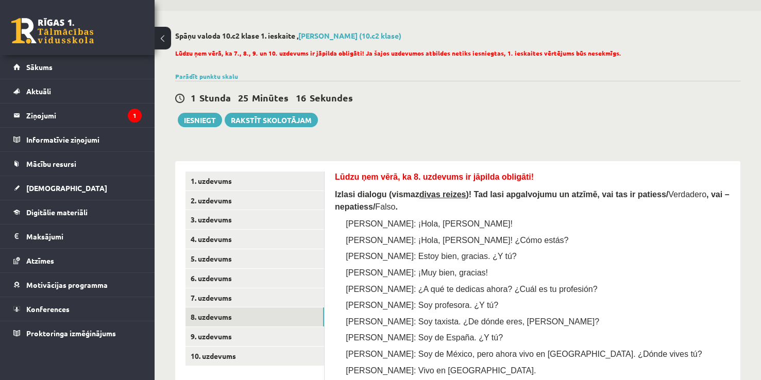
scroll to position [0, 0]
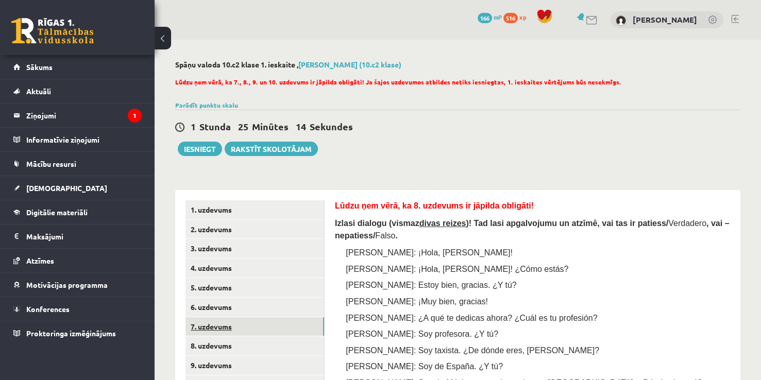
click at [256, 332] on link "7. uzdevums" at bounding box center [254, 326] width 139 height 19
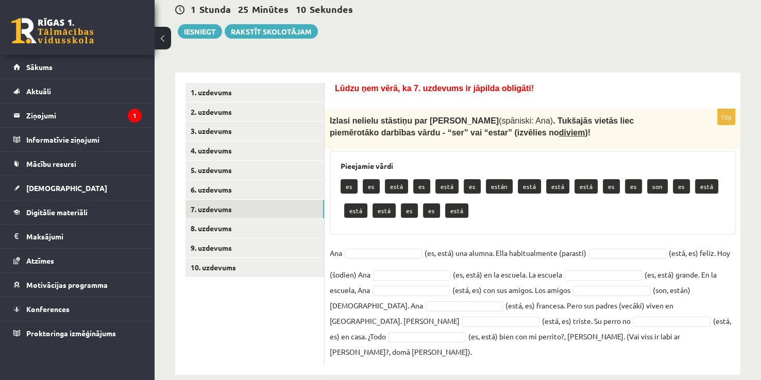
scroll to position [117, 0]
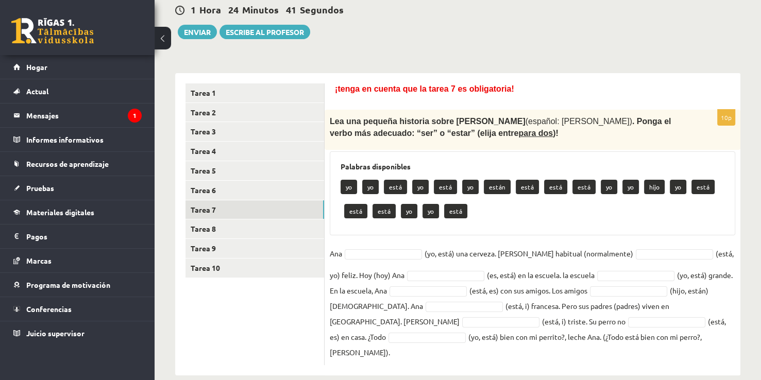
click at [614, 77] on div "¡tenga en cuenta que la tarea 7 es obligatoria! 10p Lea una pequeña historia so…" at bounding box center [532, 224] width 416 height 302
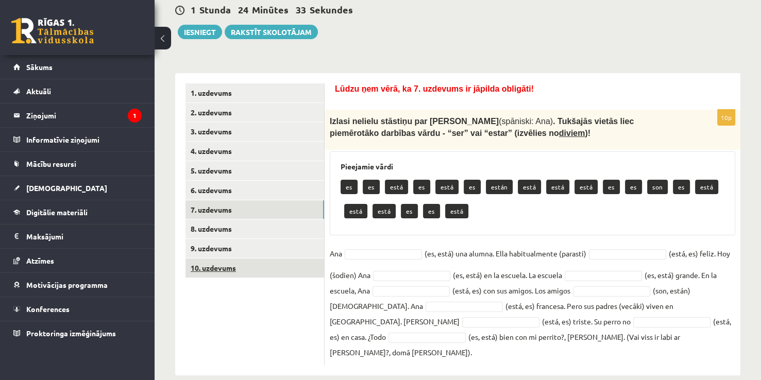
click at [239, 264] on link "10. uzdevums" at bounding box center [254, 267] width 139 height 19
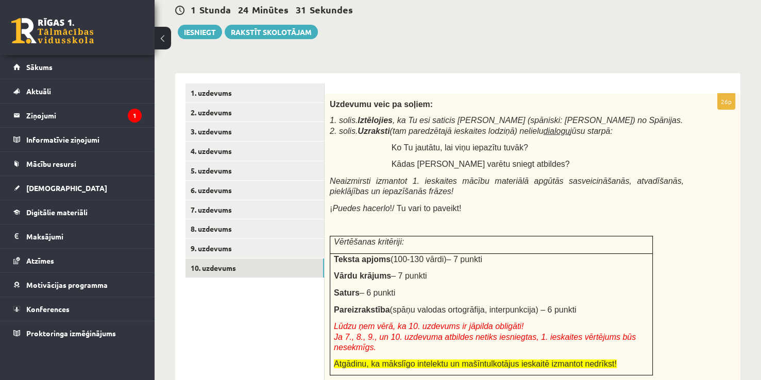
scroll to position [0, 0]
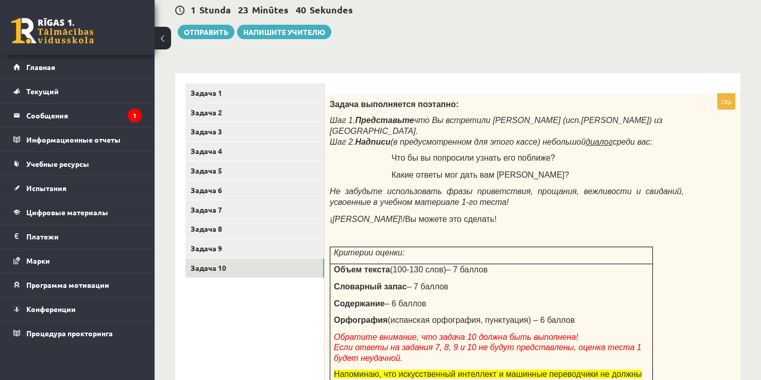
click at [557, 187] on span "Не забудьте использовать фразы приветствия, прощания, вежливости и свиданий, ус…" at bounding box center [507, 197] width 354 height 20
drag, startPoint x: 524, startPoint y: 295, endPoint x: 506, endPoint y: 291, distance: 19.0
click at [524, 298] on p "Содержание – 6 баллов" at bounding box center [491, 303] width 315 height 11
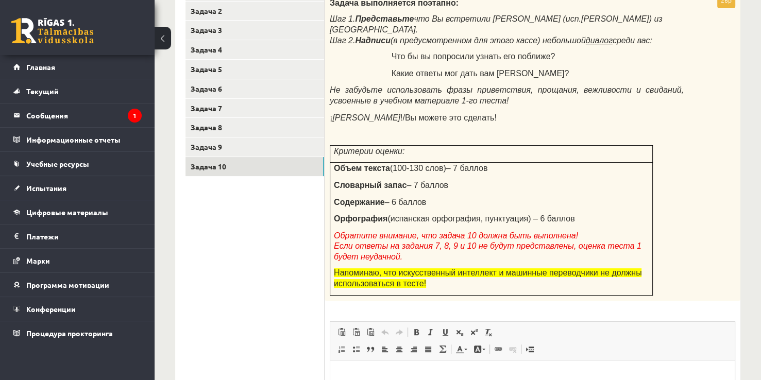
scroll to position [220, 0]
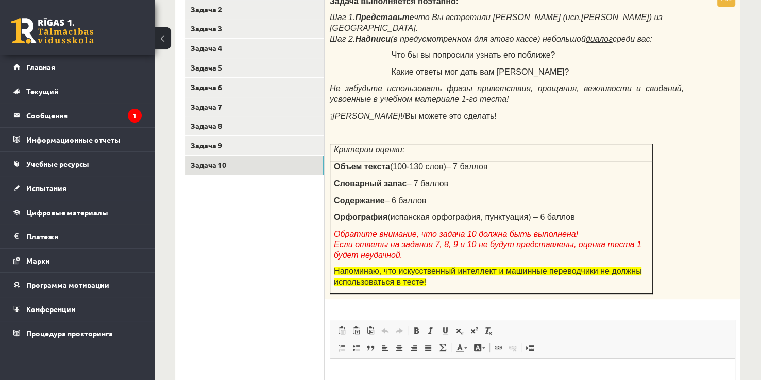
click at [352, 363] on html at bounding box center [532, 373] width 404 height 31
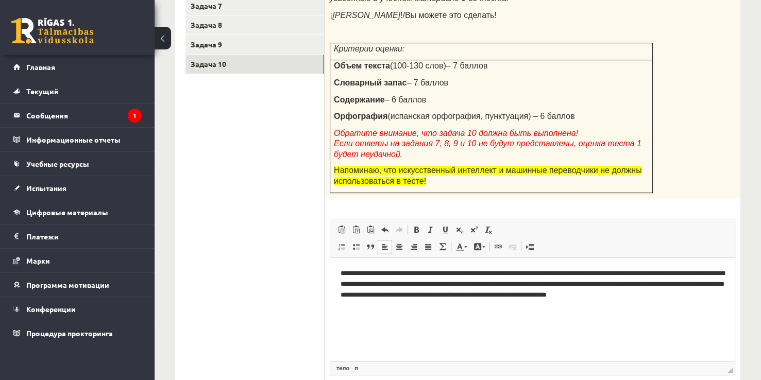
scroll to position [341, 0]
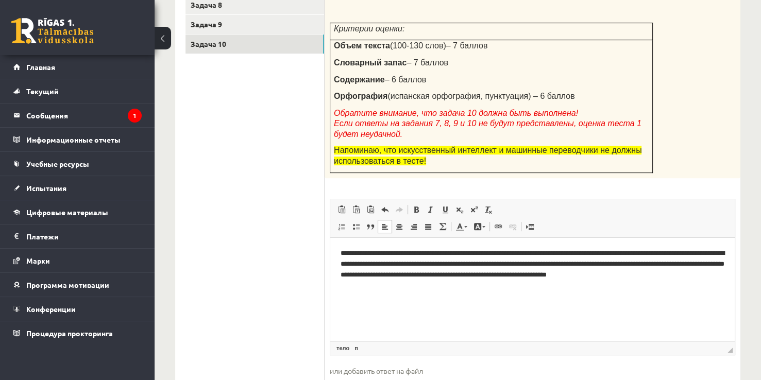
click at [424, 251] on p "**********" at bounding box center [532, 269] width 384 height 43
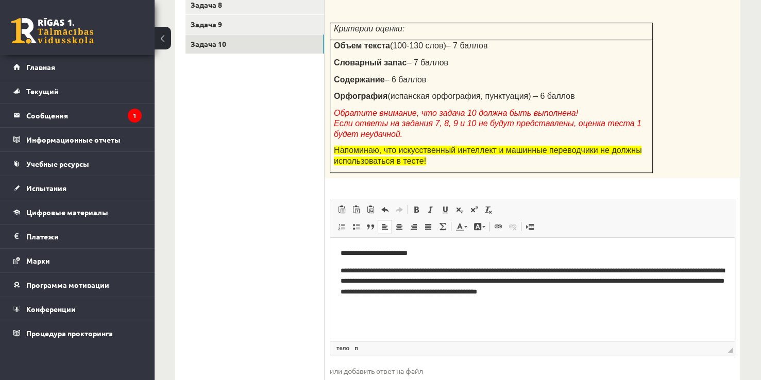
click at [462, 269] on p "**********" at bounding box center [532, 281] width 384 height 32
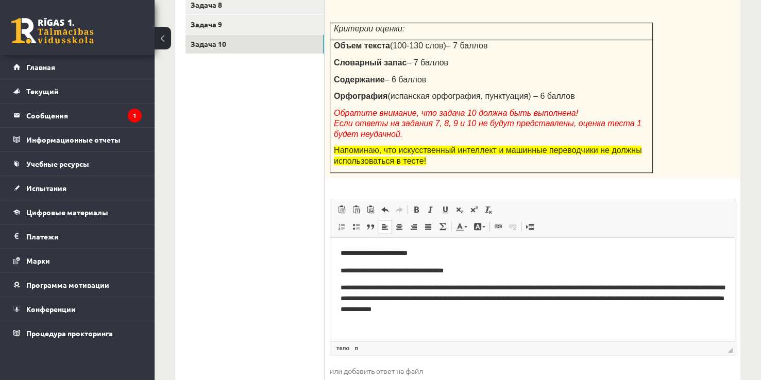
click at [457, 288] on p "**********" at bounding box center [532, 298] width 384 height 32
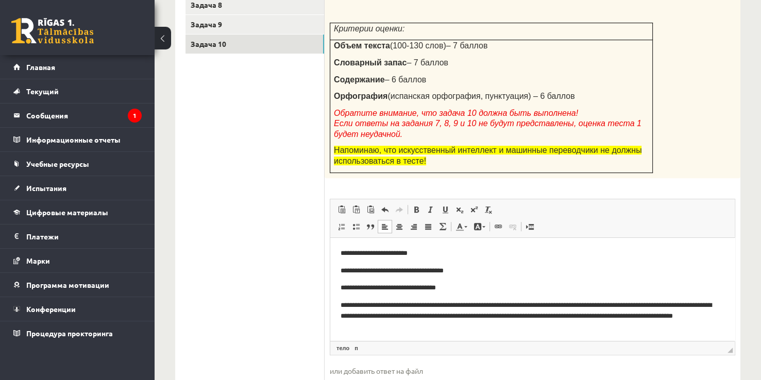
click at [438, 304] on p "**********" at bounding box center [528, 316] width 376 height 32
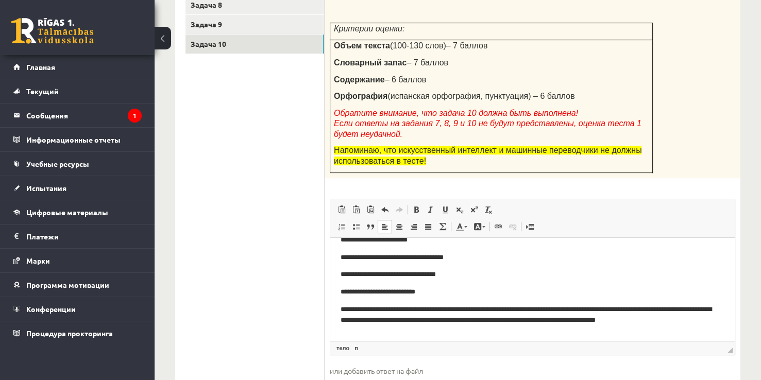
scroll to position [19, 0]
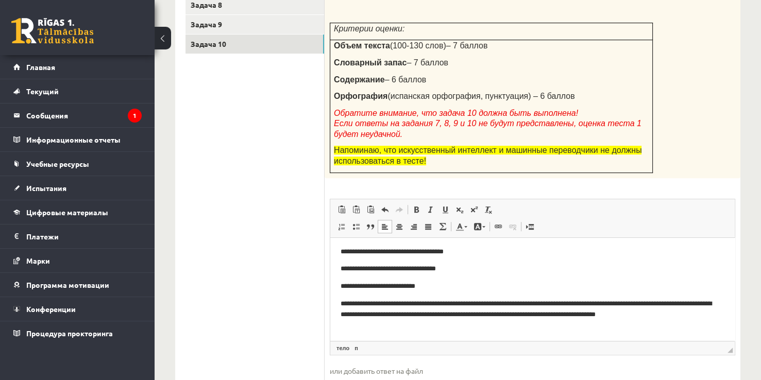
click at [410, 302] on p "**********" at bounding box center [528, 314] width 376 height 32
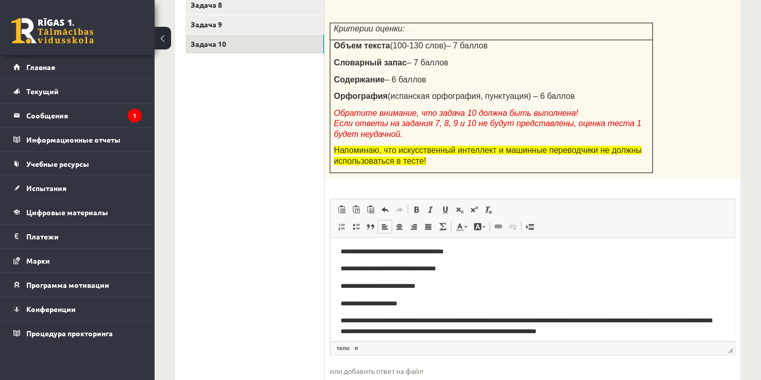
click at [484, 317] on p "**********" at bounding box center [528, 326] width 376 height 22
click at [483, 318] on p "**********" at bounding box center [528, 326] width 376 height 22
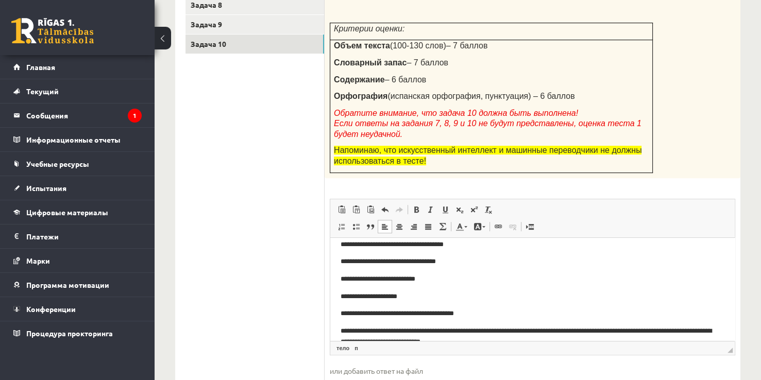
scroll to position [43, 0]
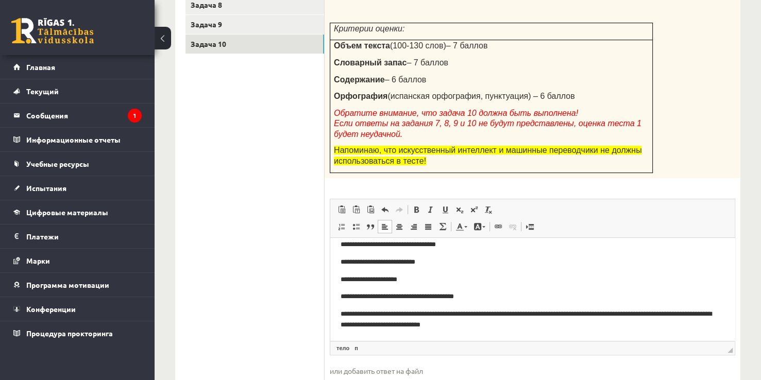
click at [474, 315] on p "**********" at bounding box center [528, 319] width 376 height 22
click at [448, 313] on p "**********" at bounding box center [528, 319] width 376 height 22
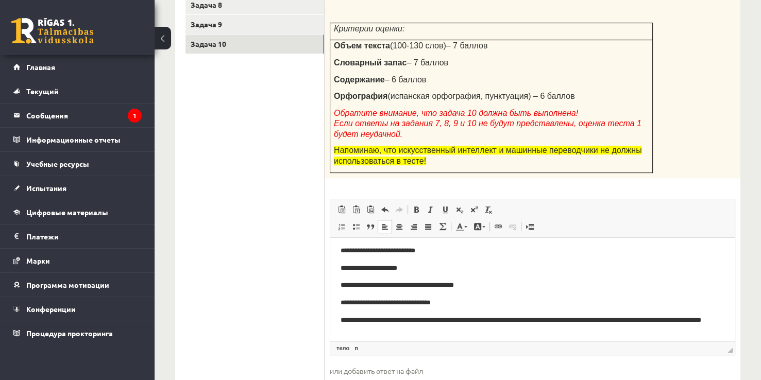
scroll to position [61, 0]
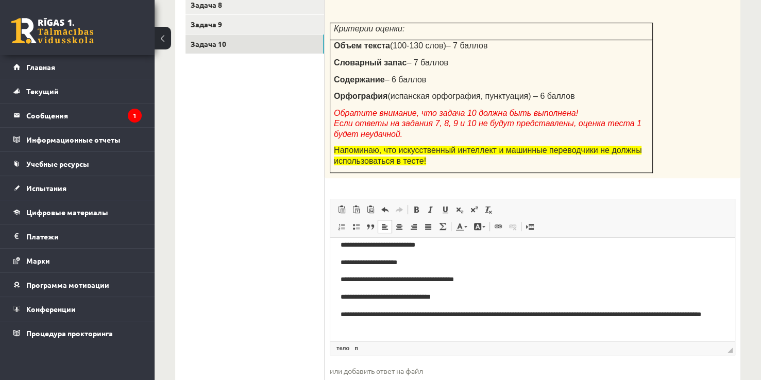
click at [436, 312] on p "**********" at bounding box center [528, 320] width 376 height 22
click at [434, 313] on p "**********" at bounding box center [528, 320] width 376 height 22
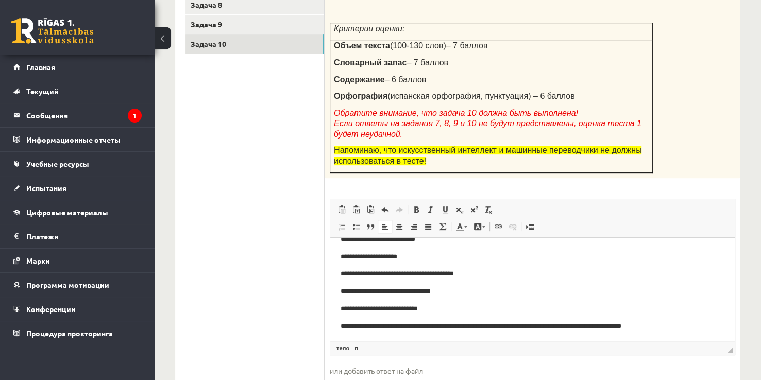
scroll to position [67, 0]
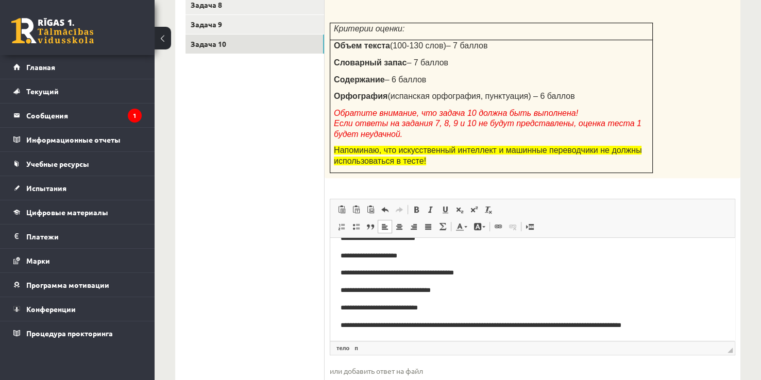
drag, startPoint x: 392, startPoint y: 325, endPoint x: 399, endPoint y: 324, distance: 6.7
click at [392, 325] on p "**********" at bounding box center [528, 325] width 376 height 11
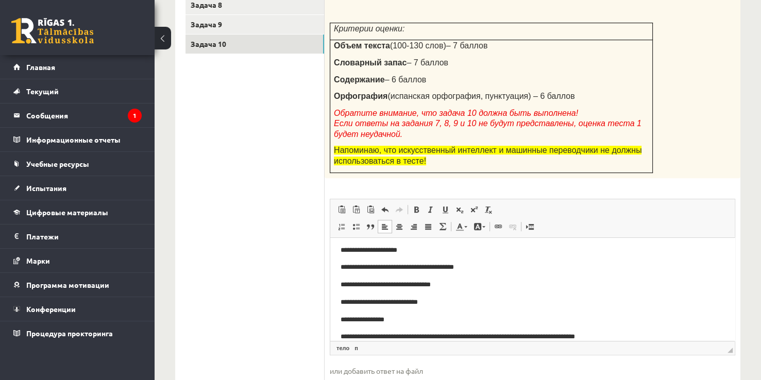
scroll to position [84, 0]
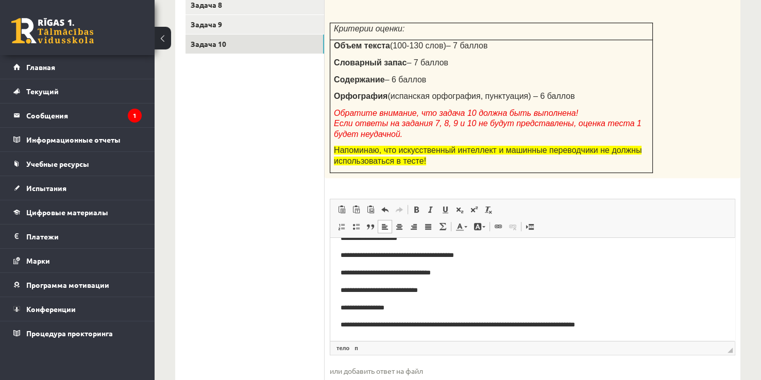
click at [440, 323] on p "**********" at bounding box center [528, 324] width 376 height 11
click at [436, 323] on p "**********" at bounding box center [528, 324] width 376 height 11
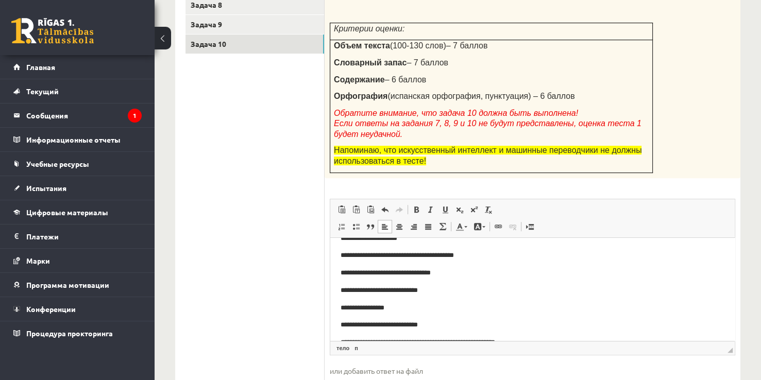
scroll to position [102, 0]
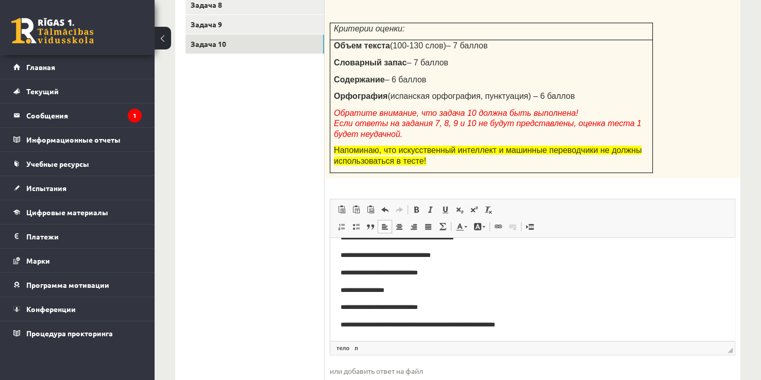
click at [418, 323] on p "**********" at bounding box center [528, 324] width 376 height 11
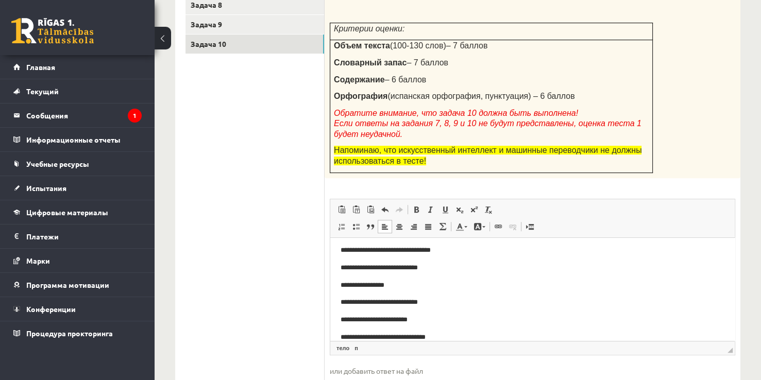
click at [393, 335] on p "**********" at bounding box center [528, 337] width 376 height 11
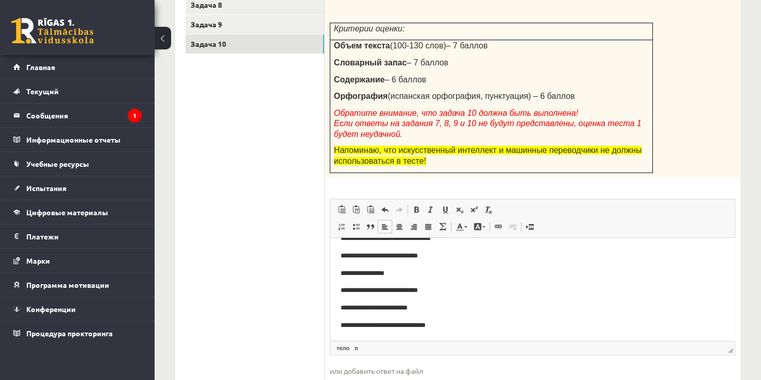
scroll to position [119, 0]
click at [387, 321] on p "**********" at bounding box center [528, 325] width 376 height 11
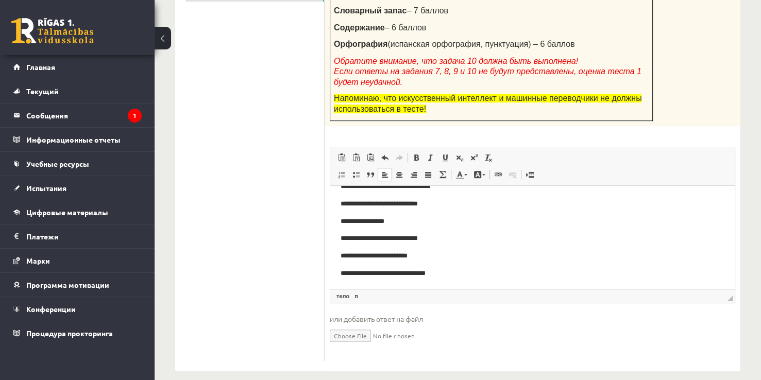
click at [451, 272] on p "**********" at bounding box center [528, 273] width 376 height 11
drag, startPoint x: 421, startPoint y: 253, endPoint x: 361, endPoint y: 250, distance: 59.8
click at [361, 250] on p "**********" at bounding box center [528, 255] width 376 height 11
drag, startPoint x: 26, startPoint y: 66, endPoint x: 275, endPoint y: 283, distance: 330.3
click at [275, 283] on ul "Задача 1 Задача 2 Задача 3 Задача 4 Задача 5 Задача 6 Задача 7 Задача 8 Задача …" at bounding box center [254, 84] width 139 height 554
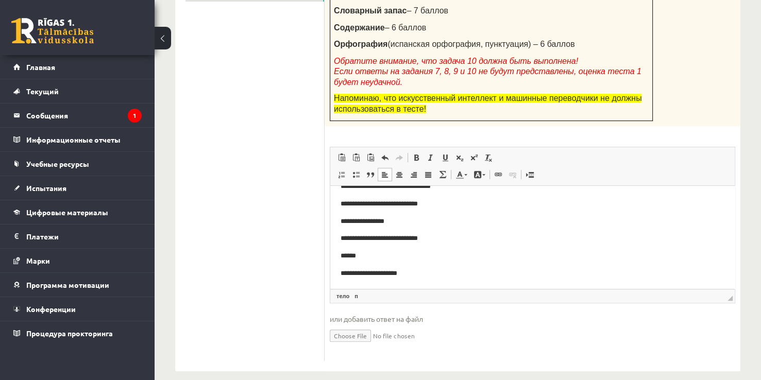
click at [368, 253] on p "* *****" at bounding box center [528, 255] width 376 height 11
click at [368, 273] on p "**********" at bounding box center [528, 273] width 376 height 11
click at [365, 273] on p "**********" at bounding box center [528, 273] width 376 height 11
copy p "**"
click at [363, 254] on p "* *****" at bounding box center [528, 255] width 376 height 11
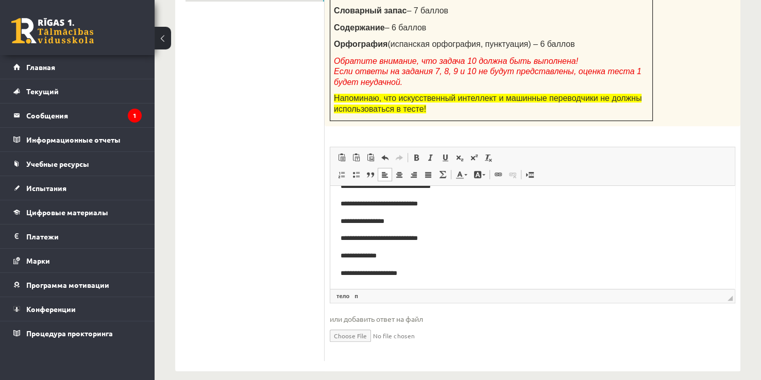
click at [387, 275] on p "**********" at bounding box center [528, 273] width 376 height 11
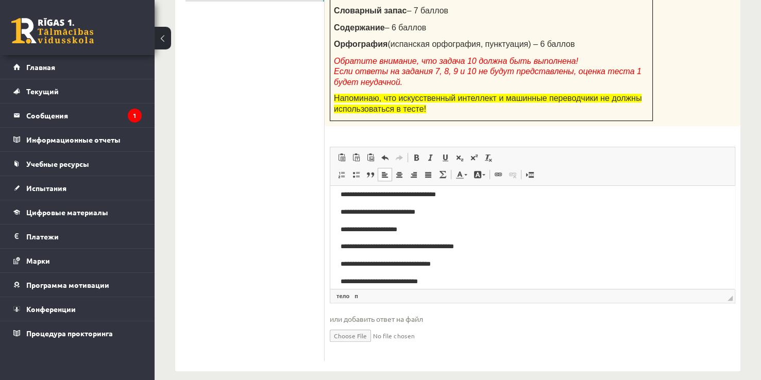
scroll to position [41, 0]
click at [378, 247] on p "**********" at bounding box center [528, 246] width 376 height 11
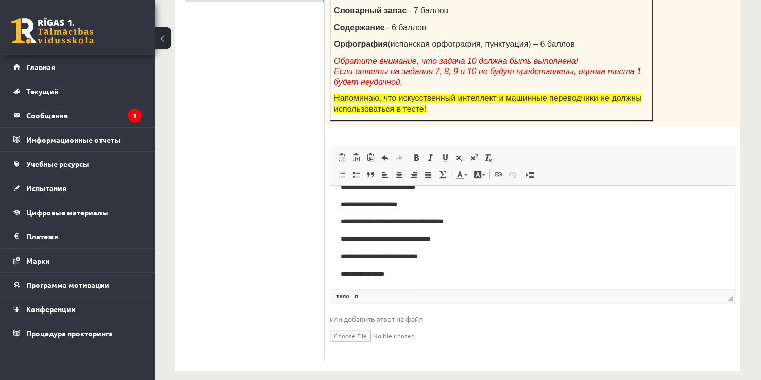
scroll to position [66, 0]
drag, startPoint x: 395, startPoint y: 273, endPoint x: 360, endPoint y: 274, distance: 35.6
click at [360, 274] on p "**********" at bounding box center [528, 274] width 376 height 11
click at [534, 249] on body "**********" at bounding box center [532, 230] width 384 height 201
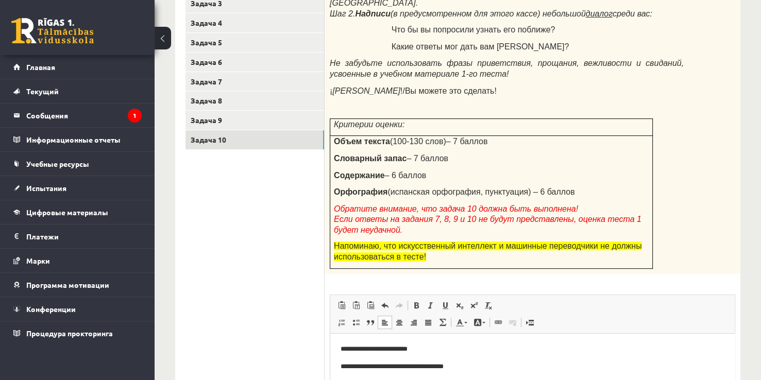
scroll to position [238, 0]
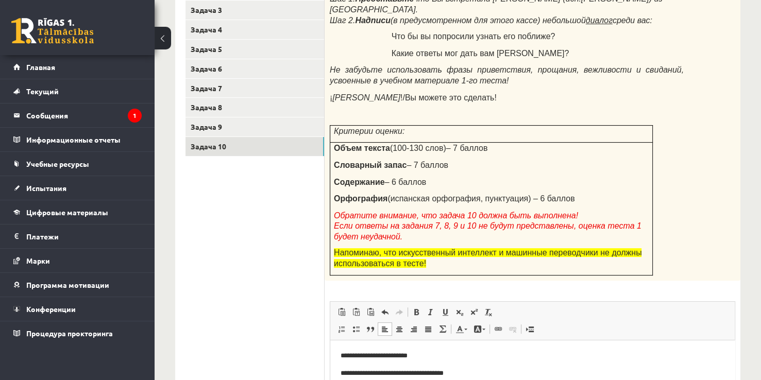
drag, startPoint x: 704, startPoint y: 198, endPoint x: 695, endPoint y: 196, distance: 9.5
click at [703, 197] on div "Задача выполняется поэтапно: Шаг 1. Представьте что Вы встретили Мануэля (исп.M…" at bounding box center [532, 126] width 416 height 308
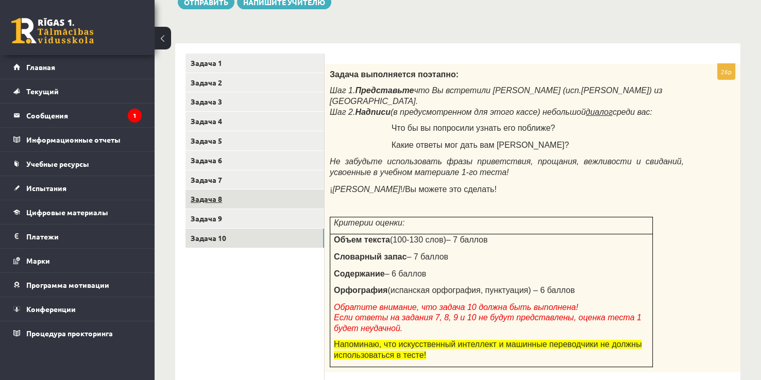
scroll to position [135, 0]
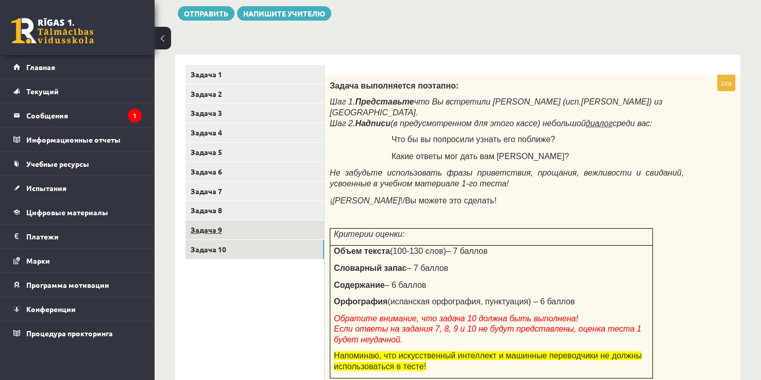
click at [239, 231] on link "Задача 9" at bounding box center [254, 229] width 139 height 19
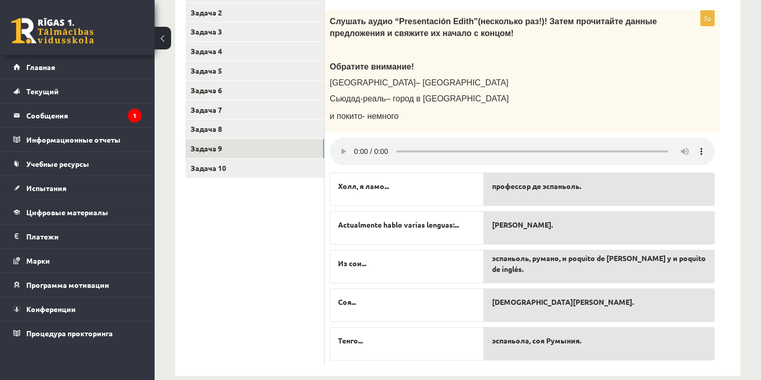
scroll to position [233, 0]
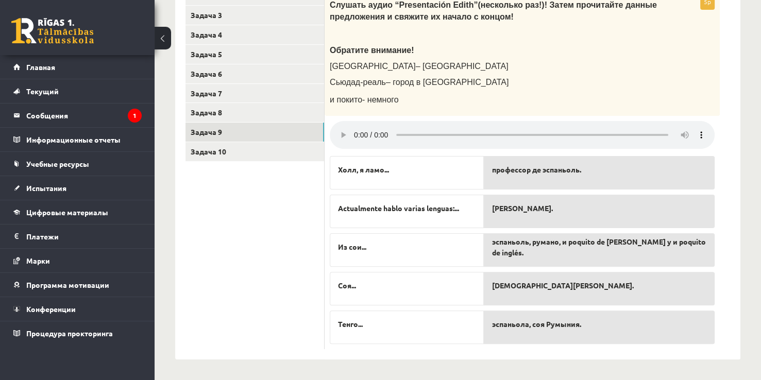
click at [727, 95] on form "Обратите внимание, что задача 9 должна быть выполнена! 5p Слушать аудио “Presen…" at bounding box center [532, 158] width 395 height 382
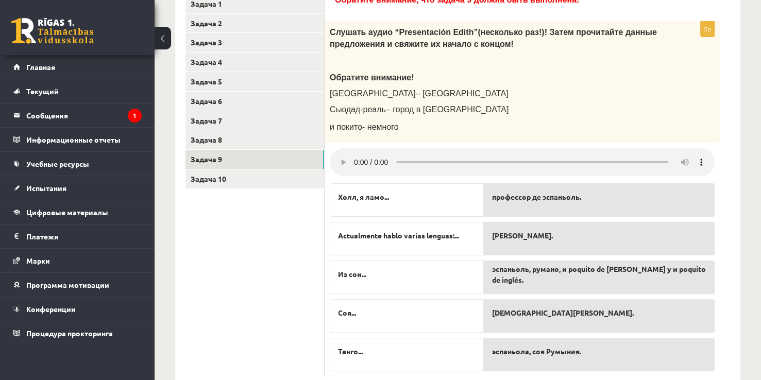
scroll to position [182, 0]
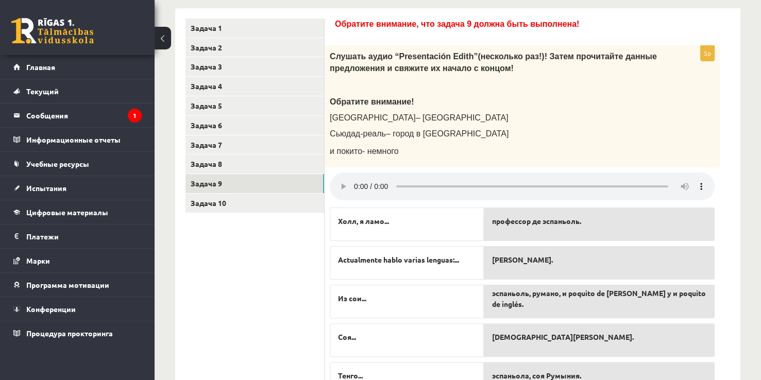
click at [753, 147] on div "Spāņu valoda 10.c2 klase 1. ieskaite , Darja Vasiļevska (10.c2 klase) Lūdzu ņem…" at bounding box center [457, 145] width 606 height 574
click at [665, 141] on div "Слушать аудио “Presentaci ón Edith” (несколько раз!)! Затем прочитайте данные п…" at bounding box center [521, 106] width 395 height 122
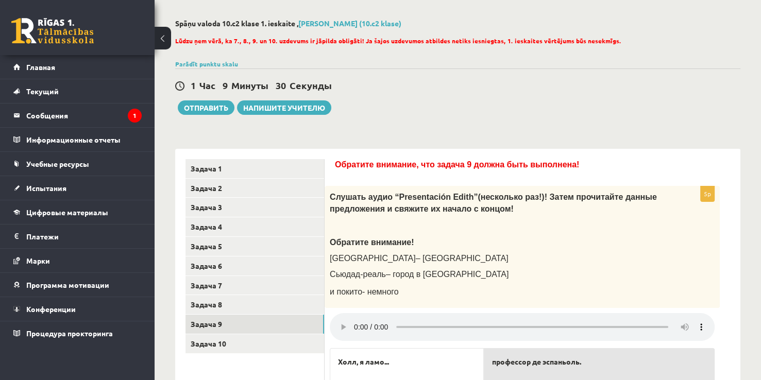
scroll to position [27, 0]
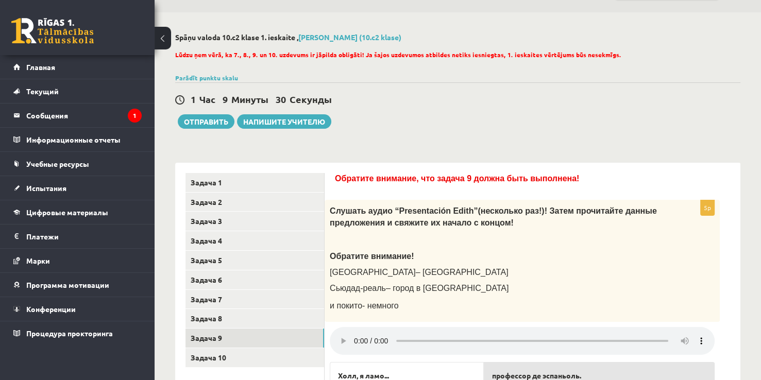
click at [406, 140] on div "Spāņu valoda 10.c2 klase 1. ieskaite , Darja Vasiļevska (10.c2 klase) Lūdzu ņem…" at bounding box center [457, 299] width 606 height 574
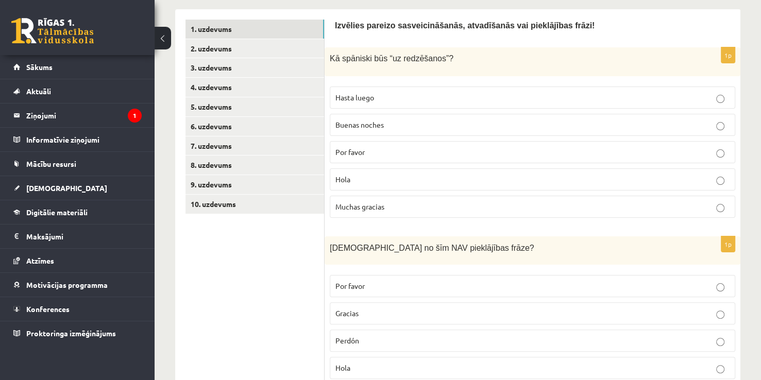
scroll to position [182, 0]
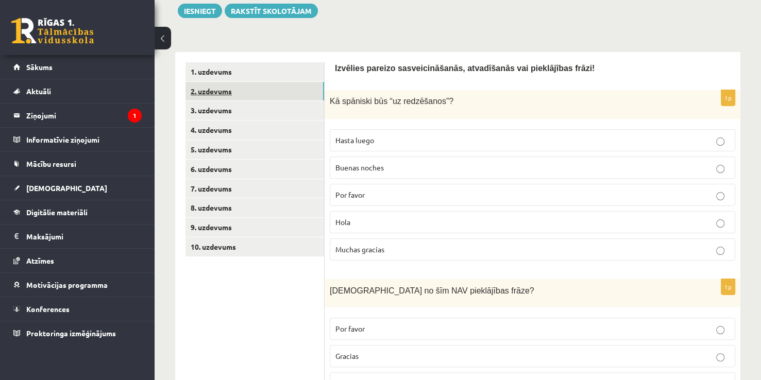
click at [283, 98] on link "2. uzdevums" at bounding box center [254, 91] width 139 height 19
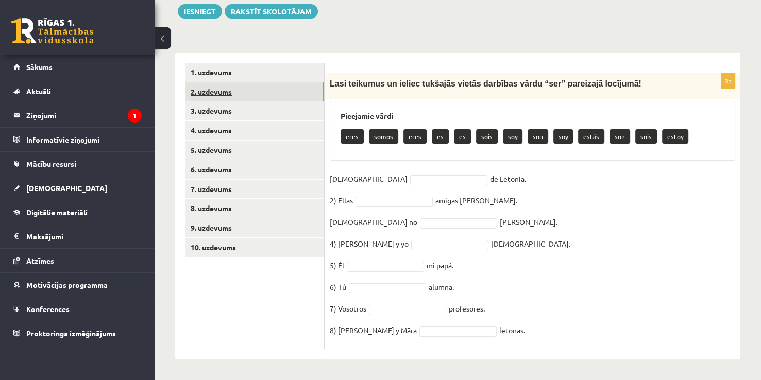
scroll to position [137, 0]
click at [248, 249] on link "10. uzdevums" at bounding box center [254, 247] width 139 height 19
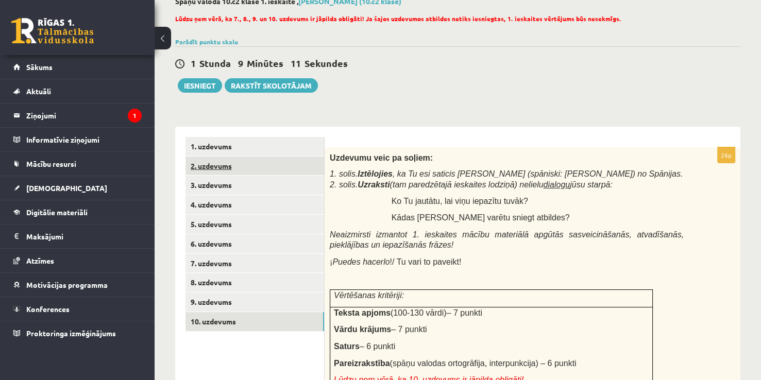
scroll to position [63, 0]
click at [254, 151] on link "1. uzdevums" at bounding box center [254, 146] width 139 height 19
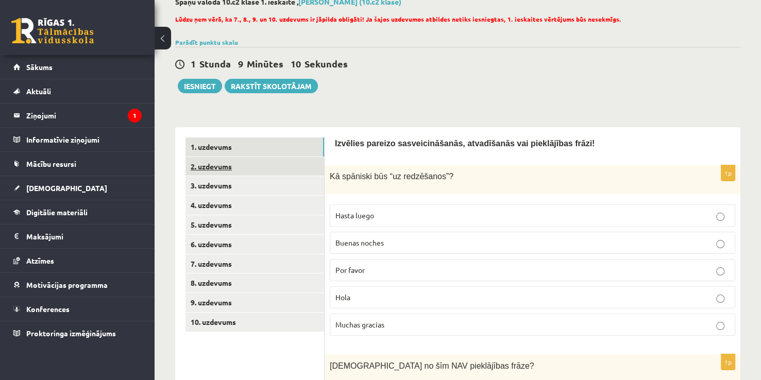
click at [242, 172] on link "2. uzdevums" at bounding box center [254, 166] width 139 height 19
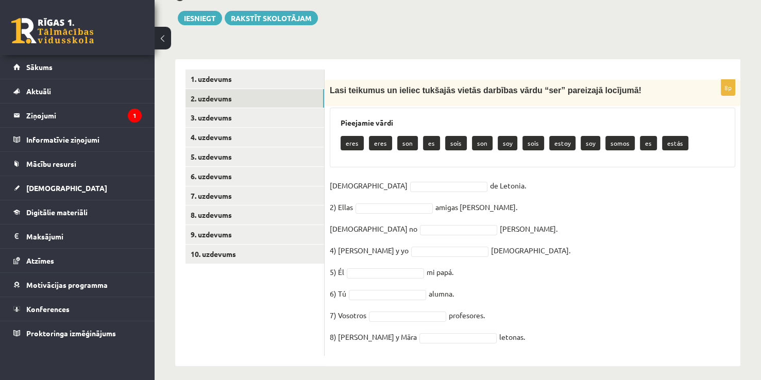
scroll to position [138, 0]
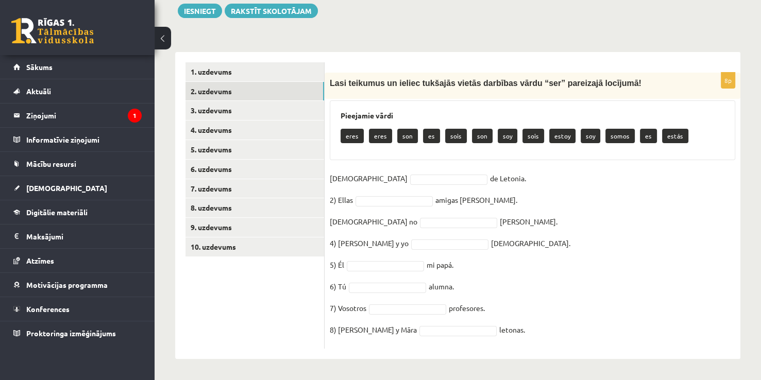
click at [588, 137] on p "soy" at bounding box center [590, 136] width 20 height 14
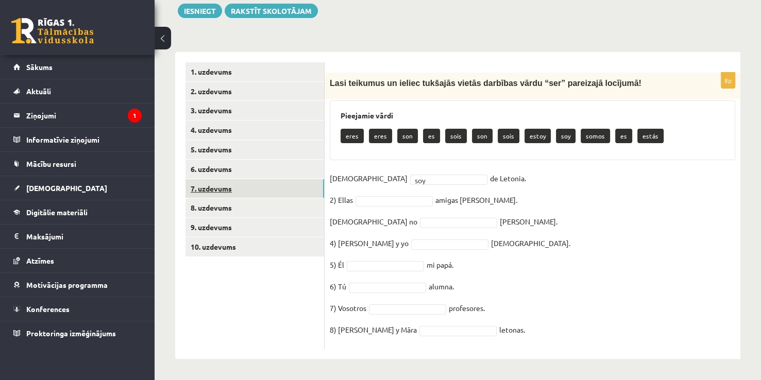
click at [282, 191] on link "7. uzdevums" at bounding box center [254, 188] width 139 height 19
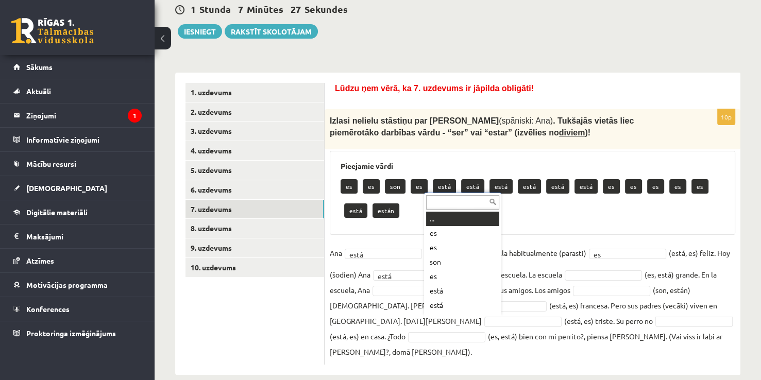
scroll to position [12, 0]
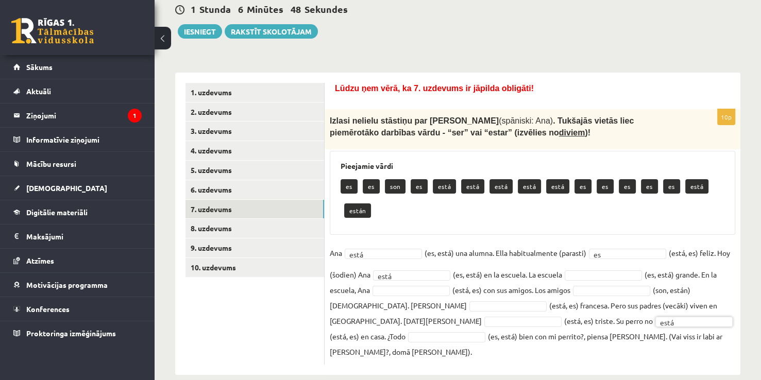
click at [356, 214] on p "están" at bounding box center [357, 210] width 27 height 14
click at [252, 234] on link "8. uzdevums" at bounding box center [254, 228] width 139 height 19
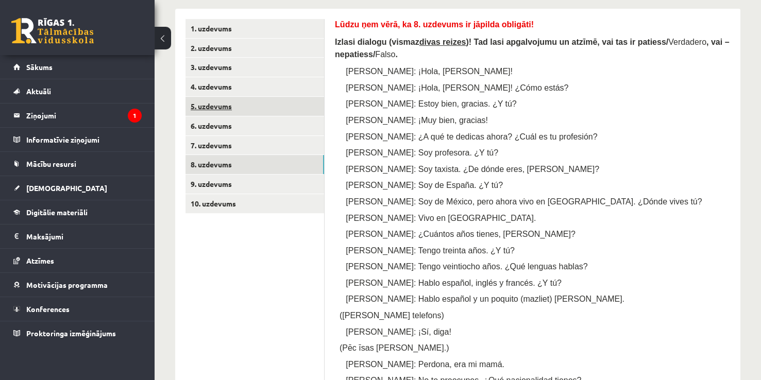
scroll to position [66, 0]
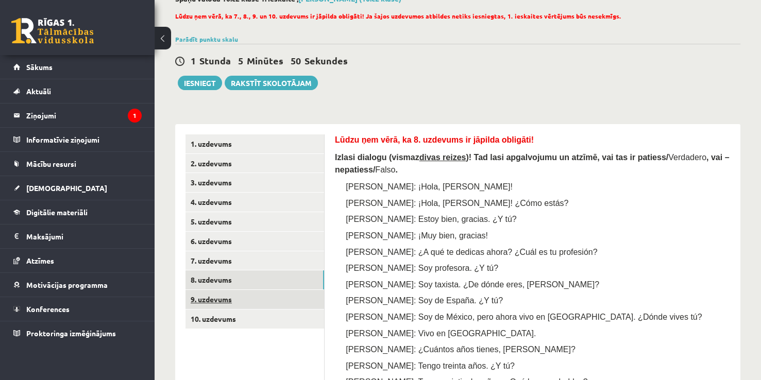
click at [251, 298] on link "9. uzdevums" at bounding box center [254, 299] width 139 height 19
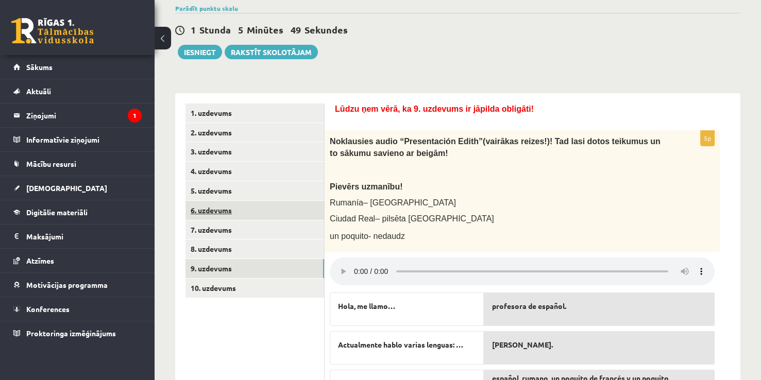
scroll to position [79, 0]
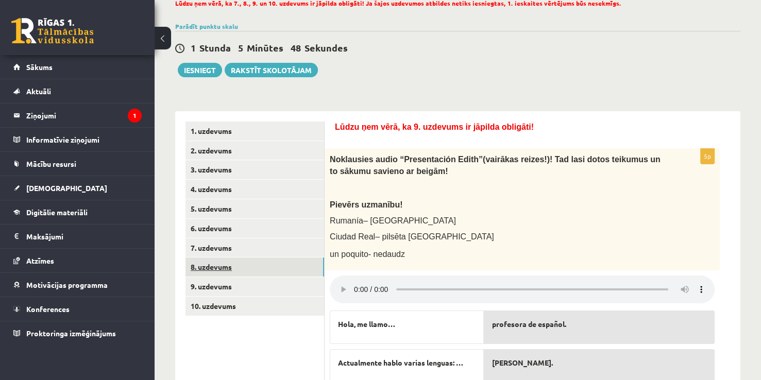
click at [234, 261] on link "8. uzdevums" at bounding box center [254, 266] width 139 height 19
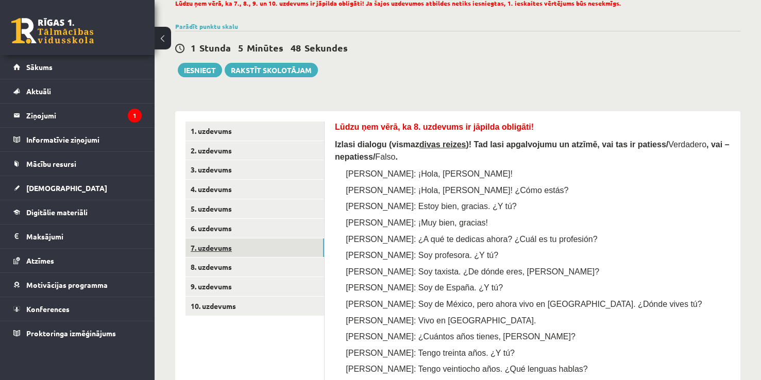
drag, startPoint x: 235, startPoint y: 253, endPoint x: 251, endPoint y: 246, distance: 17.3
click at [236, 253] on link "7. uzdevums" at bounding box center [254, 247] width 139 height 19
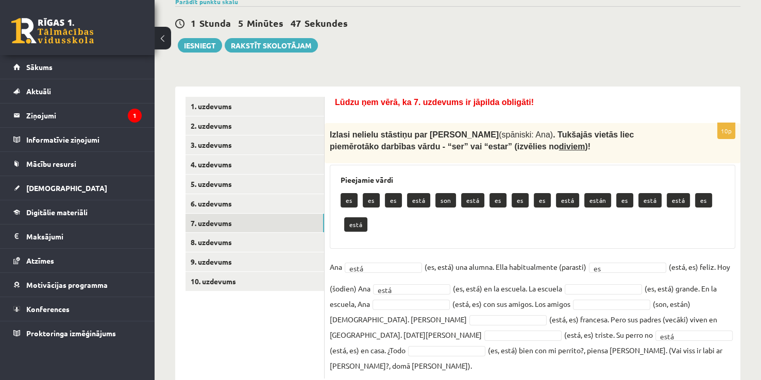
scroll to position [117, 0]
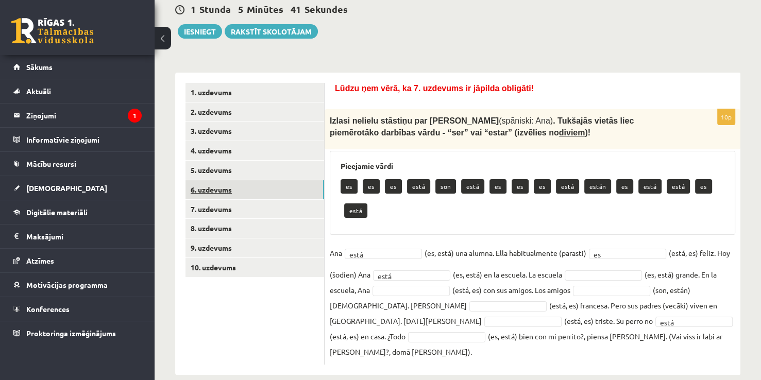
click at [277, 181] on link "6. uzdevums" at bounding box center [254, 189] width 139 height 19
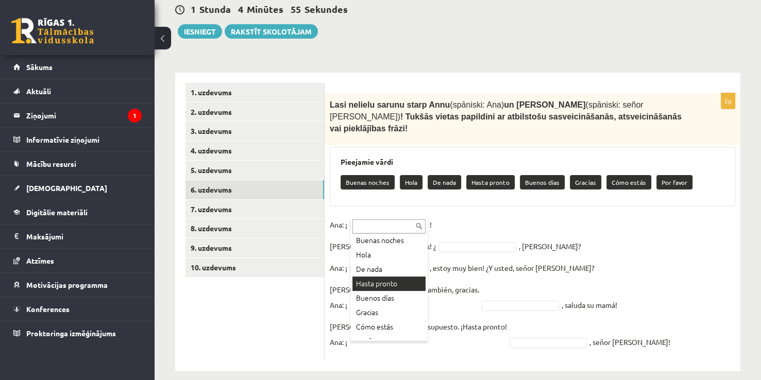
scroll to position [27, 0]
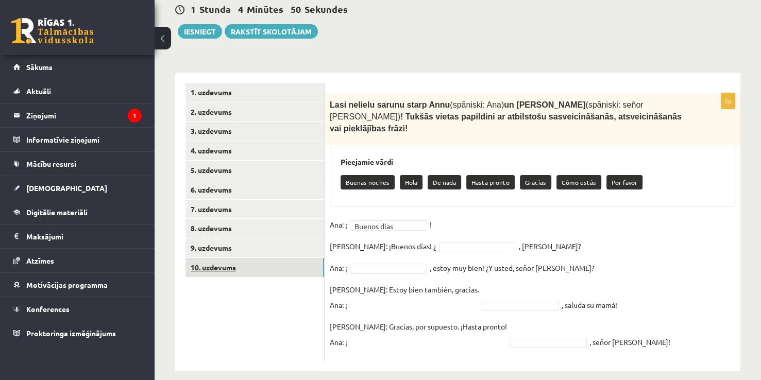
click at [240, 271] on link "10. uzdevums" at bounding box center [254, 267] width 139 height 19
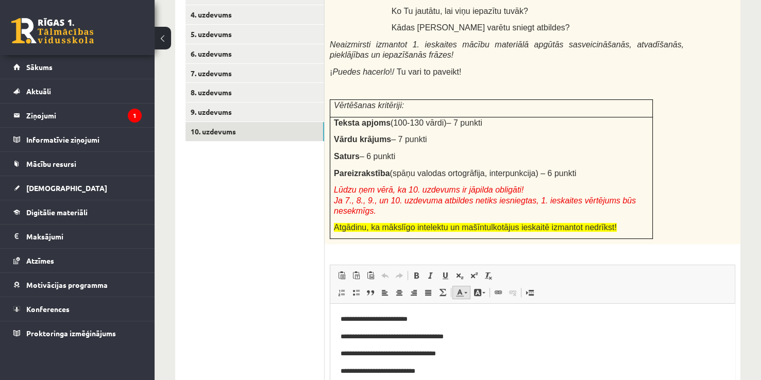
scroll to position [272, 0]
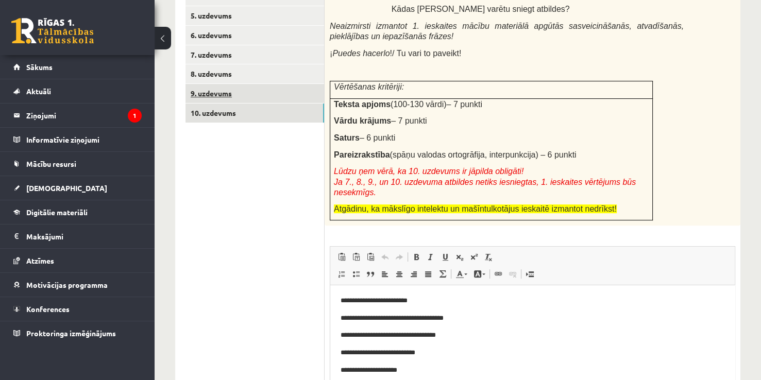
click at [267, 90] on link "9. uzdevums" at bounding box center [254, 93] width 139 height 19
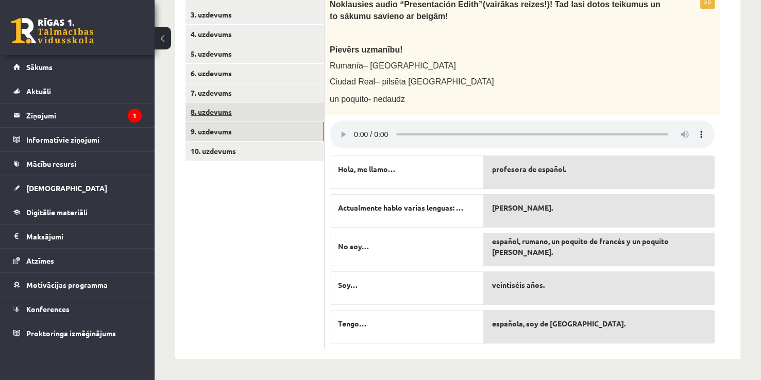
scroll to position [233, 0]
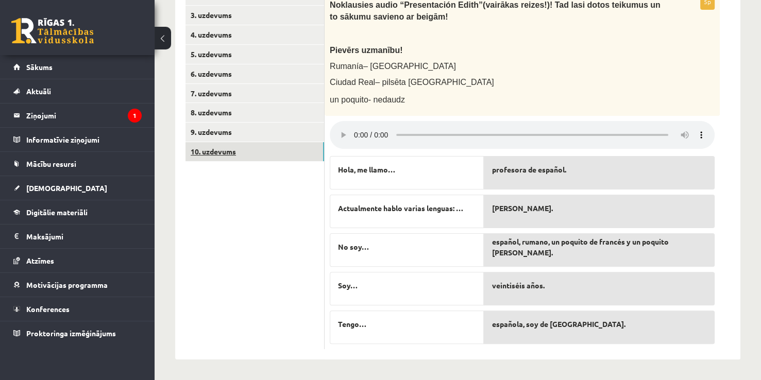
click at [273, 152] on link "10. uzdevums" at bounding box center [254, 151] width 139 height 19
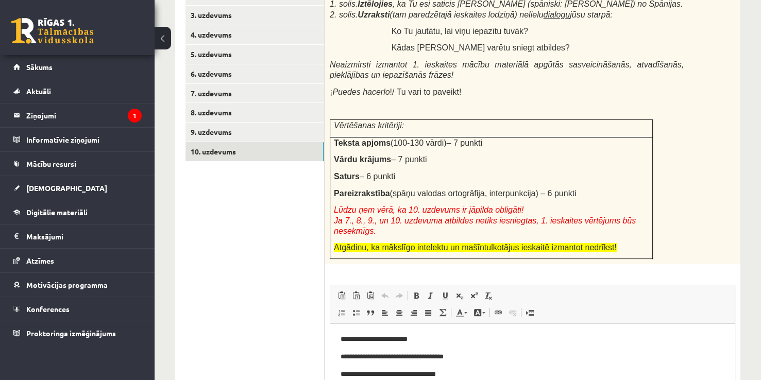
scroll to position [0, 0]
click at [261, 135] on link "9. uzdevums" at bounding box center [254, 132] width 139 height 19
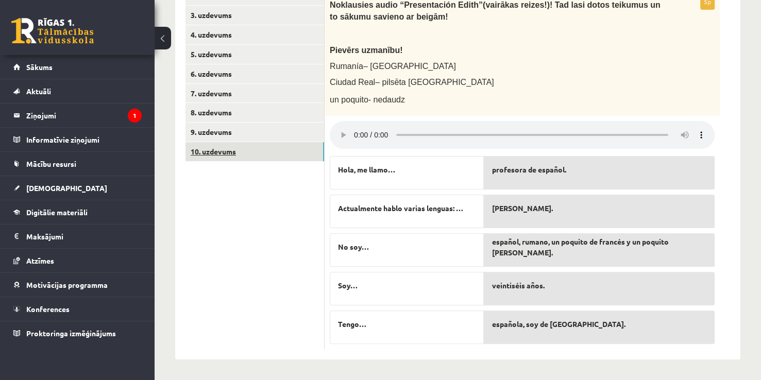
click at [263, 151] on link "10. uzdevums" at bounding box center [254, 151] width 139 height 19
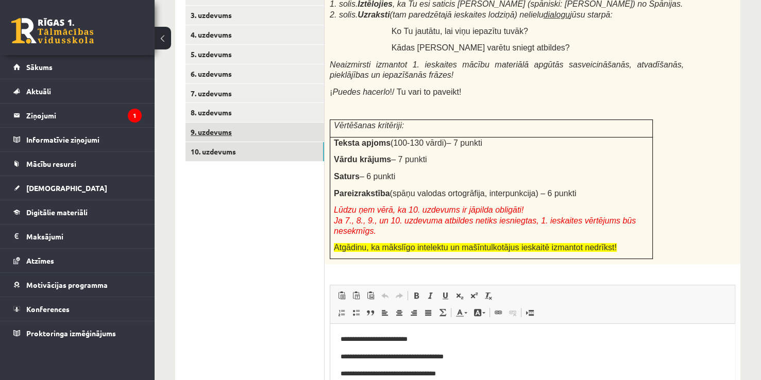
click at [260, 129] on link "9. uzdevums" at bounding box center [254, 132] width 139 height 19
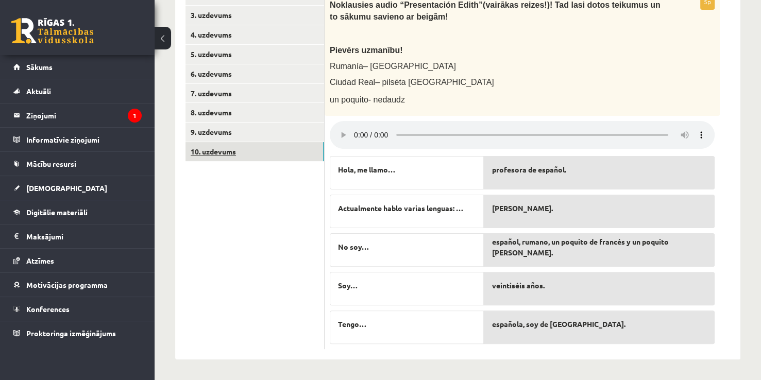
click at [264, 147] on link "10. uzdevums" at bounding box center [254, 151] width 139 height 19
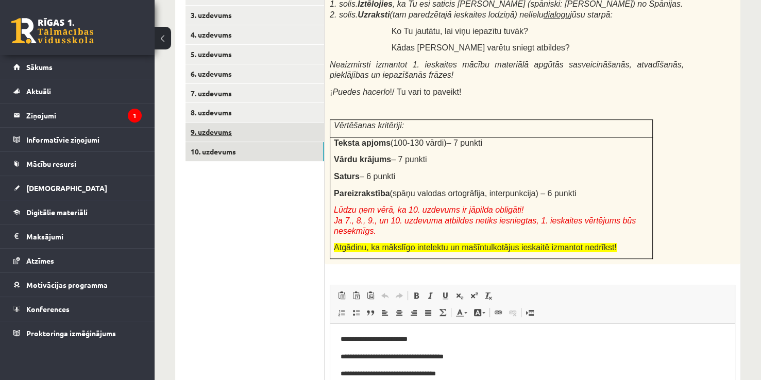
click at [262, 132] on link "9. uzdevums" at bounding box center [254, 132] width 139 height 19
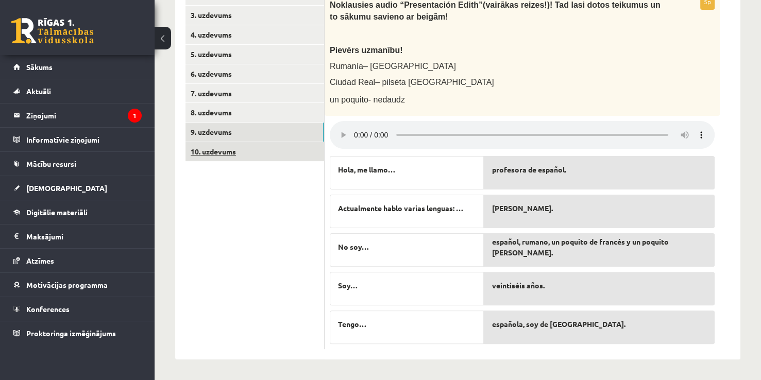
click at [267, 150] on link "10. uzdevums" at bounding box center [254, 151] width 139 height 19
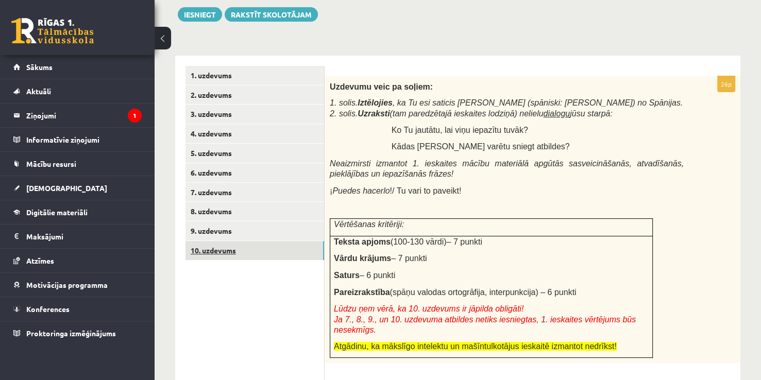
scroll to position [154, 0]
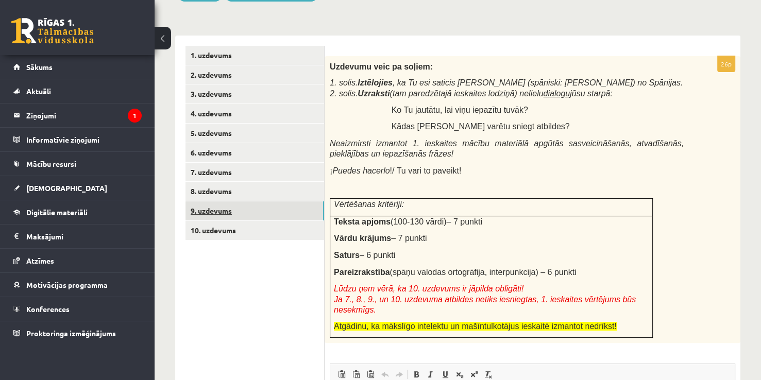
click at [287, 205] on link "9. uzdevums" at bounding box center [254, 210] width 139 height 19
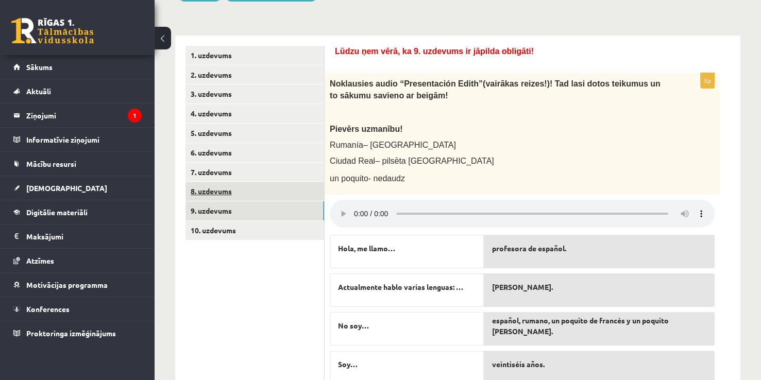
click at [273, 193] on link "8. uzdevums" at bounding box center [254, 191] width 139 height 19
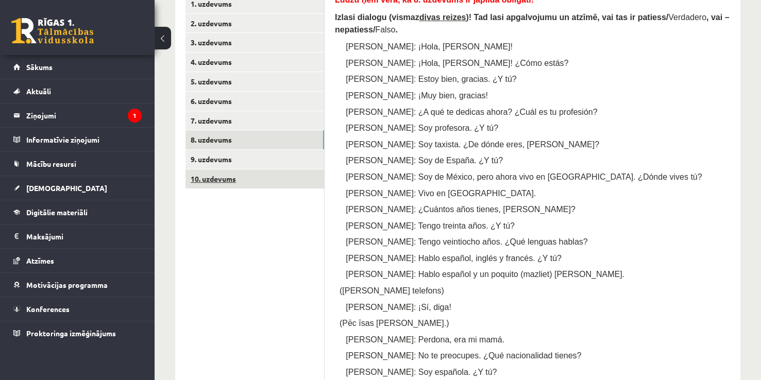
click at [254, 186] on link "10. uzdevums" at bounding box center [254, 178] width 139 height 19
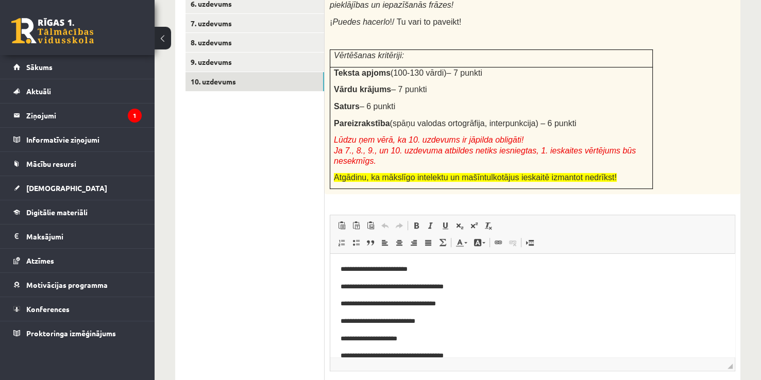
scroll to position [321, 0]
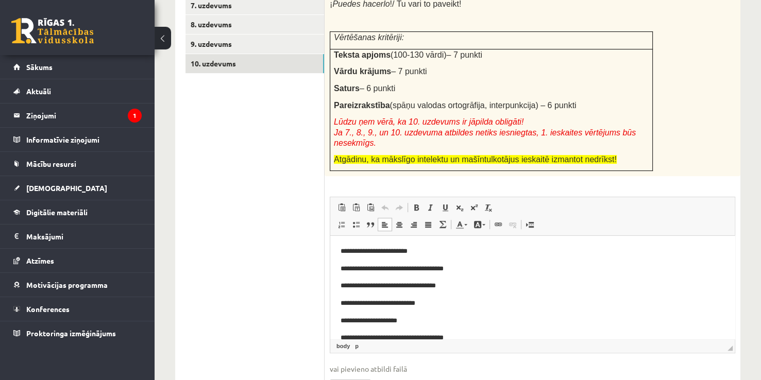
click at [341, 251] on p "**********" at bounding box center [528, 251] width 376 height 11
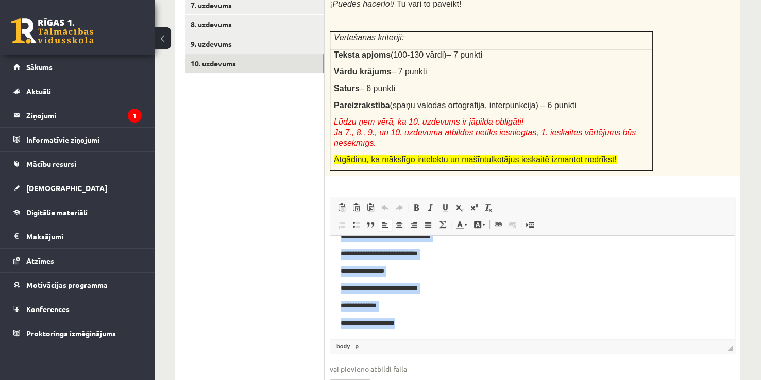
scroll to position [372, 0]
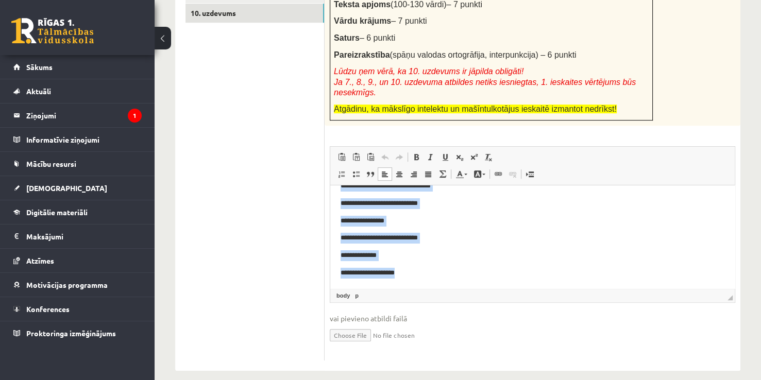
drag, startPoint x: 341, startPoint y: 201, endPoint x: 481, endPoint y: 282, distance: 161.3
click at [481, 282] on html "**********" at bounding box center [532, 177] width 404 height 222
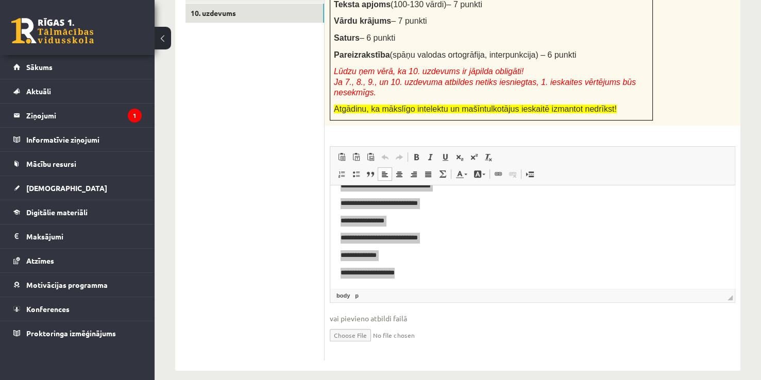
scroll to position [0, 0]
click at [438, 261] on span "Вырезать" at bounding box center [457, 261] width 44 height 15
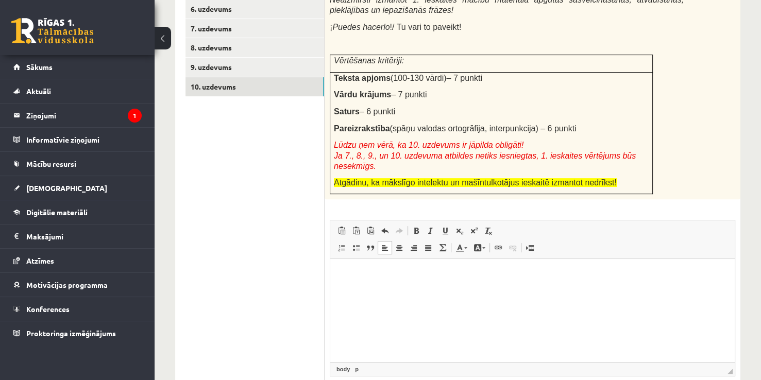
scroll to position [269, 0]
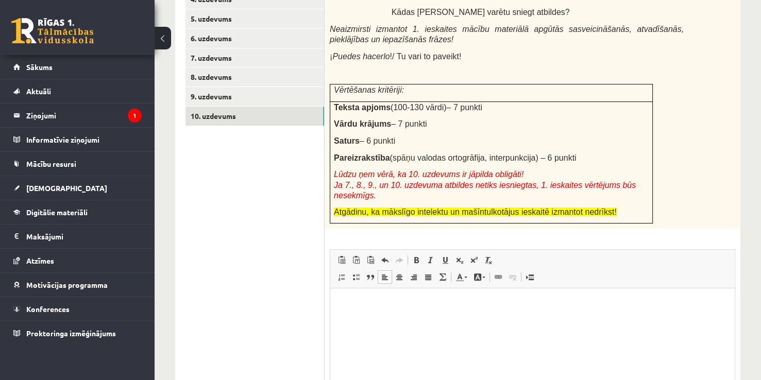
click at [308, 312] on ul "1. uzdevums 2. uzdevums 3. uzdevums 4. uzdevums 5. uzdevums 6. uzdevums 7. uzde…" at bounding box center [254, 198] width 139 height 532
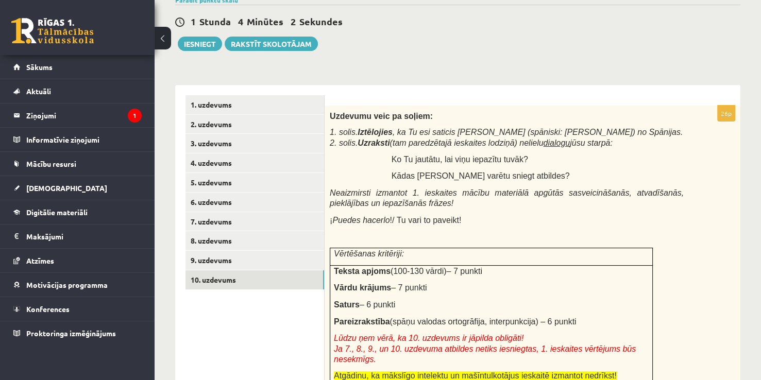
scroll to position [63, 0]
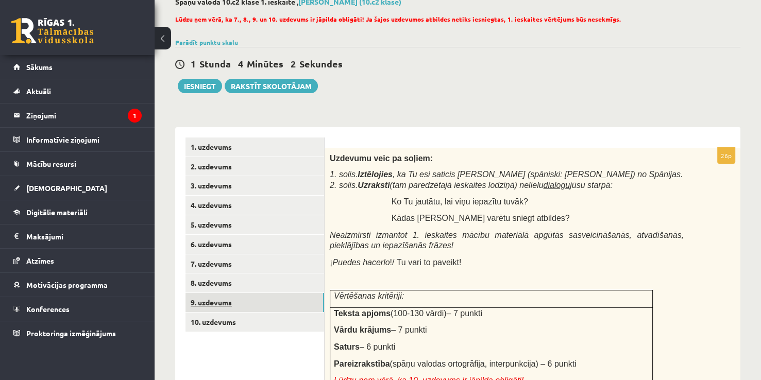
click at [258, 303] on link "9. uzdevums" at bounding box center [254, 302] width 139 height 19
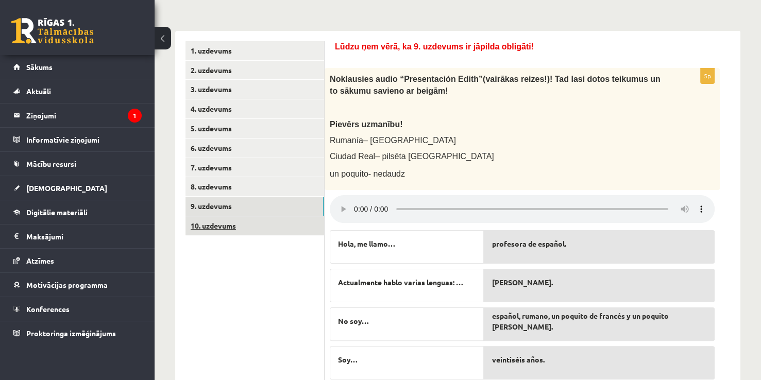
scroll to position [166, 0]
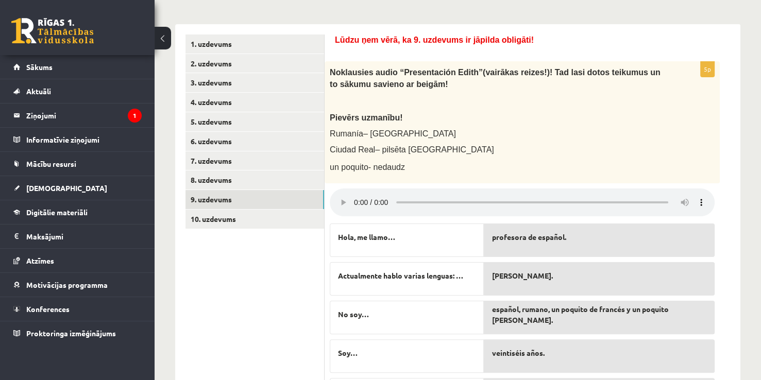
click at [247, 170] on ul "1. uzdevums 2. uzdevums 3. uzdevums 4. uzdevums 5. uzdevums 6. uzdevums 7. uzde…" at bounding box center [254, 226] width 139 height 382
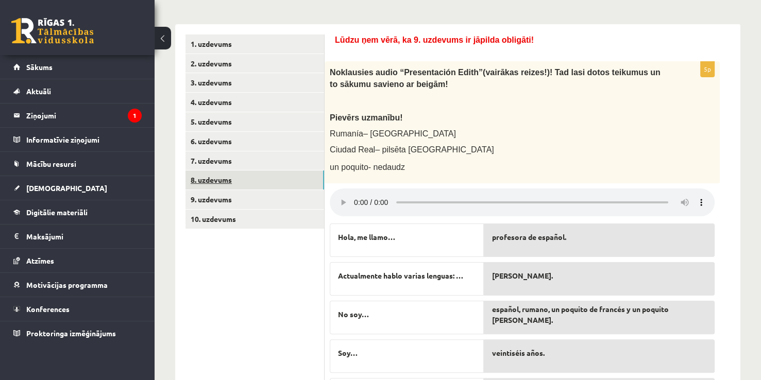
click at [249, 175] on link "8. uzdevums" at bounding box center [254, 179] width 139 height 19
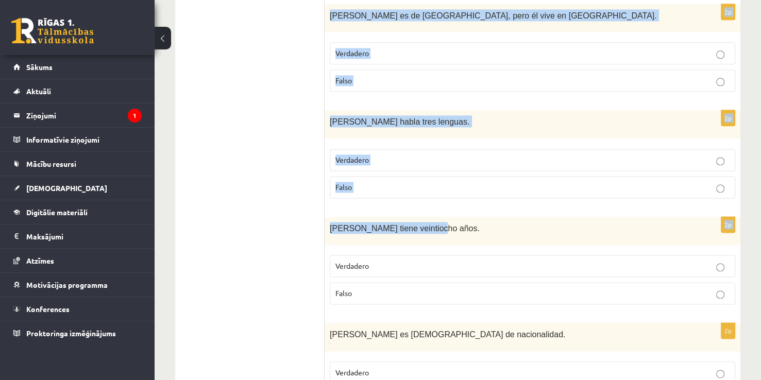
scroll to position [1362, 0]
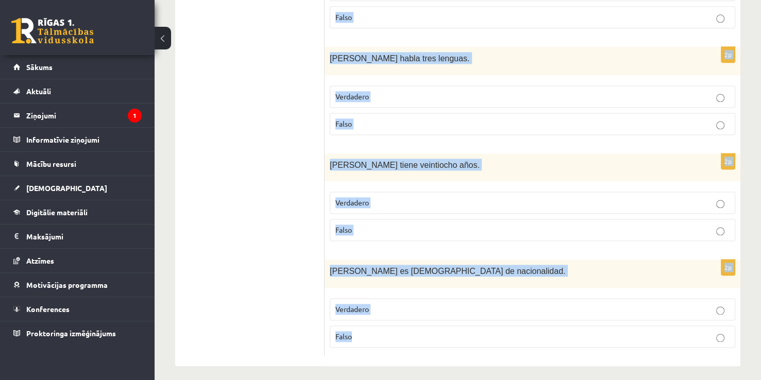
drag, startPoint x: 331, startPoint y: 211, endPoint x: 512, endPoint y: 328, distance: 215.2
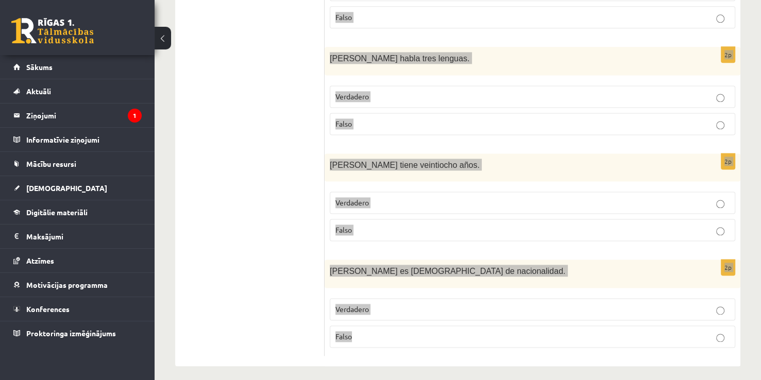
copy form "Loremi dolorsi (ametco adipi elitse )! Doe temp incididuntu la etdolo, mag ali …"
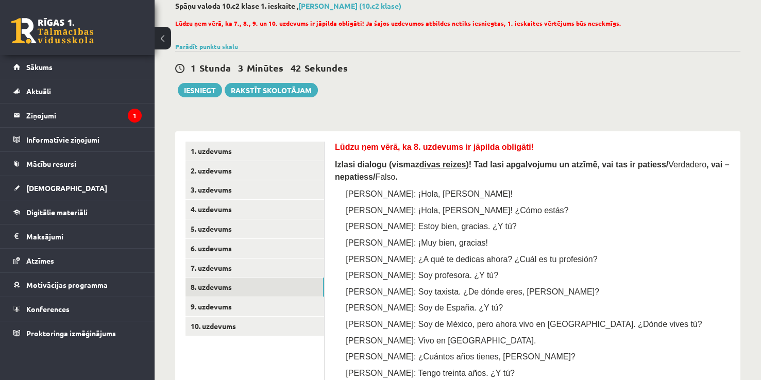
scroll to position [0, 0]
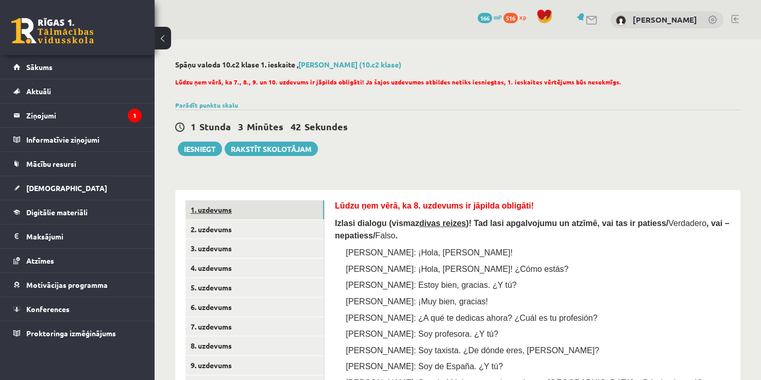
drag, startPoint x: 242, startPoint y: 211, endPoint x: 277, endPoint y: 222, distance: 37.0
click at [242, 211] on link "1. uzdevums" at bounding box center [254, 209] width 139 height 19
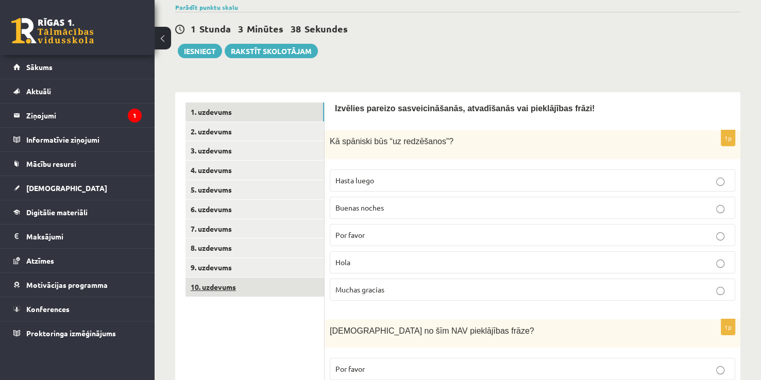
scroll to position [87, 0]
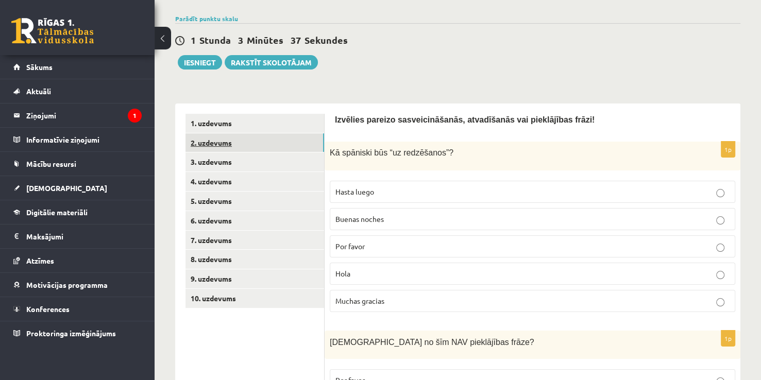
click at [246, 149] on link "2. uzdevums" at bounding box center [254, 142] width 139 height 19
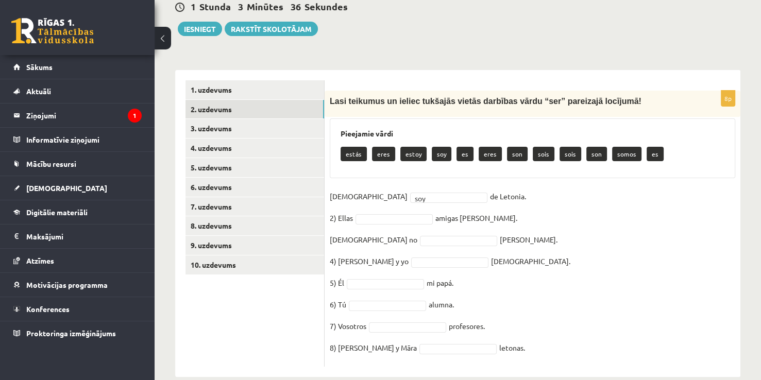
scroll to position [138, 0]
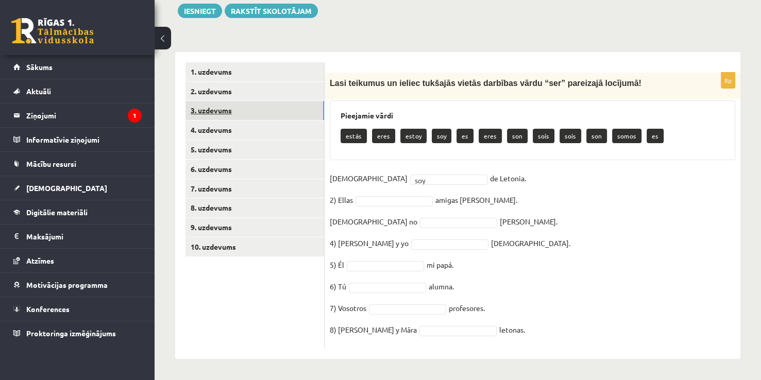
click at [260, 115] on link "3. uzdevums" at bounding box center [254, 110] width 139 height 19
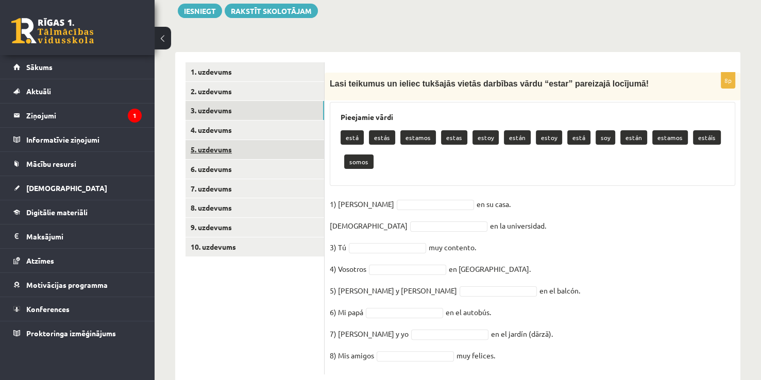
click at [242, 142] on link "5. uzdevums" at bounding box center [254, 149] width 139 height 19
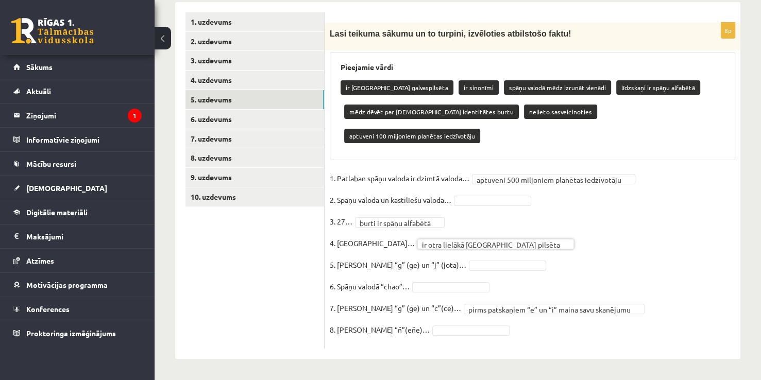
scroll to position [164, 0]
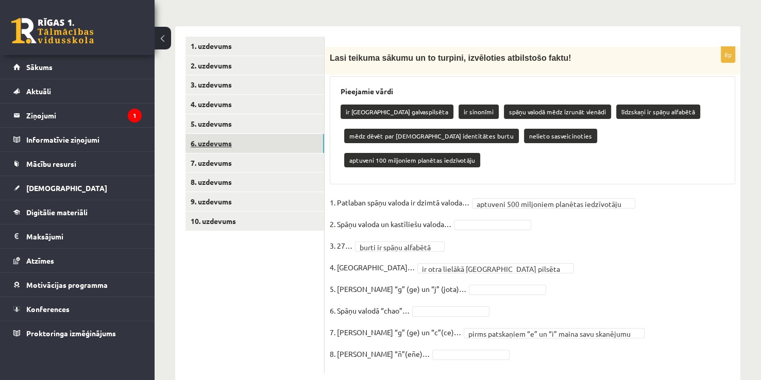
click at [235, 140] on link "6. uzdevums" at bounding box center [254, 143] width 139 height 19
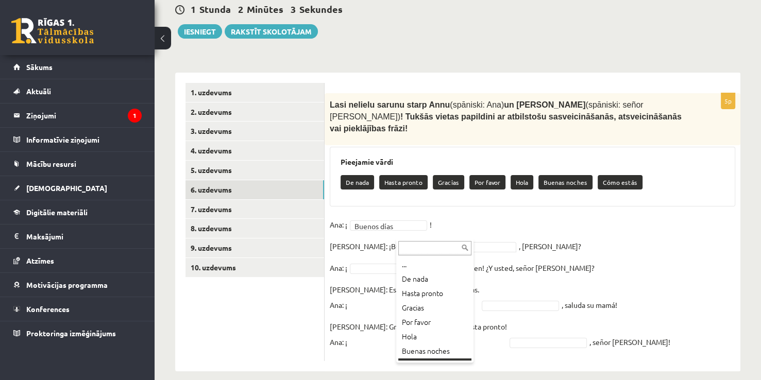
scroll to position [12, 0]
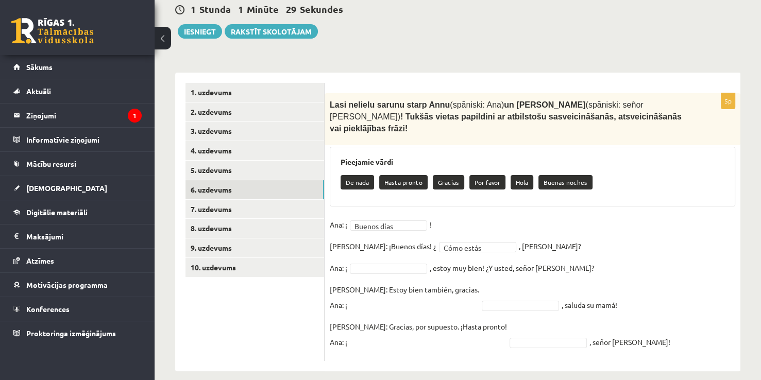
drag, startPoint x: 371, startPoint y: 328, endPoint x: 350, endPoint y: 330, distance: 20.7
click at [368, 328] on p "Luis: Gracias, por supuesto. ¡Hasta pronto! Ana: ¡" at bounding box center [418, 334] width 177 height 31
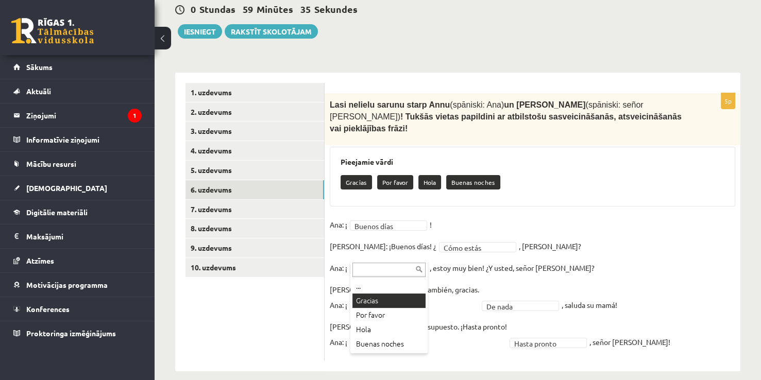
drag, startPoint x: 409, startPoint y: 256, endPoint x: 381, endPoint y: 297, distance: 49.7
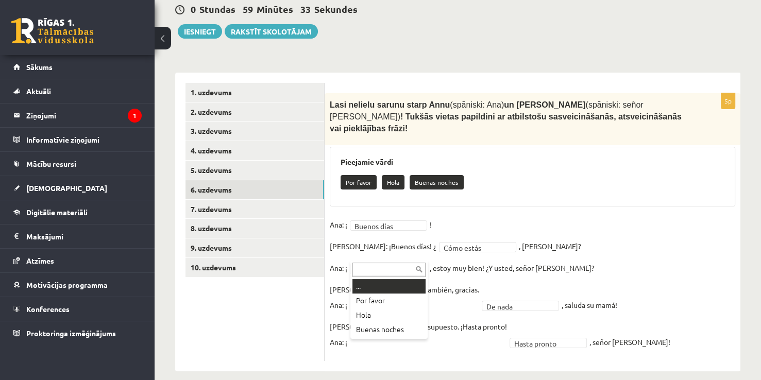
drag, startPoint x: 376, startPoint y: 255, endPoint x: 359, endPoint y: 252, distance: 17.3
click at [235, 197] on link "6. uzdevums" at bounding box center [254, 189] width 139 height 19
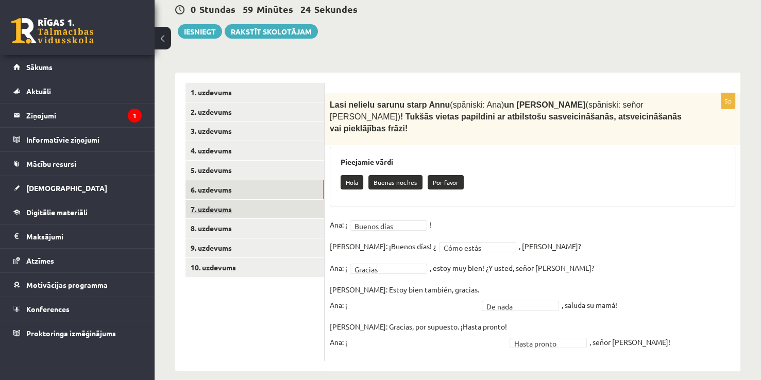
click at [240, 213] on link "7. uzdevums" at bounding box center [254, 209] width 139 height 19
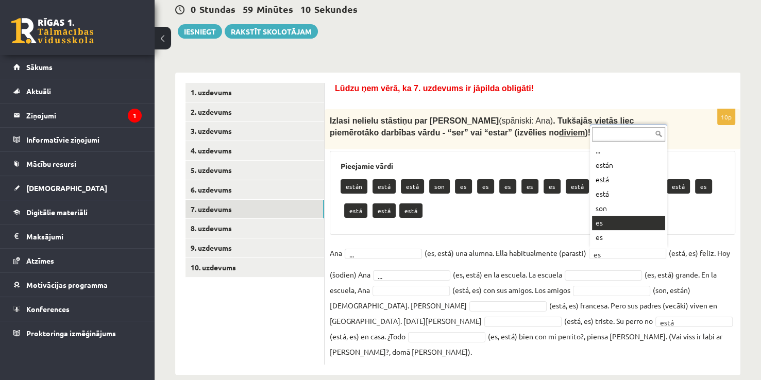
drag, startPoint x: 623, startPoint y: 251, endPoint x: 622, endPoint y: 236, distance: 15.5
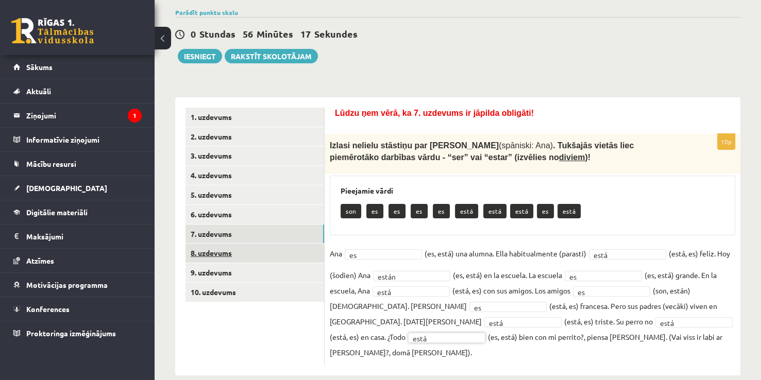
click at [245, 256] on link "8. uzdevums" at bounding box center [254, 253] width 139 height 19
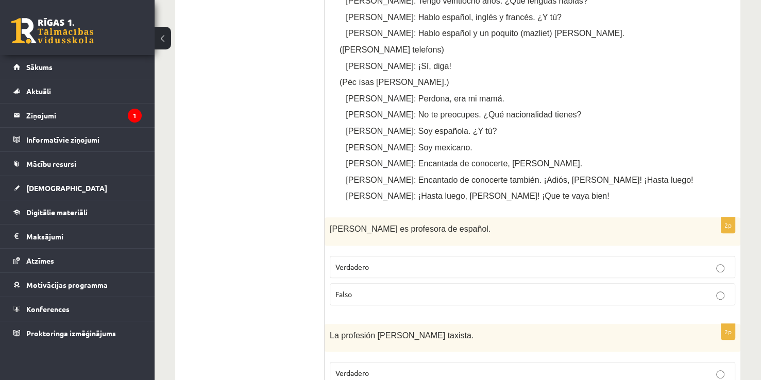
scroll to position [453, 0]
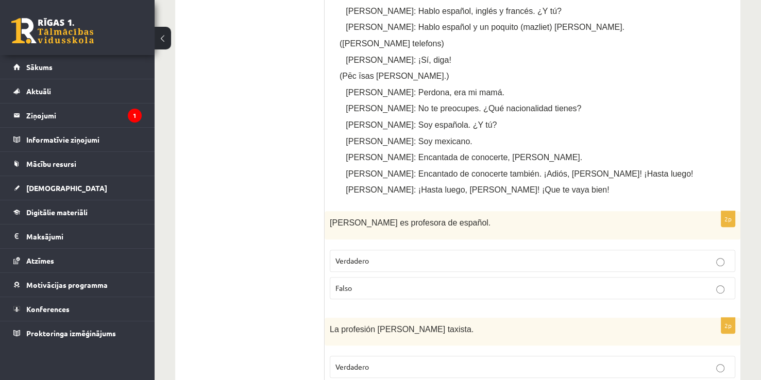
click at [430, 283] on p "Falso" at bounding box center [532, 288] width 394 height 11
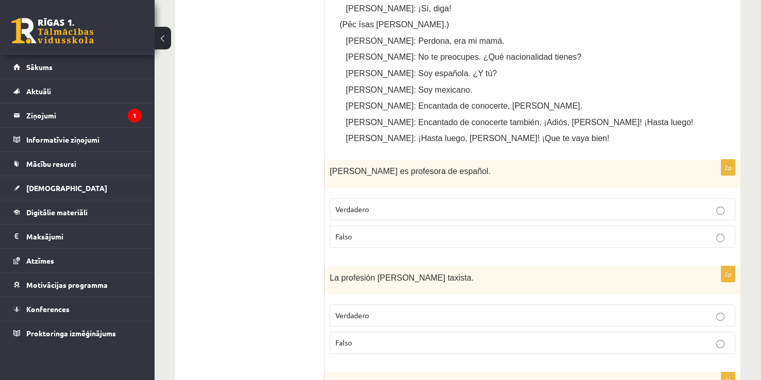
click at [385, 313] on p "Verdadero" at bounding box center [532, 315] width 394 height 11
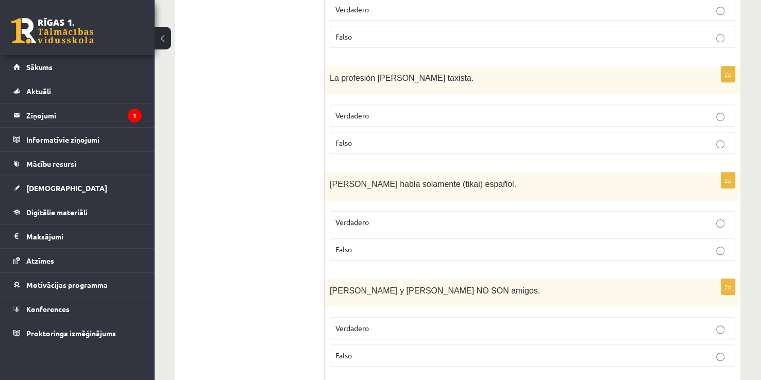
scroll to position [711, 0]
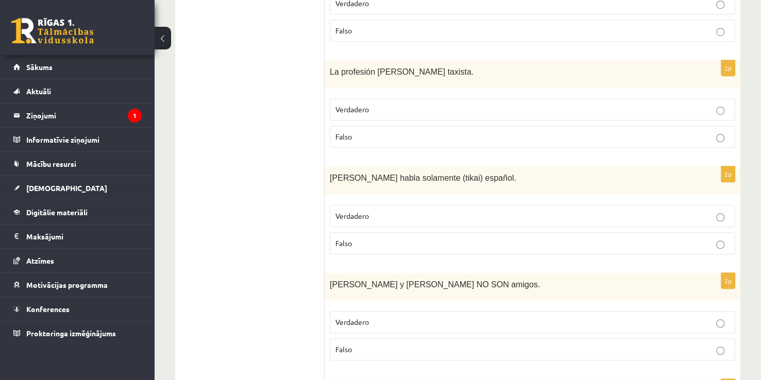
click at [345, 246] on label "Falso" at bounding box center [532, 243] width 405 height 22
click at [351, 322] on p "Verdadero" at bounding box center [532, 322] width 394 height 11
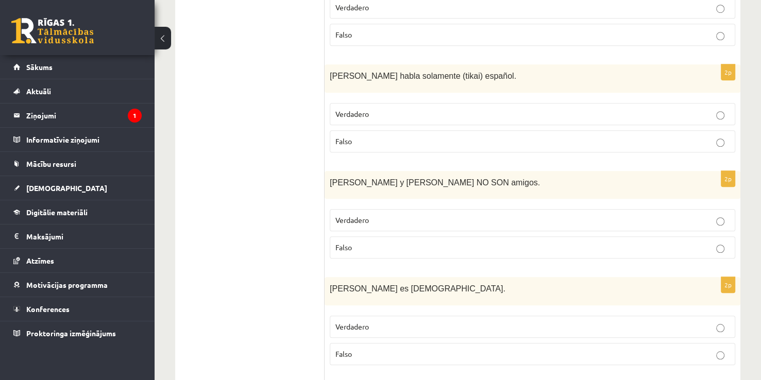
scroll to position [814, 0]
click at [352, 325] on p "Verdadero" at bounding box center [532, 325] width 394 height 11
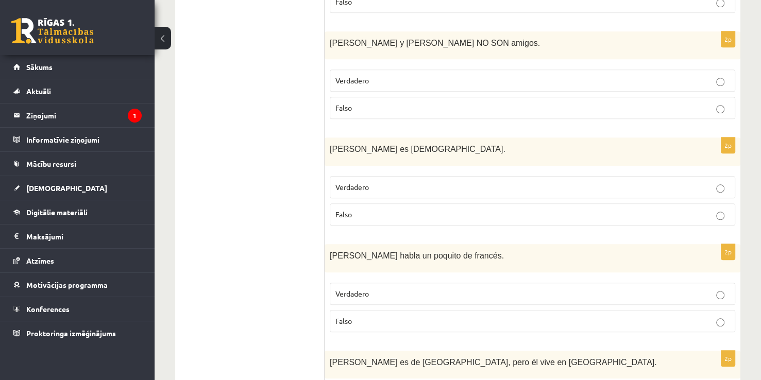
scroll to position [968, 0]
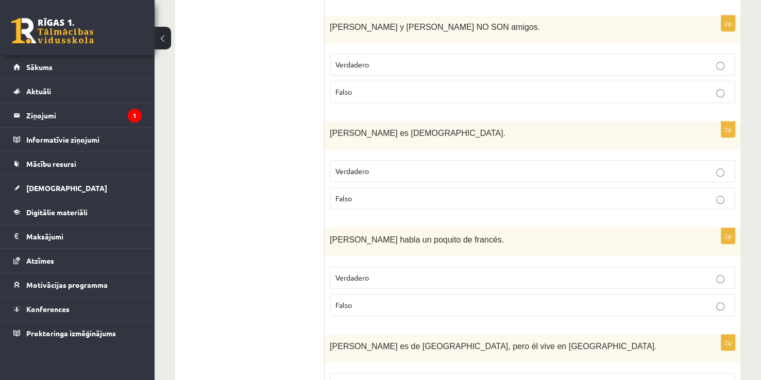
click at [361, 302] on p "Falso" at bounding box center [532, 305] width 394 height 11
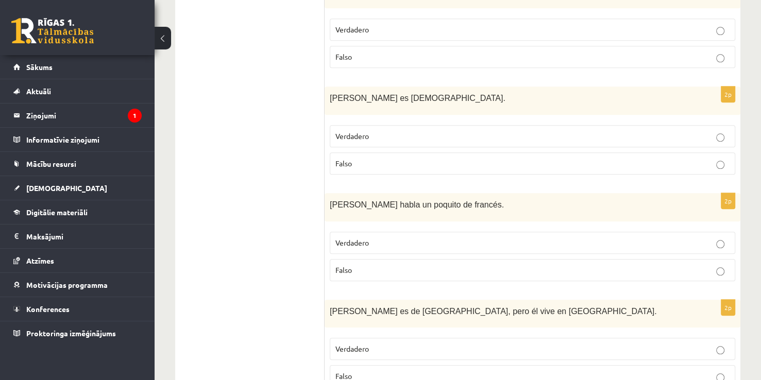
scroll to position [1071, 0]
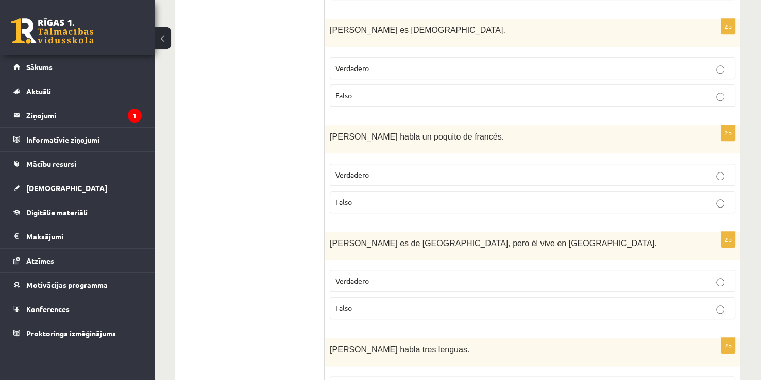
click at [359, 297] on label "Falso" at bounding box center [532, 308] width 405 height 22
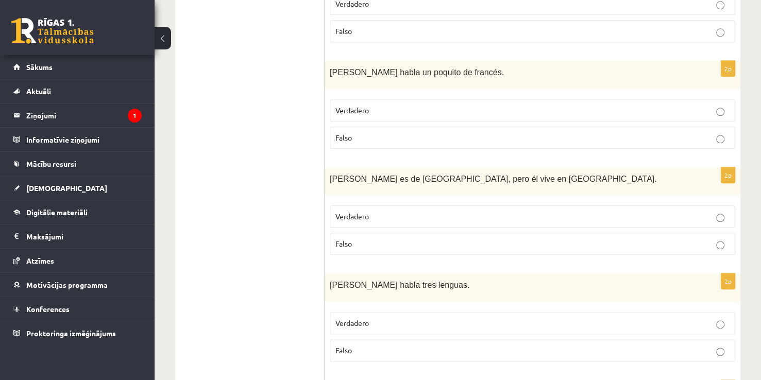
scroll to position [1174, 0]
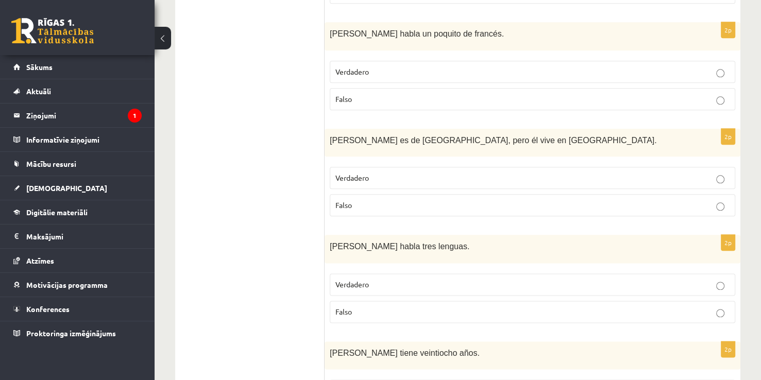
click at [357, 273] on label "Verdadero" at bounding box center [532, 284] width 405 height 22
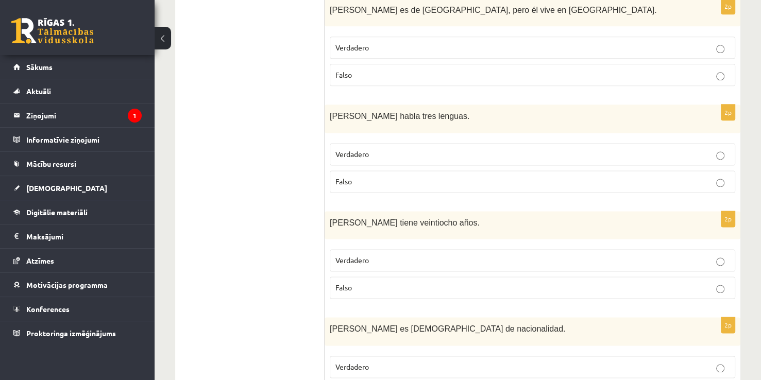
scroll to position [1329, 0]
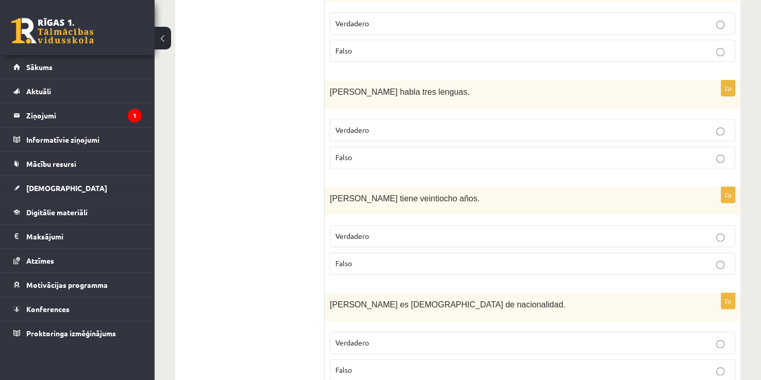
click at [360, 252] on label "Falso" at bounding box center [532, 263] width 405 height 22
click at [382, 337] on p "Verdadero" at bounding box center [532, 342] width 394 height 11
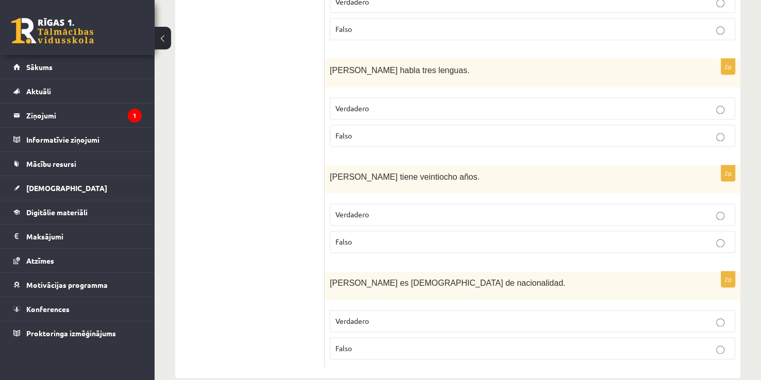
scroll to position [1362, 0]
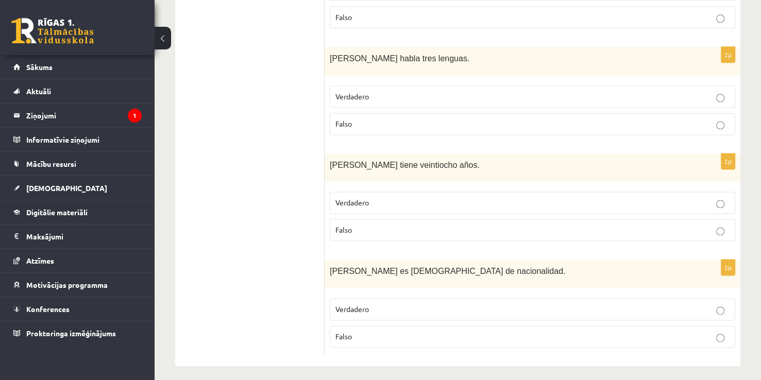
click at [383, 304] on p "Verdadero" at bounding box center [532, 309] width 394 height 11
click at [363, 118] on p "Falso" at bounding box center [532, 123] width 394 height 11
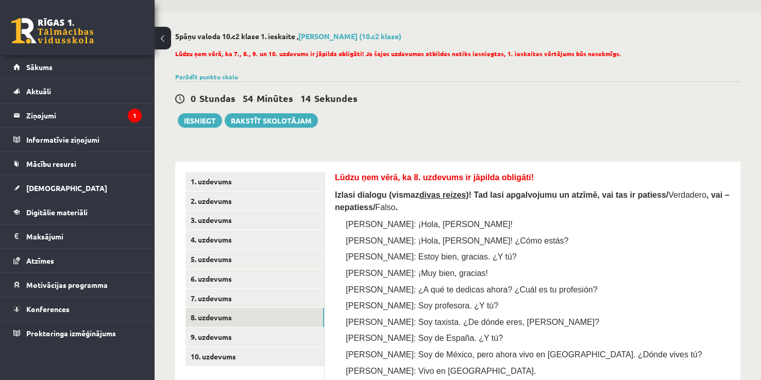
scroll to position [51, 0]
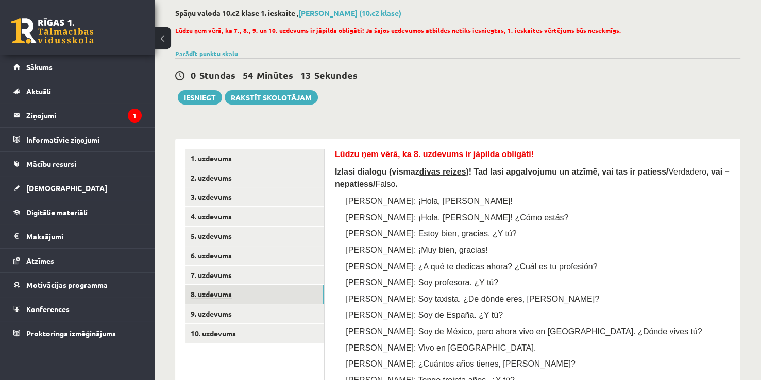
click at [279, 301] on link "8. uzdevums" at bounding box center [254, 294] width 139 height 19
click at [277, 308] on link "9. uzdevums" at bounding box center [254, 313] width 139 height 19
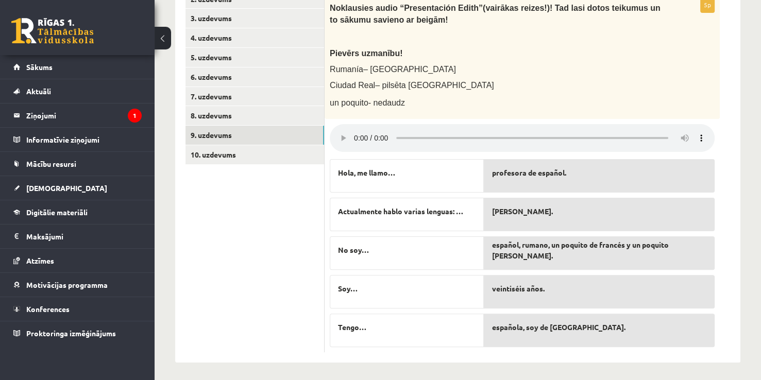
scroll to position [233, 0]
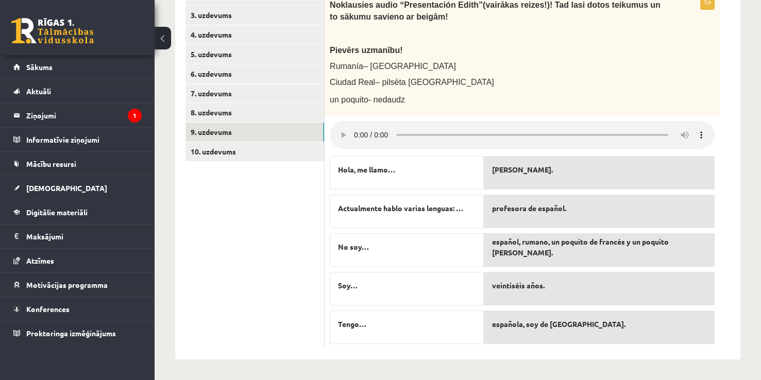
drag, startPoint x: 371, startPoint y: 296, endPoint x: 376, endPoint y: 289, distance: 8.4
click at [376, 289] on div "Soy…" at bounding box center [407, 288] width 154 height 33
drag, startPoint x: 448, startPoint y: 215, endPoint x: 444, endPoint y: 231, distance: 17.0
click at [444, 231] on div "Hola, me llamo… Actualmente hablo varias lenguas: … No soy… Soy… Tengo…" at bounding box center [407, 247] width 154 height 193
click at [380, 242] on p "No soy…" at bounding box center [406, 247] width 137 height 11
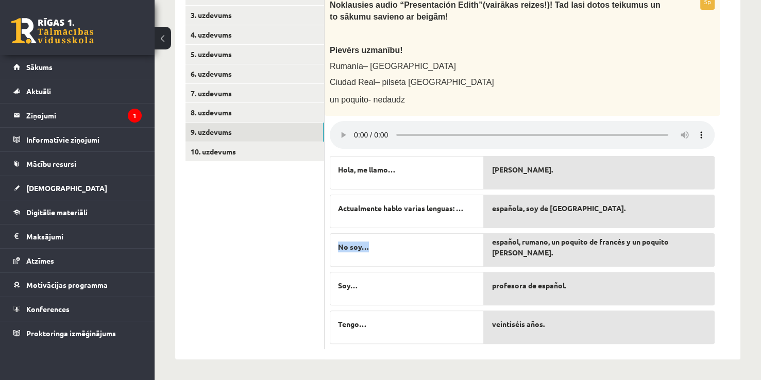
drag, startPoint x: 369, startPoint y: 244, endPoint x: 333, endPoint y: 243, distance: 36.0
click at [333, 243] on div "No soy…" at bounding box center [407, 249] width 154 height 33
copy span "No soy…"
click at [290, 145] on link "10. uzdevums" at bounding box center [254, 151] width 139 height 19
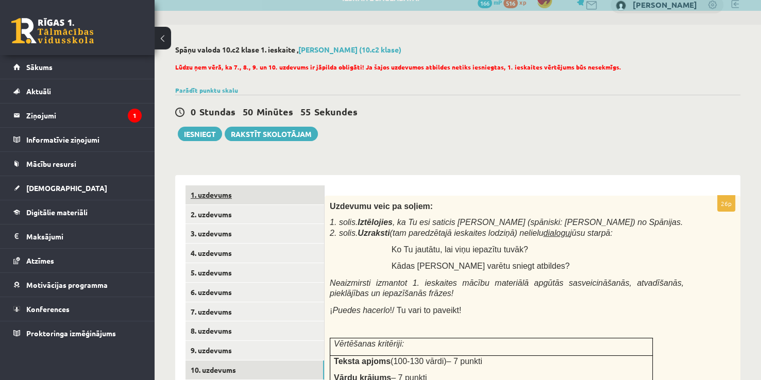
scroll to position [0, 0]
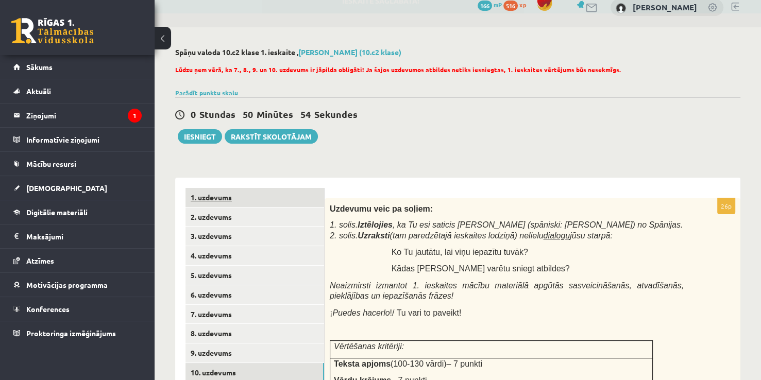
click at [250, 197] on link "1. uzdevums" at bounding box center [254, 197] width 139 height 19
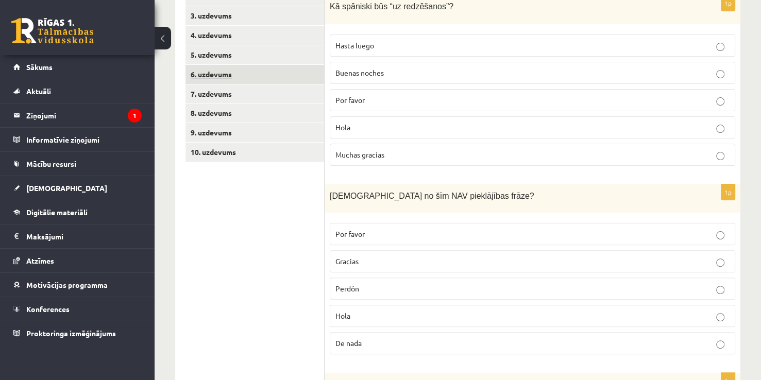
scroll to position [167, 0]
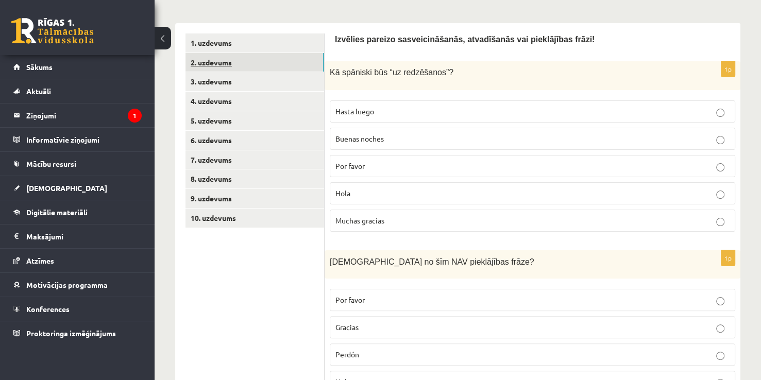
click at [246, 64] on link "2. uzdevums" at bounding box center [254, 62] width 139 height 19
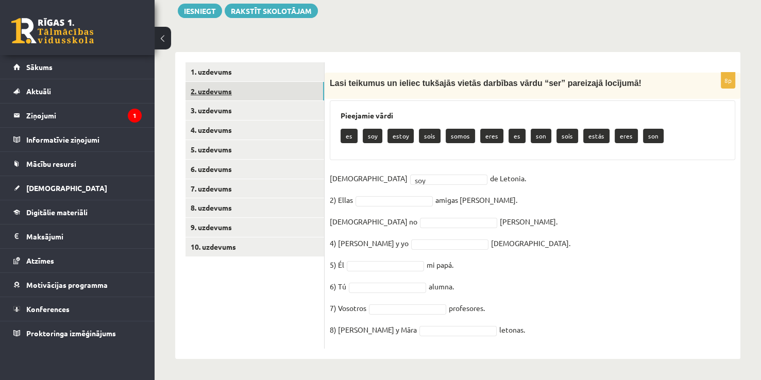
scroll to position [138, 0]
drag, startPoint x: 368, startPoint y: 178, endPoint x: 357, endPoint y: 175, distance: 10.9
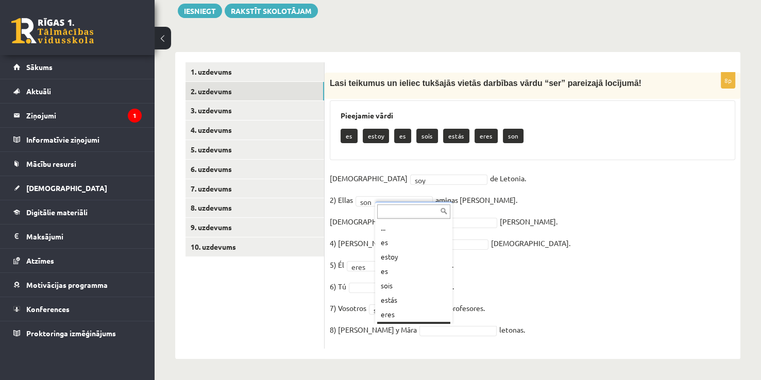
scroll to position [12, 0]
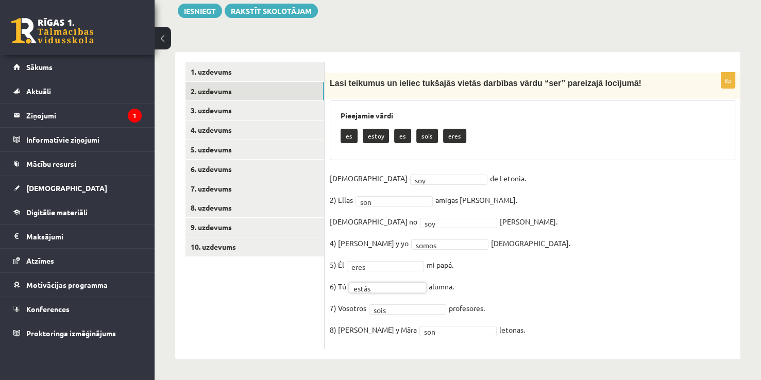
click at [537, 252] on fieldset "1) Yo soy *** de Letonia. 2) Ellas son *** amigas de Antonio. 3) Yo no soy *** …" at bounding box center [532, 256] width 405 height 173
click at [271, 237] on link "9. uzdevums" at bounding box center [254, 227] width 139 height 19
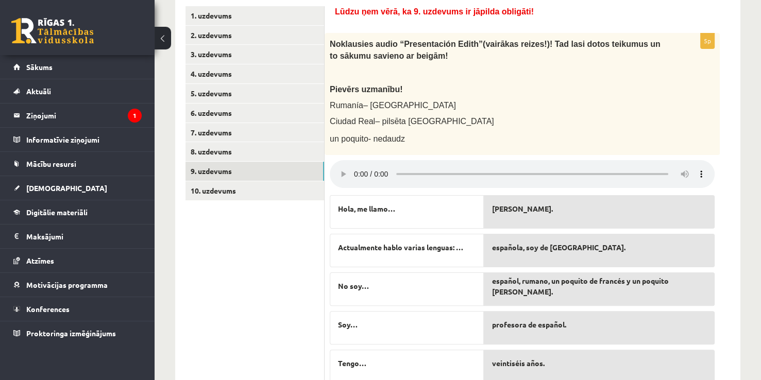
scroll to position [233, 0]
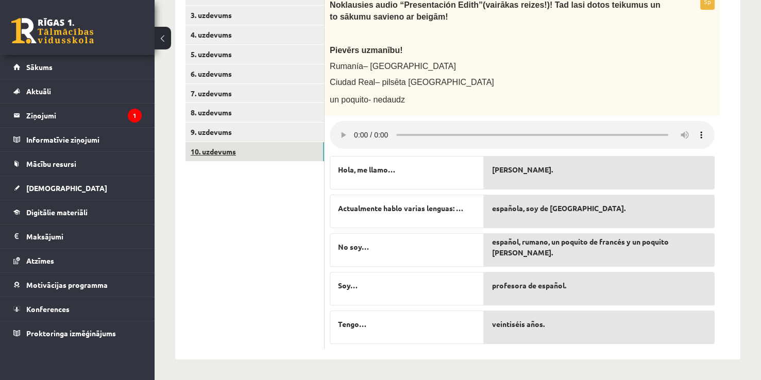
click at [219, 158] on link "10. uzdevums" at bounding box center [254, 151] width 139 height 19
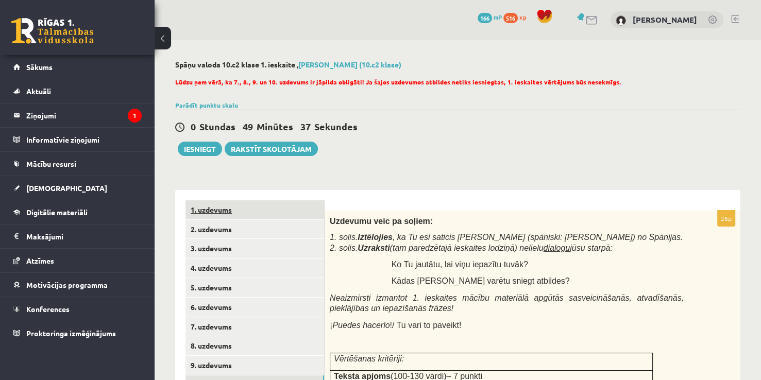
scroll to position [103, 0]
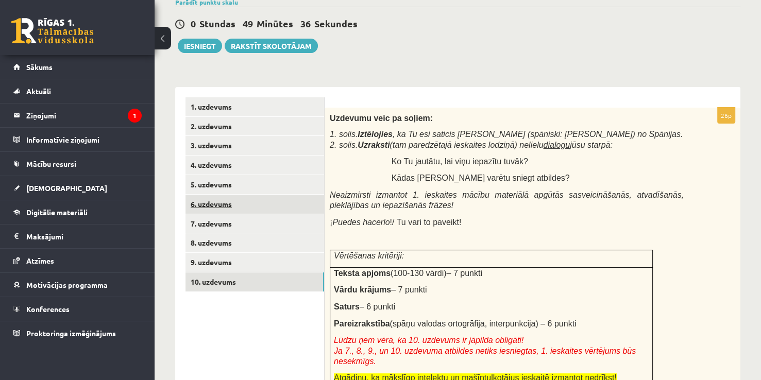
click at [234, 201] on link "6. uzdevums" at bounding box center [254, 204] width 139 height 19
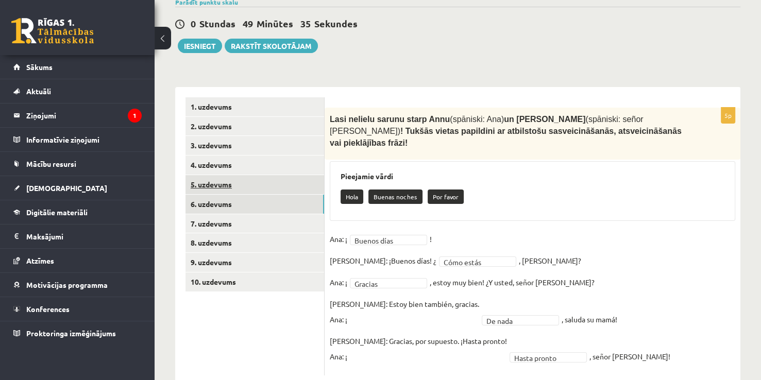
click at [242, 180] on link "5. uzdevums" at bounding box center [254, 184] width 139 height 19
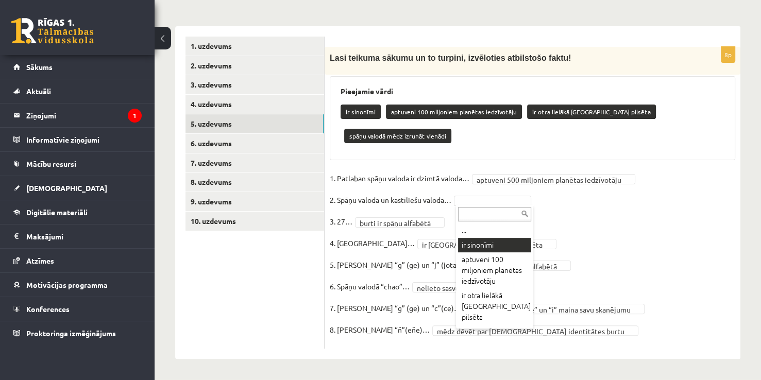
scroll to position [140, 0]
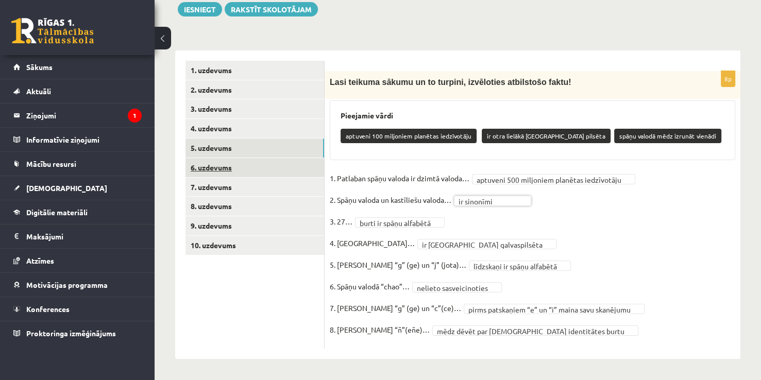
click at [273, 166] on link "6. uzdevums" at bounding box center [254, 167] width 139 height 19
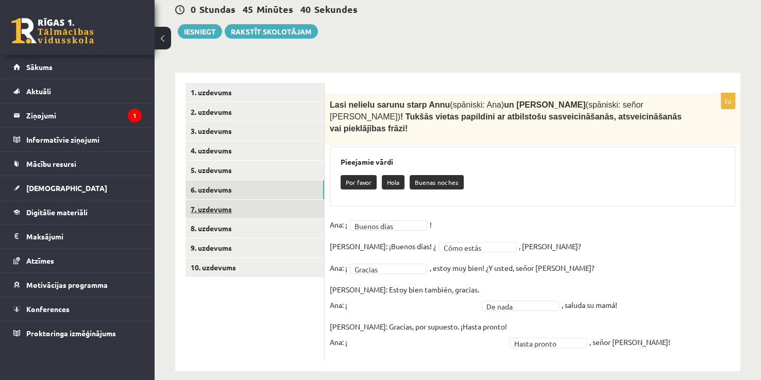
click at [274, 216] on link "7. uzdevums" at bounding box center [254, 209] width 139 height 19
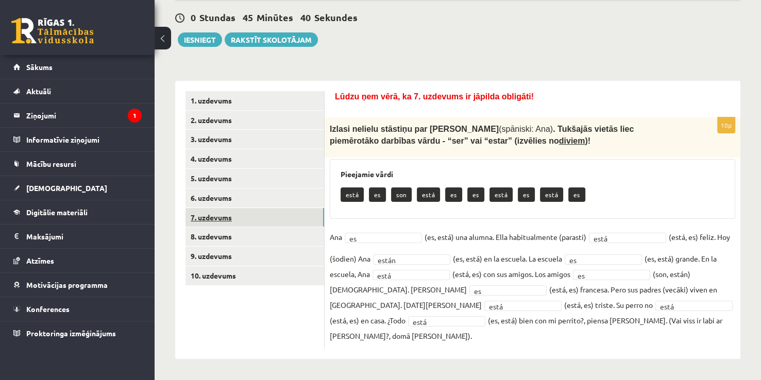
scroll to position [93, 0]
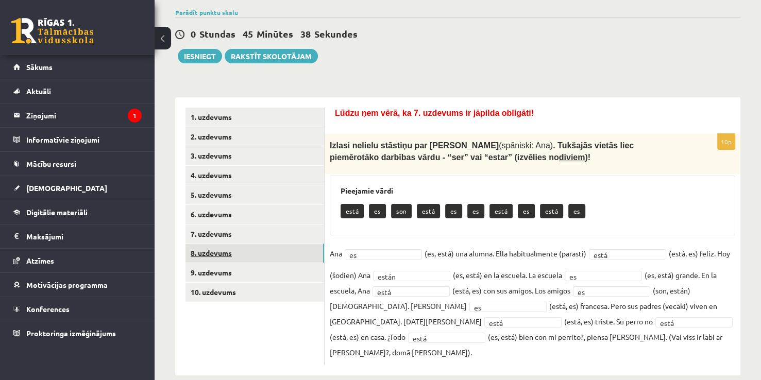
click at [266, 258] on link "8. uzdevums" at bounding box center [254, 253] width 139 height 19
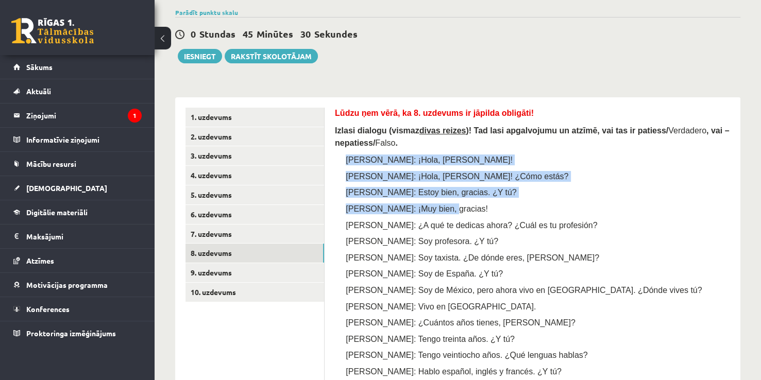
drag, startPoint x: 344, startPoint y: 158, endPoint x: 464, endPoint y: 203, distance: 128.3
click at [464, 203] on div "Lūdzu ņem vērā, ka 8. uzdevums ir jāpilda obligāti! Izlasi dialogu (vismaz diva…" at bounding box center [532, 335] width 395 height 454
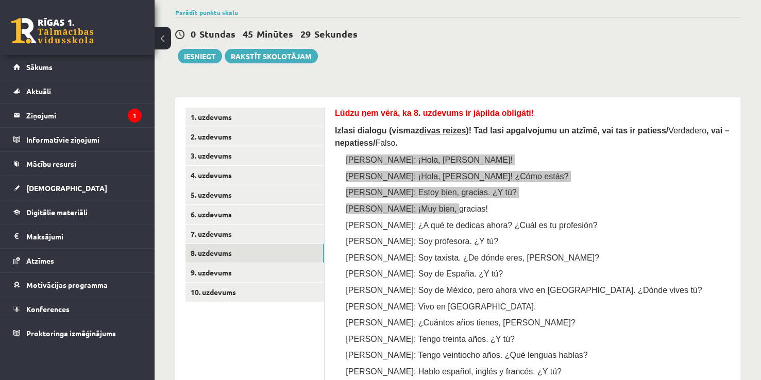
copy div "Pedro: ¡Hola, Marta! Marta: ¡Hola, Pedro! ¿Cómo estás? Pedro: Estoy bien, graci…"
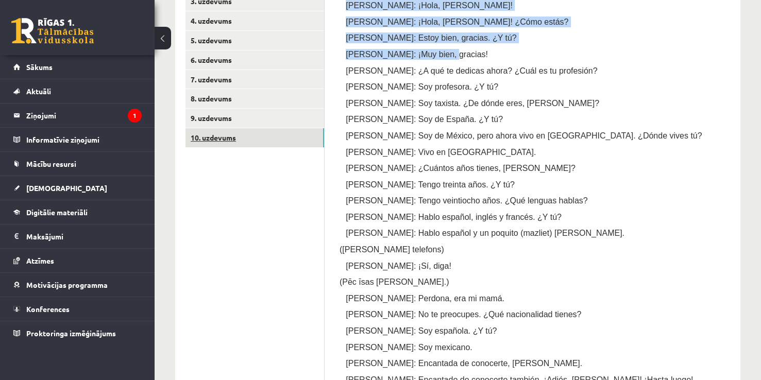
click at [286, 142] on link "10. uzdevums" at bounding box center [254, 137] width 139 height 19
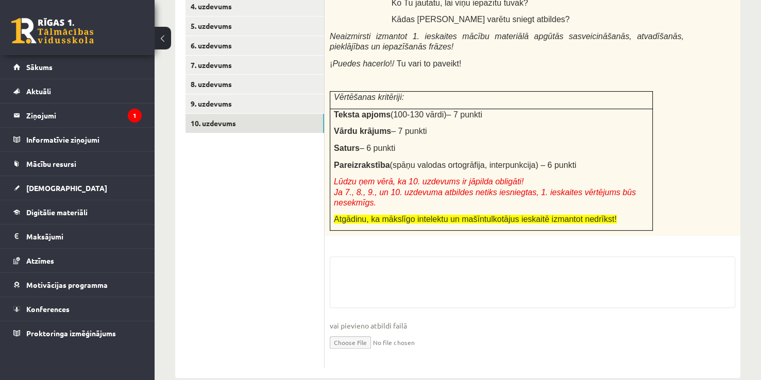
scroll to position [270, 0]
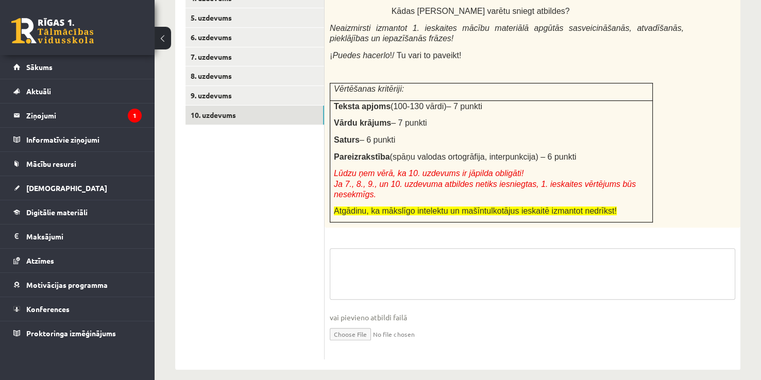
click at [366, 248] on textarea at bounding box center [532, 273] width 405 height 51
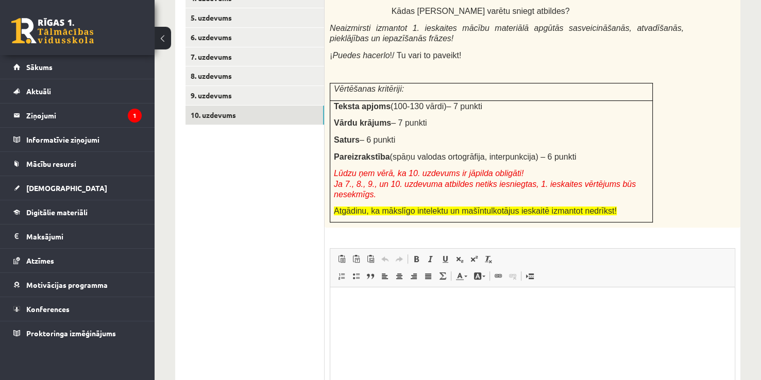
scroll to position [0, 0]
drag, startPoint x: 399, startPoint y: 304, endPoint x: 632, endPoint y: 552, distance: 340.3
click at [399, 304] on p "Визуальный текстовый редактор, wiswyg-editor-user-answer-47433971142840" at bounding box center [532, 303] width 384 height 11
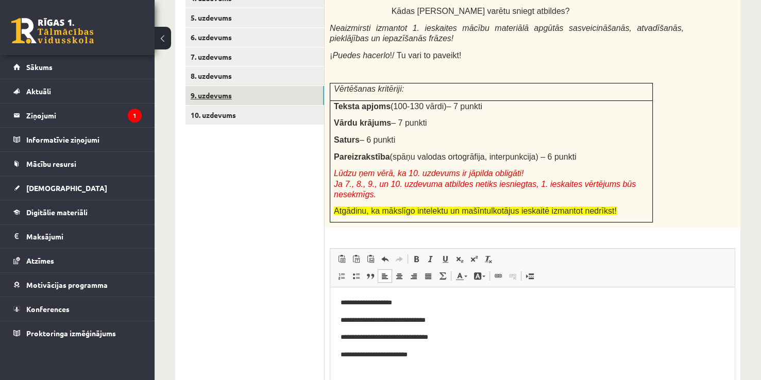
click at [256, 100] on link "9. uzdevums" at bounding box center [254, 95] width 139 height 19
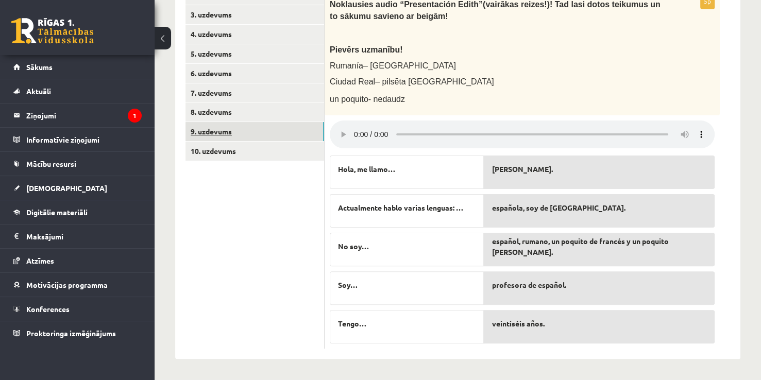
scroll to position [233, 0]
click at [279, 152] on link "10. uzdevums" at bounding box center [254, 151] width 139 height 19
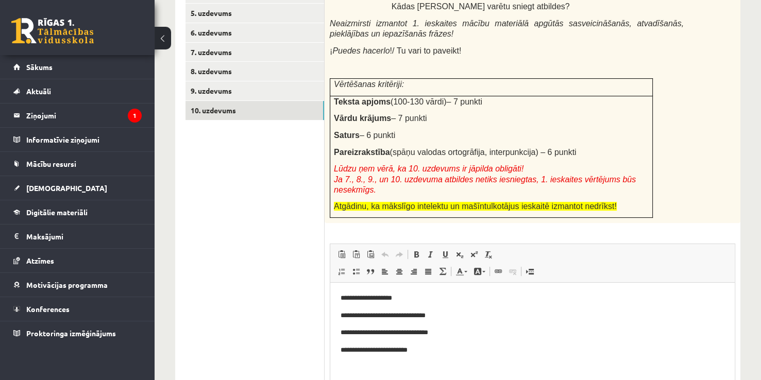
scroll to position [336, 0]
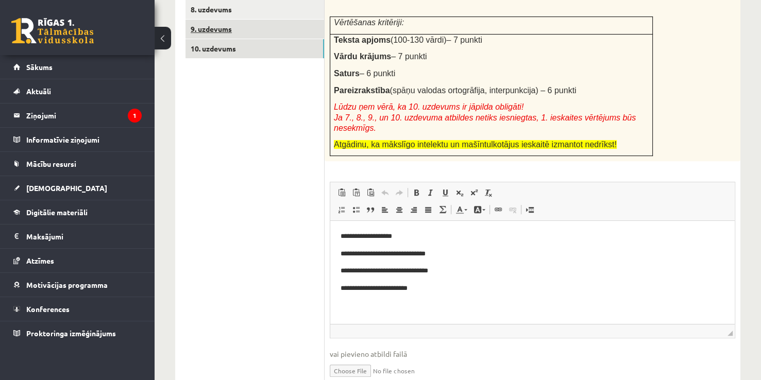
click at [242, 25] on link "9. uzdevums" at bounding box center [254, 29] width 139 height 19
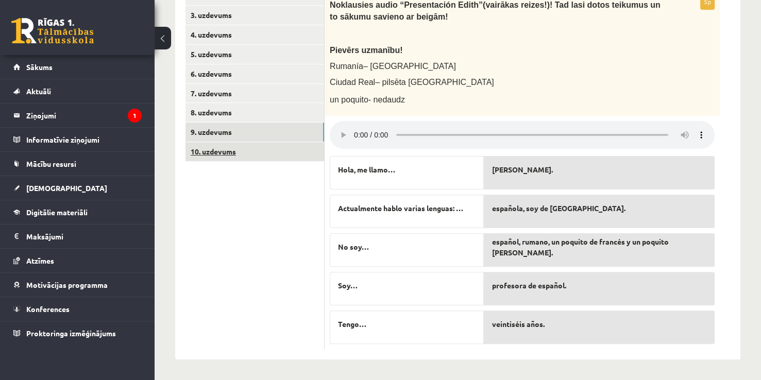
click at [255, 144] on link "10. uzdevums" at bounding box center [254, 151] width 139 height 19
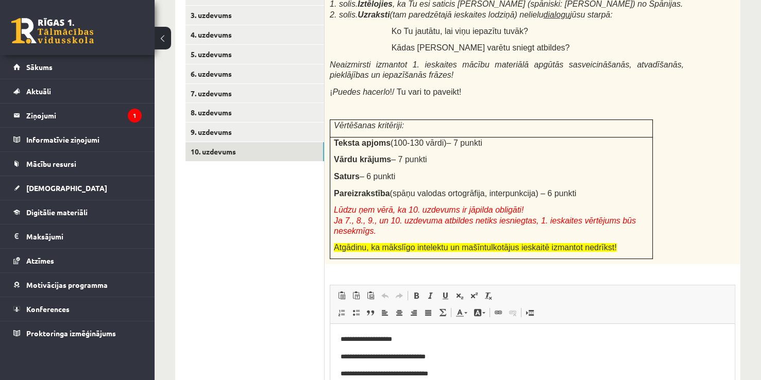
scroll to position [372, 0]
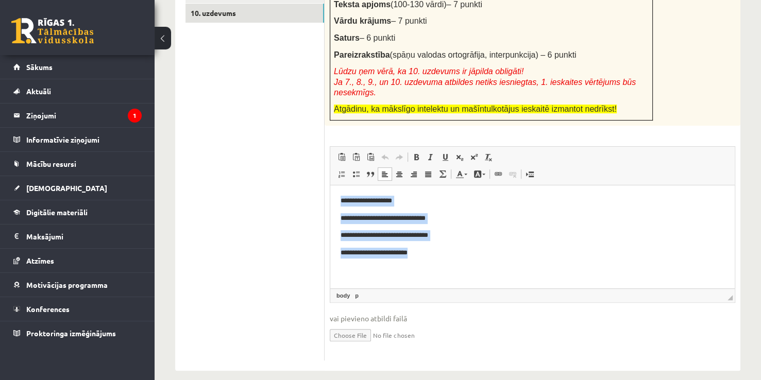
drag, startPoint x: 398, startPoint y: 231, endPoint x: 306, endPoint y: 189, distance: 100.5
click at [330, 189] on html "**********" at bounding box center [532, 226] width 404 height 83
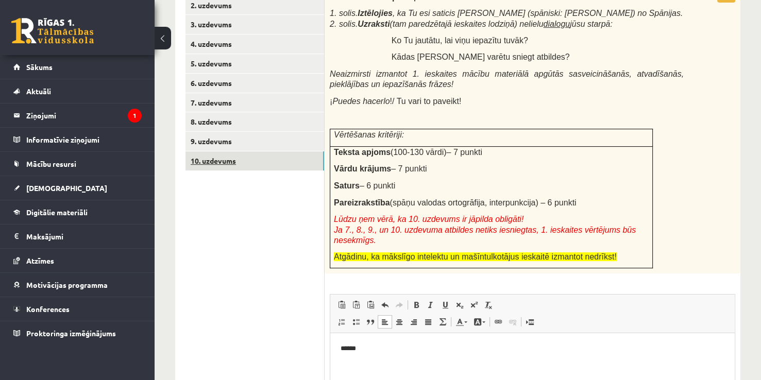
scroll to position [217, 0]
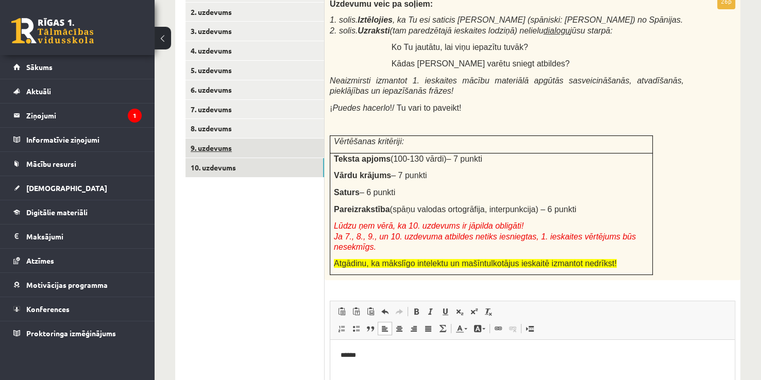
click at [252, 152] on link "9. uzdevums" at bounding box center [254, 148] width 139 height 19
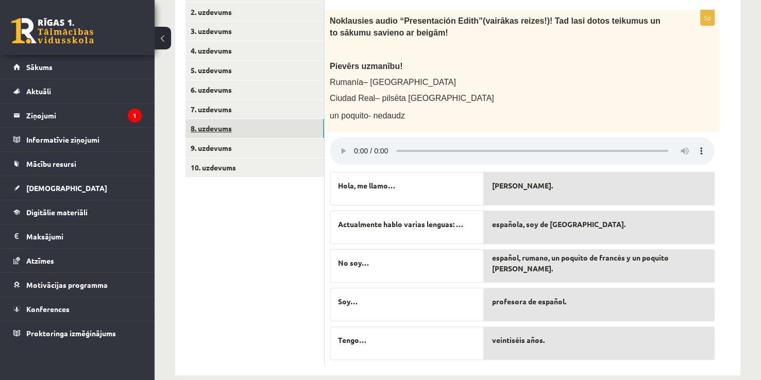
click at [252, 132] on link "8. uzdevums" at bounding box center [254, 128] width 139 height 19
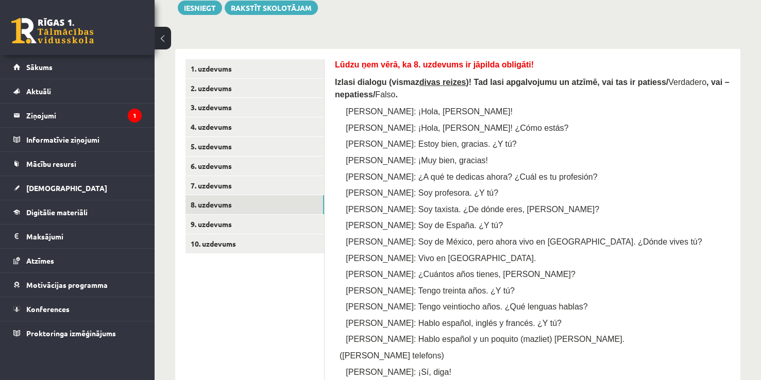
scroll to position [11, 0]
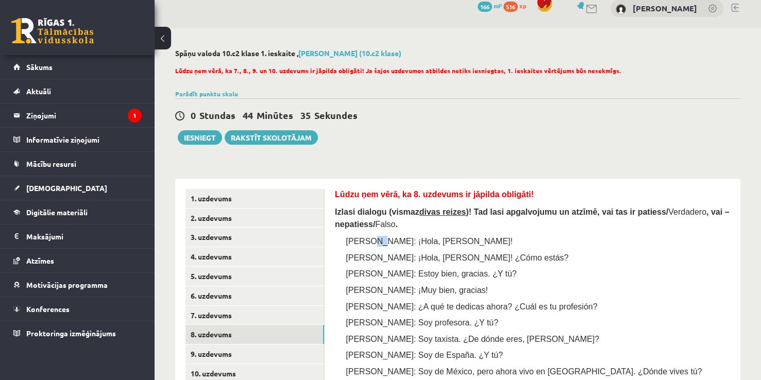
click at [368, 239] on span "Pedro: ¡Hola, Marta!" at bounding box center [429, 241] width 167 height 9
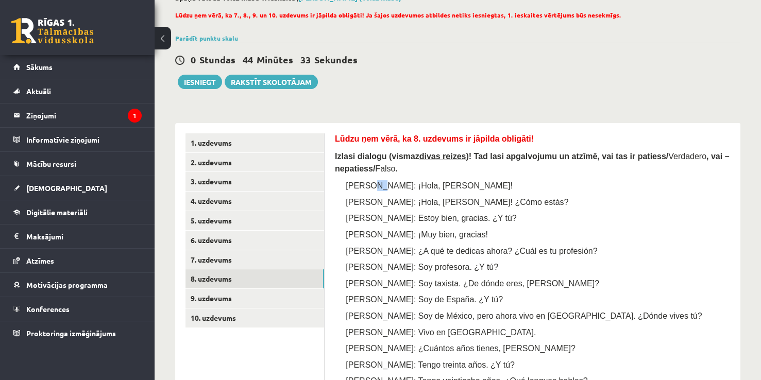
scroll to position [166, 0]
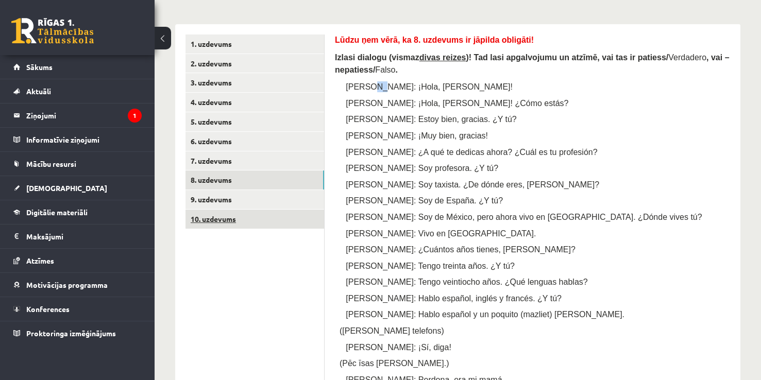
click at [277, 217] on link "10. uzdevums" at bounding box center [254, 219] width 139 height 19
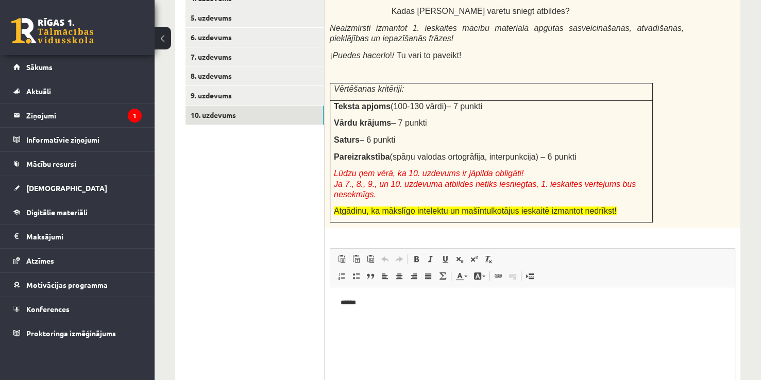
scroll to position [0, 0]
click at [252, 88] on link "9. uzdevums" at bounding box center [254, 95] width 139 height 19
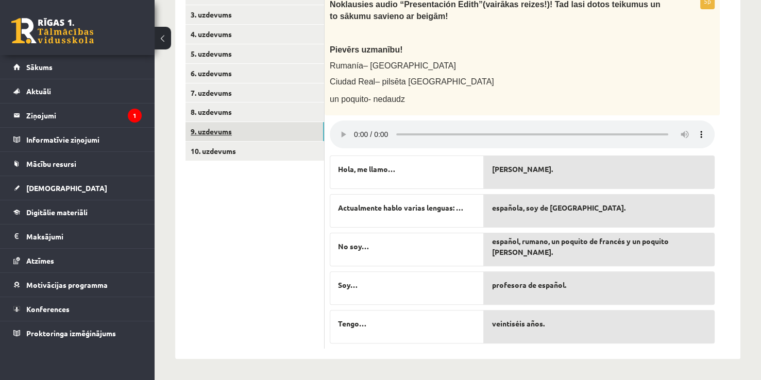
scroll to position [233, 0]
click at [240, 144] on link "10. uzdevums" at bounding box center [254, 151] width 139 height 19
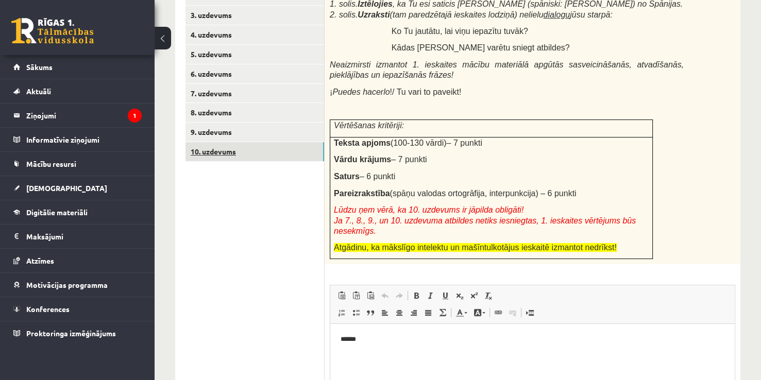
scroll to position [0, 0]
click at [363, 344] on p "******" at bounding box center [532, 339] width 384 height 11
click at [403, 351] on html "**********" at bounding box center [532, 339] width 404 height 31
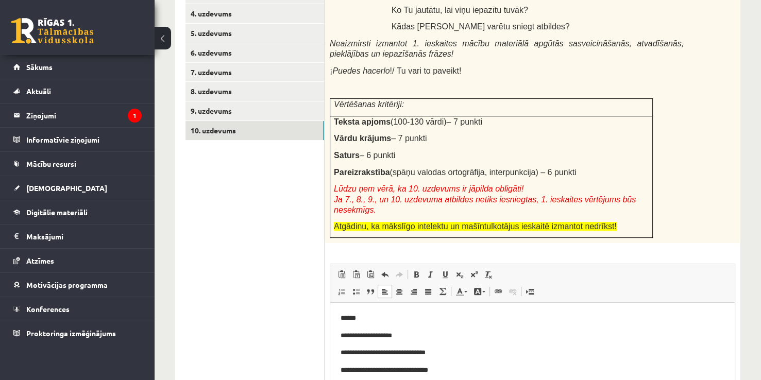
scroll to position [372, 0]
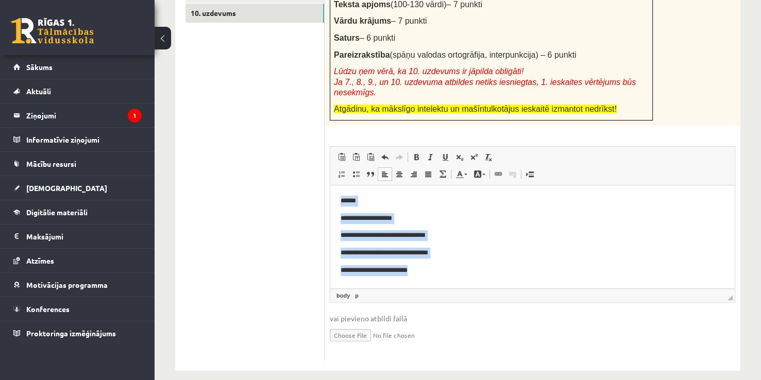
drag, startPoint x: 422, startPoint y: 268, endPoint x: 320, endPoint y: 183, distance: 132.0
click at [330, 185] on html "**********" at bounding box center [532, 235] width 404 height 100
click at [464, 270] on p "**********" at bounding box center [532, 270] width 384 height 11
drag, startPoint x: 445, startPoint y: 275, endPoint x: 337, endPoint y: 212, distance: 125.8
click at [337, 212] on html "**********" at bounding box center [532, 235] width 404 height 100
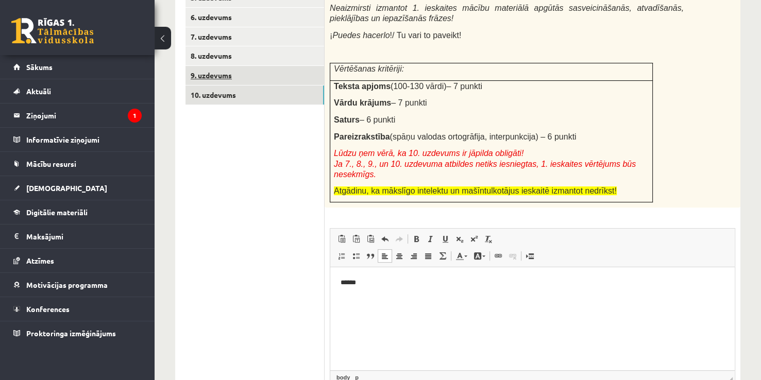
click at [233, 80] on link "9. uzdevums" at bounding box center [254, 75] width 139 height 19
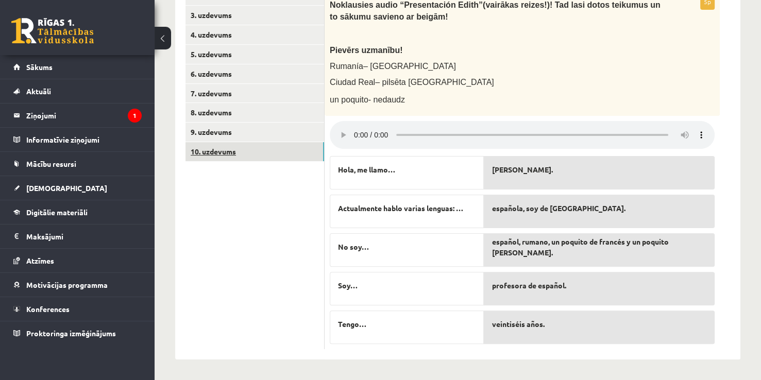
click at [240, 158] on link "10. uzdevums" at bounding box center [254, 151] width 139 height 19
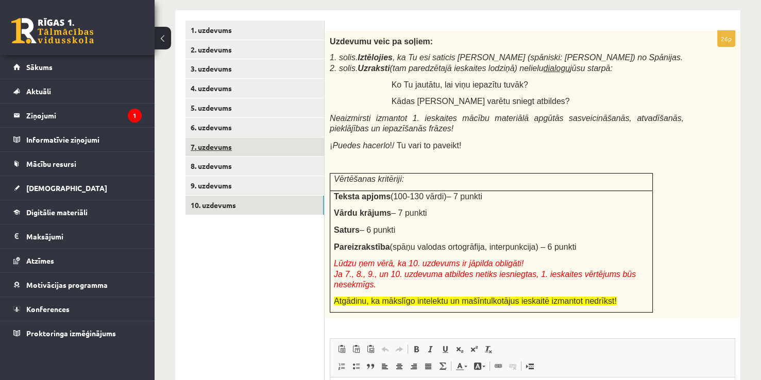
scroll to position [372, 0]
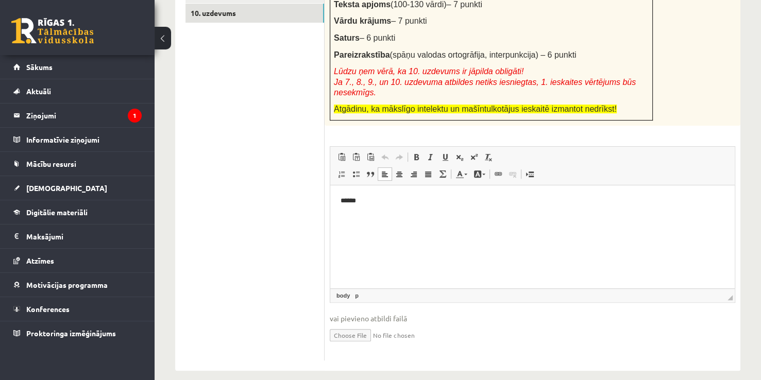
click at [340, 234] on html "******" at bounding box center [532, 209] width 404 height 48
click at [349, 234] on html "******" at bounding box center [532, 209] width 404 height 48
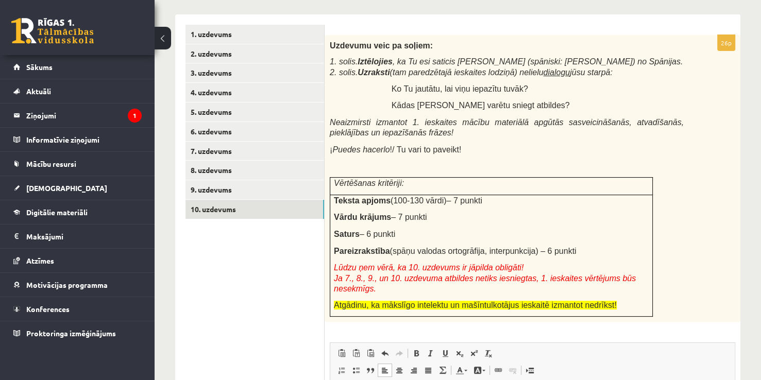
scroll to position [175, 0]
click at [222, 191] on link "9. uzdevums" at bounding box center [254, 190] width 139 height 19
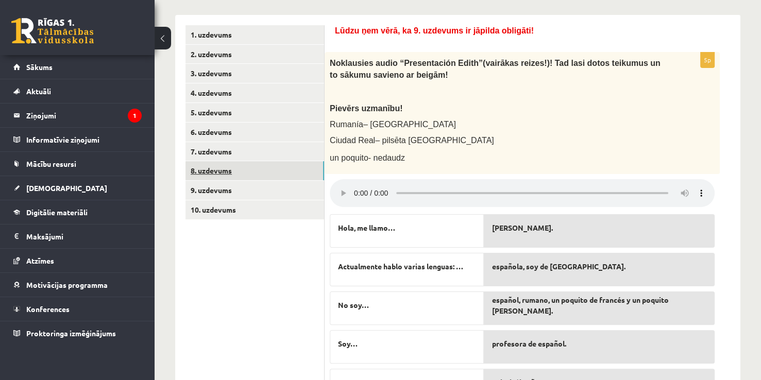
click at [227, 169] on link "8. uzdevums" at bounding box center [254, 170] width 139 height 19
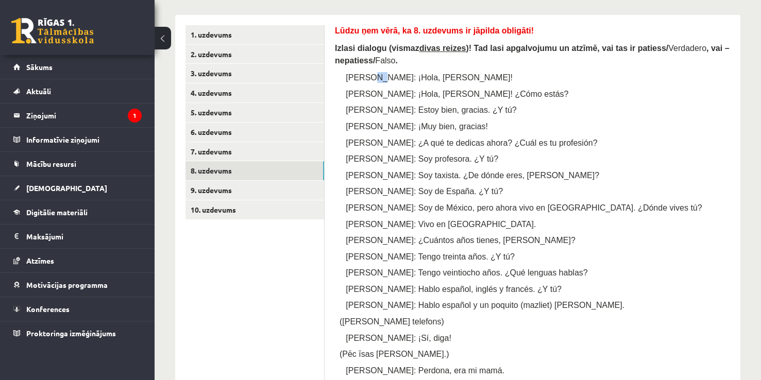
click at [368, 74] on span "Pedro: ¡Hola, Marta!" at bounding box center [429, 77] width 167 height 9
copy span "¡"
click at [275, 214] on link "10. uzdevums" at bounding box center [254, 209] width 139 height 19
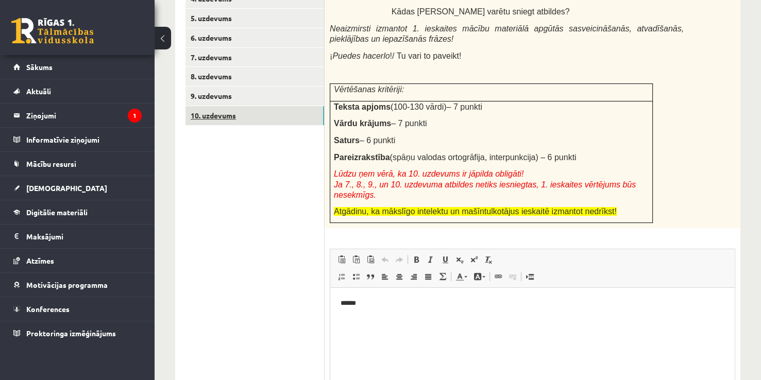
scroll to position [0, 0]
click at [366, 299] on p "******" at bounding box center [532, 303] width 384 height 11
click at [360, 303] on p "*********" at bounding box center [532, 303] width 384 height 11
click at [363, 306] on p "*********" at bounding box center [532, 303] width 384 height 11
click at [368, 305] on p "********" at bounding box center [532, 303] width 384 height 11
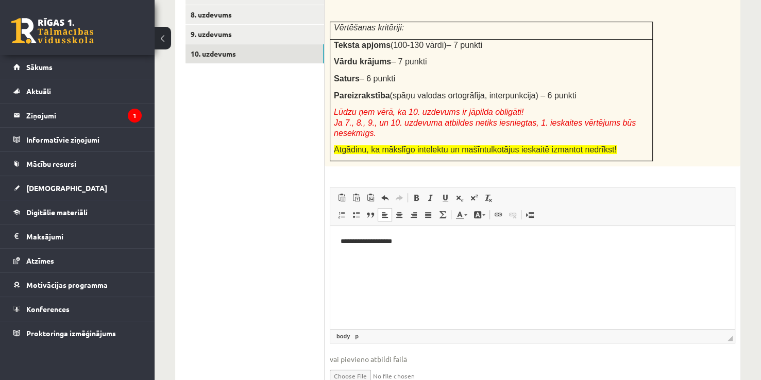
scroll to position [332, 0]
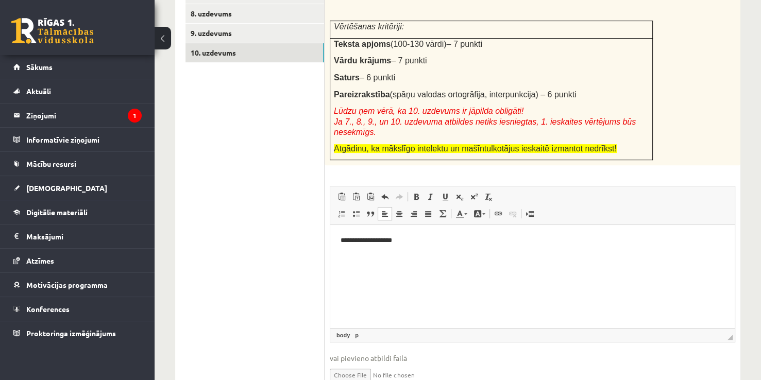
click at [343, 254] on html "**********" at bounding box center [532, 240] width 404 height 31
drag, startPoint x: 399, startPoint y: 240, endPoint x: 383, endPoint y: 237, distance: 16.7
click at [383, 237] on p "**********" at bounding box center [532, 240] width 384 height 11
click at [413, 245] on p "**********" at bounding box center [532, 240] width 384 height 11
drag, startPoint x: 83, startPoint y: 20, endPoint x: 248, endPoint y: 262, distance: 292.8
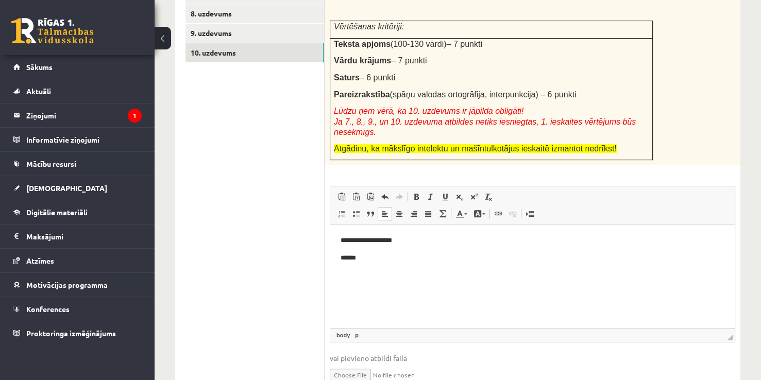
click at [248, 262] on ul "1. uzdevums 2. uzdevums 3. uzdevums 4. uzdevums 5. uzdevums 6. uzdevums 7. uzde…" at bounding box center [254, 134] width 139 height 532
click at [374, 258] on p "******" at bounding box center [532, 258] width 384 height 11
click at [369, 260] on p "*********" at bounding box center [532, 258] width 384 height 11
click at [373, 260] on p "********" at bounding box center [532, 258] width 384 height 11
click at [405, 239] on p "**********" at bounding box center [532, 240] width 384 height 11
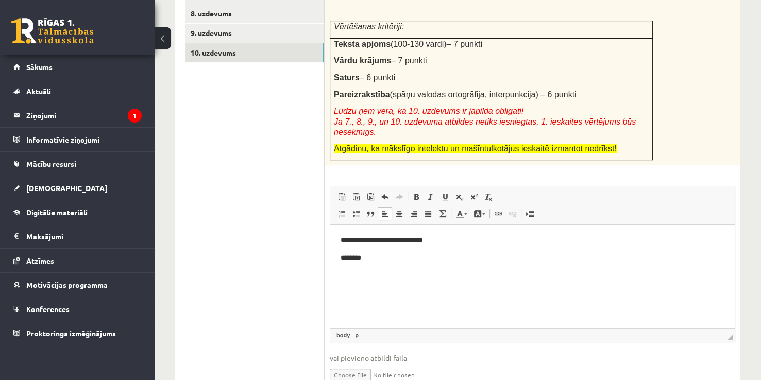
click at [370, 264] on html "**********" at bounding box center [532, 249] width 404 height 48
click at [382, 255] on p "********" at bounding box center [532, 258] width 384 height 11
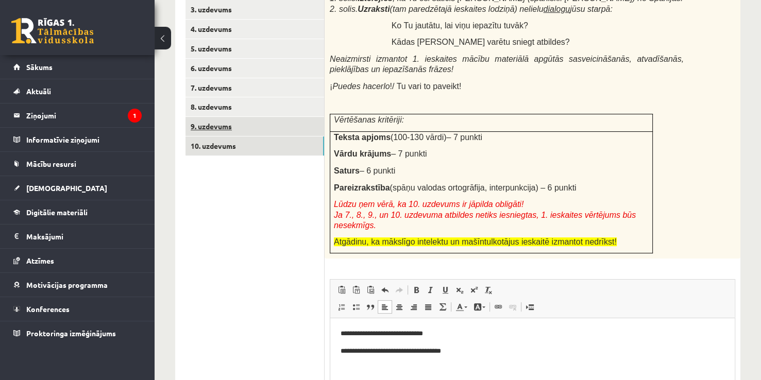
scroll to position [237, 0]
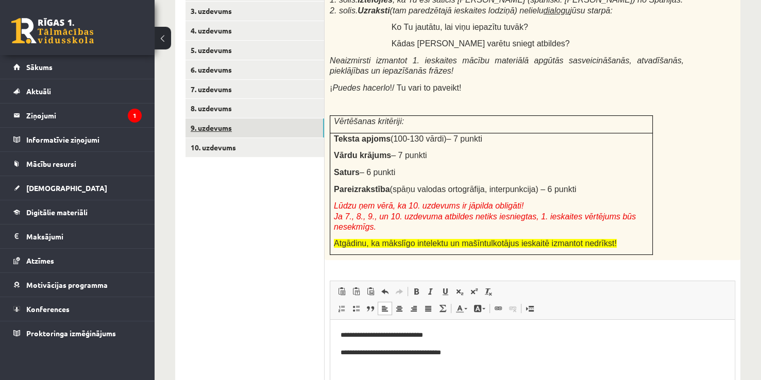
click at [246, 133] on link "9. uzdevums" at bounding box center [254, 127] width 139 height 19
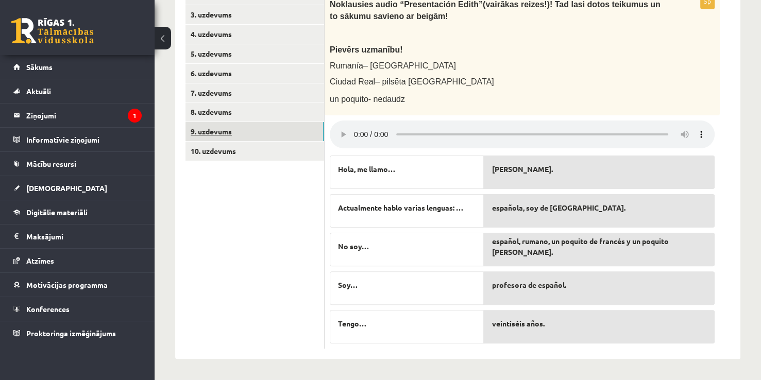
scroll to position [233, 0]
click at [246, 108] on link "8. uzdevums" at bounding box center [254, 112] width 139 height 19
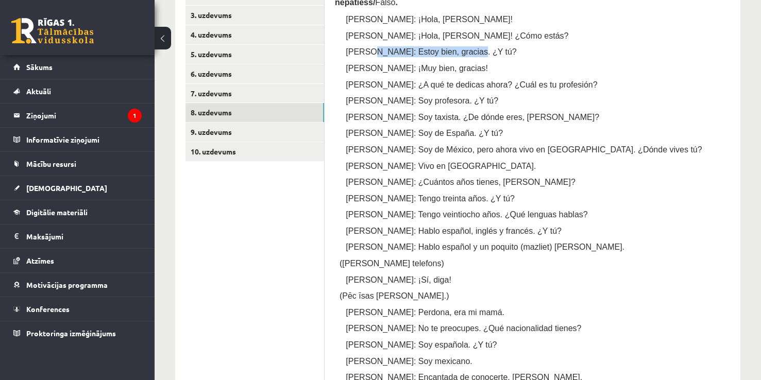
drag, startPoint x: 368, startPoint y: 51, endPoint x: 463, endPoint y: 49, distance: 95.3
click at [463, 49] on p "Pedro: Estoy bien, gracias. ¿Y tú?" at bounding box center [547, 51] width 365 height 11
copy span "Estoy bien, gracias. ¿Y tú?"
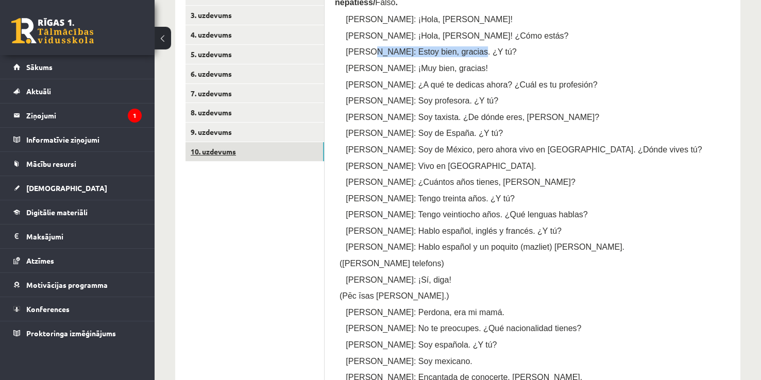
click at [234, 148] on link "10. uzdevums" at bounding box center [254, 151] width 139 height 19
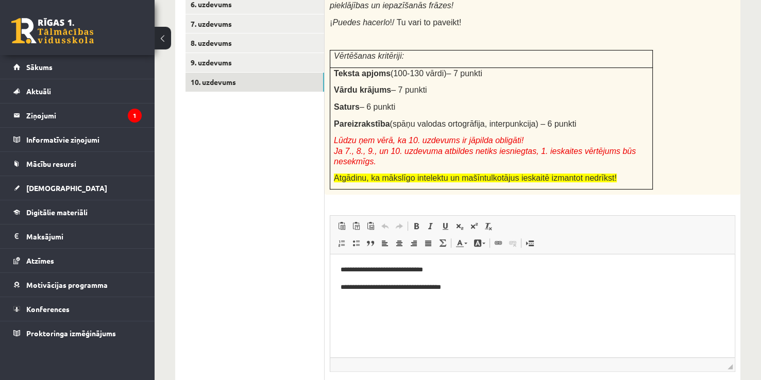
scroll to position [303, 0]
drag, startPoint x: 449, startPoint y: 272, endPoint x: 403, endPoint y: 272, distance: 45.8
click at [403, 272] on p "**********" at bounding box center [532, 270] width 384 height 11
drag, startPoint x: 461, startPoint y: 284, endPoint x: 384, endPoint y: 288, distance: 77.4
click at [384, 288] on p "**********" at bounding box center [532, 287] width 384 height 11
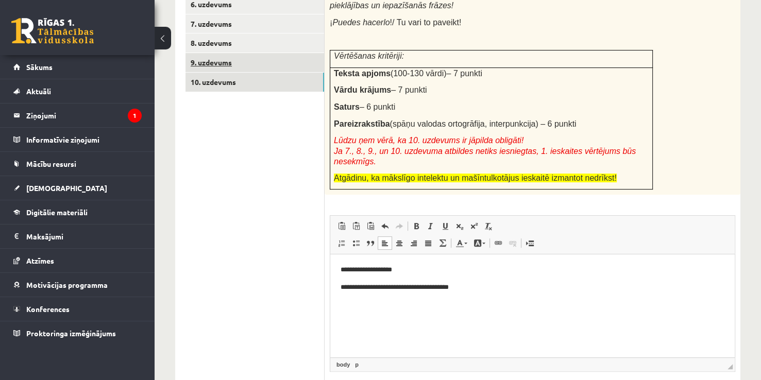
click at [223, 62] on link "9. uzdevums" at bounding box center [254, 62] width 139 height 19
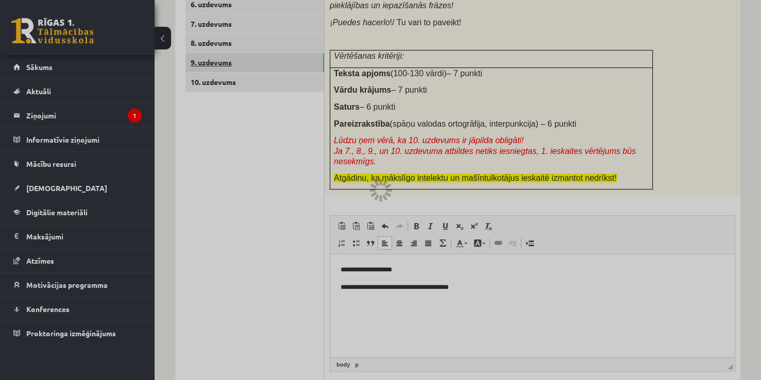
scroll to position [233, 0]
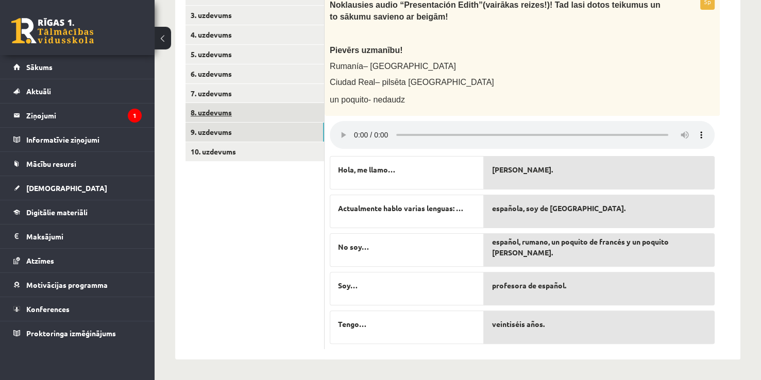
click at [260, 116] on link "8. uzdevums" at bounding box center [254, 112] width 139 height 19
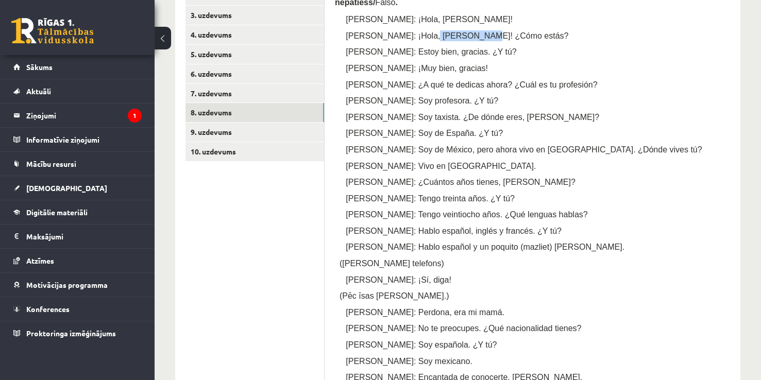
drag, startPoint x: 417, startPoint y: 33, endPoint x: 463, endPoint y: 33, distance: 45.8
click at [463, 33] on p "Marta: ¡Hola, Pedro! ¿Cómo estás?" at bounding box center [547, 35] width 365 height 11
copy span "¿Cómo estás?"
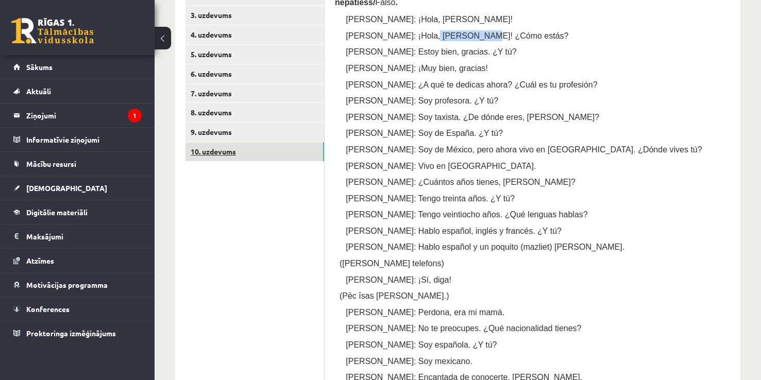
click at [250, 157] on link "10. uzdevums" at bounding box center [254, 151] width 139 height 19
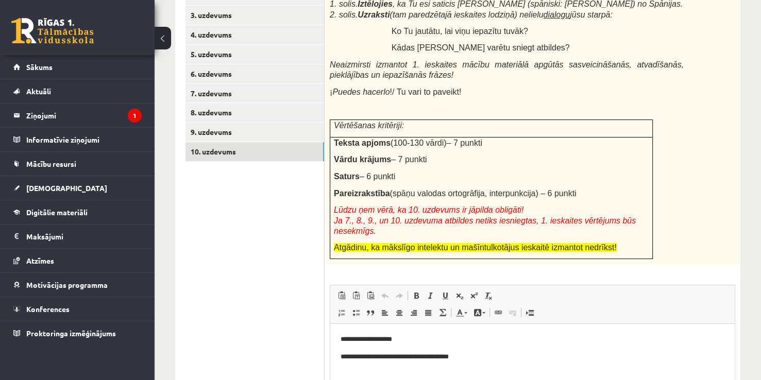
scroll to position [0, 0]
click at [420, 331] on html "**********" at bounding box center [532, 348] width 404 height 48
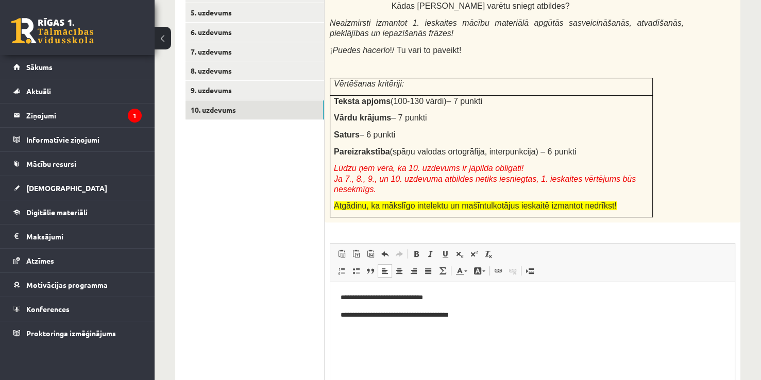
scroll to position [276, 0]
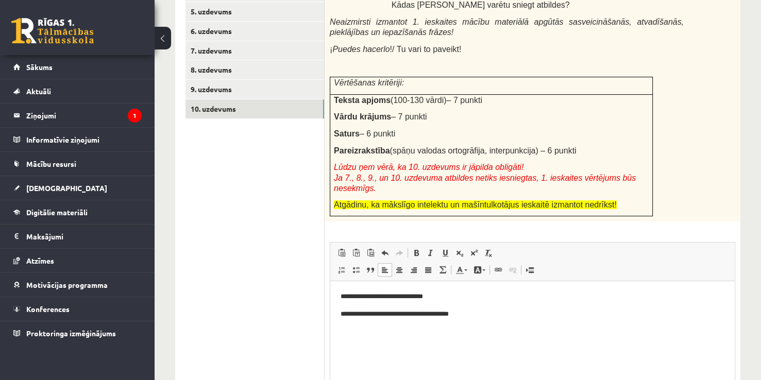
click at [345, 322] on html "**********" at bounding box center [532, 305] width 404 height 48
click at [348, 329] on html "**********" at bounding box center [532, 305] width 404 height 48
click at [521, 290] on html "**********" at bounding box center [532, 305] width 404 height 48
click at [479, 323] on html "**********" at bounding box center [532, 305] width 404 height 48
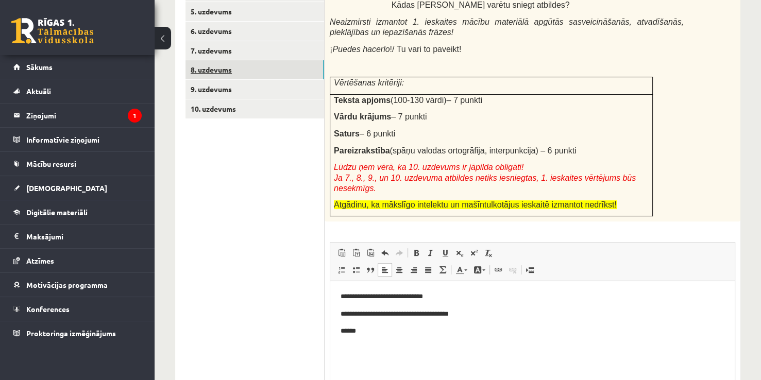
click at [236, 76] on link "8. uzdevums" at bounding box center [254, 69] width 139 height 19
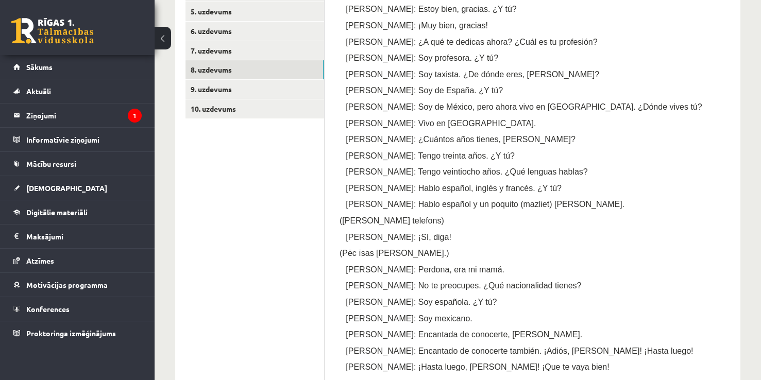
click at [540, 233] on p "Marta: ¡Sí, diga!" at bounding box center [547, 237] width 365 height 11
click at [232, 113] on link "10. uzdevums" at bounding box center [254, 108] width 139 height 19
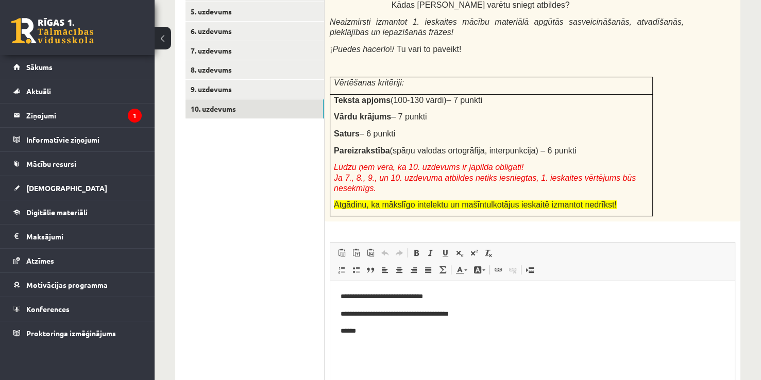
scroll to position [275, 0]
click at [385, 325] on body "**********" at bounding box center [532, 314] width 384 height 45
click at [347, 344] on html "**********" at bounding box center [532, 315] width 404 height 66
click at [436, 331] on p "**********" at bounding box center [532, 331] width 384 height 11
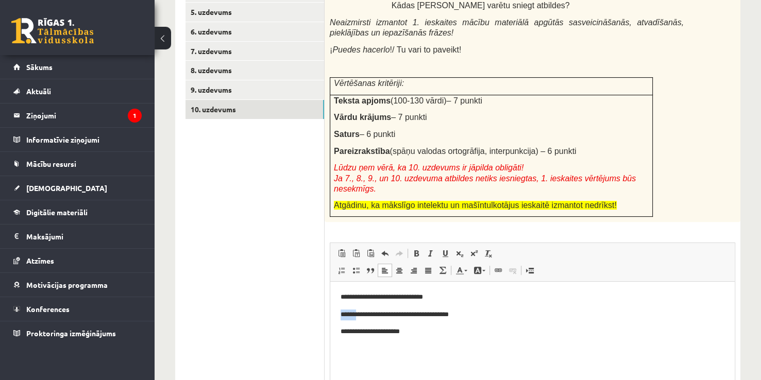
drag, startPoint x: 362, startPoint y: 314, endPoint x: 335, endPoint y: 313, distance: 26.8
click at [335, 313] on html "**********" at bounding box center [532, 323] width 404 height 83
copy p "******"
click at [348, 347] on p "Визуальный текстовый редактор, wiswyg-editor-user-answer-47434078319060" at bounding box center [532, 349] width 384 height 11
click at [373, 347] on p "******" at bounding box center [532, 349] width 384 height 11
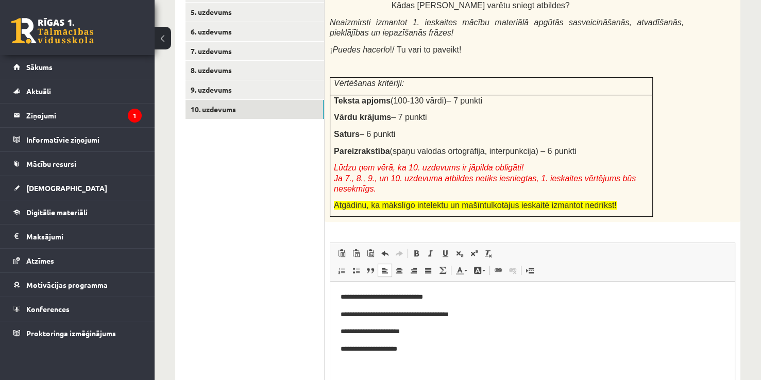
click at [357, 357] on html "**********" at bounding box center [532, 323] width 404 height 83
click at [421, 351] on p "**********" at bounding box center [532, 349] width 384 height 11
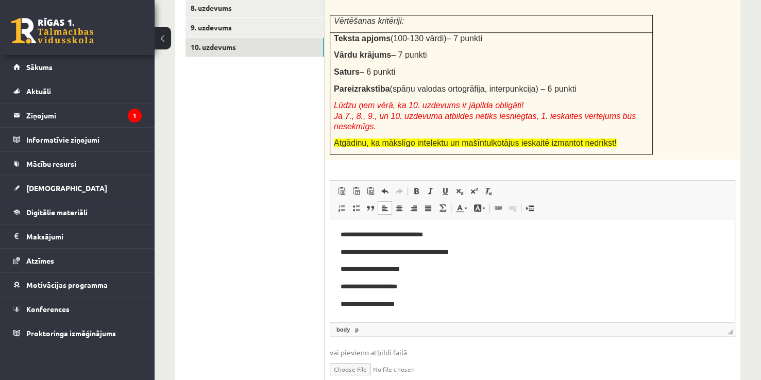
scroll to position [338, 0]
click at [425, 306] on p "**********" at bounding box center [532, 304] width 384 height 11
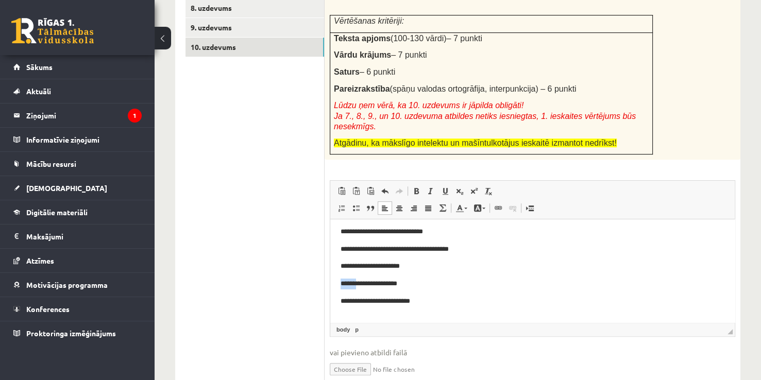
drag, startPoint x: 361, startPoint y: 285, endPoint x: 331, endPoint y: 289, distance: 30.7
click at [331, 289] on html "**********" at bounding box center [532, 275] width 404 height 118
copy p "******"
click at [348, 308] on body "**********" at bounding box center [532, 275] width 384 height 97
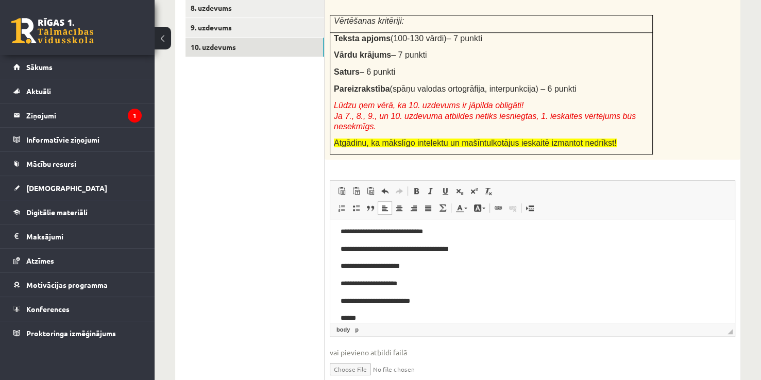
scroll to position [4, 0]
click at [375, 316] on p "*******" at bounding box center [528, 318] width 376 height 11
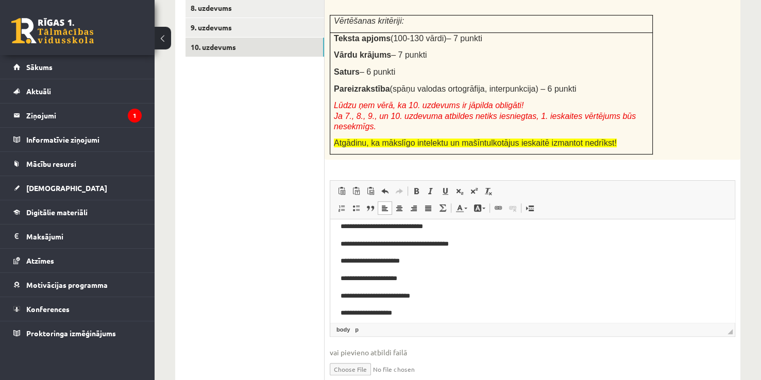
scroll to position [15, 0]
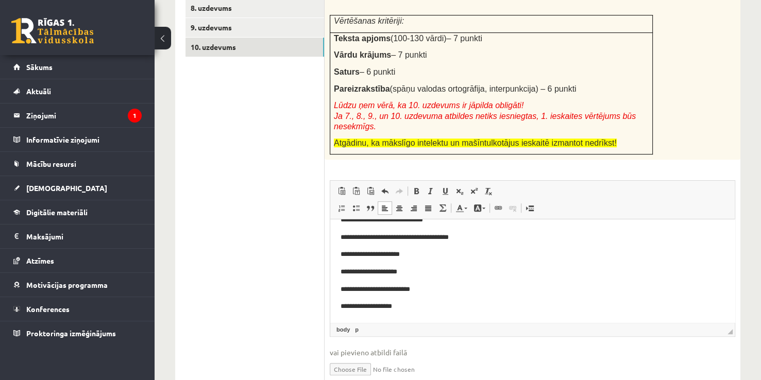
click at [424, 310] on p "**********" at bounding box center [528, 306] width 376 height 11
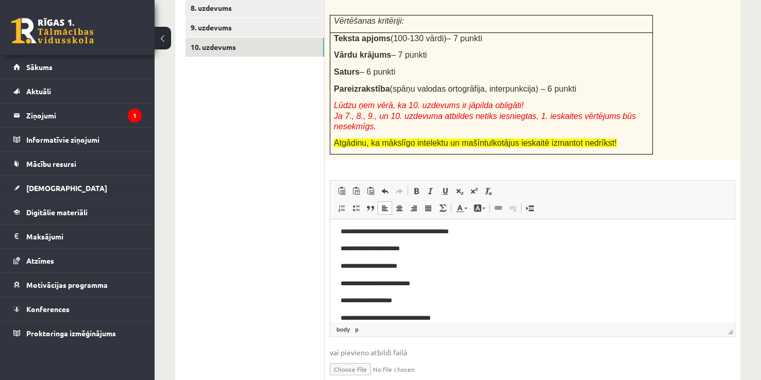
scroll to position [372, 0]
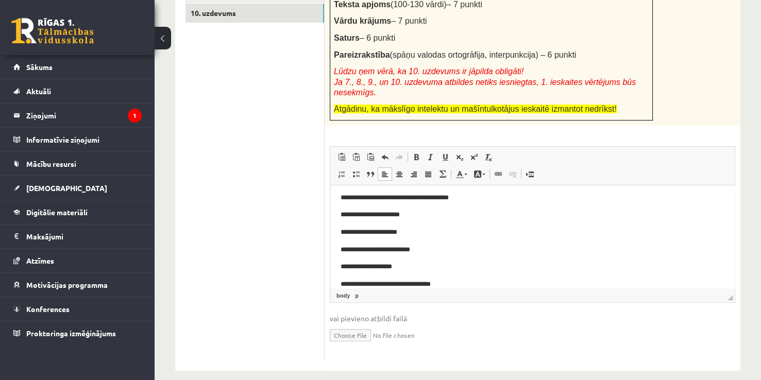
click at [407, 283] on p "**********" at bounding box center [528, 284] width 376 height 11
click at [382, 266] on p "**********" at bounding box center [528, 267] width 376 height 11
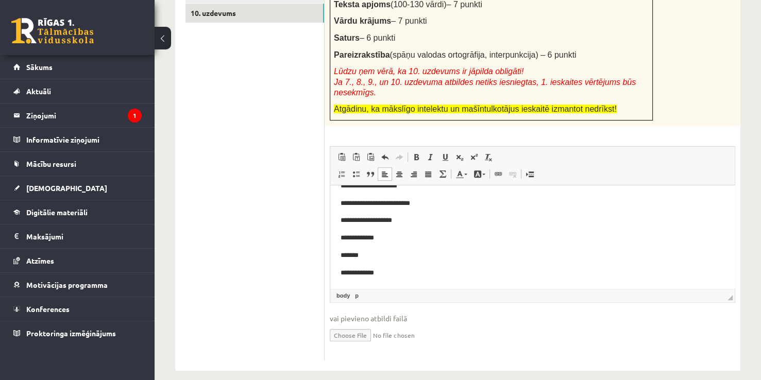
click at [339, 274] on html "**********" at bounding box center [532, 203] width 404 height 170
click at [429, 239] on p "**********" at bounding box center [528, 237] width 376 height 11
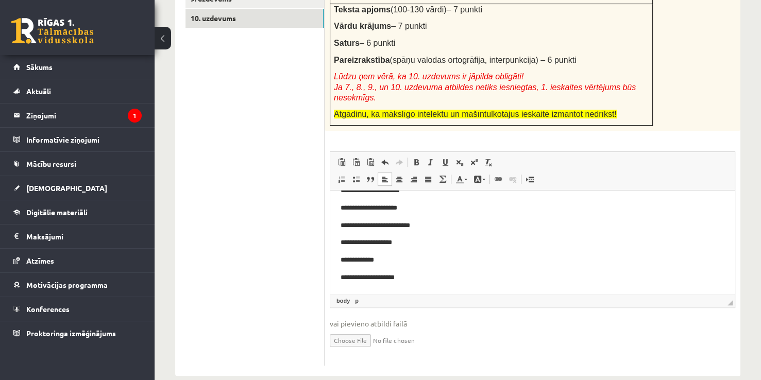
click at [426, 240] on p "**********" at bounding box center [528, 242] width 376 height 11
click at [366, 267] on body "**********" at bounding box center [532, 225] width 384 height 149
click at [366, 263] on p "******" at bounding box center [528, 260] width 376 height 11
click at [443, 260] on p "**********" at bounding box center [528, 260] width 376 height 11
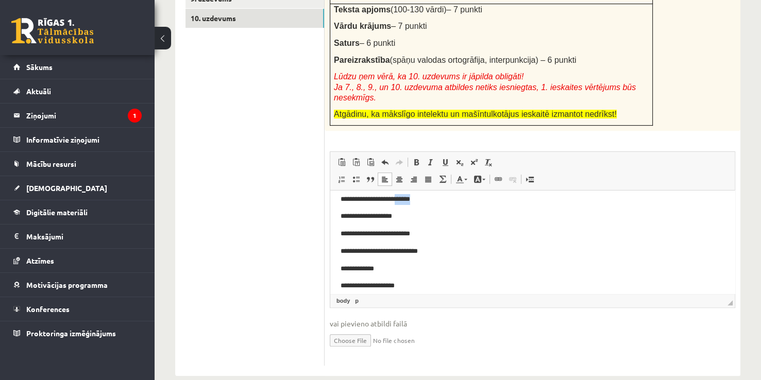
drag, startPoint x: 431, startPoint y: 202, endPoint x: 404, endPoint y: 202, distance: 26.8
click at [404, 202] on p "**********" at bounding box center [528, 199] width 376 height 11
copy p "******"
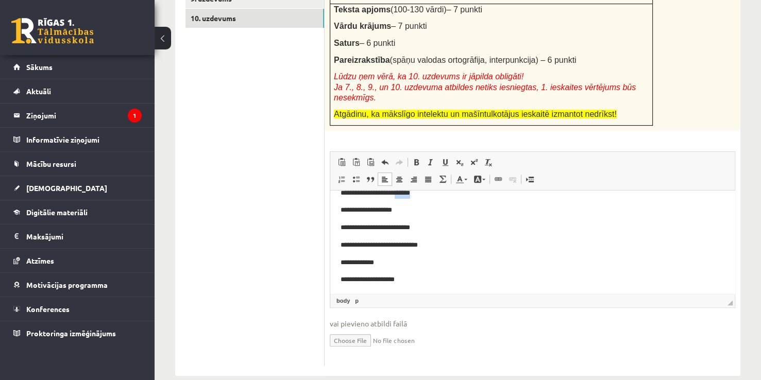
scroll to position [84, 0]
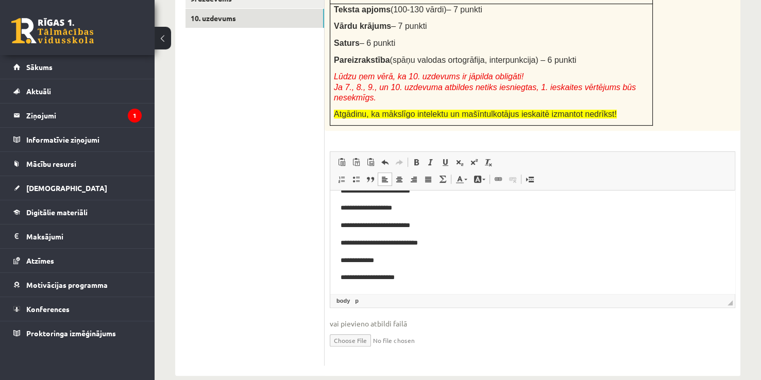
click at [440, 246] on p "**********" at bounding box center [528, 243] width 376 height 11
click at [352, 261] on p "Визуальный текстовый редактор, wiswyg-editor-user-answer-47434078319060" at bounding box center [532, 260] width 384 height 11
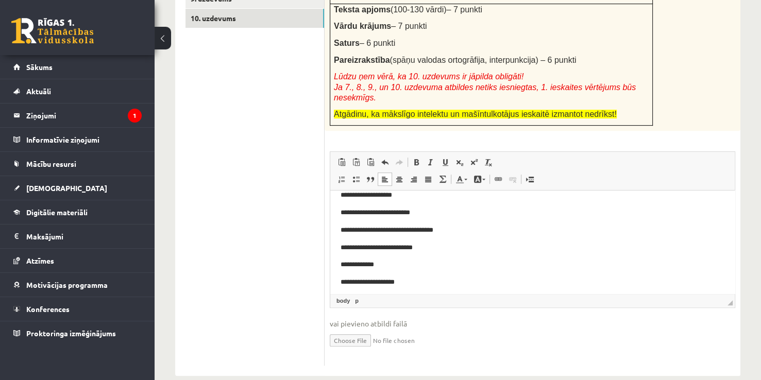
scroll to position [102, 0]
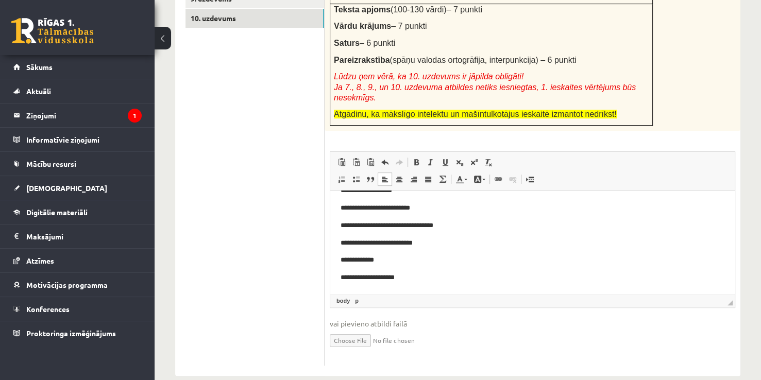
click at [456, 246] on p "**********" at bounding box center [528, 243] width 376 height 11
drag, startPoint x: 364, startPoint y: 225, endPoint x: 327, endPoint y: 222, distance: 37.2
click at [330, 222] on html "**********" at bounding box center [532, 199] width 404 height 222
copy p "*******"
click at [340, 257] on p "**********" at bounding box center [528, 259] width 376 height 11
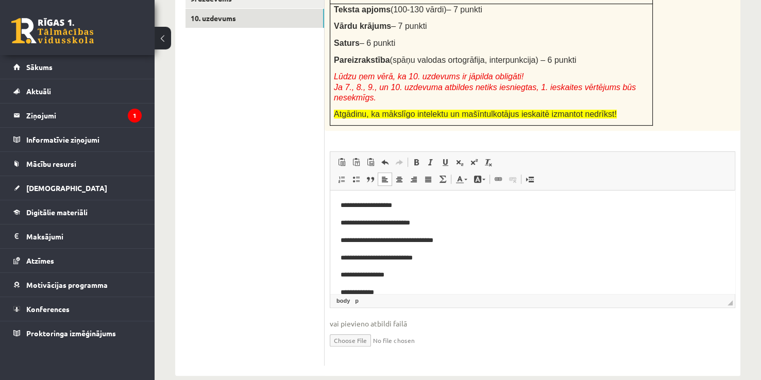
scroll to position [87, 0]
drag, startPoint x: 400, startPoint y: 274, endPoint x: 364, endPoint y: 272, distance: 36.1
click at [364, 272] on p "**********" at bounding box center [528, 275] width 376 height 11
click at [458, 291] on p "**********" at bounding box center [528, 293] width 376 height 11
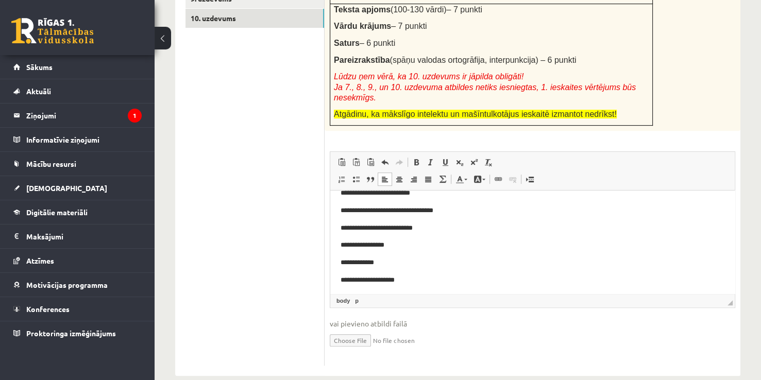
scroll to position [0, 0]
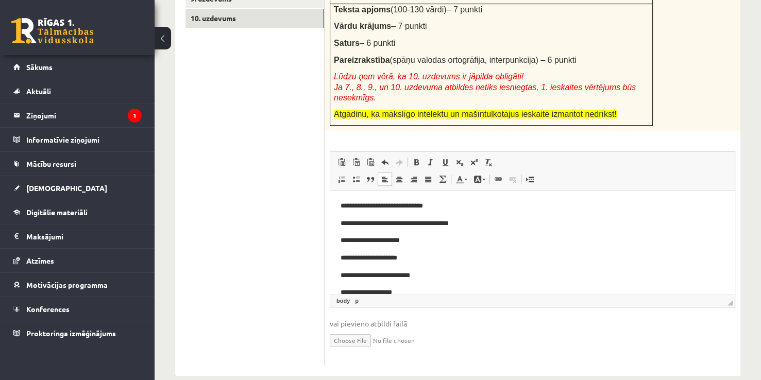
click at [249, 234] on ul "1. uzdevums 2. uzdevums 3. uzdevums 4. uzdevums 5. uzdevums 6. uzdevums 7. uzde…" at bounding box center [254, 100] width 139 height 532
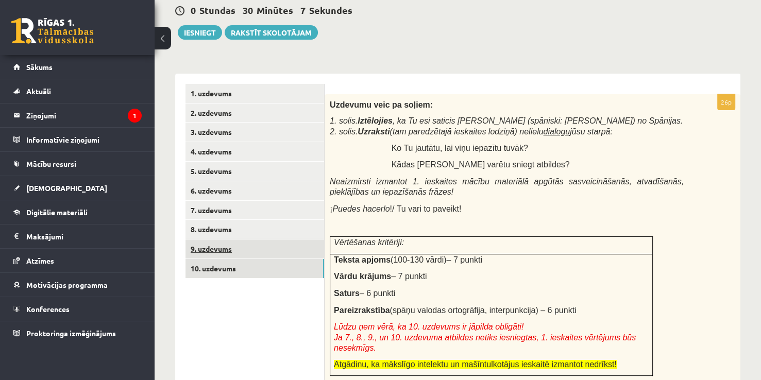
click at [233, 252] on link "9. uzdevums" at bounding box center [254, 248] width 139 height 19
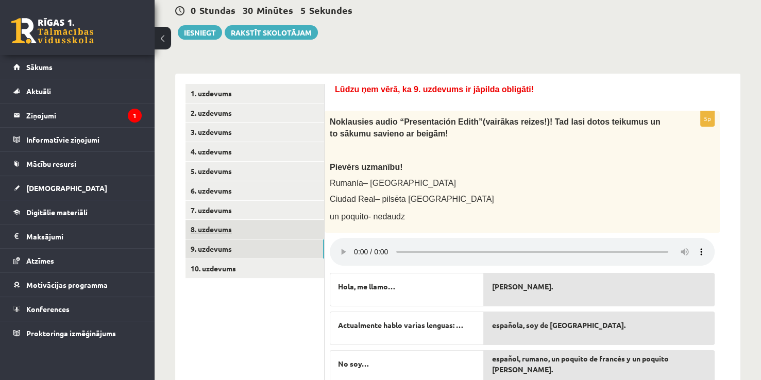
click at [265, 230] on link "8. uzdevums" at bounding box center [254, 229] width 139 height 19
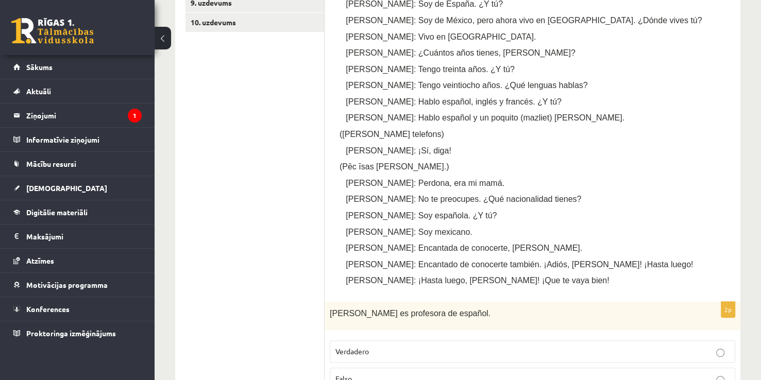
scroll to position [175, 0]
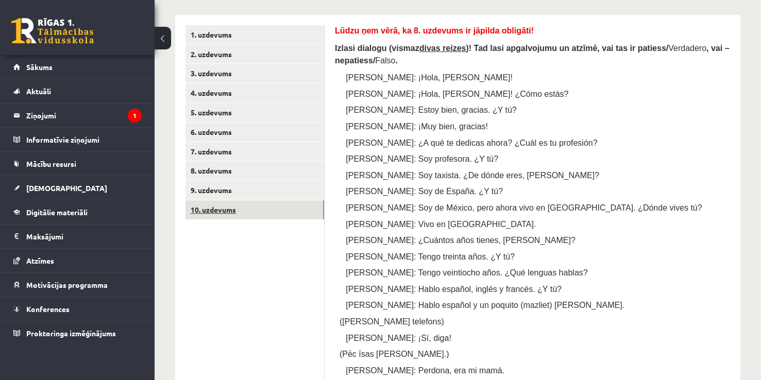
click at [251, 208] on link "10. uzdevums" at bounding box center [254, 209] width 139 height 19
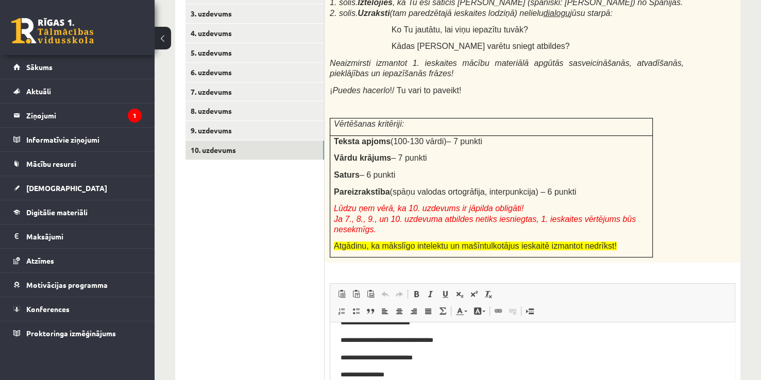
scroll to position [322, 0]
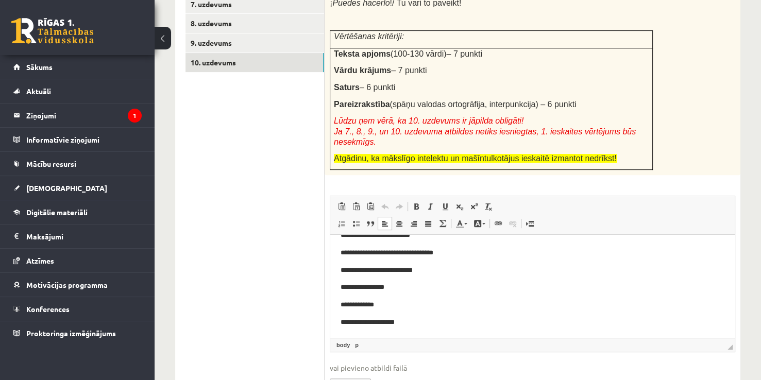
click at [393, 259] on body "**********" at bounding box center [532, 226] width 384 height 201
click at [281, 36] on link "9. uzdevums" at bounding box center [254, 42] width 139 height 19
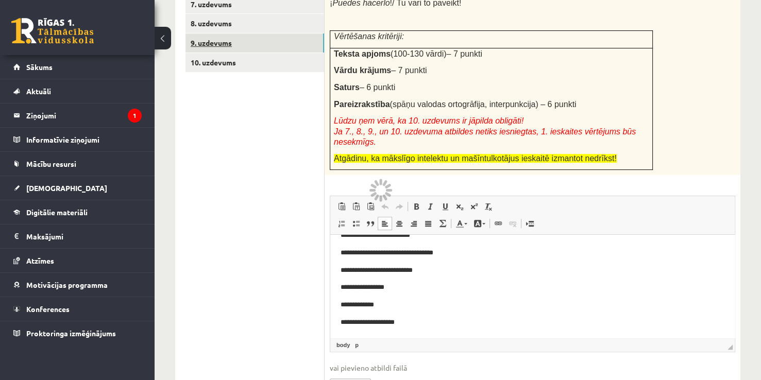
scroll to position [233, 0]
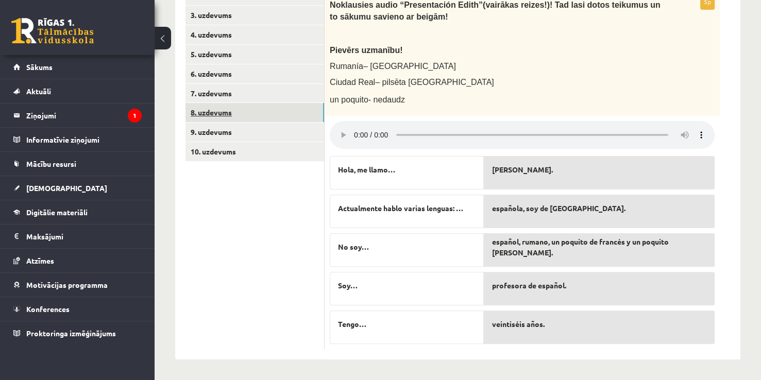
click at [264, 116] on link "8. uzdevums" at bounding box center [254, 112] width 139 height 19
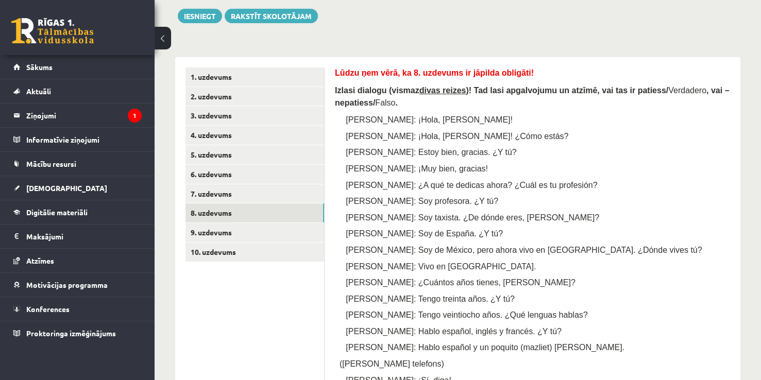
scroll to position [113, 0]
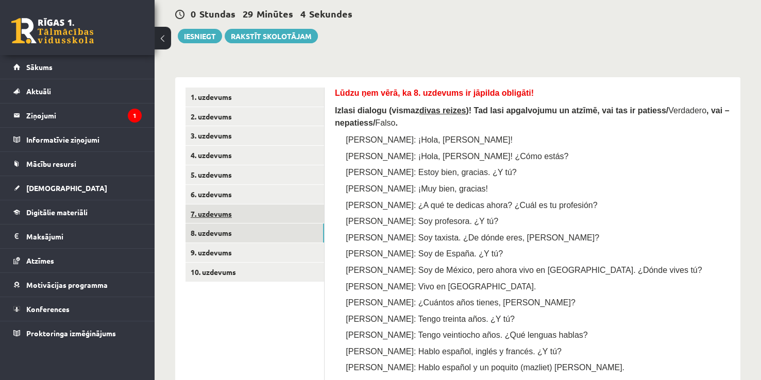
click at [226, 212] on link "7. uzdevums" at bounding box center [254, 213] width 139 height 19
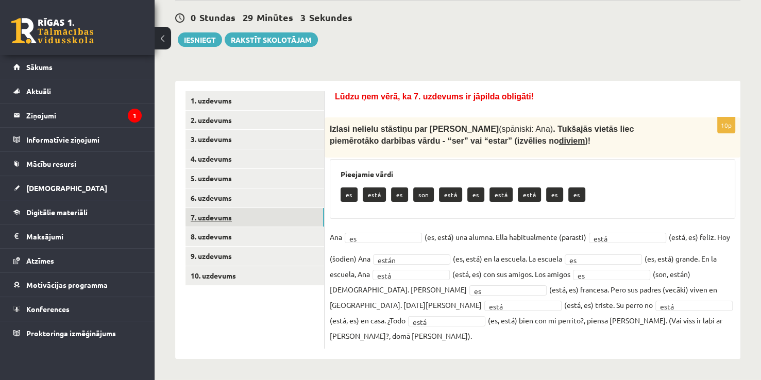
scroll to position [93, 0]
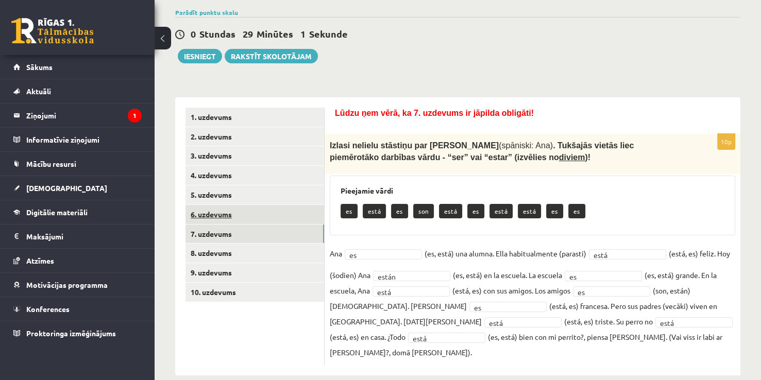
click at [236, 222] on link "6. uzdevums" at bounding box center [254, 214] width 139 height 19
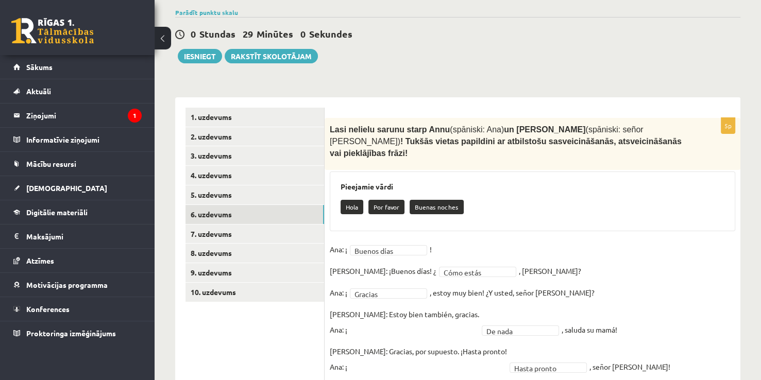
scroll to position [117, 0]
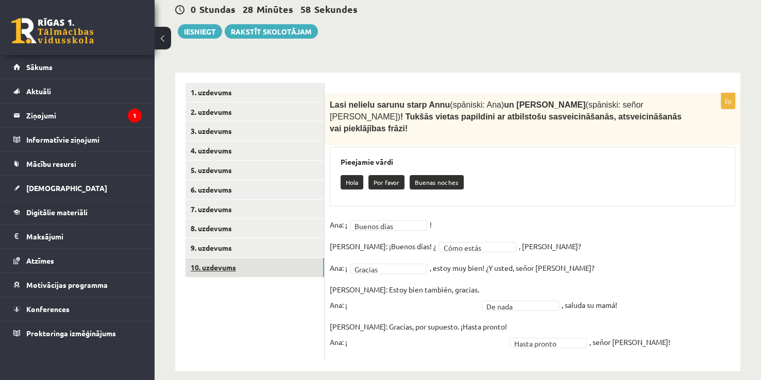
click at [271, 273] on link "10. uzdevums" at bounding box center [254, 267] width 139 height 19
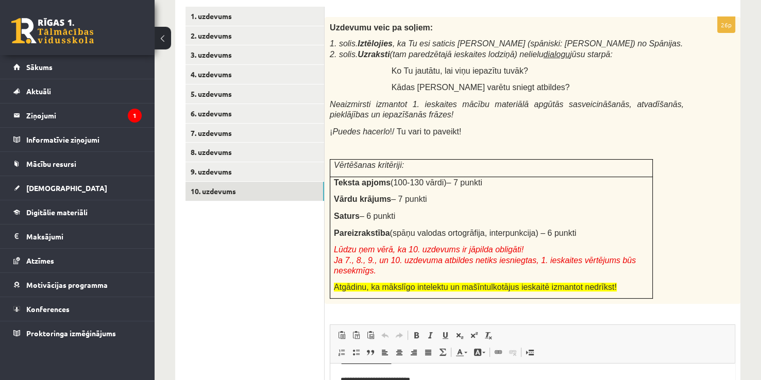
scroll to position [193, 0]
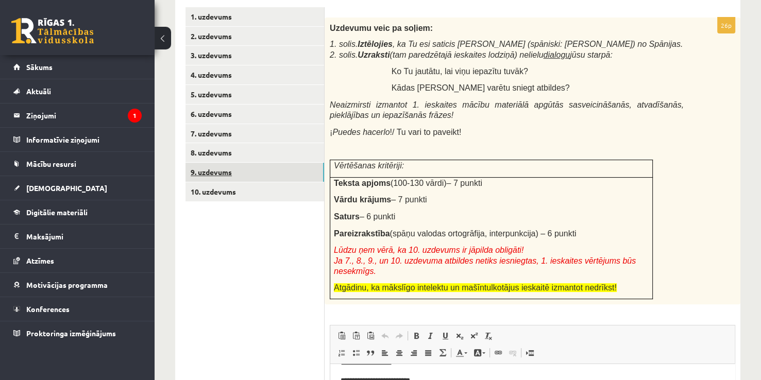
click at [238, 174] on link "9. uzdevums" at bounding box center [254, 172] width 139 height 19
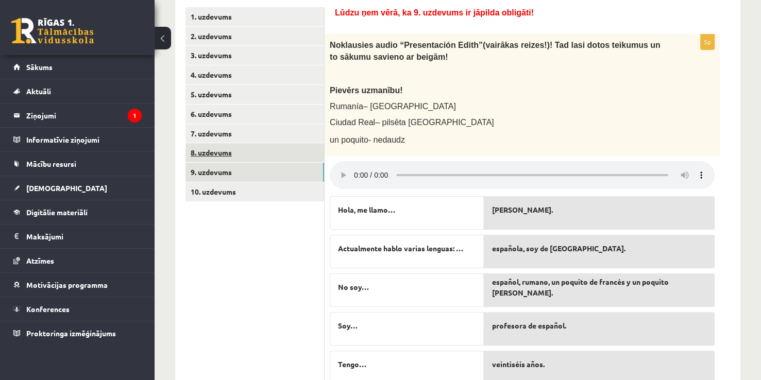
click at [271, 150] on link "8. uzdevums" at bounding box center [254, 152] width 139 height 19
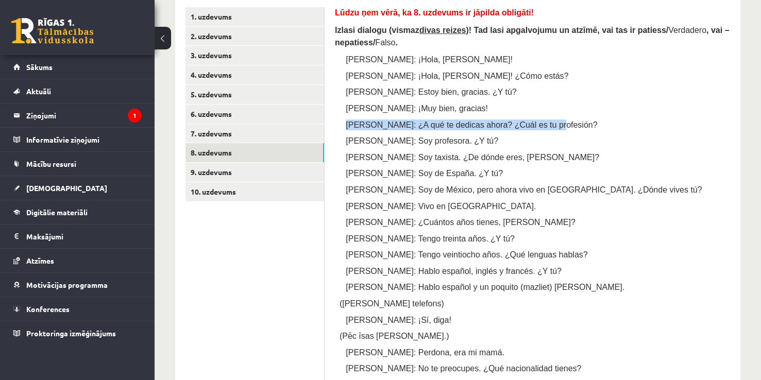
drag, startPoint x: 345, startPoint y: 121, endPoint x: 538, endPoint y: 119, distance: 193.1
click at [538, 119] on p "Pedro: ¿A qué te dedicas ahora? ¿Cuál es tu profesión?" at bounding box center [547, 124] width 365 height 11
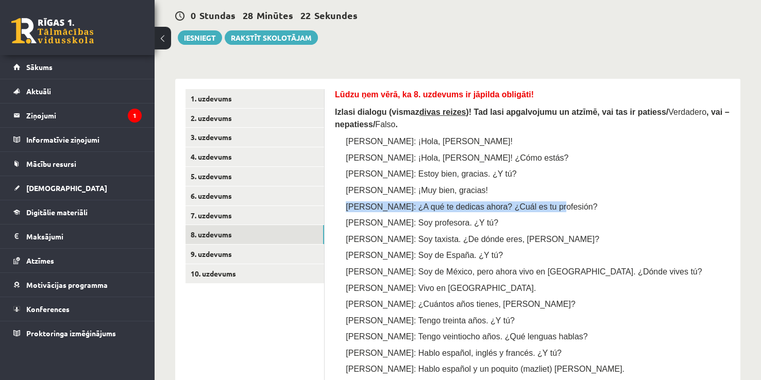
click at [221, 269] on link "10. uzdevums" at bounding box center [254, 273] width 139 height 19
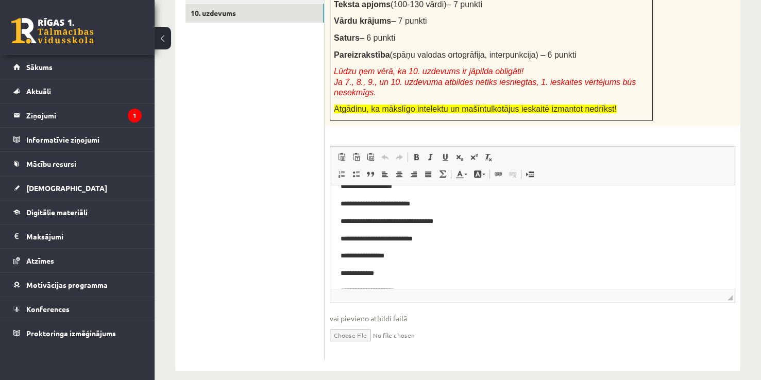
scroll to position [119, 0]
click at [411, 242] on p "**********" at bounding box center [528, 238] width 376 height 11
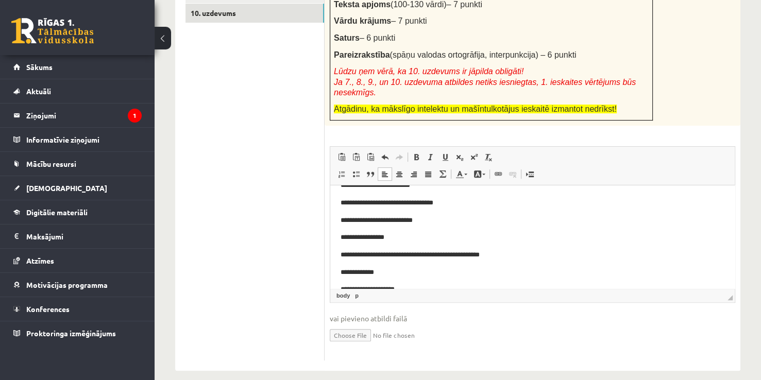
click at [439, 255] on p "**********" at bounding box center [528, 255] width 376 height 11
click at [430, 255] on p "**********" at bounding box center [528, 255] width 376 height 11
drag, startPoint x: 361, startPoint y: 236, endPoint x: 322, endPoint y: 236, distance: 39.1
click at [330, 236] on html "**********" at bounding box center [532, 194] width 404 height 257
click at [351, 276] on p "Визуальный текстовый редактор, wiswyg-editor-user-answer-47433936929120" at bounding box center [532, 272] width 384 height 11
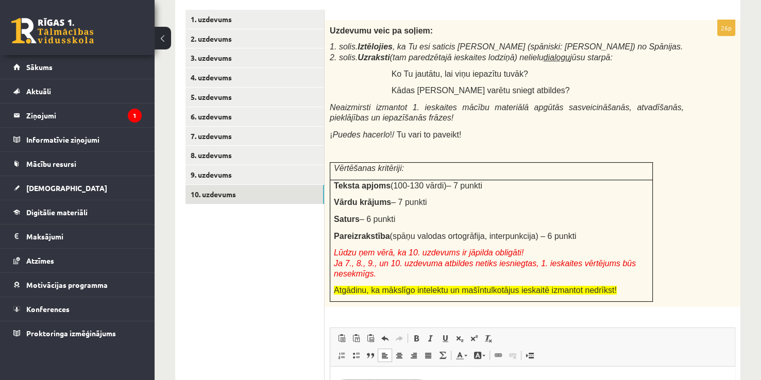
scroll to position [189, 0]
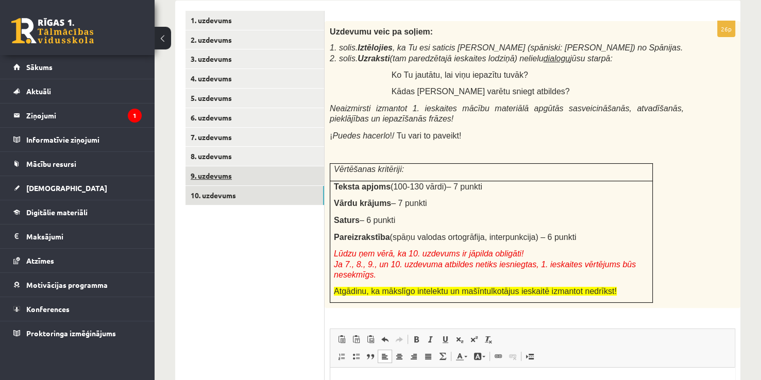
click at [269, 174] on link "9. uzdevums" at bounding box center [254, 175] width 139 height 19
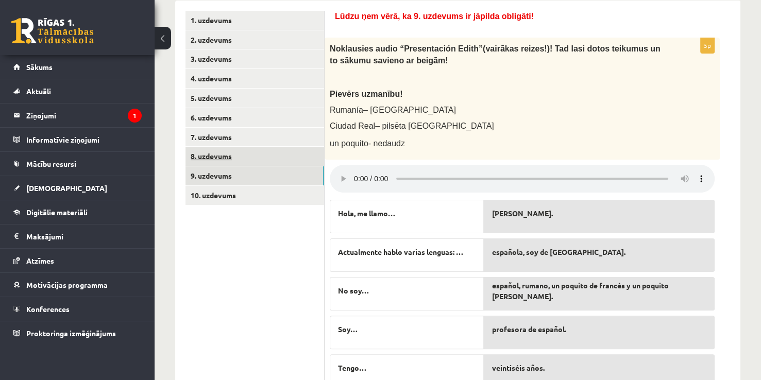
click at [245, 153] on link "8. uzdevums" at bounding box center [254, 156] width 139 height 19
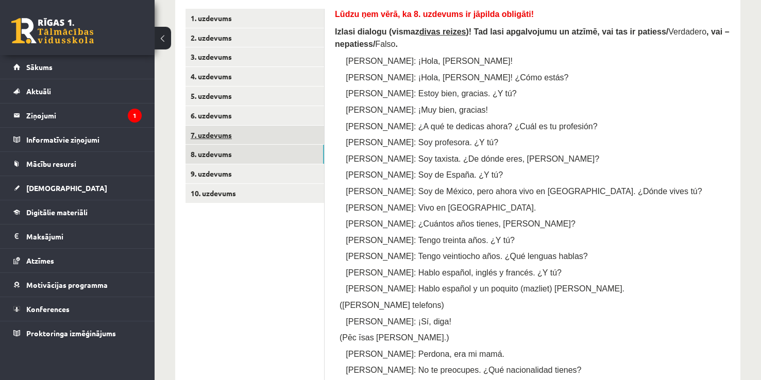
scroll to position [192, 0]
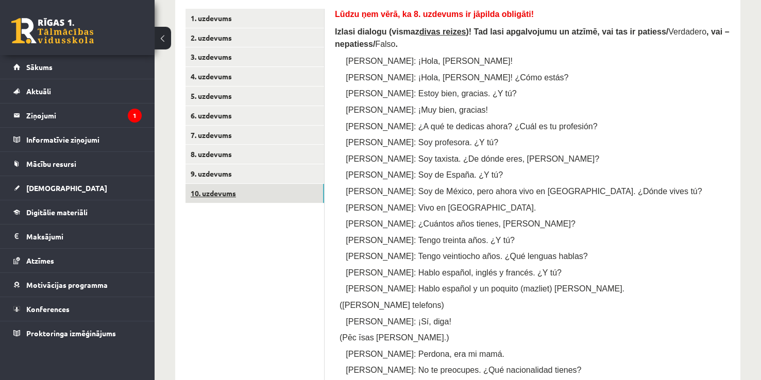
click at [234, 201] on link "10. uzdevums" at bounding box center [254, 193] width 139 height 19
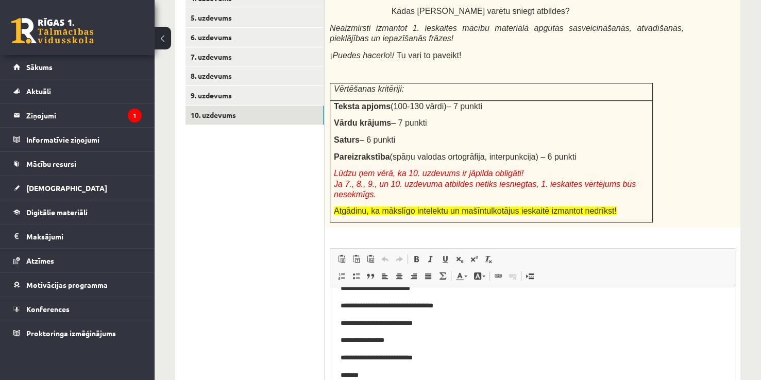
scroll to position [154, 0]
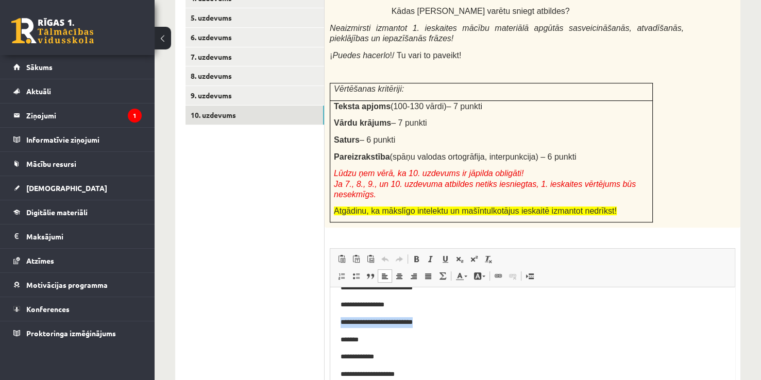
drag, startPoint x: 426, startPoint y: 322, endPoint x: 337, endPoint y: 322, distance: 89.1
click at [337, 322] on html "**********" at bounding box center [532, 261] width 404 height 257
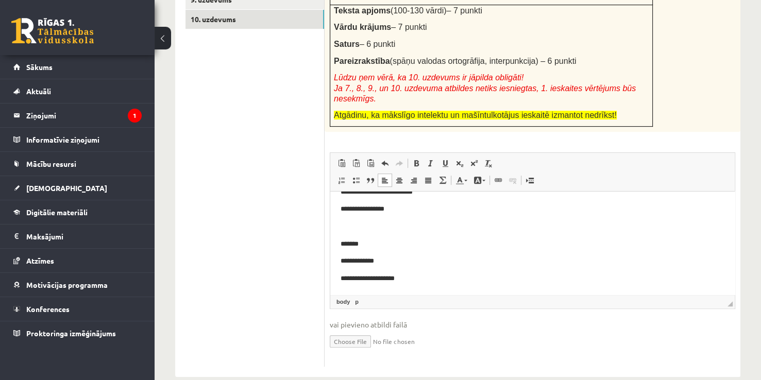
scroll to position [365, 0]
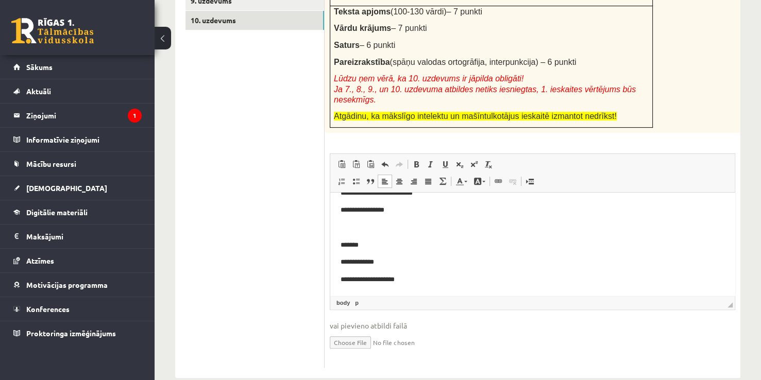
click at [369, 248] on p "*******" at bounding box center [528, 245] width 376 height 11
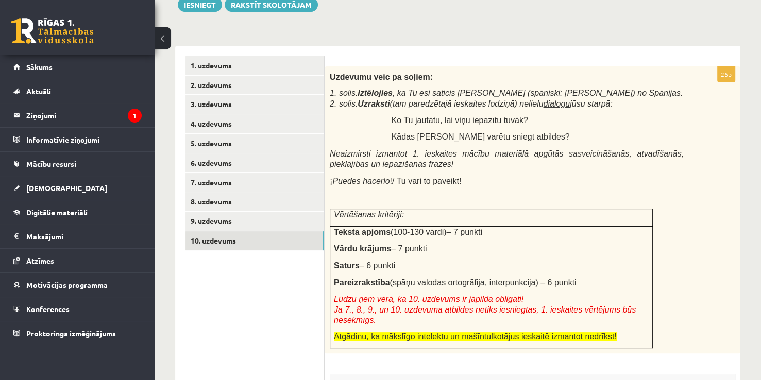
scroll to position [142, 0]
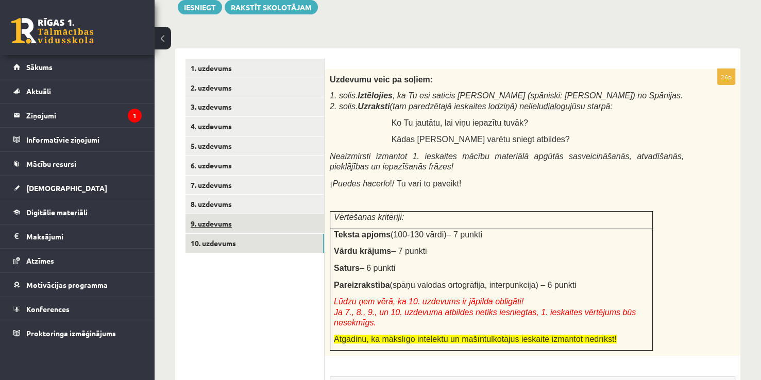
click at [242, 230] on link "9. uzdevums" at bounding box center [254, 223] width 139 height 19
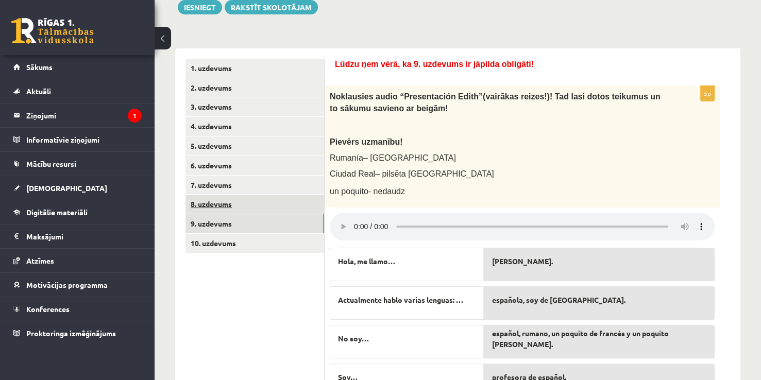
click at [246, 202] on link "8. uzdevums" at bounding box center [254, 204] width 139 height 19
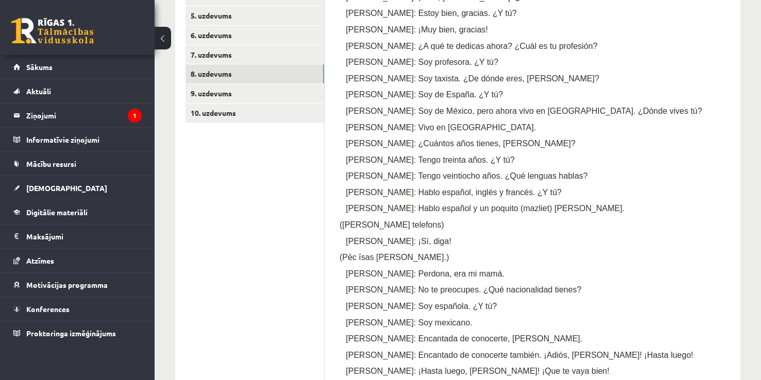
scroll to position [260, 0]
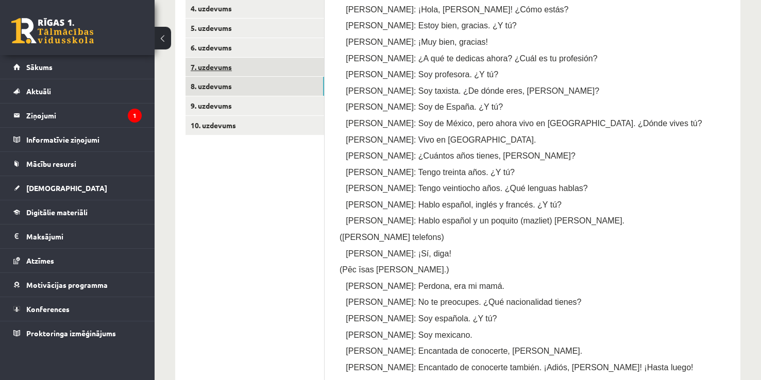
click at [273, 64] on link "7. uzdevums" at bounding box center [254, 67] width 139 height 19
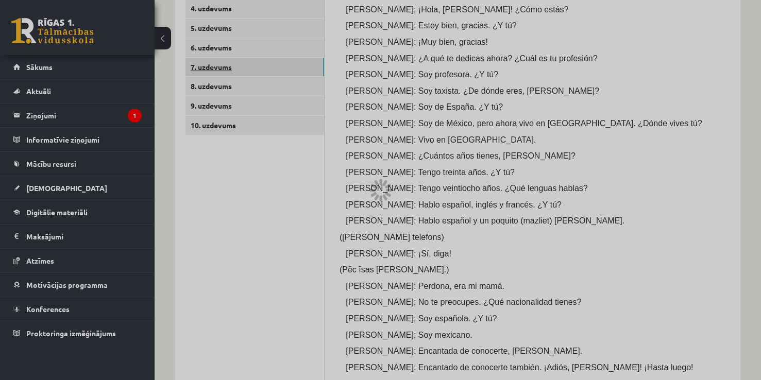
scroll to position [93, 0]
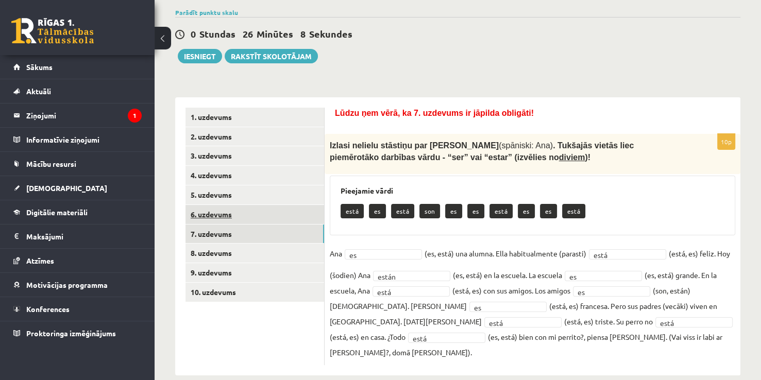
click at [271, 216] on link "6. uzdevums" at bounding box center [254, 214] width 139 height 19
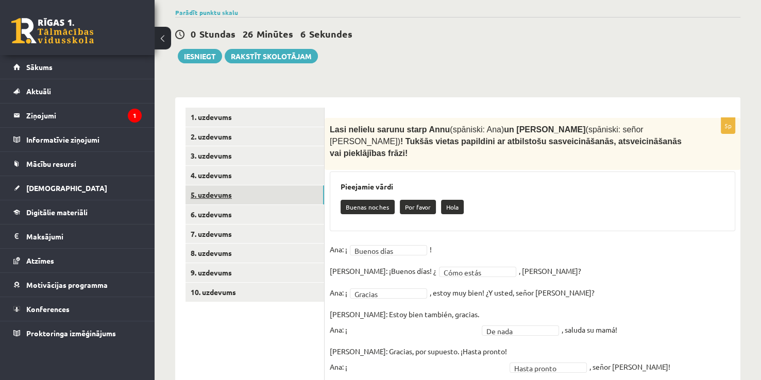
click at [277, 193] on link "5. uzdevums" at bounding box center [254, 194] width 139 height 19
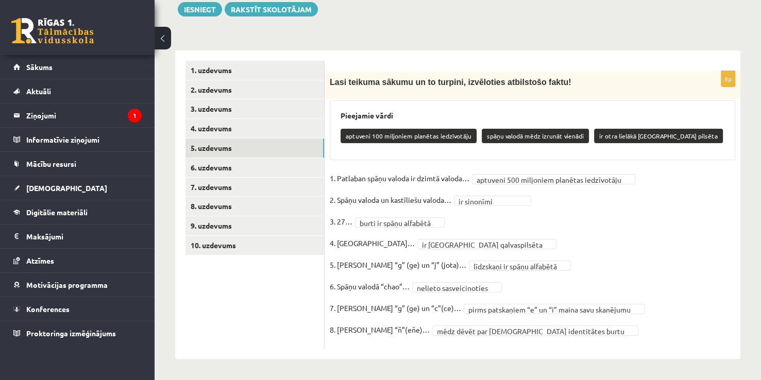
scroll to position [140, 0]
click at [227, 243] on link "10. uzdevums" at bounding box center [254, 245] width 139 height 19
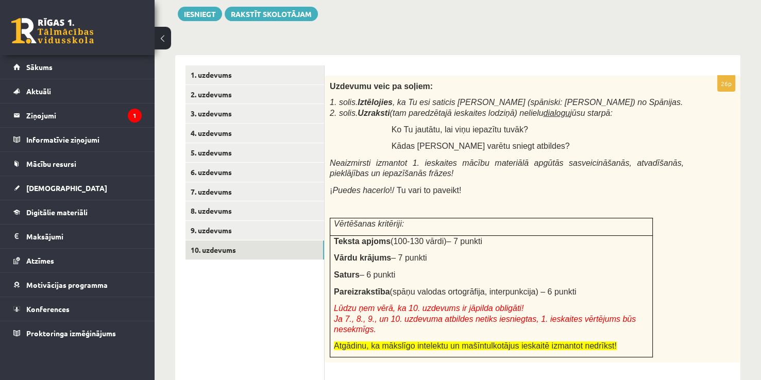
scroll to position [134, 0]
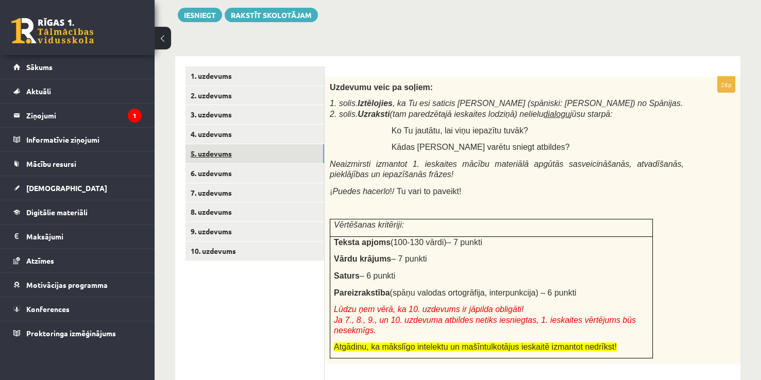
click at [205, 161] on link "5. uzdevums" at bounding box center [254, 153] width 139 height 19
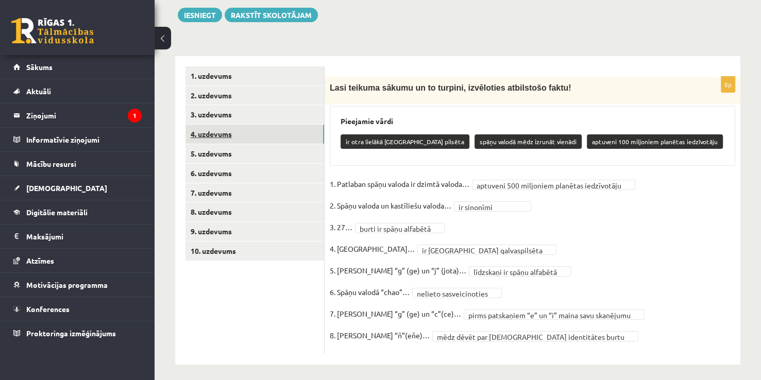
click at [233, 126] on link "4. uzdevums" at bounding box center [254, 134] width 139 height 19
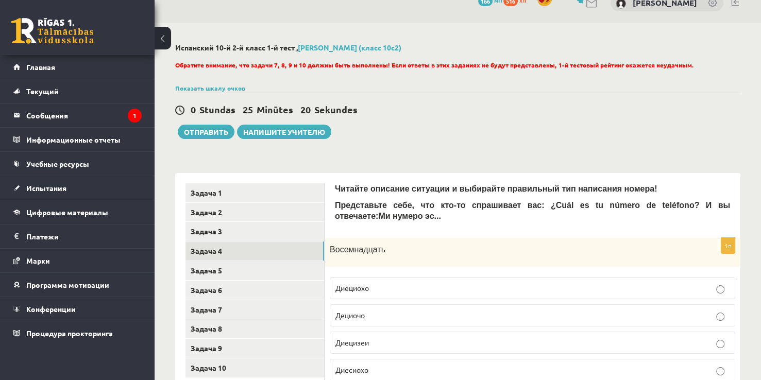
scroll to position [0, 0]
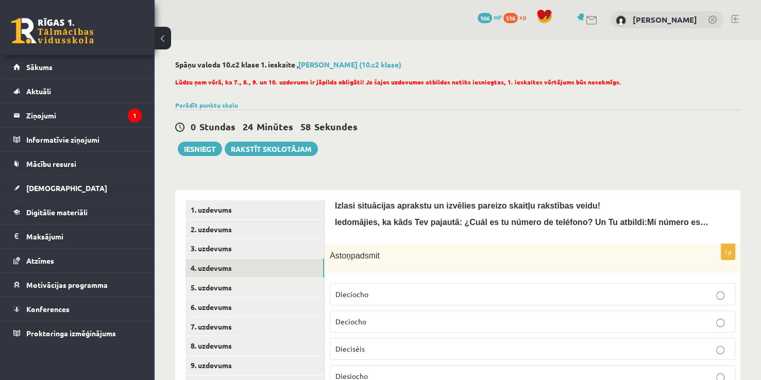
click at [379, 290] on p "Dieciocho" at bounding box center [532, 294] width 394 height 11
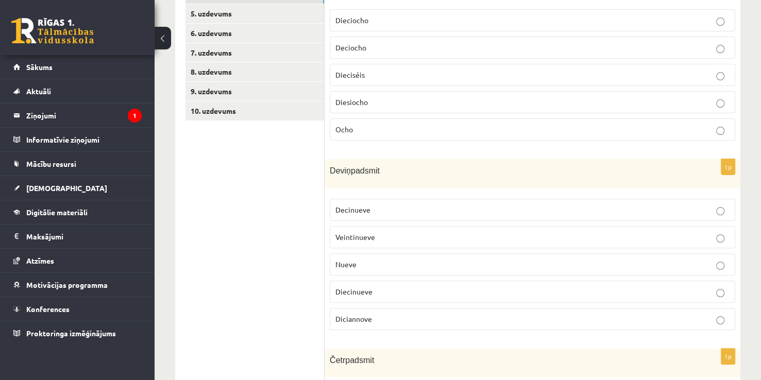
scroll to position [272, 0]
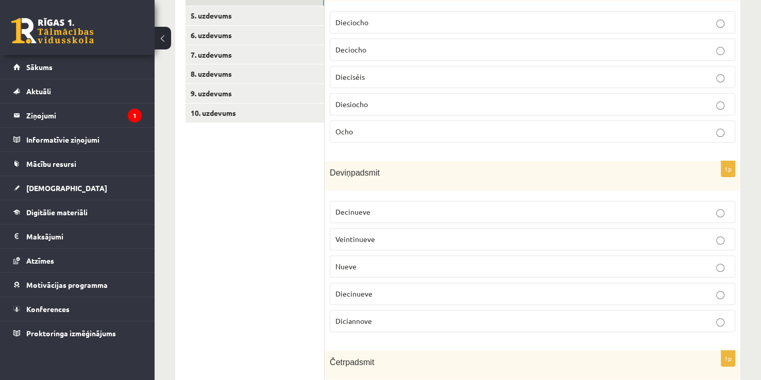
click at [341, 290] on span "Diecinueve" at bounding box center [353, 293] width 37 height 9
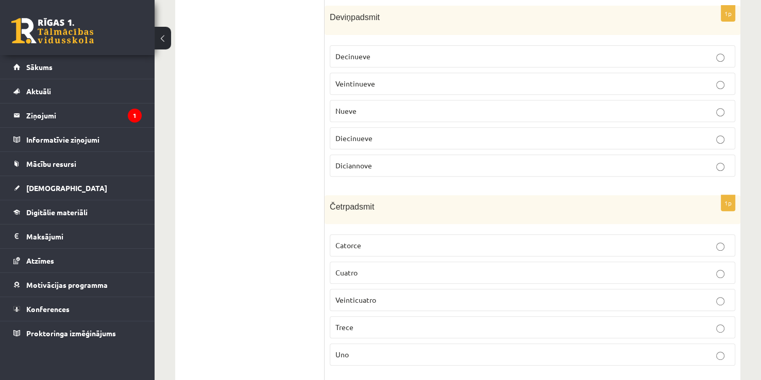
scroll to position [426, 0]
click at [351, 246] on label "Catorce" at bounding box center [532, 246] width 405 height 22
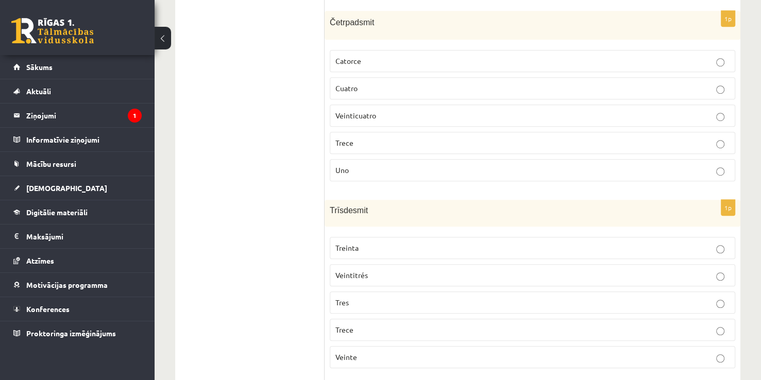
scroll to position [611, 0]
click at [353, 326] on p "Trece" at bounding box center [532, 330] width 394 height 11
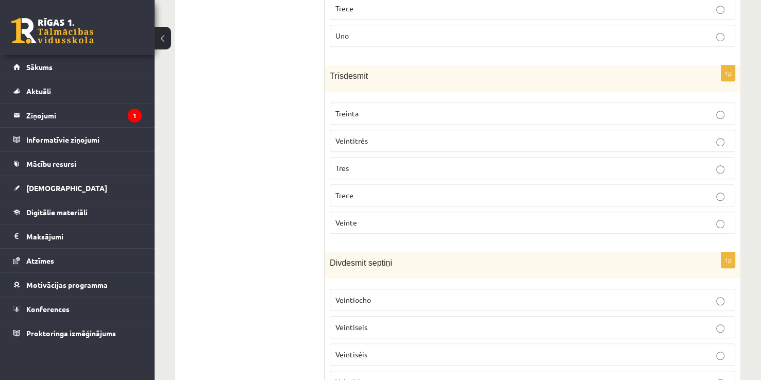
scroll to position [818, 0]
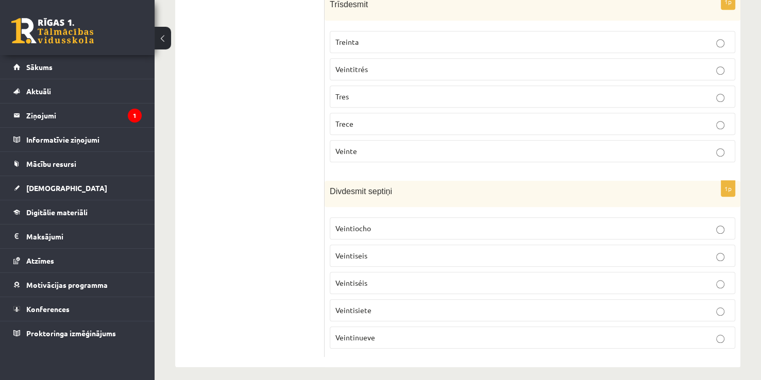
click at [393, 305] on p "Veintisiete" at bounding box center [532, 310] width 394 height 11
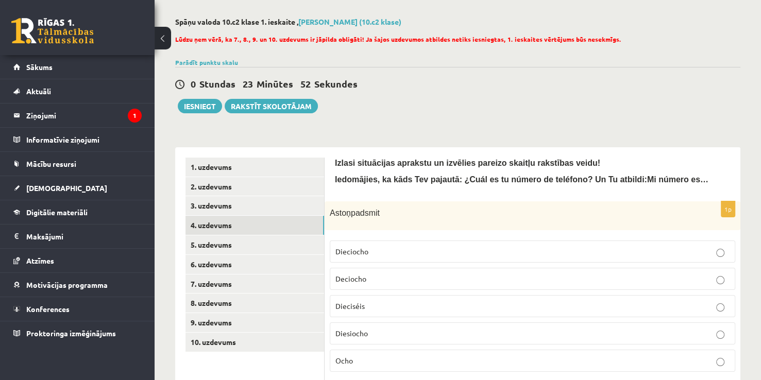
scroll to position [0, 0]
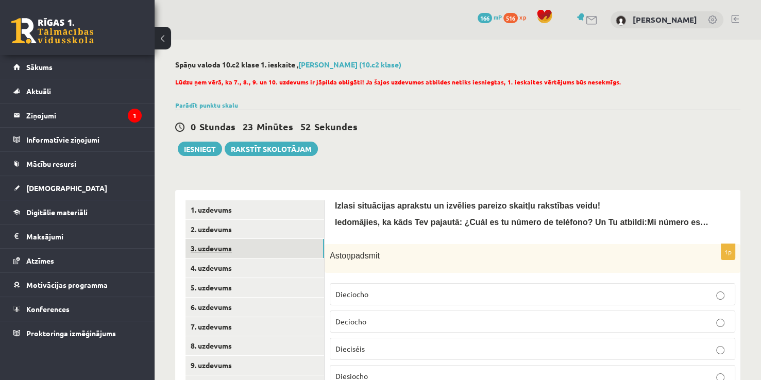
click at [214, 244] on link "3. uzdevums" at bounding box center [254, 248] width 139 height 19
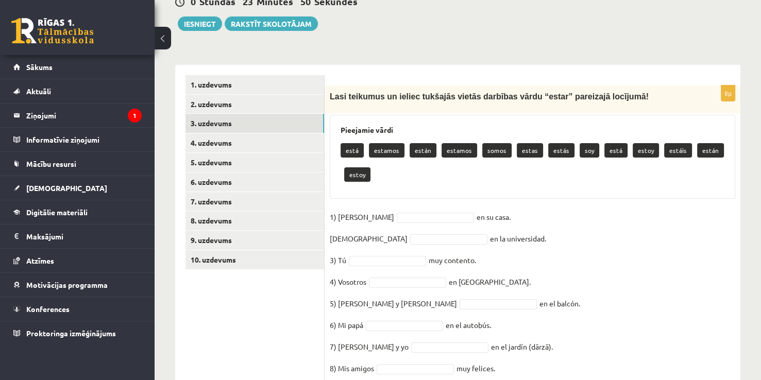
scroll to position [125, 0]
click at [250, 95] on link "2. uzdevums" at bounding box center [254, 104] width 139 height 19
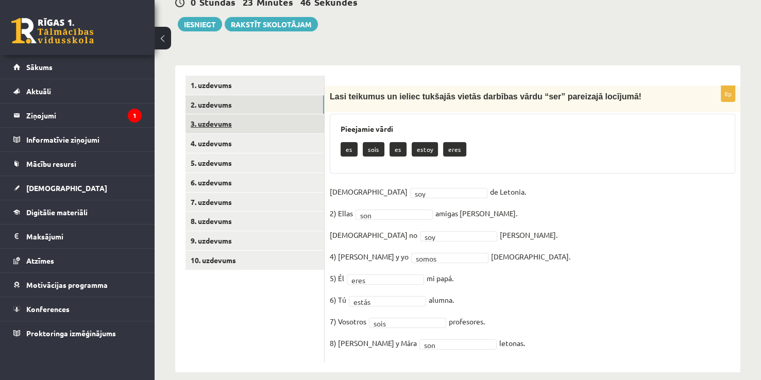
click at [241, 130] on link "3. uzdevums" at bounding box center [254, 123] width 139 height 19
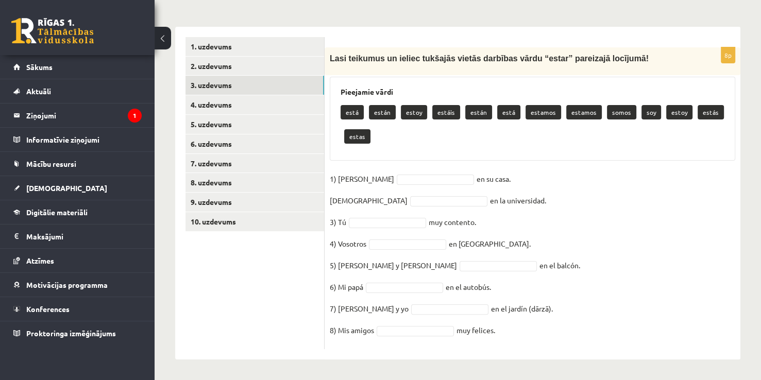
scroll to position [164, 0]
drag, startPoint x: 339, startPoint y: 87, endPoint x: 559, endPoint y: 357, distance: 348.8
click at [559, 357] on div "8p Lasi teikumus un ieliec tukšajās vietās darbības vārdu “estar” pareizajā loc…" at bounding box center [532, 192] width 416 height 333
click at [592, 292] on fieldset "1) Ella en su casa. 2) Yo en la universidad. 3) Tú muy contento. 4) Vosotros en…" at bounding box center [532, 256] width 405 height 173
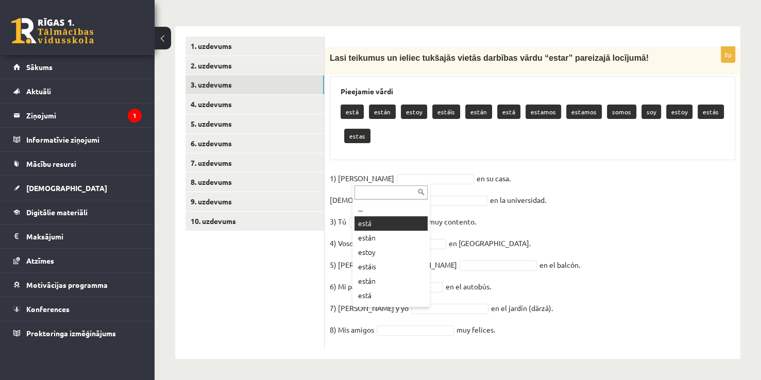
scroll to position [140, 0]
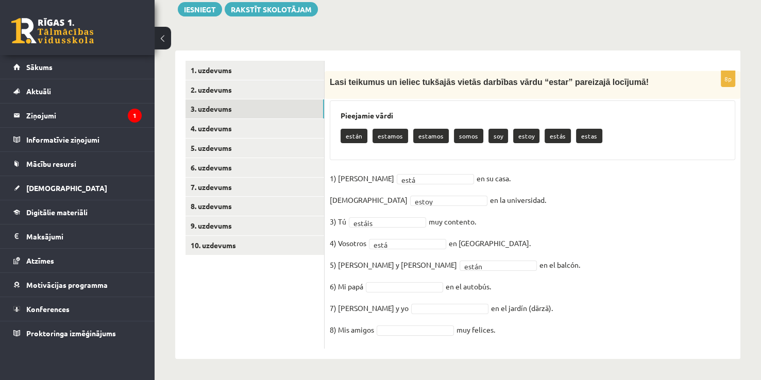
click at [398, 292] on fieldset "1) Ella está **** en su casa. 2) Yo estoy ***** en la universidad. 3) Tú estáis…" at bounding box center [532, 256] width 405 height 173
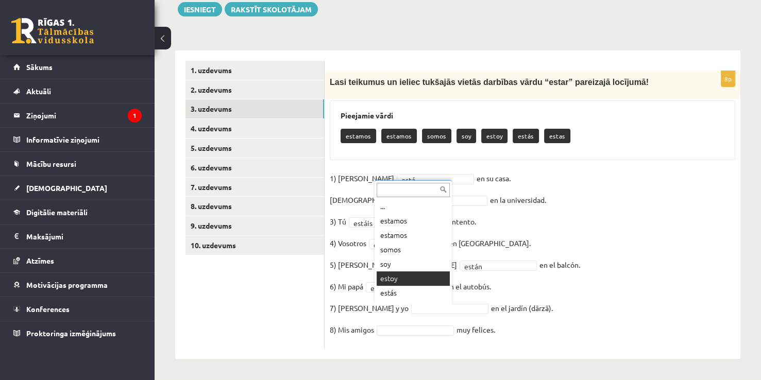
scroll to position [12, 0]
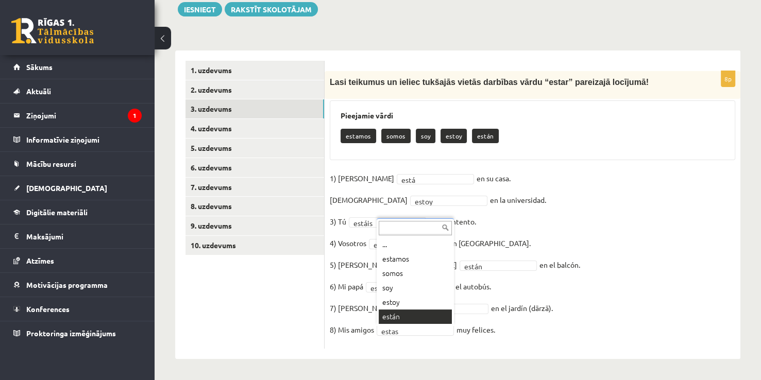
click at [404, 323] on div "... estamos somos soy estoy están" at bounding box center [414, 272] width 77 height 108
drag, startPoint x: 404, startPoint y: 323, endPoint x: 381, endPoint y: 314, distance: 25.0
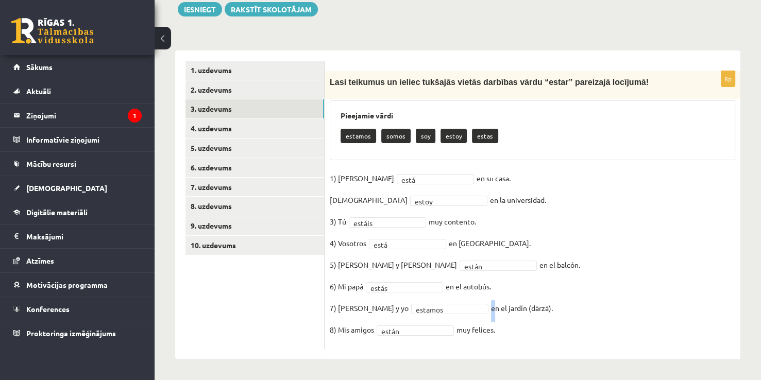
click at [381, 314] on fieldset "1) Ella está **** en su casa. 2) Yo estoy ***** en la universidad. 3) Tú estáis…" at bounding box center [532, 256] width 405 height 173
click at [578, 264] on fieldset "1) Ella está **** en su casa. 2) Yo estoy ***** en la universidad. 3) Tú estáis…" at bounding box center [532, 256] width 405 height 173
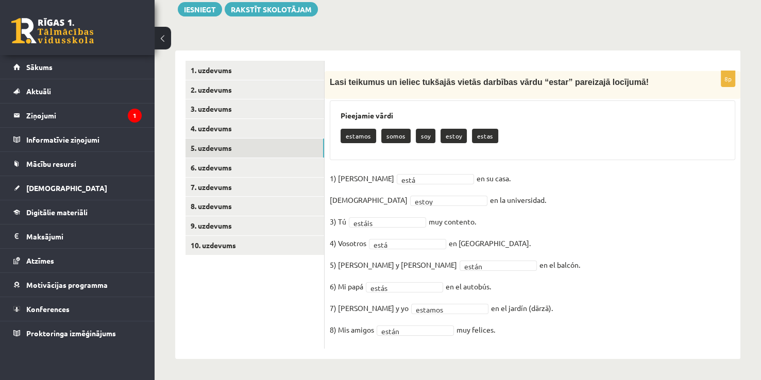
click at [238, 139] on link "5. uzdevums" at bounding box center [254, 148] width 139 height 19
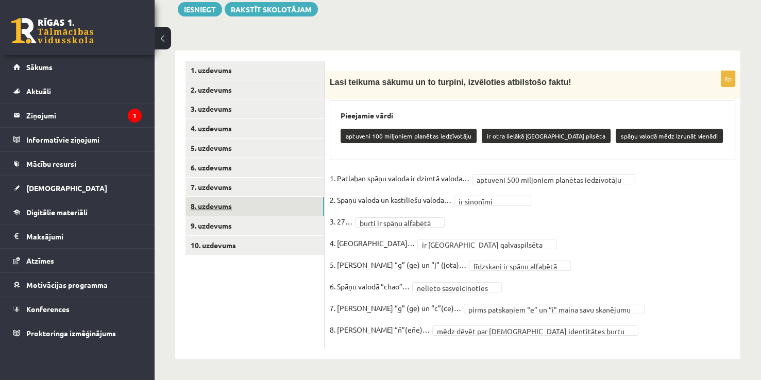
click at [236, 202] on link "8. uzdevums" at bounding box center [254, 206] width 139 height 19
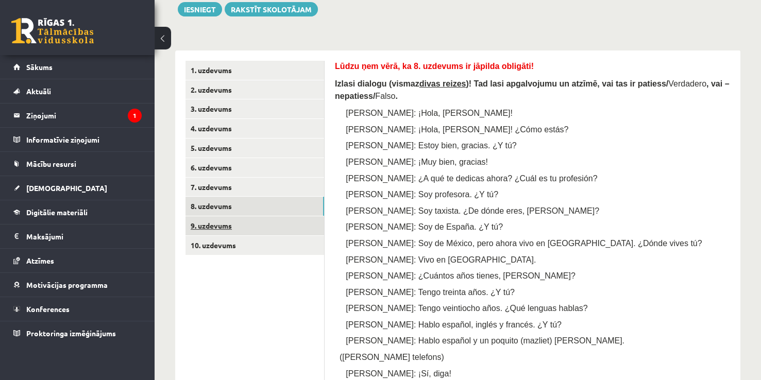
click at [246, 231] on link "9. uzdevums" at bounding box center [254, 225] width 139 height 19
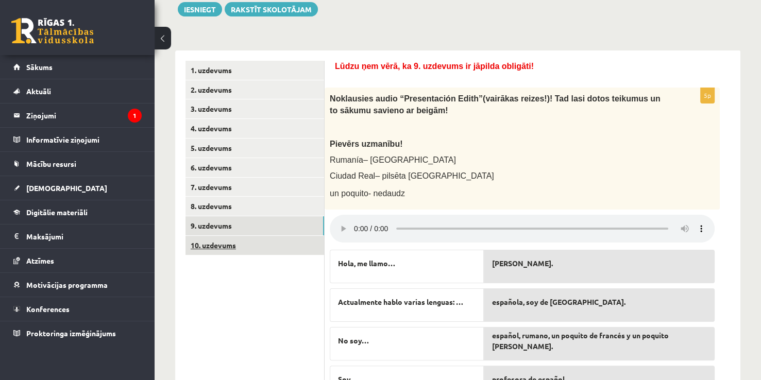
click at [237, 253] on link "10. uzdevums" at bounding box center [254, 245] width 139 height 19
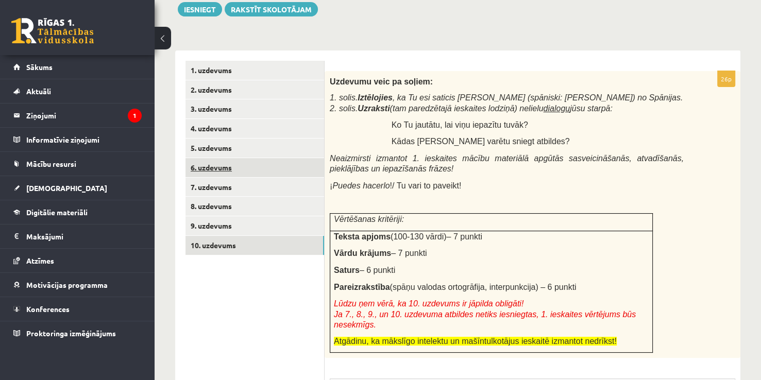
scroll to position [131, 0]
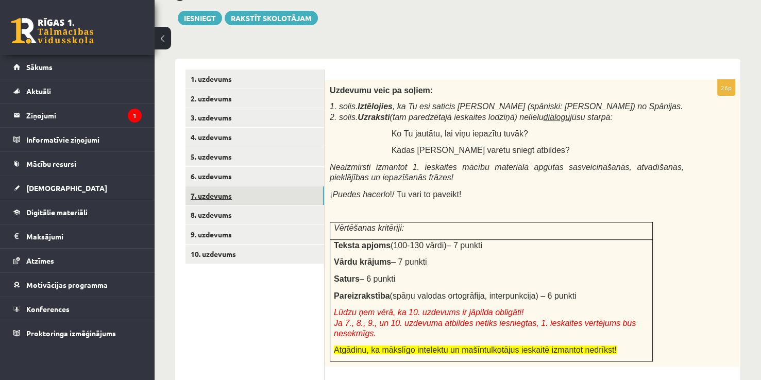
click at [234, 196] on link "7. uzdevums" at bounding box center [254, 195] width 139 height 19
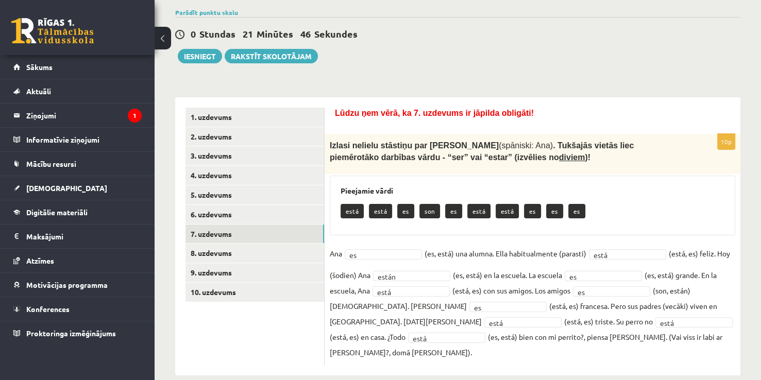
scroll to position [93, 0]
click at [274, 262] on link "8. uzdevums" at bounding box center [254, 253] width 139 height 19
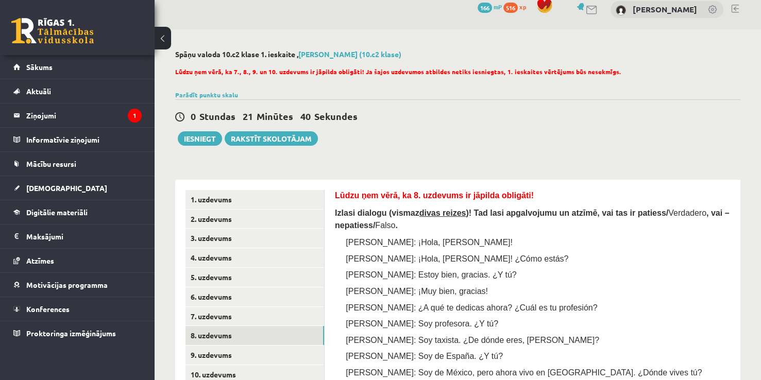
scroll to position [0, 0]
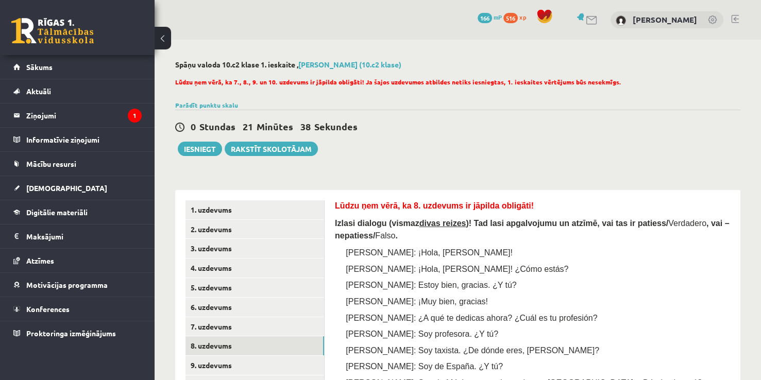
drag, startPoint x: 229, startPoint y: 364, endPoint x: 532, endPoint y: 260, distance: 321.1
click at [191, 147] on button "Iesniegt" at bounding box center [200, 149] width 44 height 14
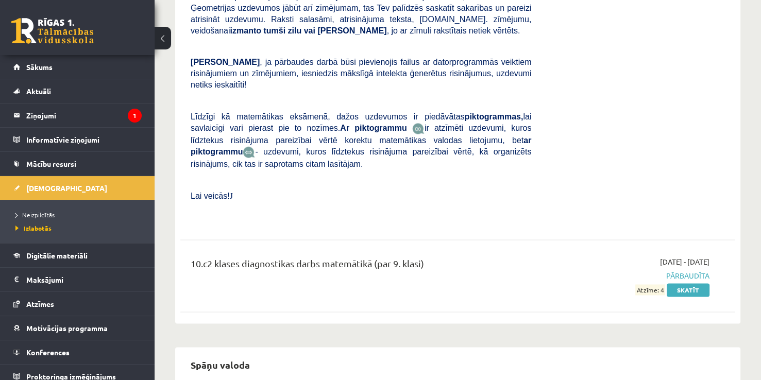
scroll to position [1590, 0]
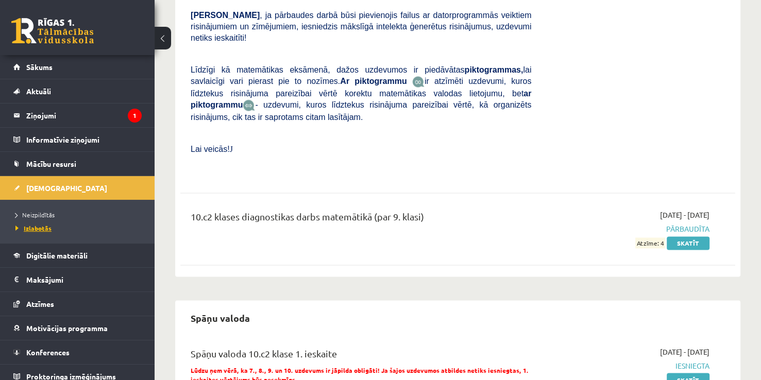
click at [44, 229] on span "Izlabotās" at bounding box center [33, 228] width 36 height 8
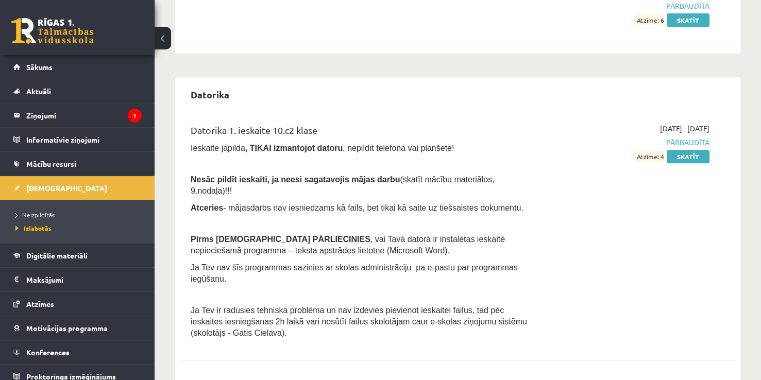
scroll to position [0, 0]
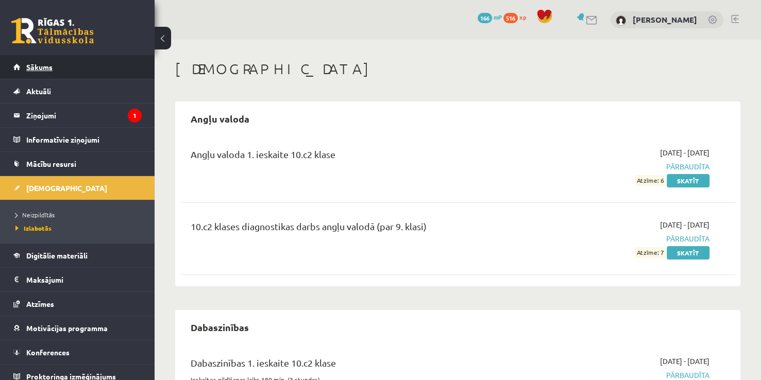
click at [78, 63] on link "Sākums" at bounding box center [77, 67] width 128 height 24
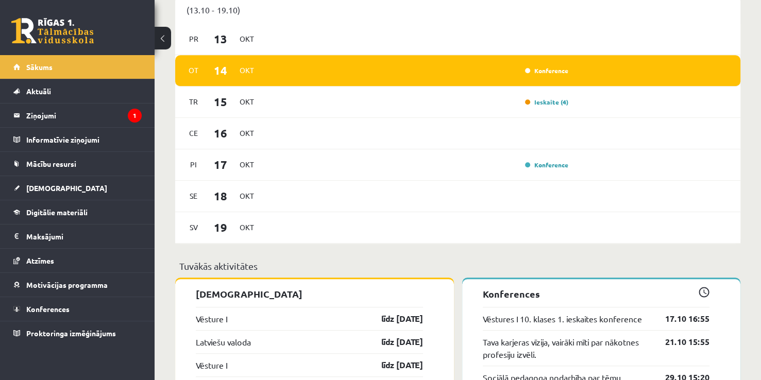
scroll to position [671, 0]
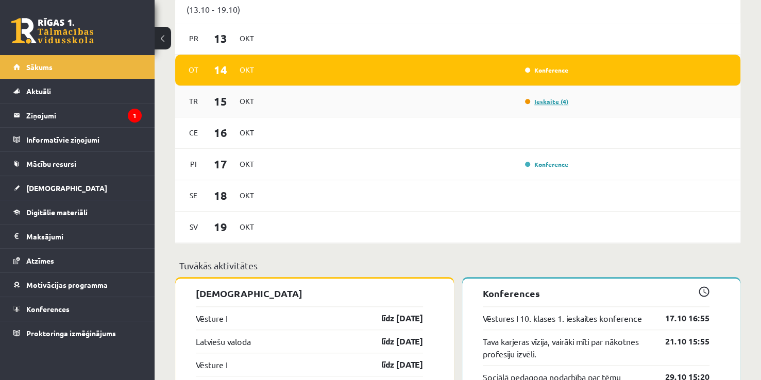
click at [542, 102] on link "Ieskaite (4)" at bounding box center [546, 101] width 43 height 8
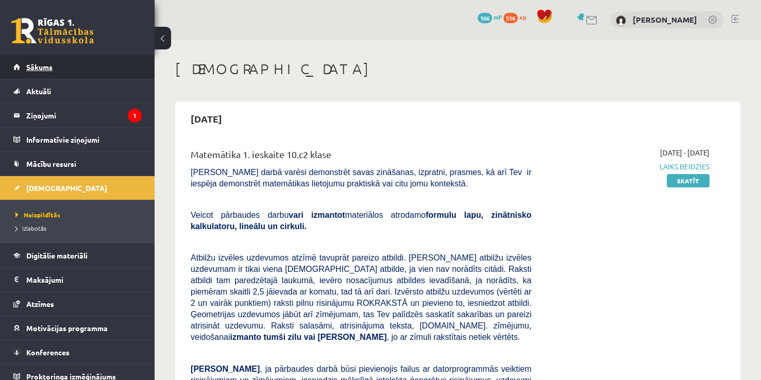
click at [86, 68] on link "Sākums" at bounding box center [77, 67] width 128 height 24
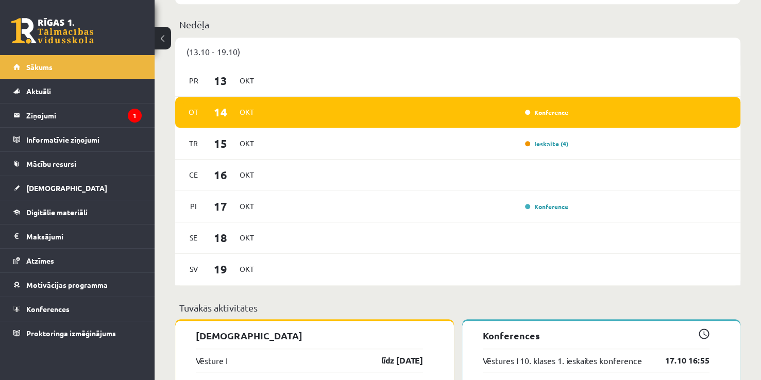
scroll to position [628, 0]
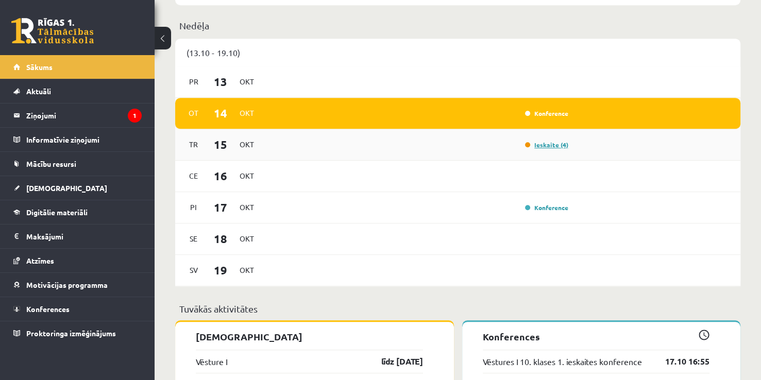
click at [546, 146] on link "Ieskaite (4)" at bounding box center [546, 145] width 43 height 8
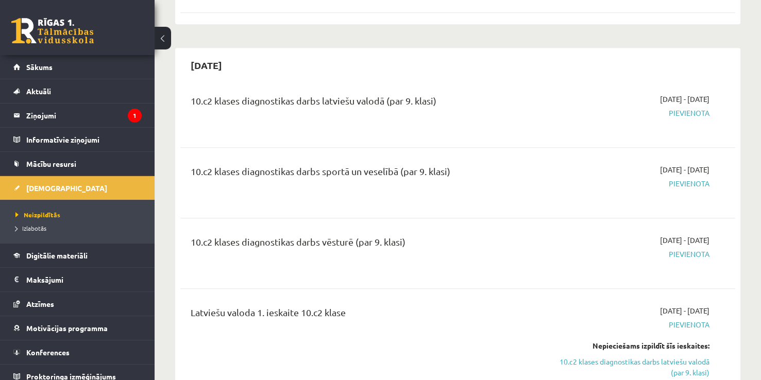
scroll to position [609, 0]
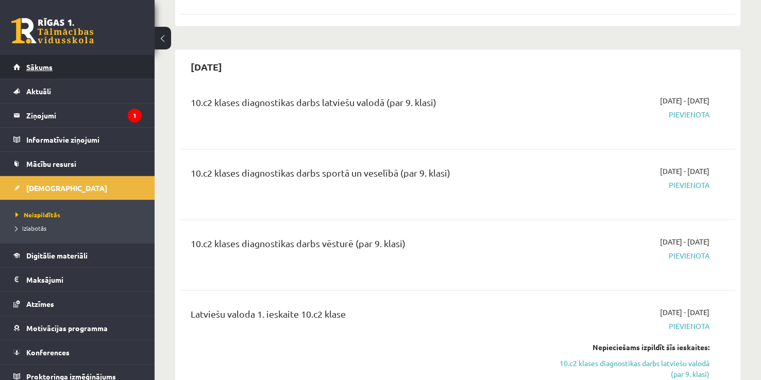
click at [74, 60] on link "Sākums" at bounding box center [77, 67] width 128 height 24
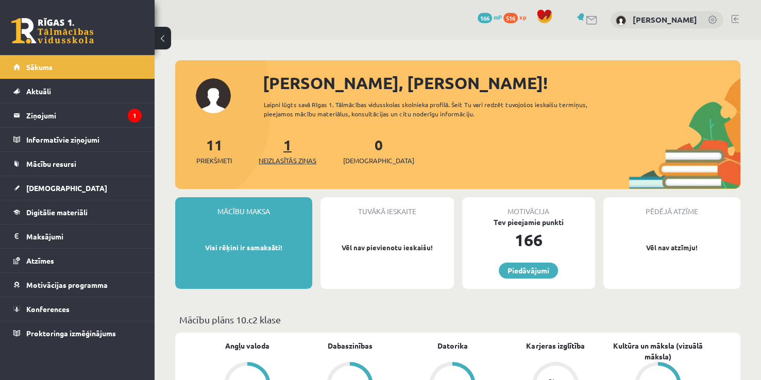
click at [296, 160] on span "Neizlasītās ziņas" at bounding box center [287, 161] width 58 height 10
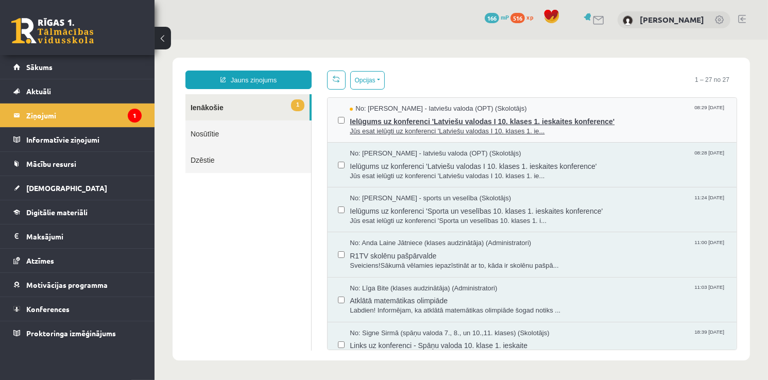
click at [422, 131] on span "Jūs esat ielūgti uz konferenci 'Latviešu valodas I 10. klases 1. ie..." at bounding box center [537, 131] width 376 height 10
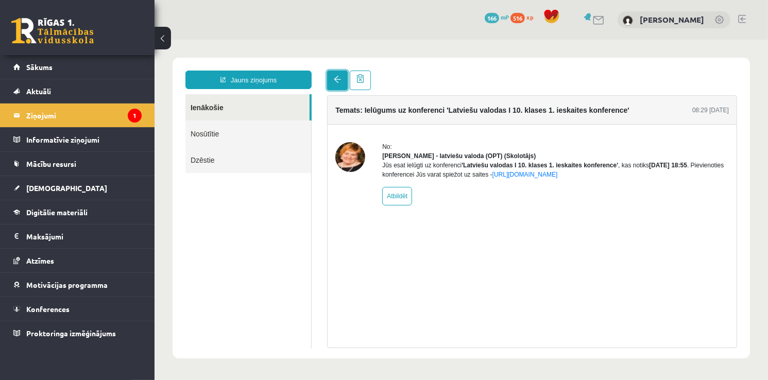
click at [336, 81] on span at bounding box center [336, 78] width 7 height 7
